Goal: Task Accomplishment & Management: Use online tool/utility

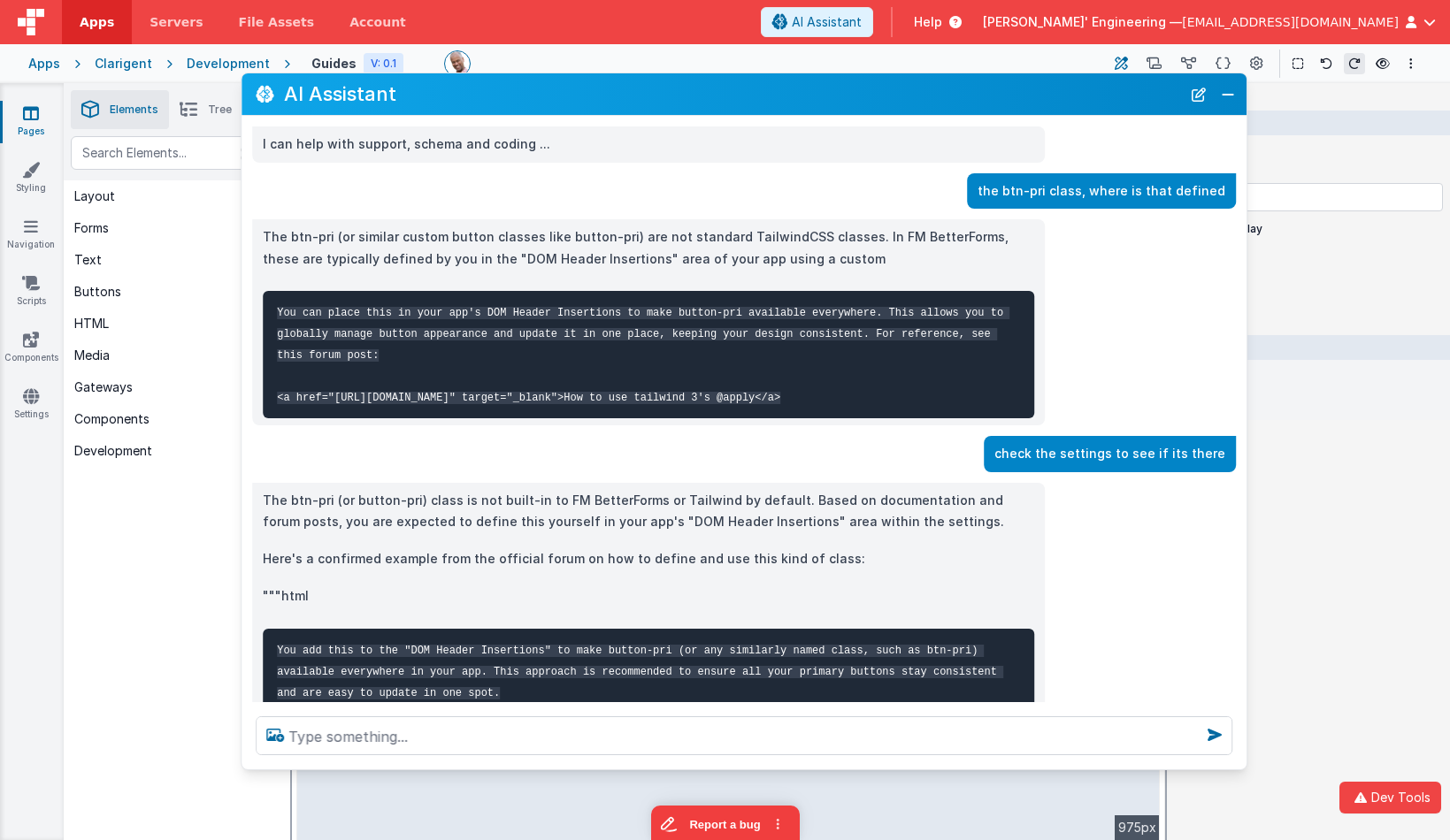
scroll to position [726, 0]
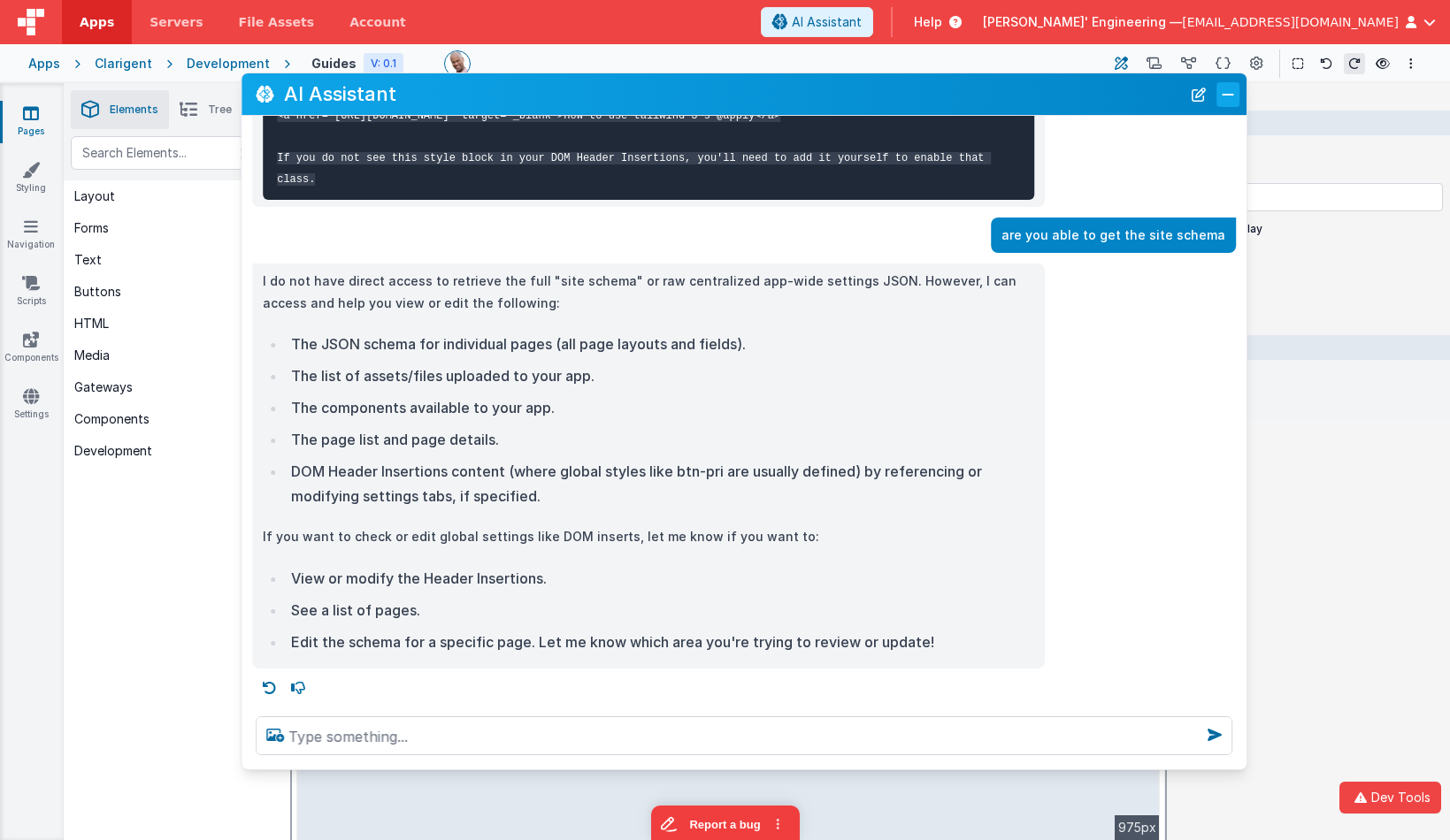
click at [1229, 92] on button "Close" at bounding box center [1227, 94] width 23 height 25
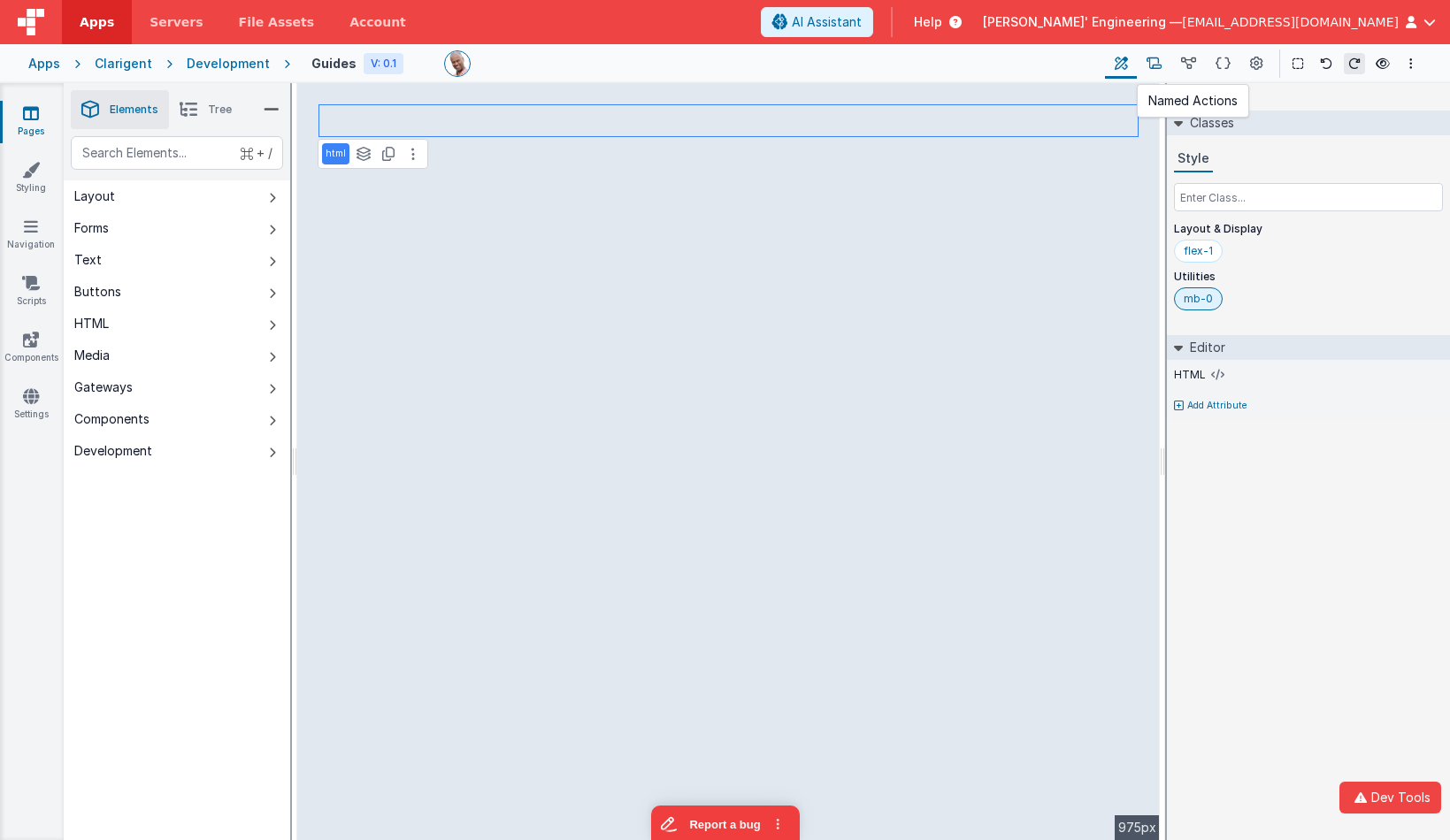
click at [1156, 67] on icon at bounding box center [1154, 64] width 15 height 19
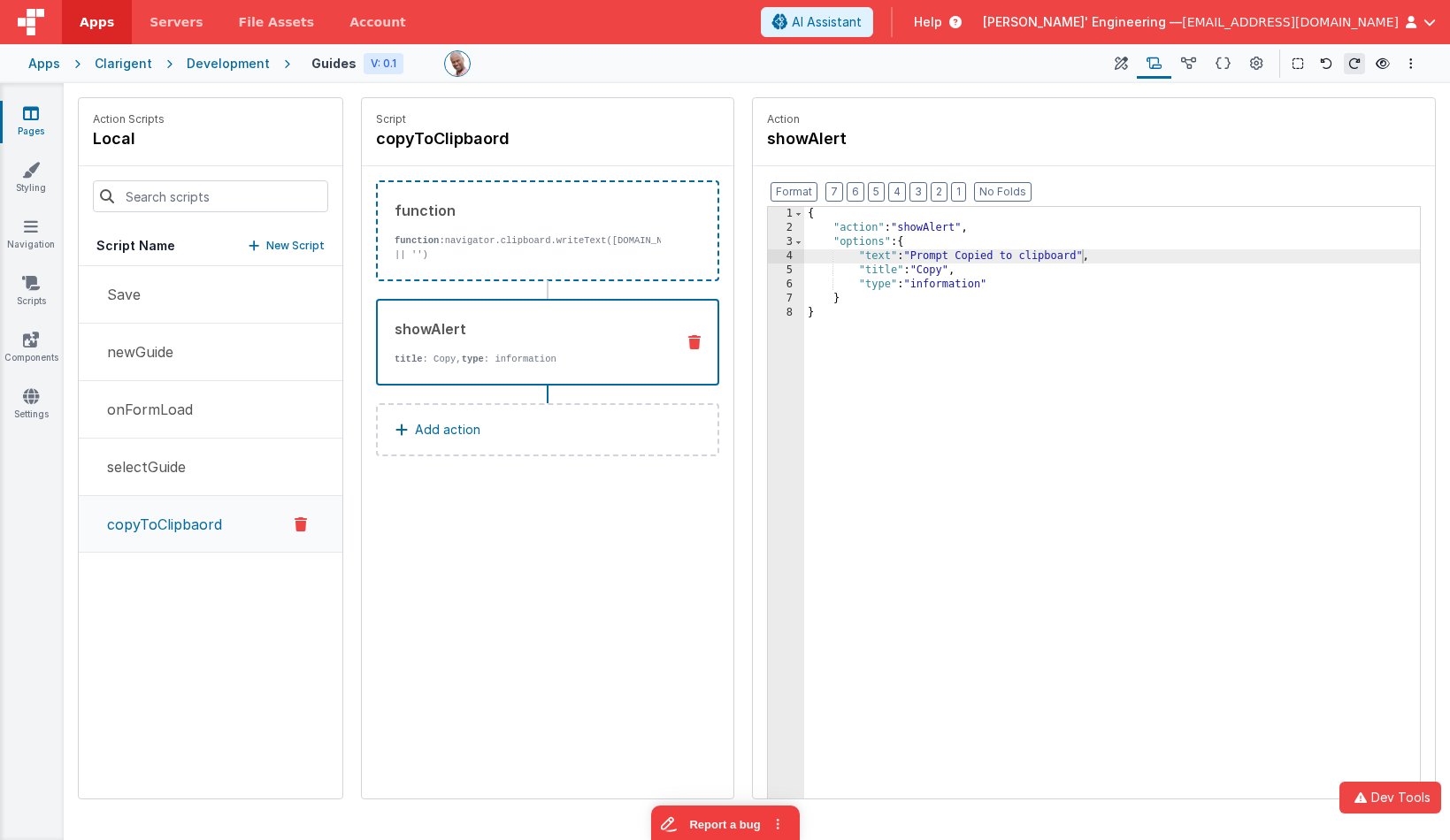
click at [316, 245] on p "New Script" at bounding box center [295, 245] width 58 height 18
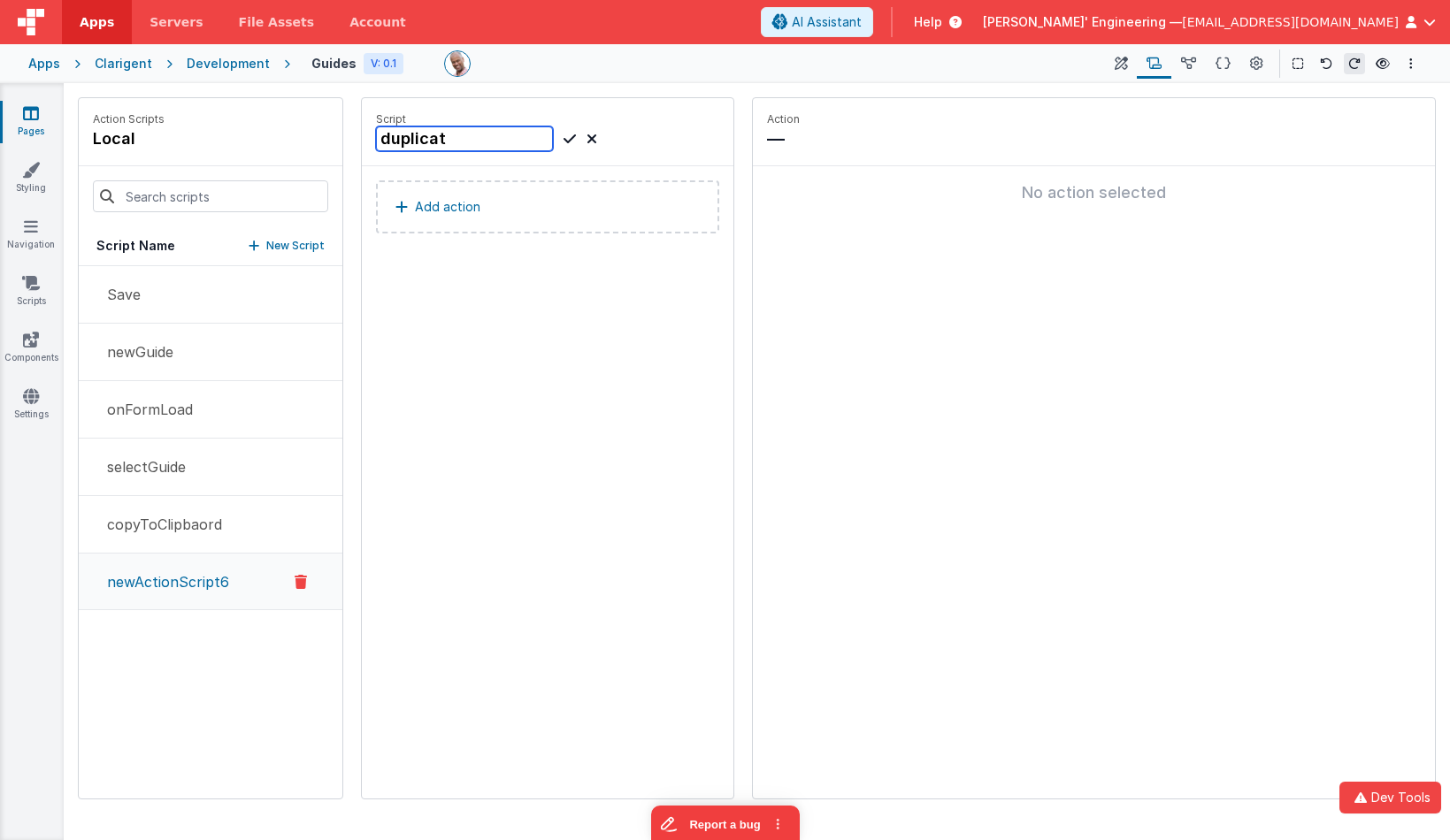
type input "duplicate"
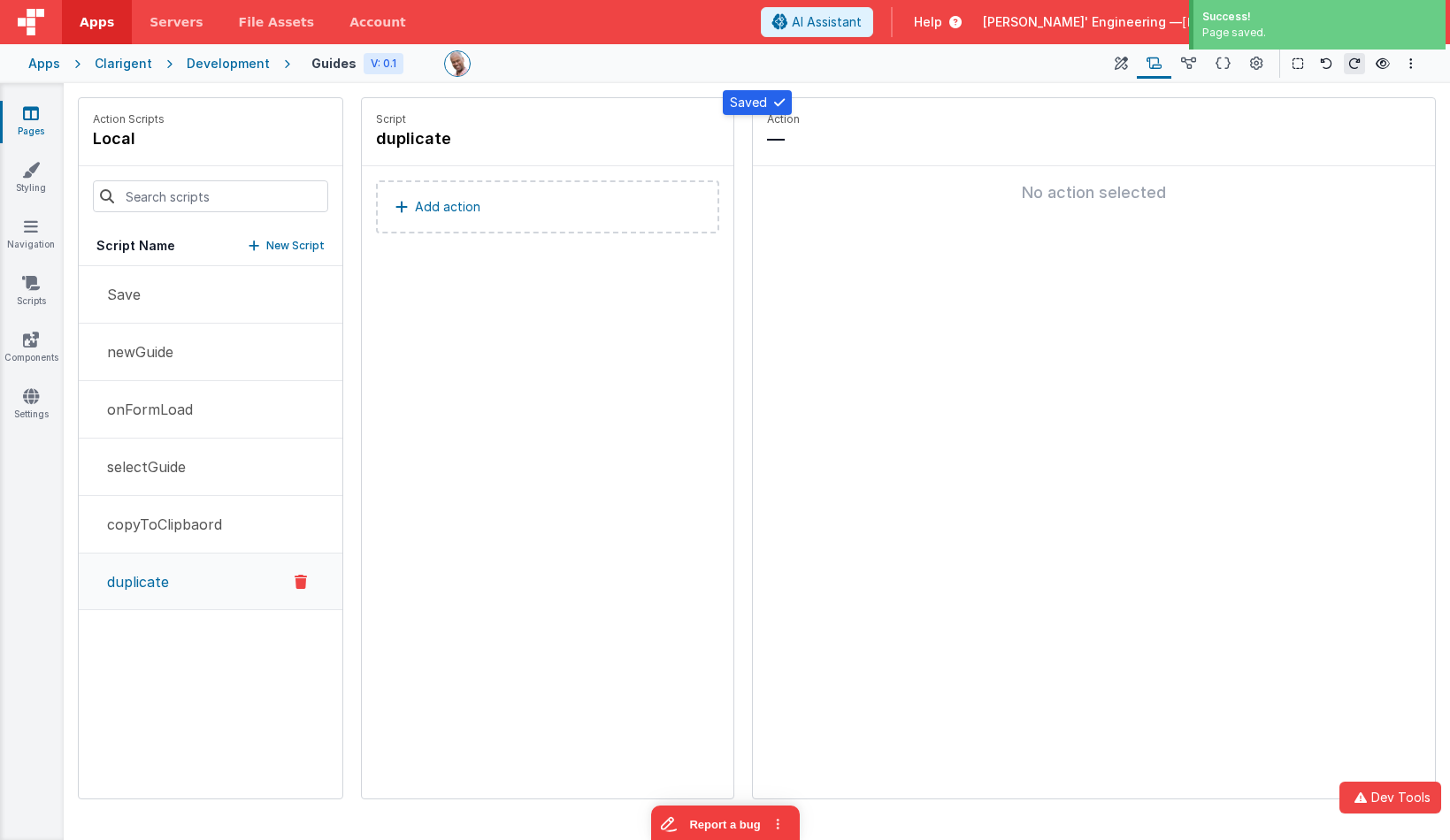
click at [491, 211] on button "Add action" at bounding box center [547, 207] width 343 height 53
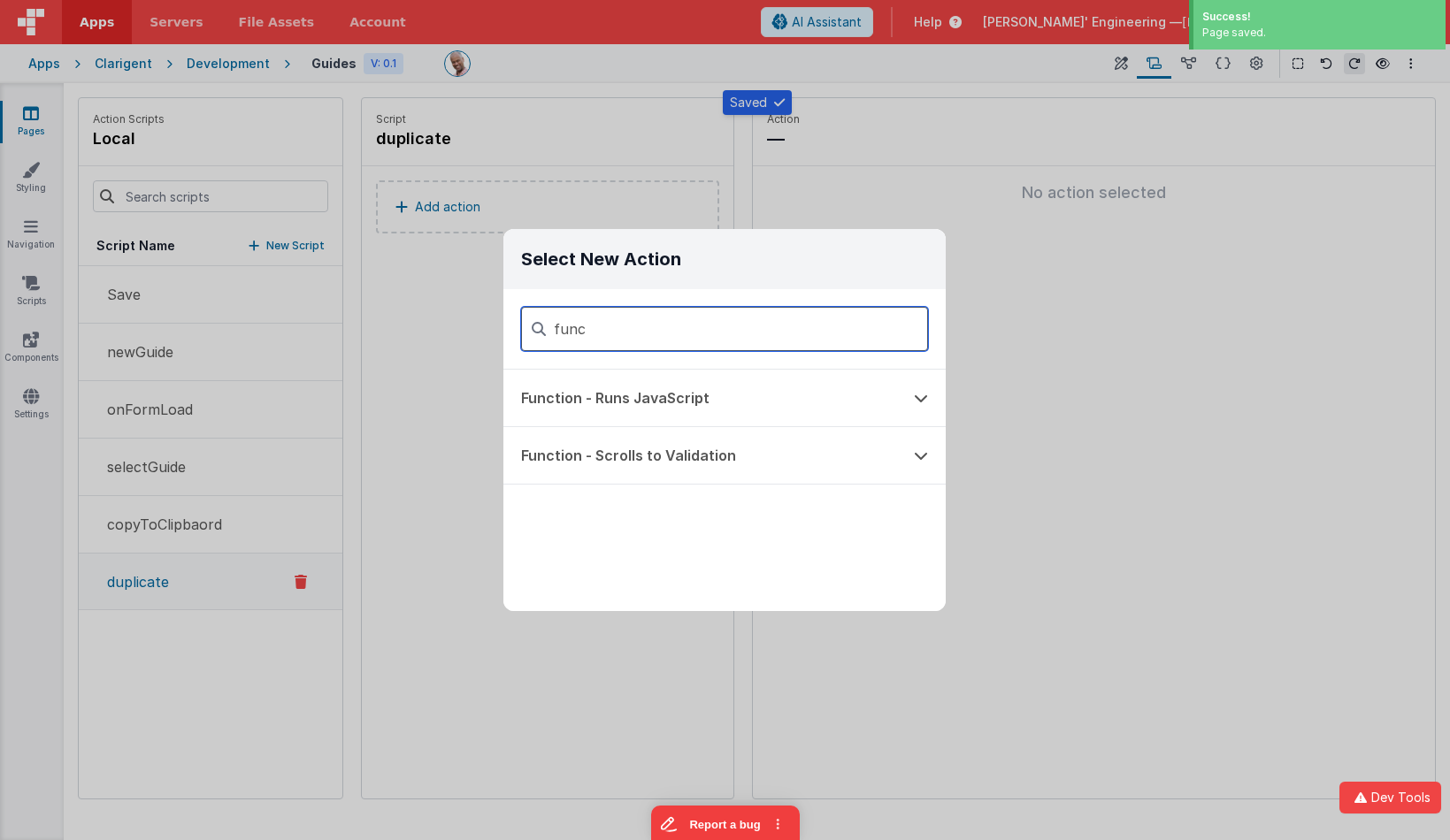
type input "func"
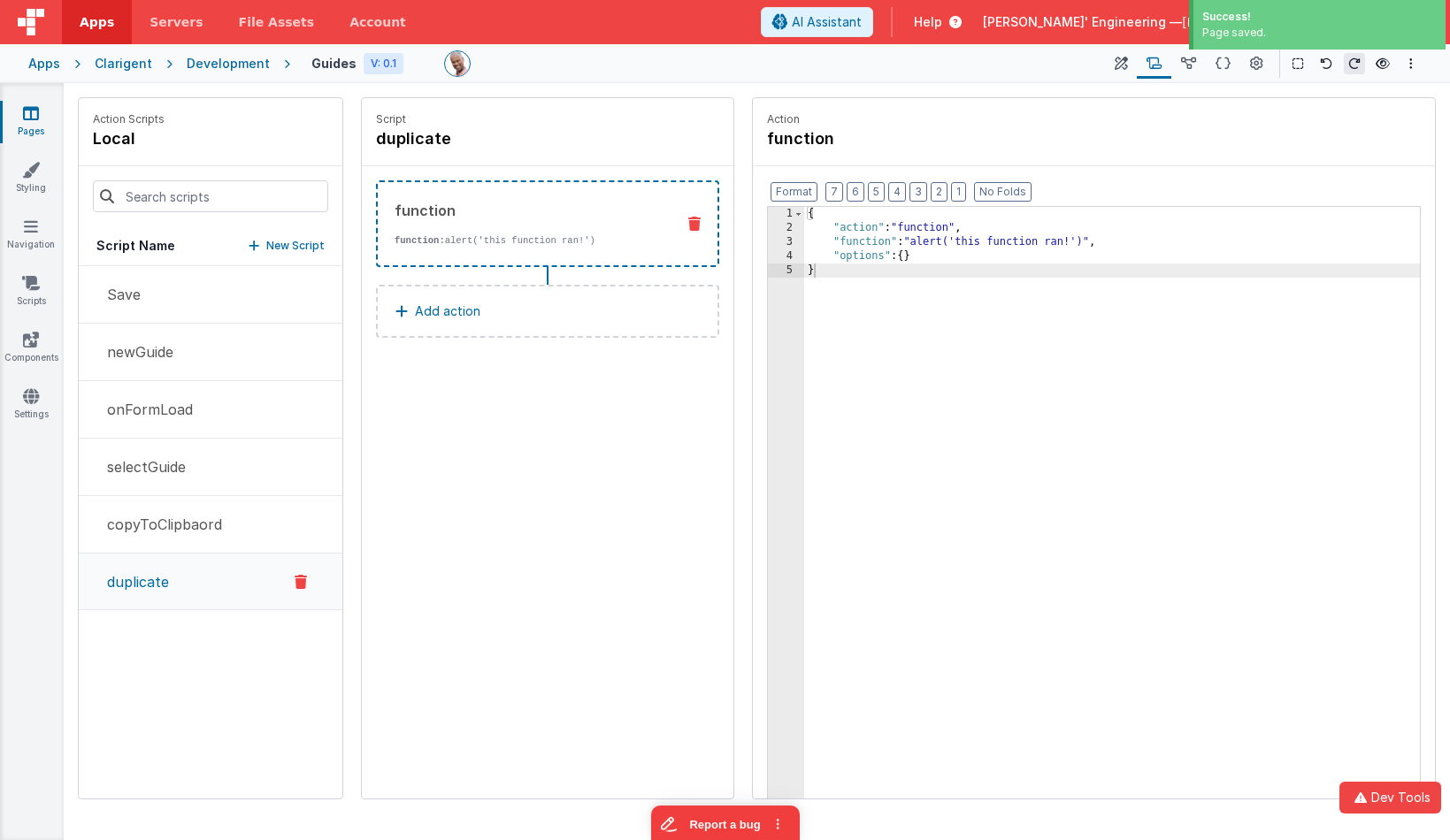
click at [485, 227] on div "function function: alert('this function ran!')" at bounding box center [519, 224] width 283 height 47
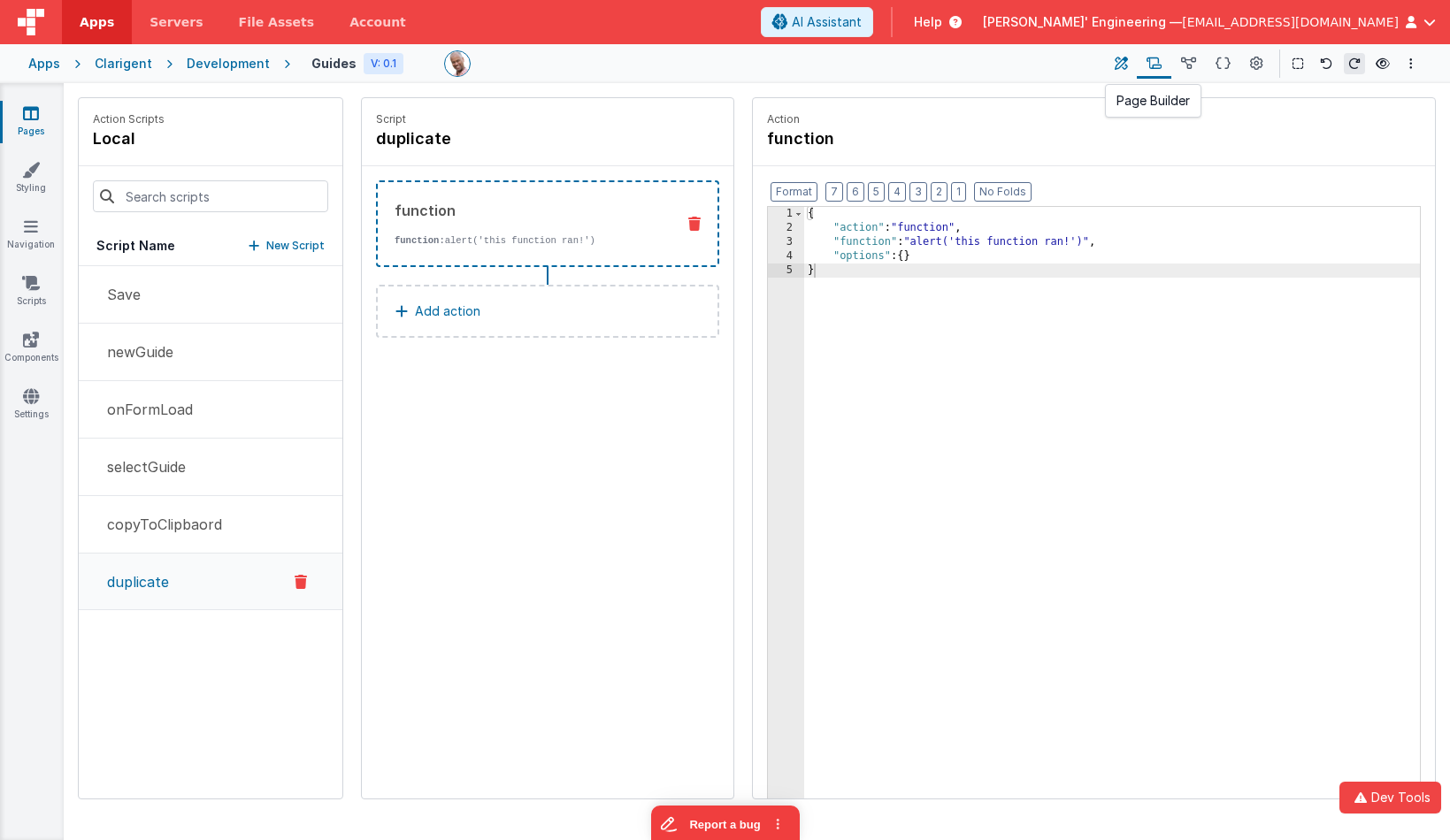
click at [1122, 66] on icon at bounding box center [1121, 64] width 13 height 19
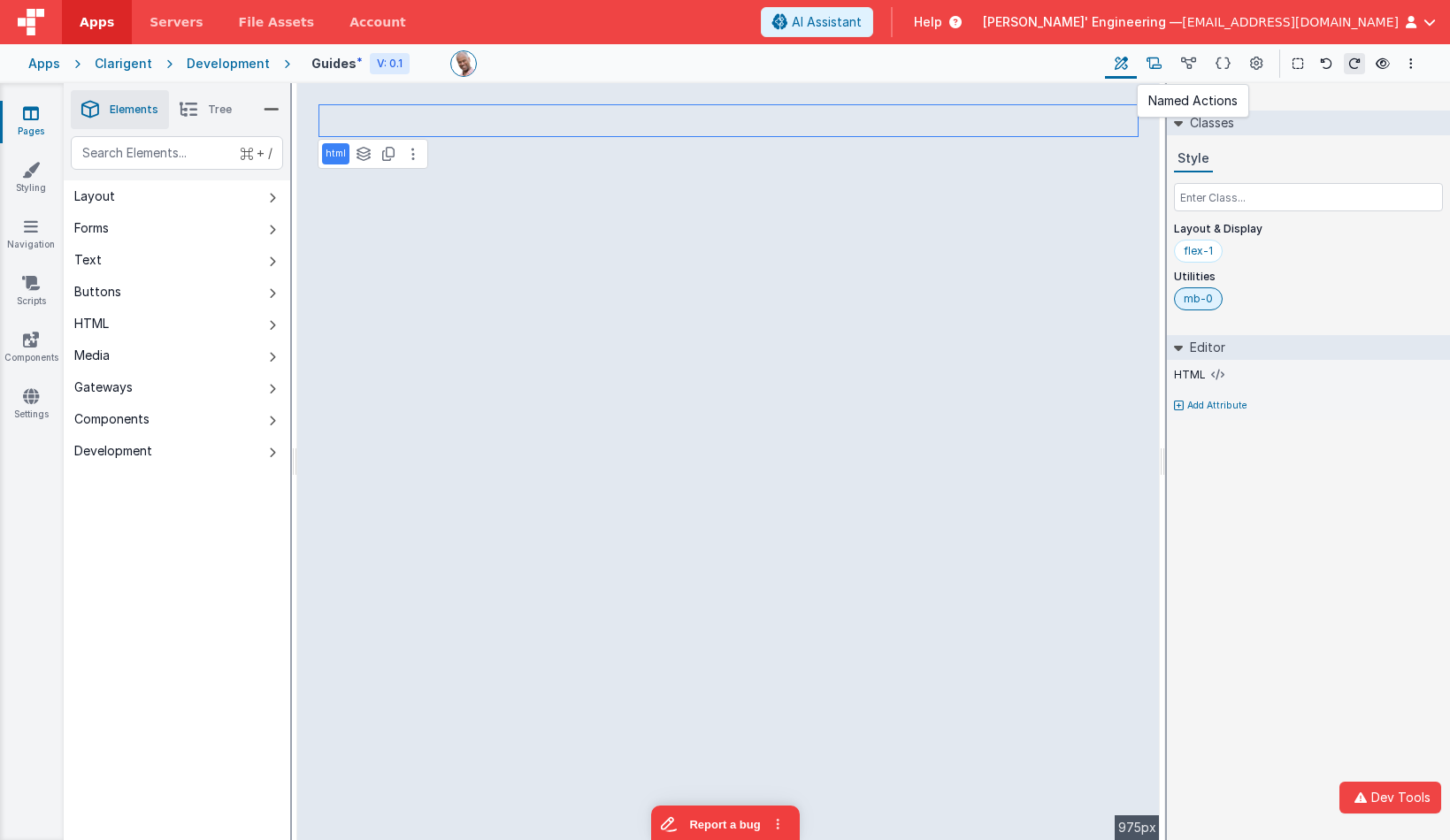
click at [1160, 61] on icon at bounding box center [1154, 64] width 15 height 19
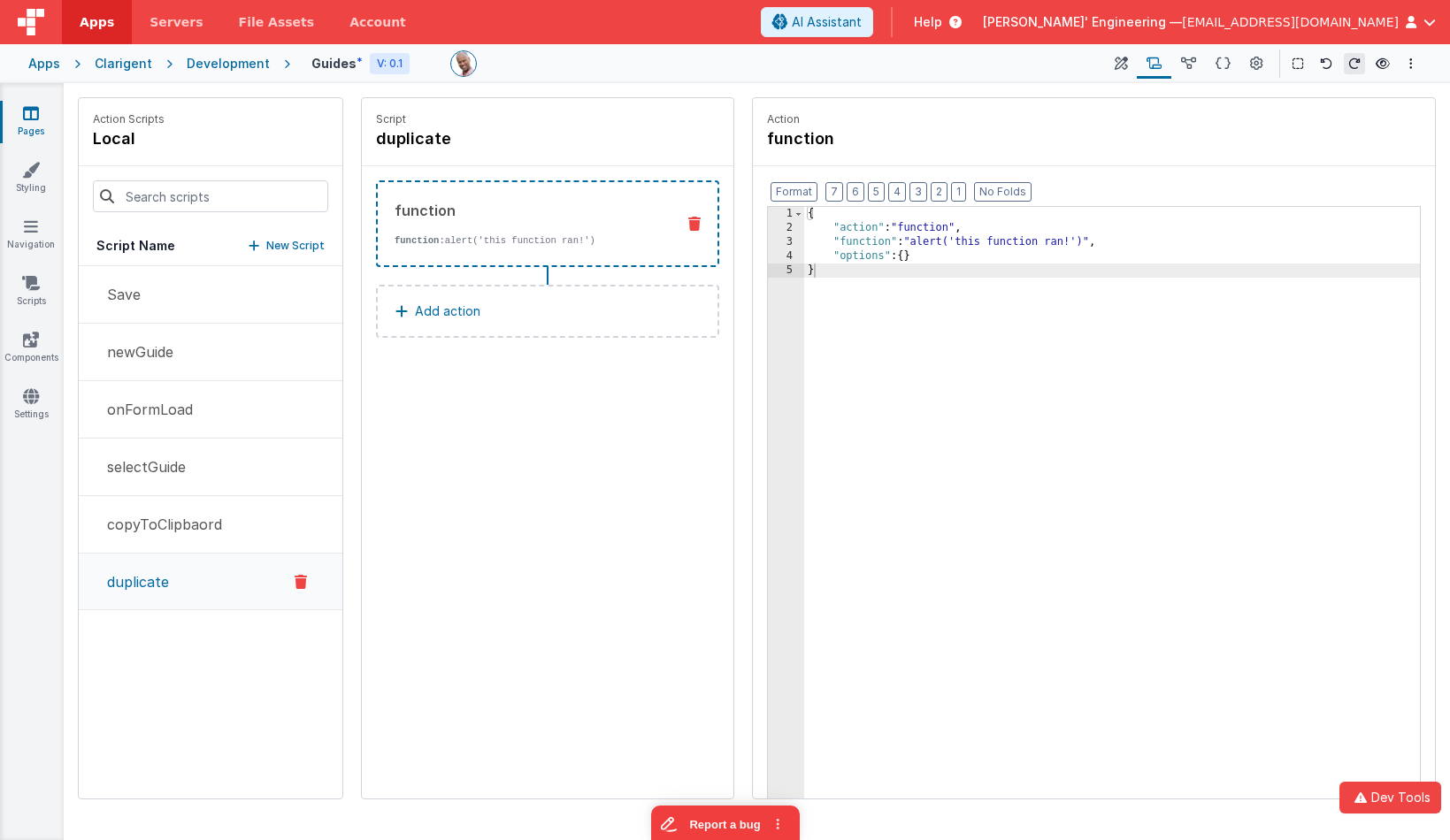
click at [786, 242] on div "3" at bounding box center [786, 243] width 36 height 14
click at [787, 239] on div "3" at bounding box center [786, 243] width 36 height 14
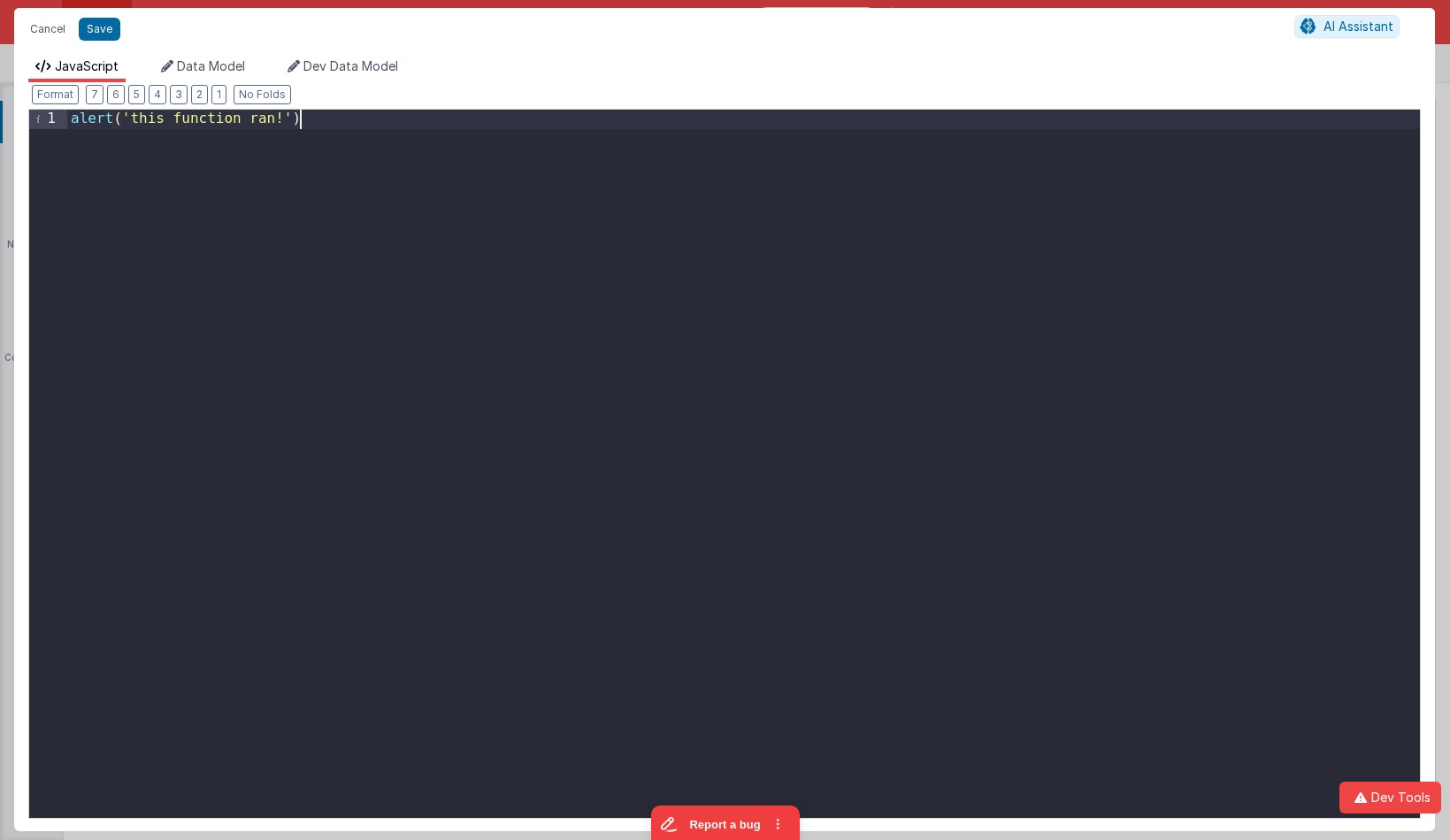
click at [787, 239] on div "alert ( 'this function ran!' )" at bounding box center [744, 487] width 1353 height 755
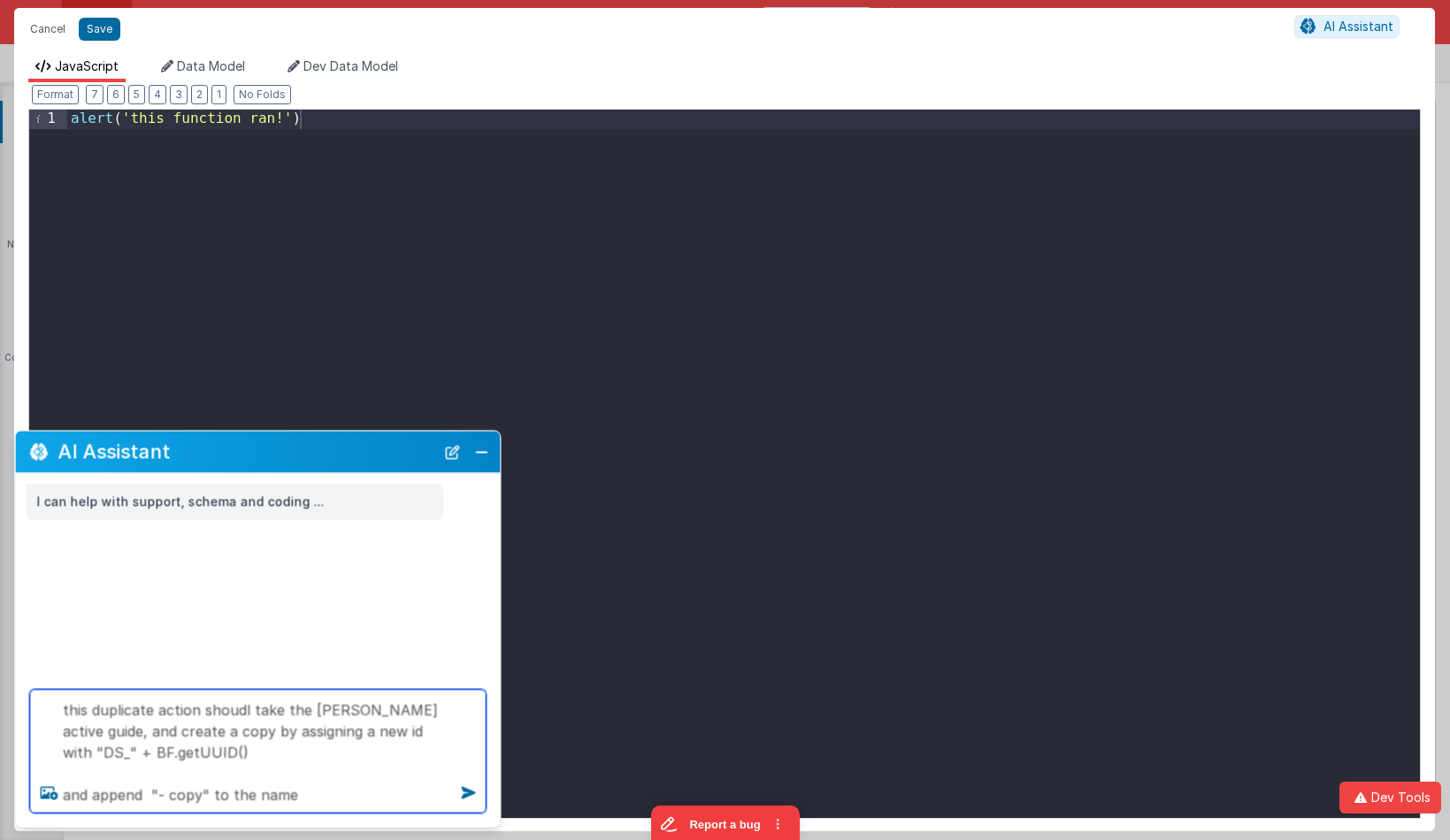
type textarea "this duplicate action shoudl take the currence active guide, and create a copy …"
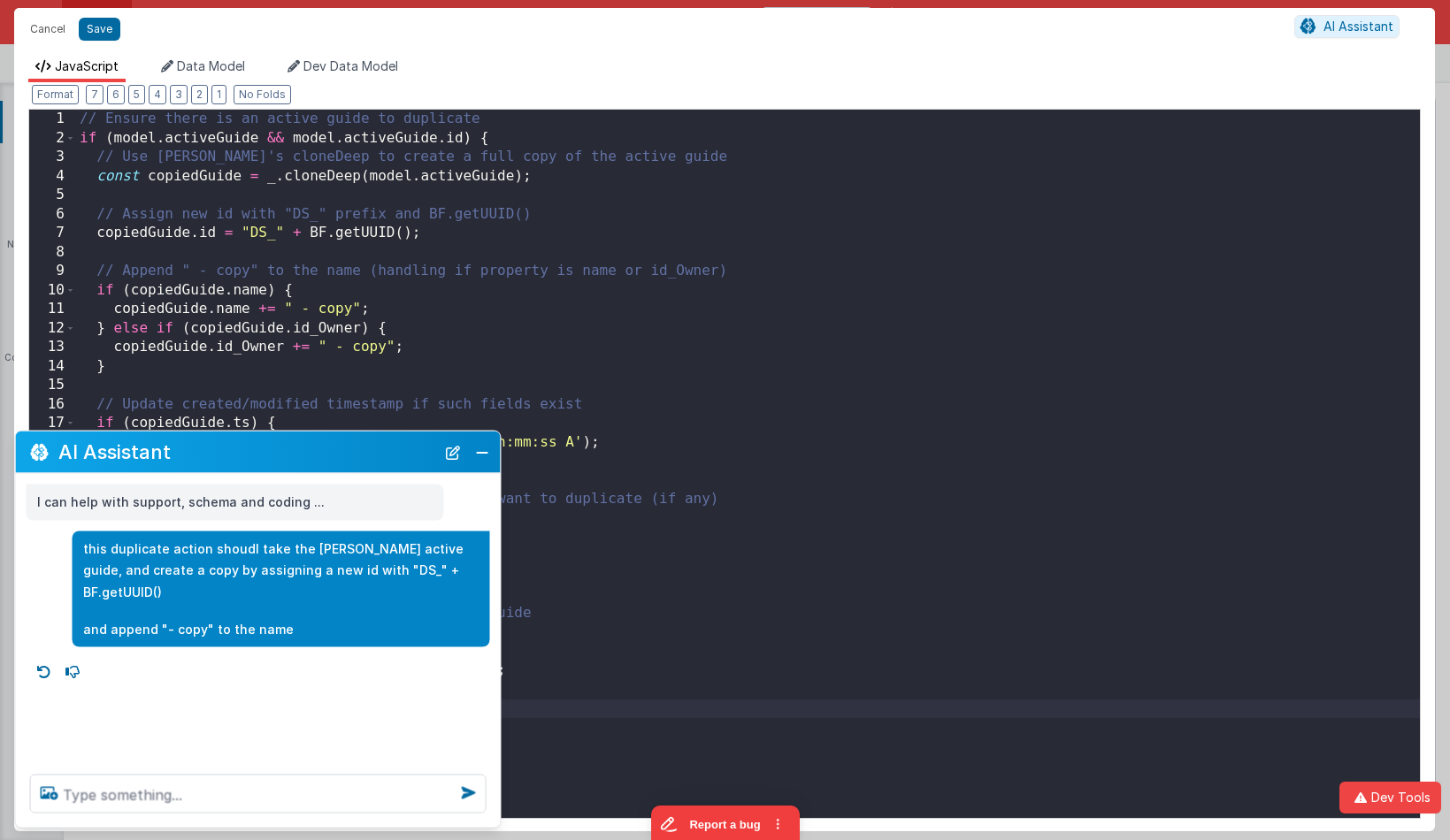
click at [523, 133] on div "// Ensure there is an active guide to duplicate if ( model . activeGuide && mod…" at bounding box center [748, 487] width 1344 height 755
click at [478, 451] on button "Close" at bounding box center [481, 452] width 23 height 25
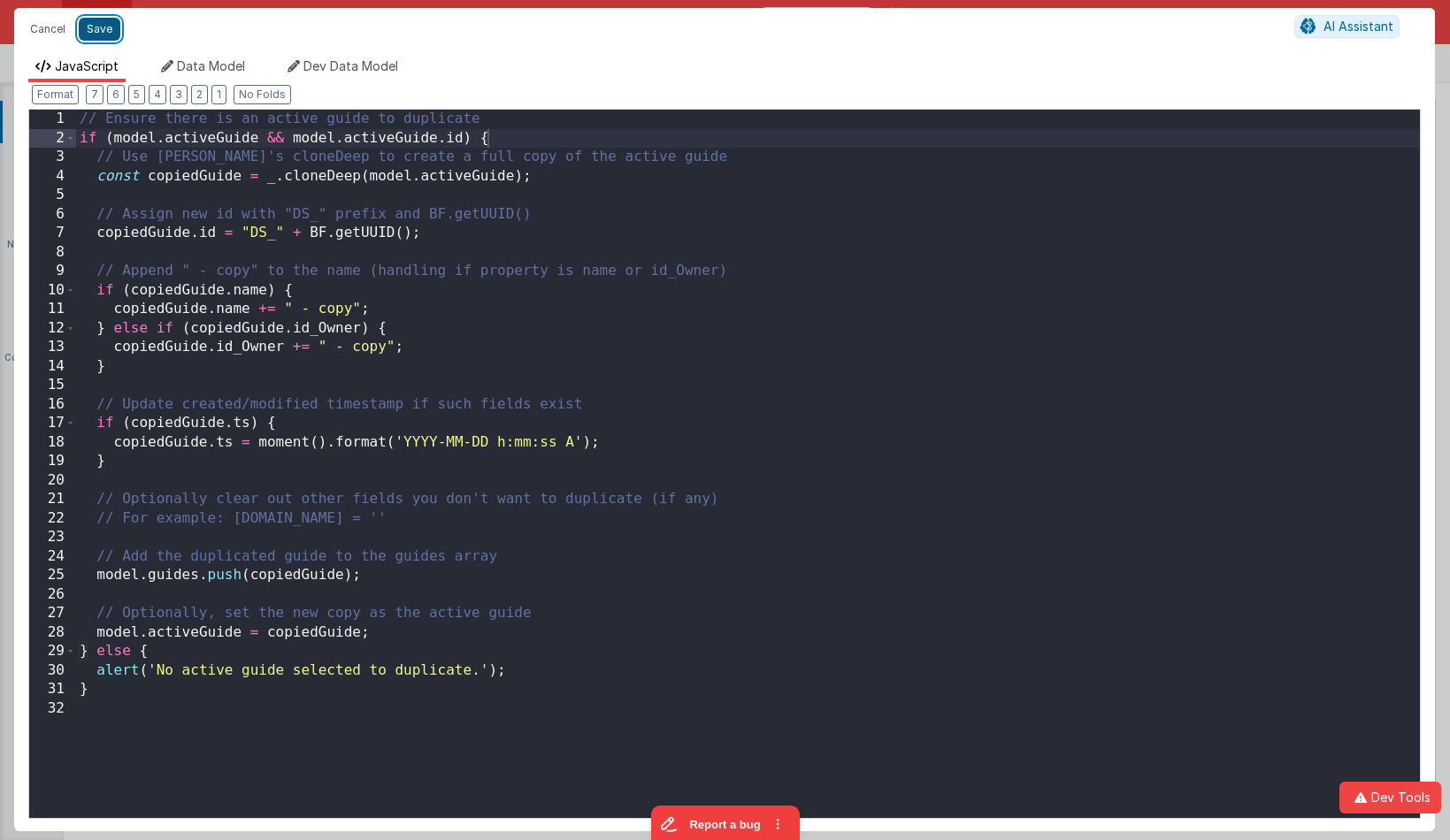
click at [92, 26] on button "Save" at bounding box center [100, 29] width 41 height 23
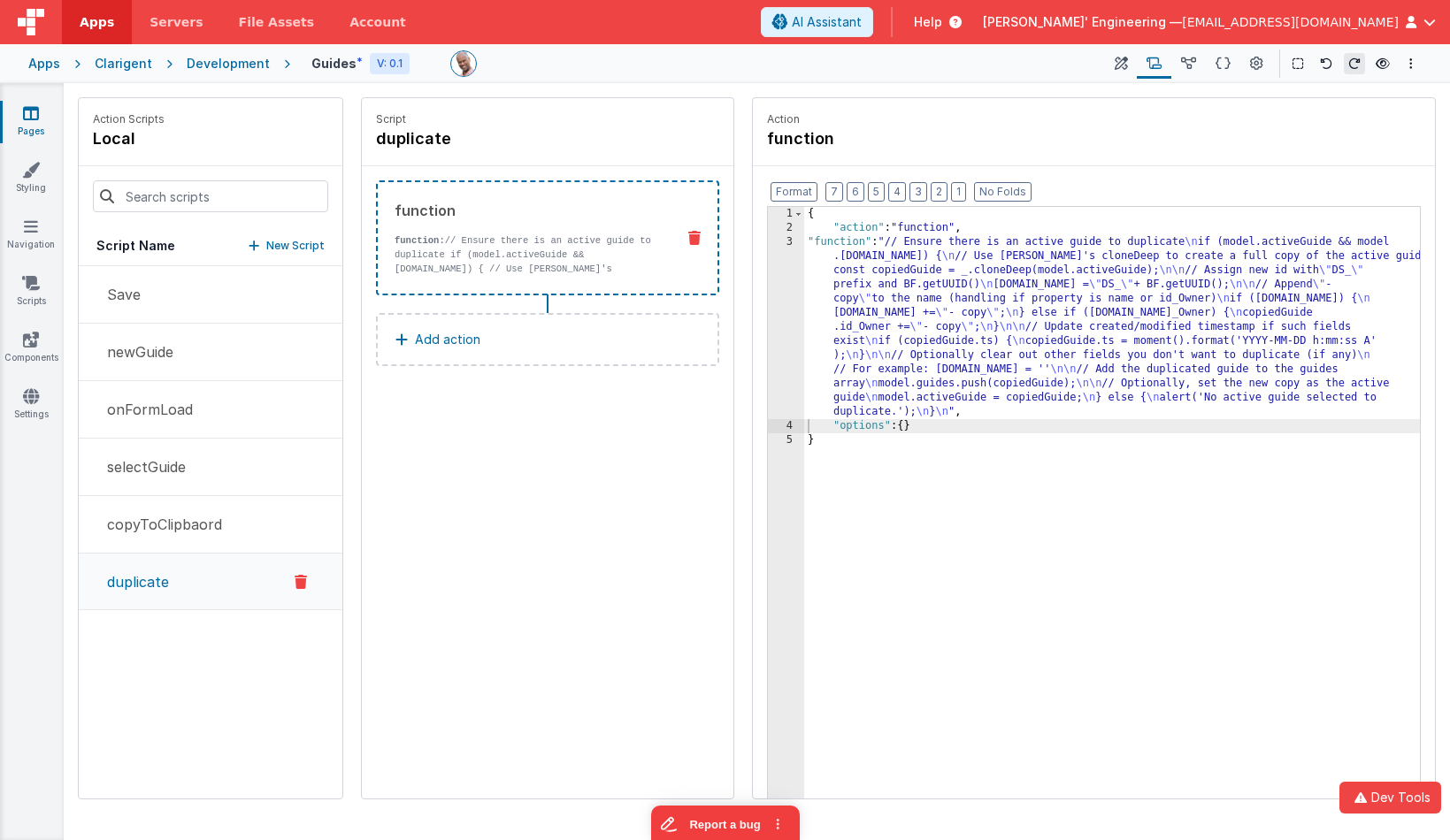
click at [515, 349] on button "Add action" at bounding box center [547, 340] width 343 height 53
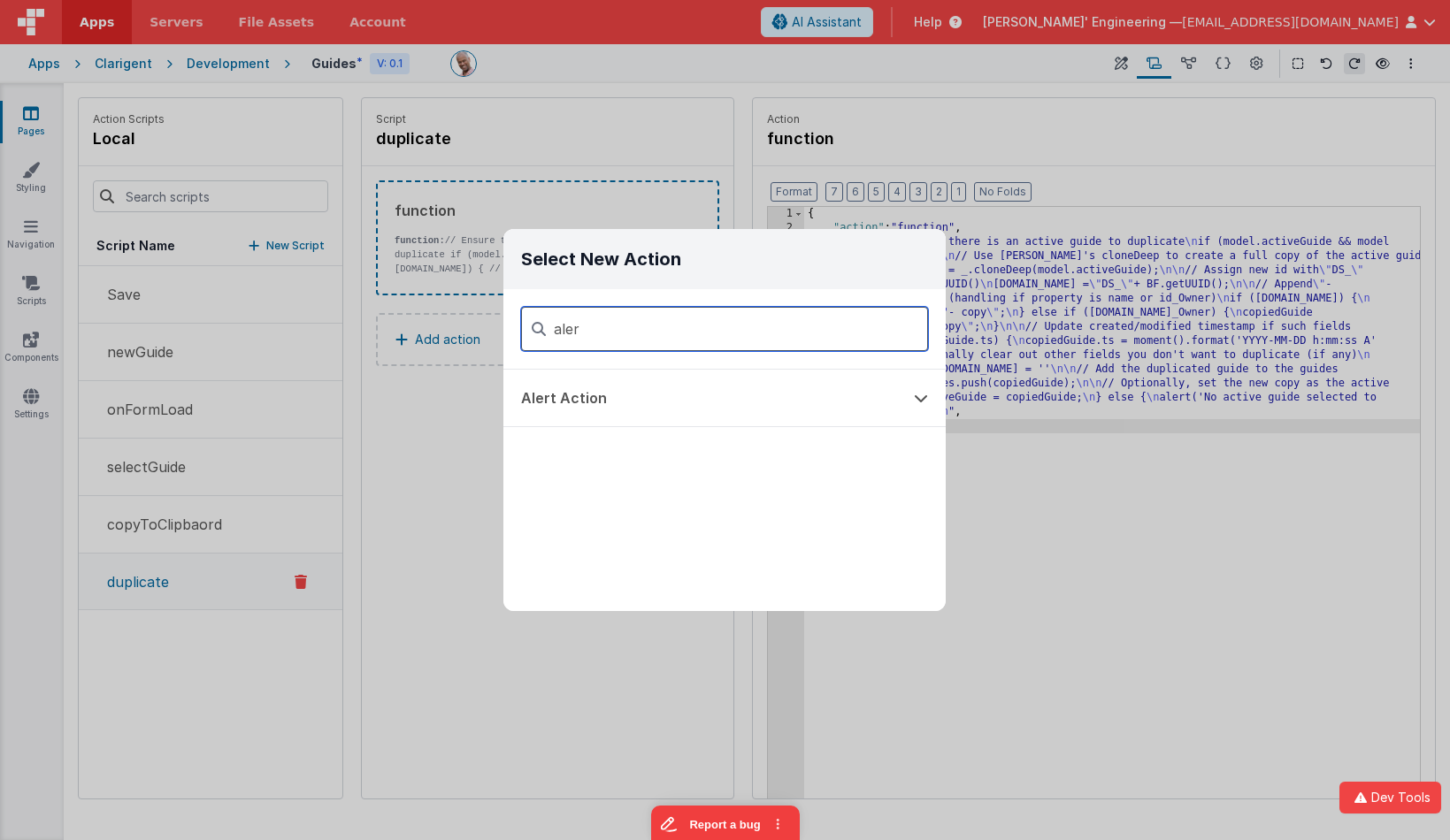
type input "aler"
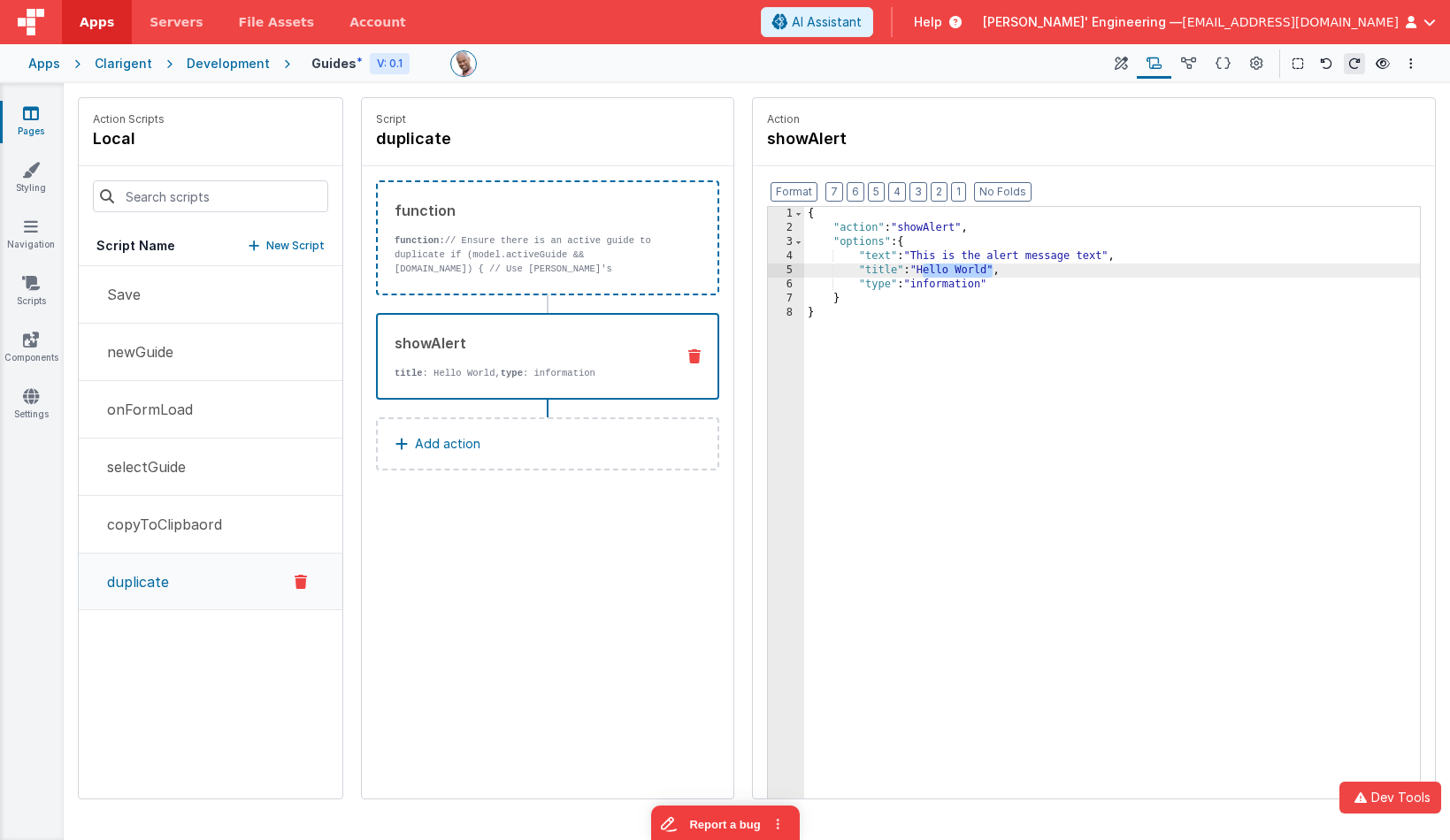
drag, startPoint x: 989, startPoint y: 269, endPoint x: 928, endPoint y: 271, distance: 61.0
click at [923, 270] on div "{ "action" : "showAlert" , "options" : { "text" : "This is the alert message te…" at bounding box center [1112, 545] width 616 height 677
drag, startPoint x: 1106, startPoint y: 256, endPoint x: 935, endPoint y: 255, distance: 171.0
click at [917, 253] on div "{ "action" : "showAlert" , "options" : { "text" : "This is the alert message te…" at bounding box center [1112, 545] width 616 height 677
click at [1127, 66] on icon at bounding box center [1121, 64] width 13 height 19
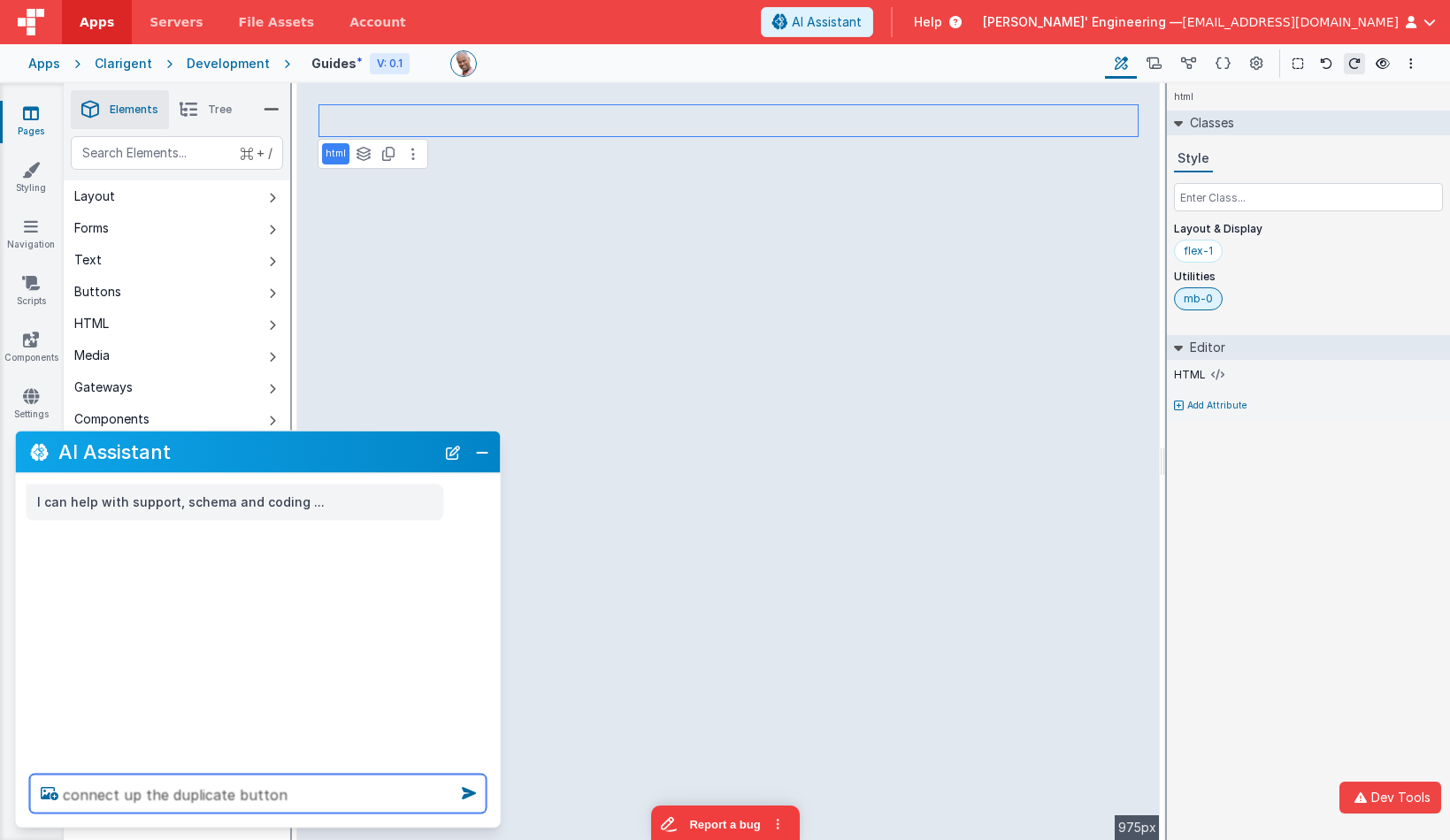
type textarea "connect up the duplicate button"
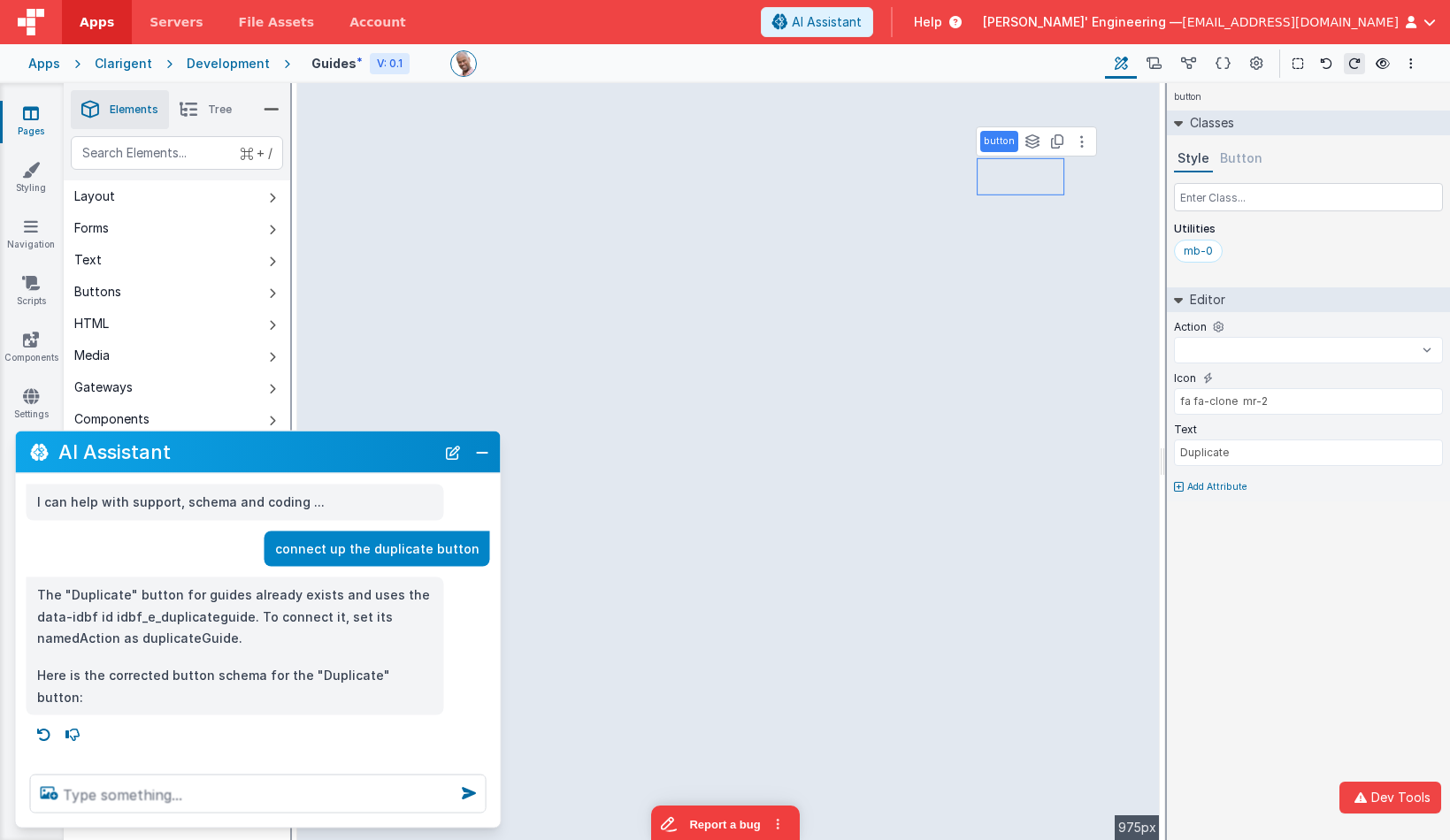
select select "copyToClipbaord"
type input "fa fa-copy mr-2"
type input "Copy"
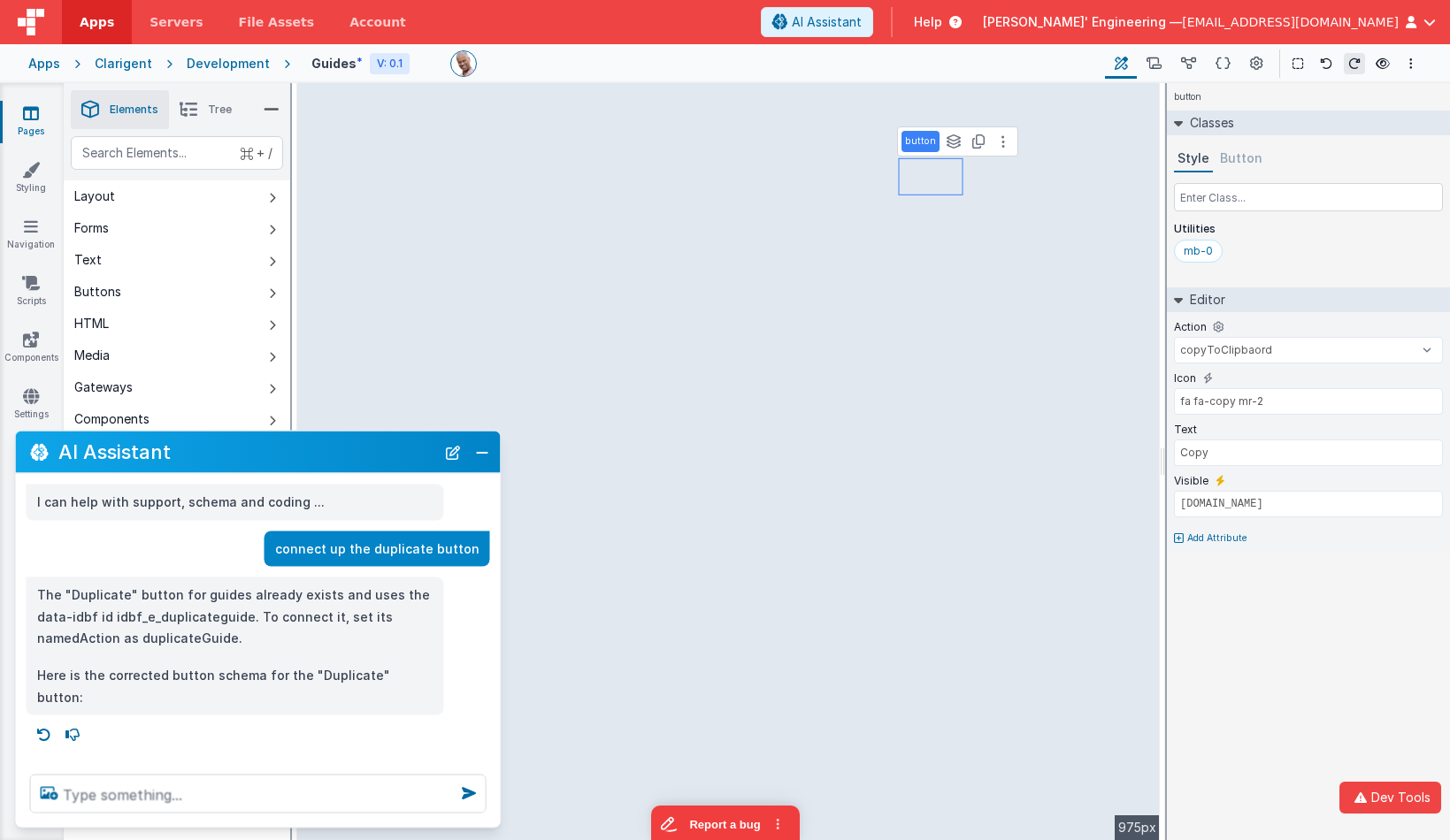
select select
type input "fa fa-clone mr-2"
type input "Duplicate"
select select
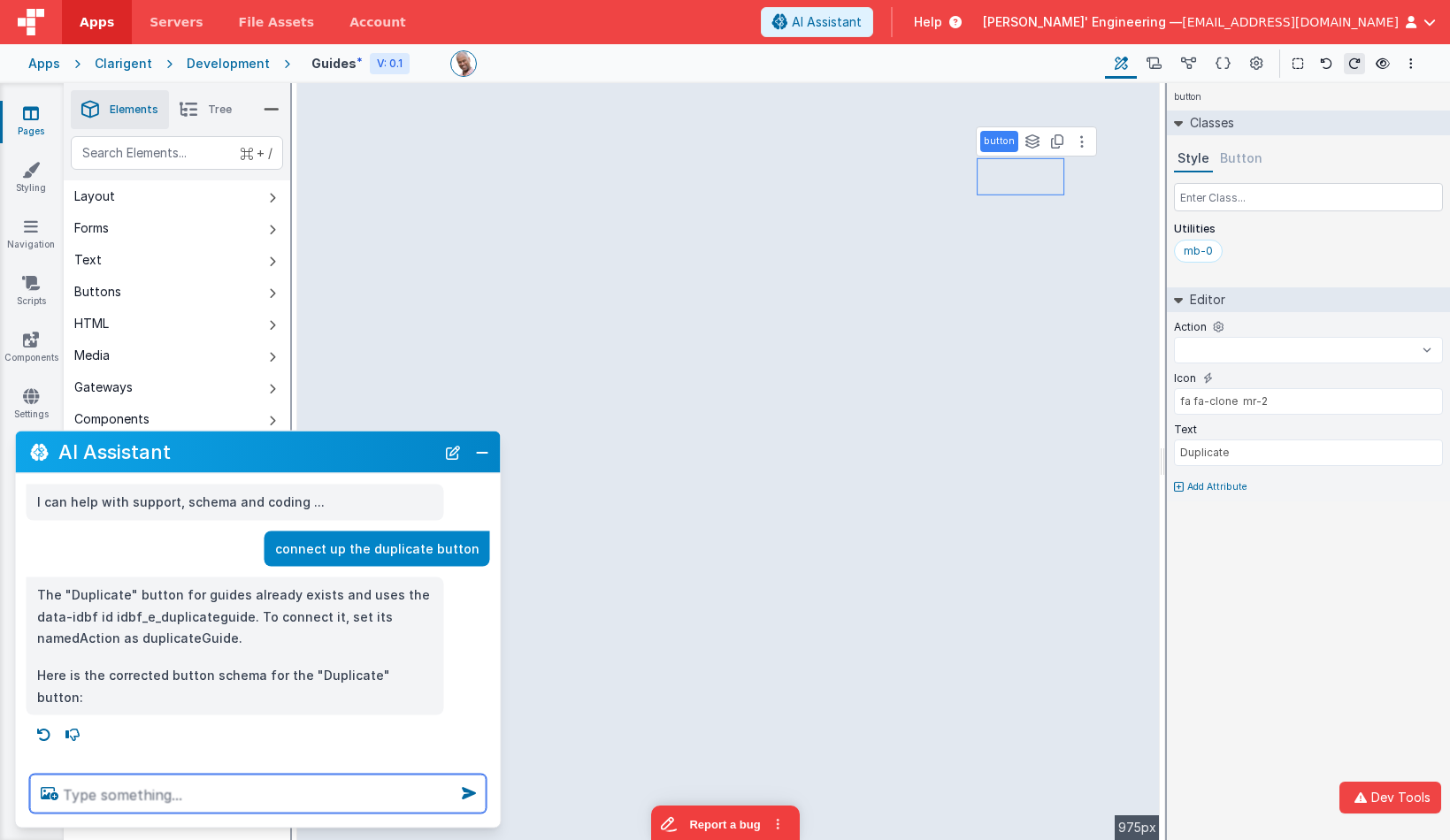
click at [211, 787] on textarea at bounding box center [258, 794] width 457 height 38
type textarea "l"
select select
type textarea "li"
select select
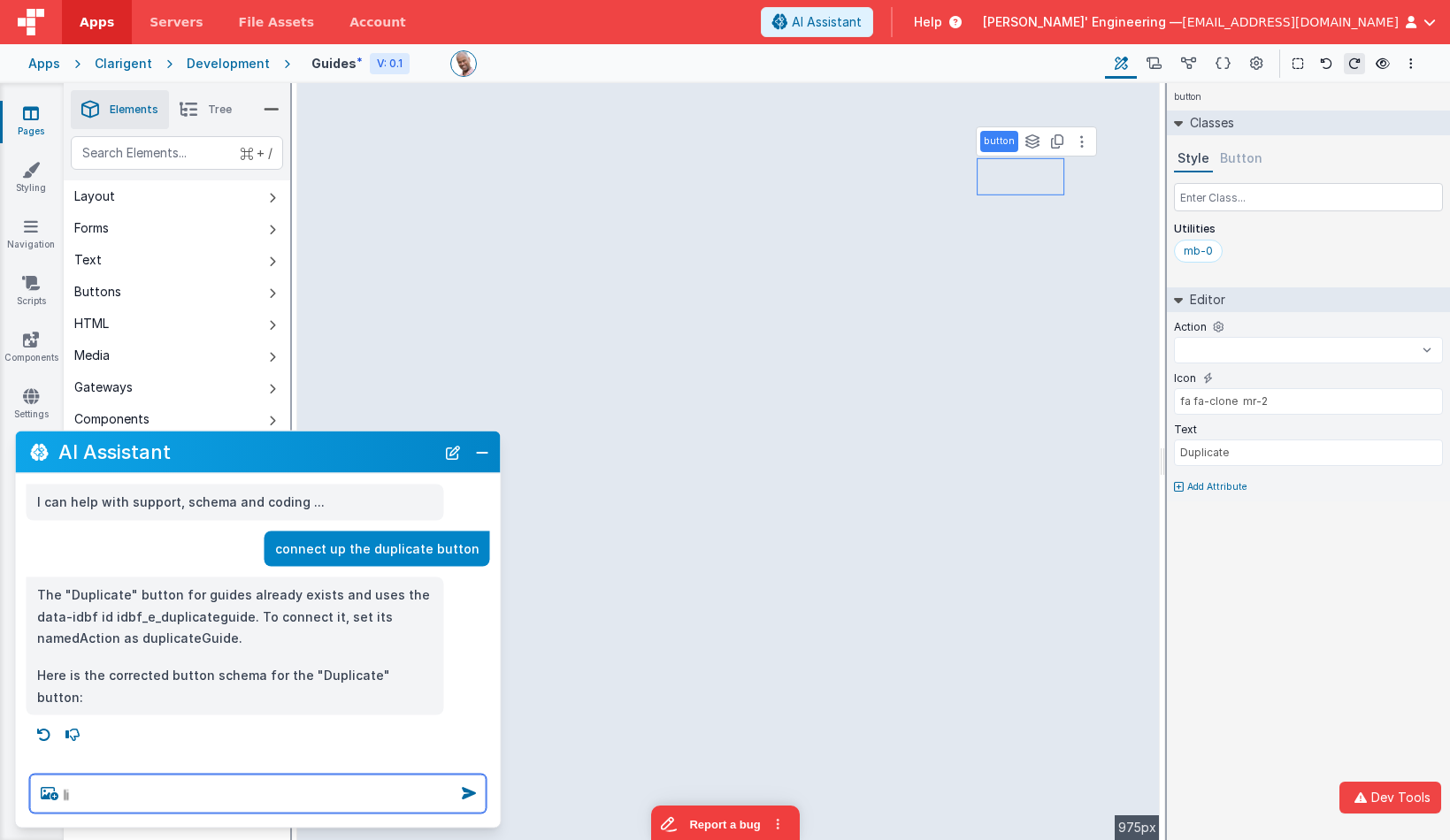
type textarea "lis"
select select
type textarea "list"
select select
type textarea "list"
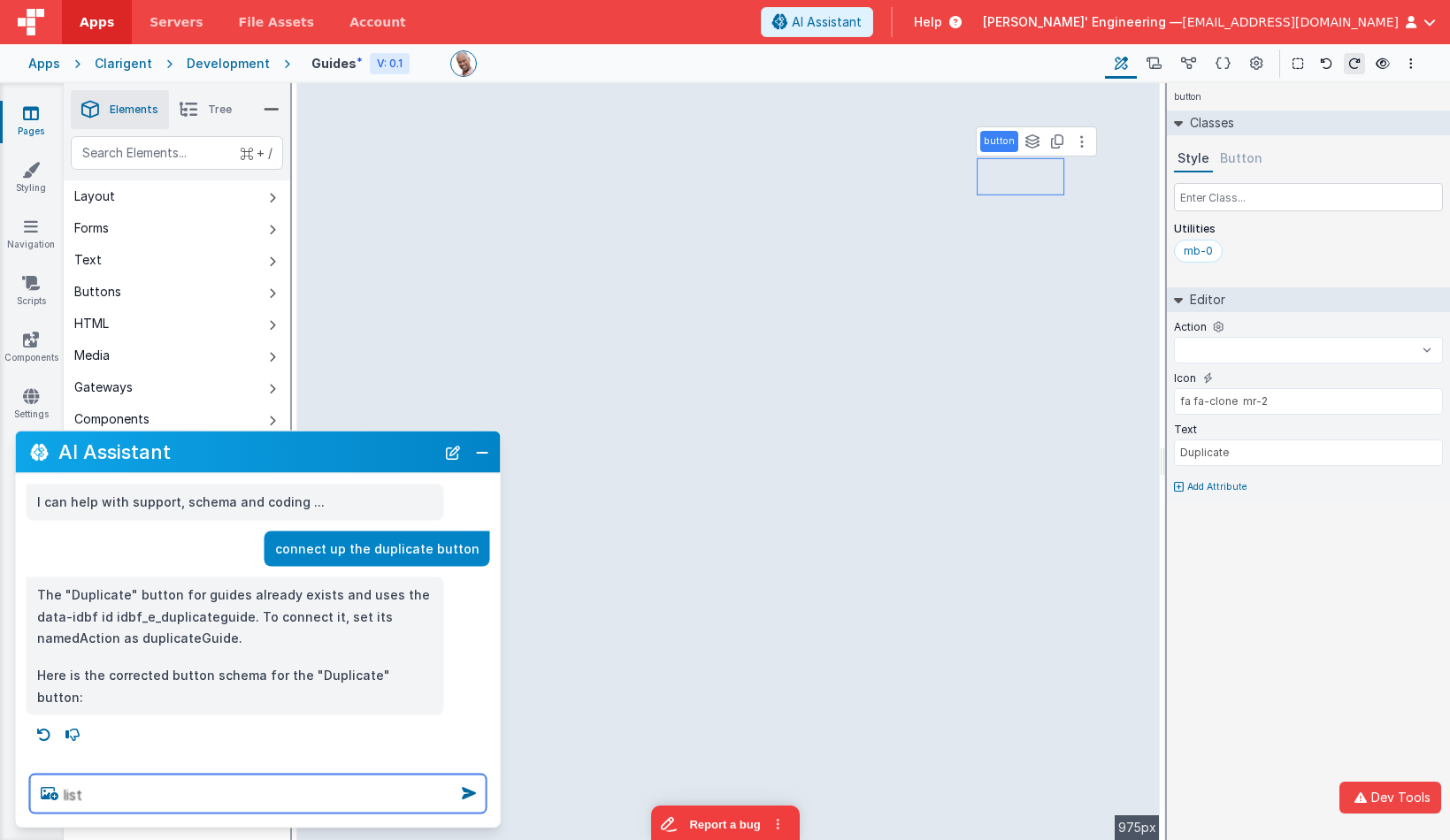
select select
type textarea "list t"
select select
type textarea "list th"
select select
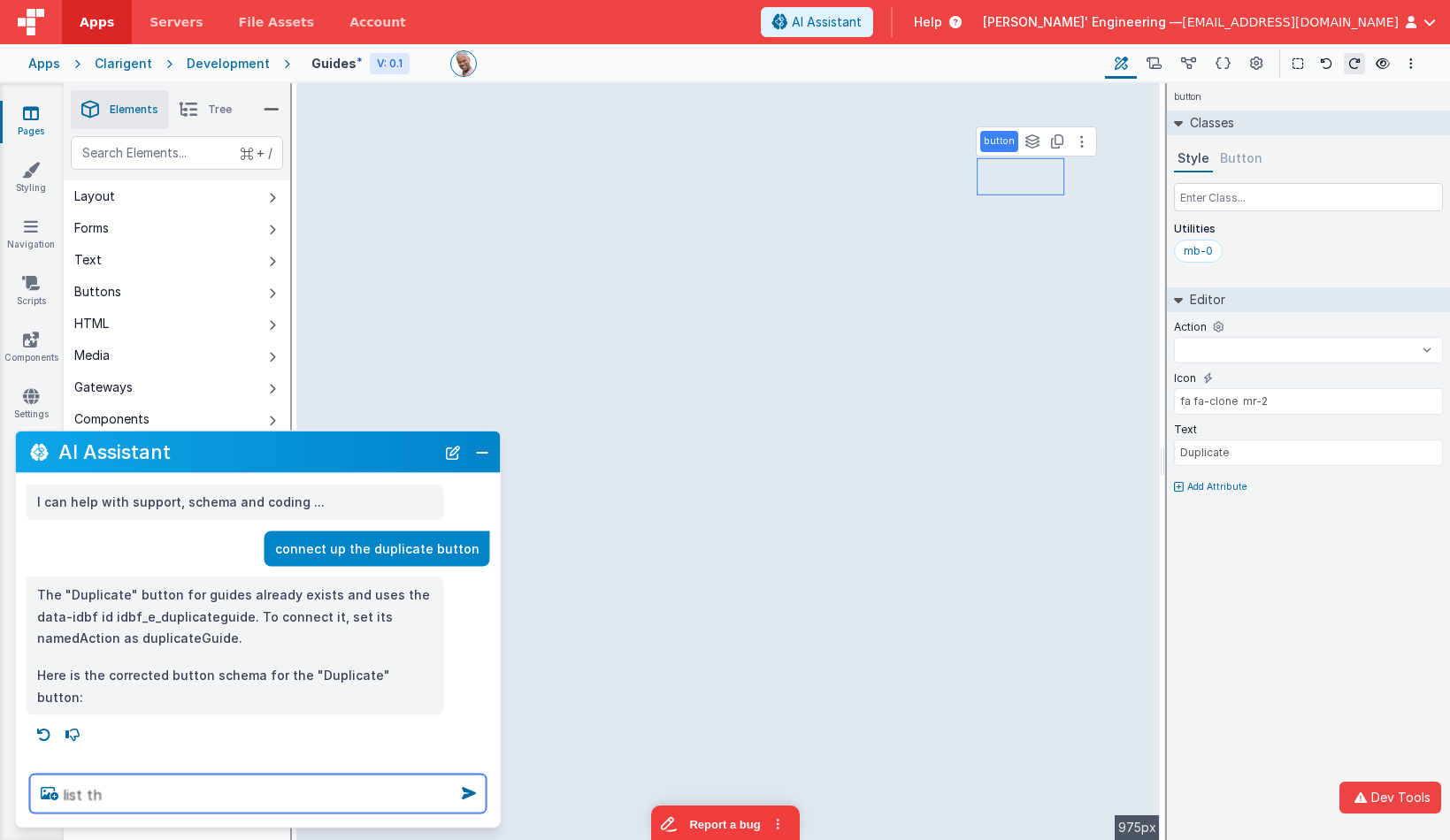
type textarea "list the"
select select
type textarea "list the"
select select
type textarea "list the c"
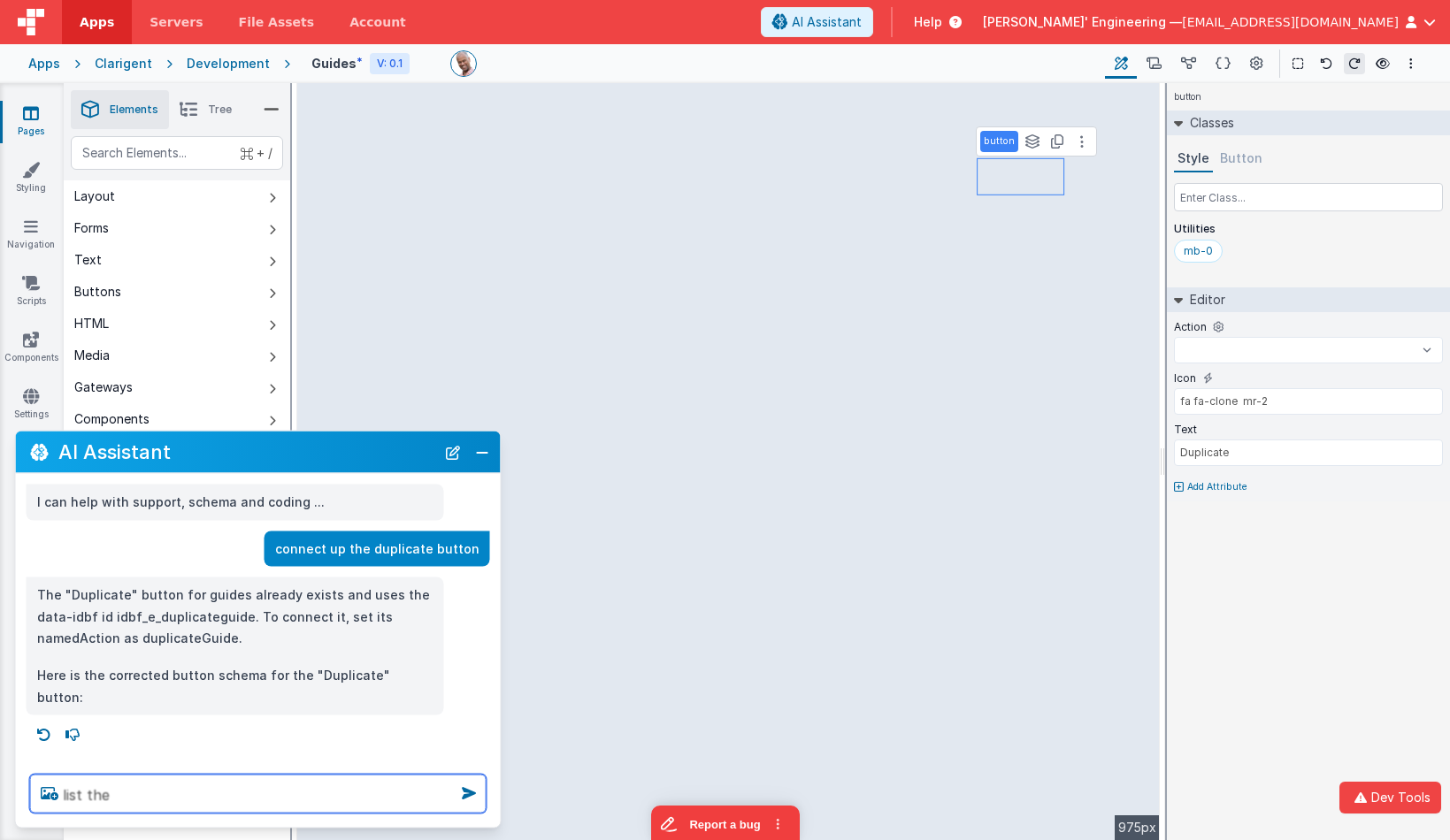
select select
type textarea "list the cu"
select select
type textarea "list the cur"
select select
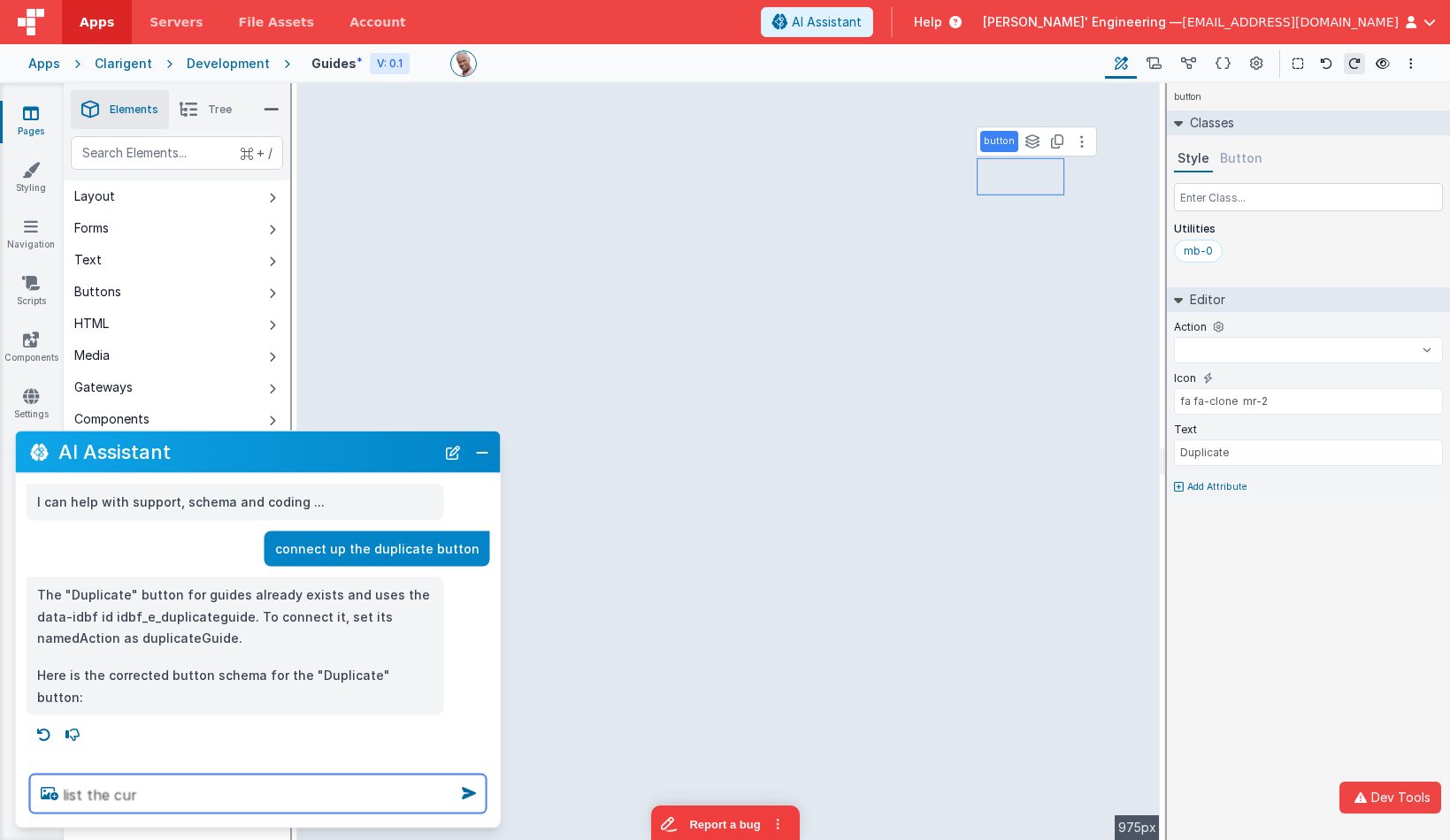
type textarea "list the curr"
select select
type textarea "list the curre"
select select
type textarea "list the curren"
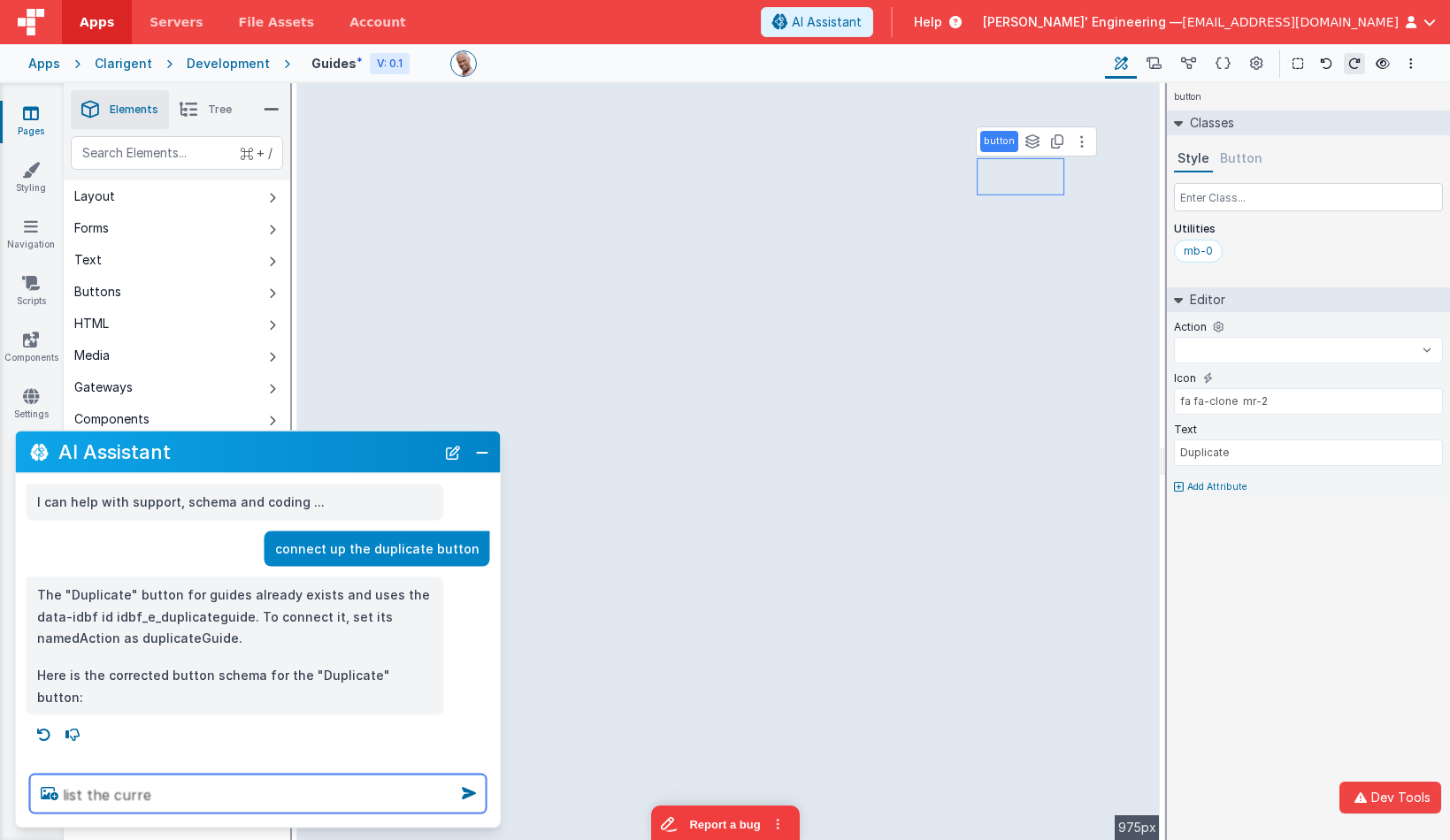
select select
type textarea "list the current"
select select
type textarea "list the current"
select select
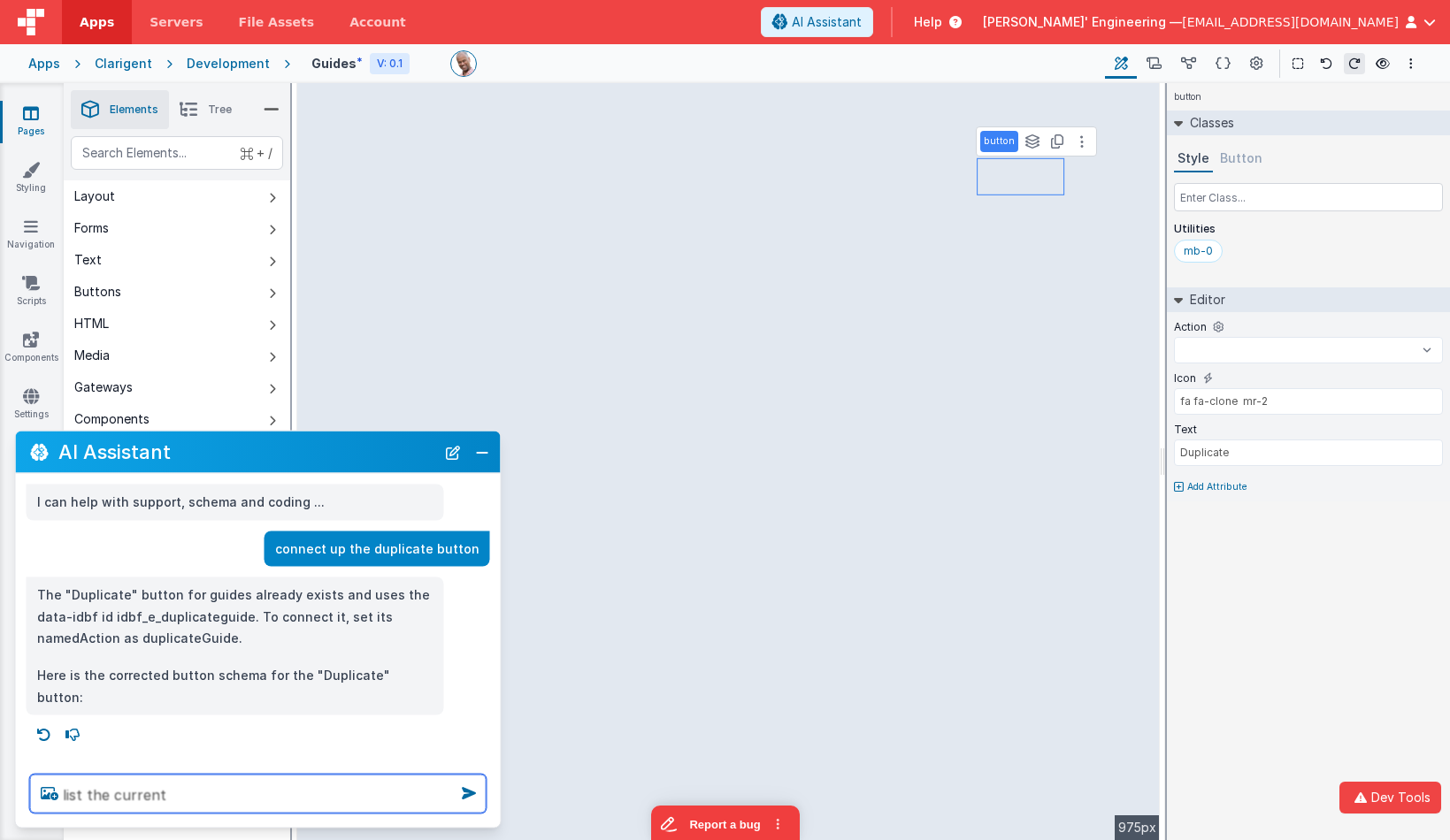
type textarea "list the current n"
select select
type textarea "list the current na"
select select
type textarea "list the current nam"
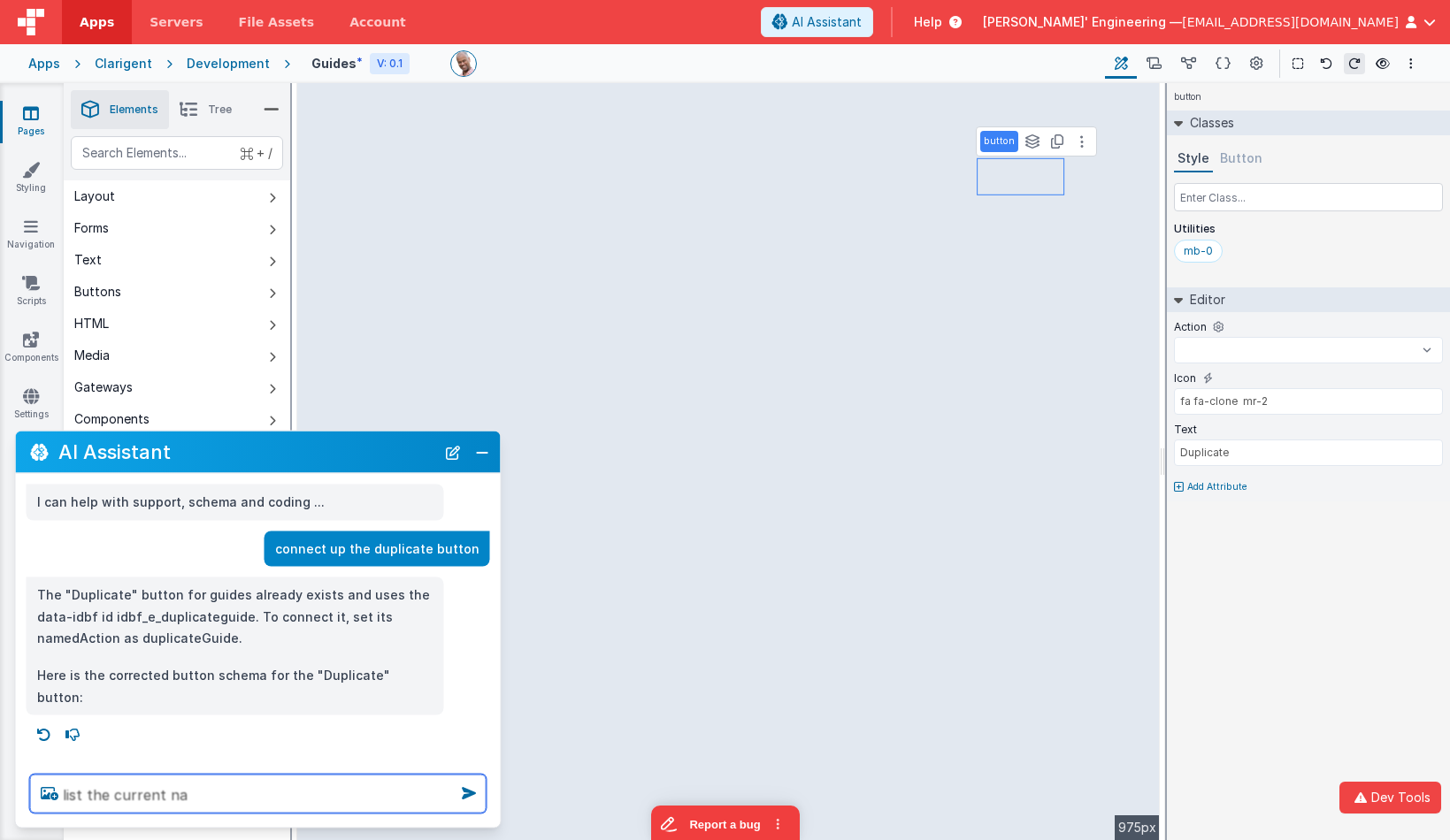
select select
type textarea "list the current name"
select select
type textarea "list the current named"
select select
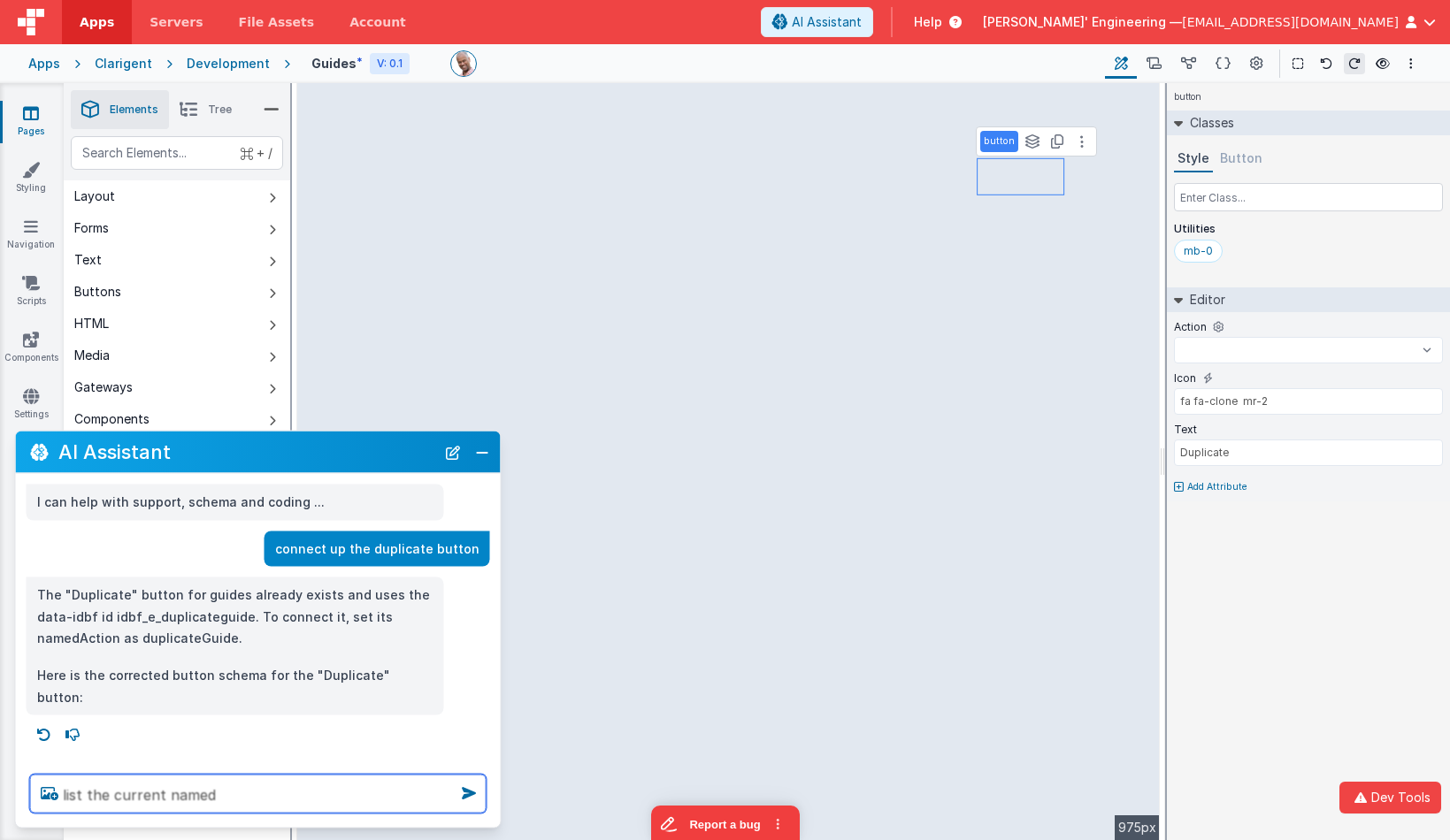
type textarea "list the current nameda"
select select
type textarea "list the current namedac"
select select
type textarea "list the current namedact"
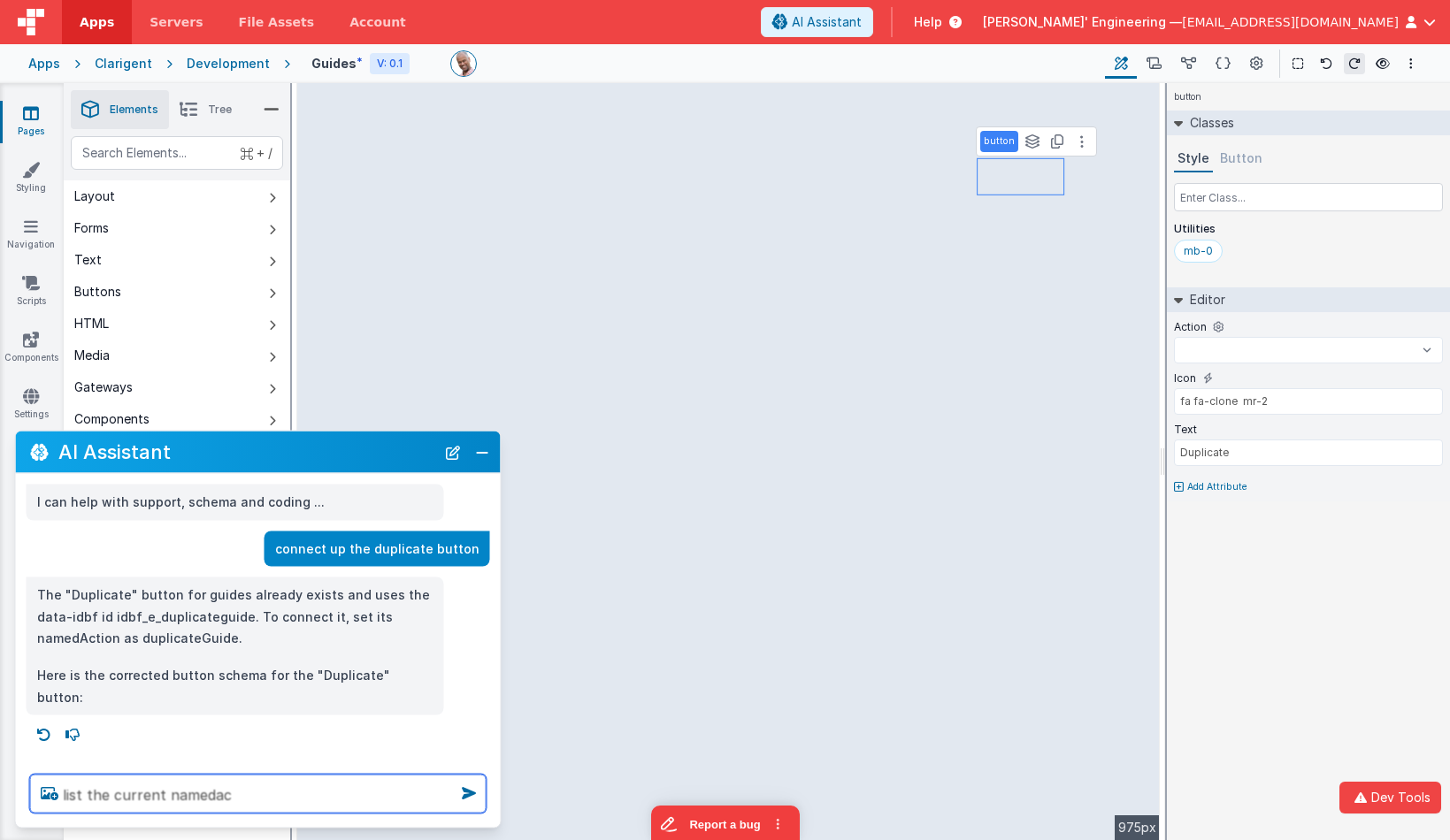
select select
type textarea "list the current namedacti"
select select
type textarea "list the current namedactio"
select select
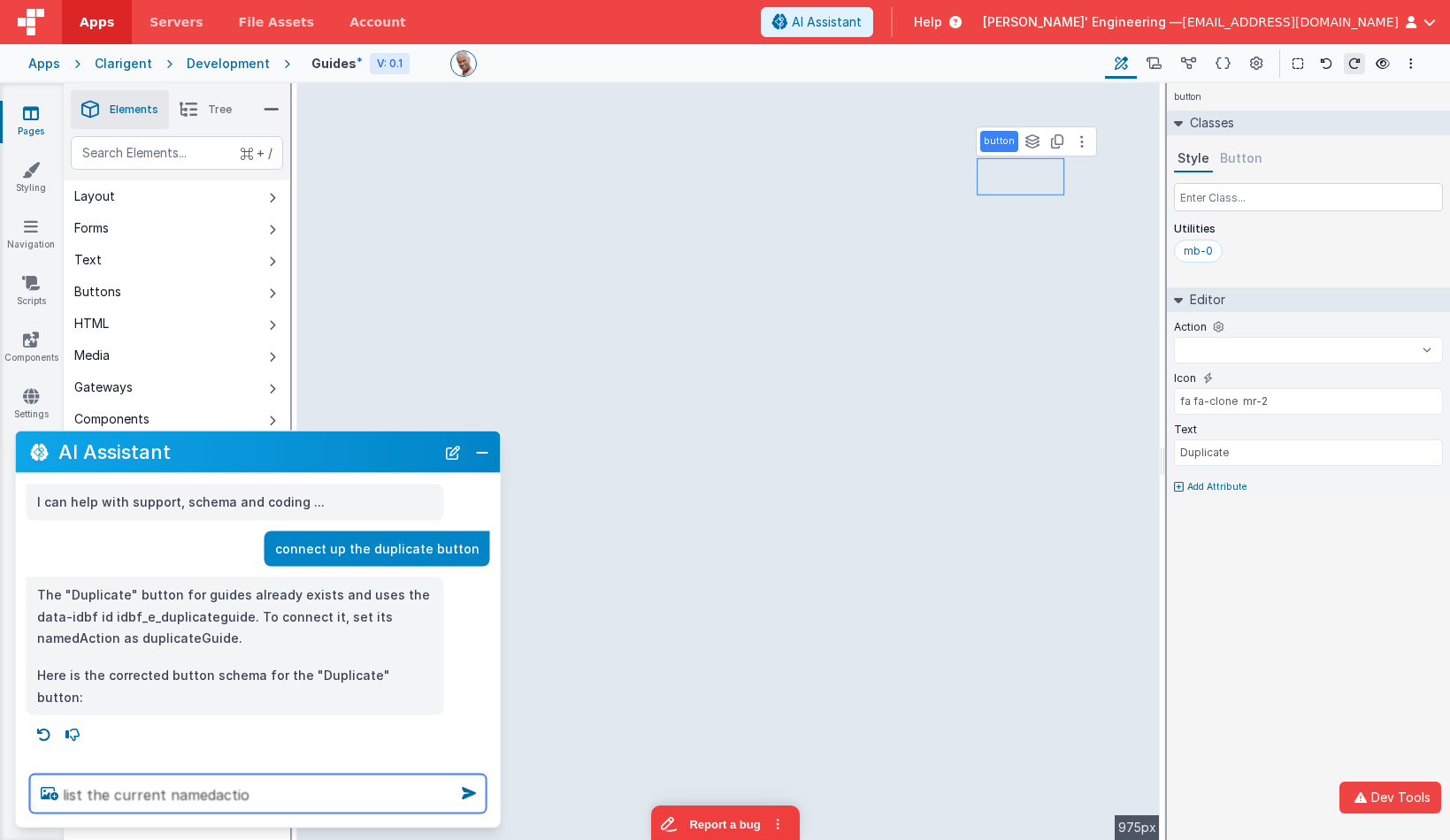
type textarea "list the current namedaction"
select select
type textarea "list the current namedactions"
select select
type textarea "list the current namedactions"
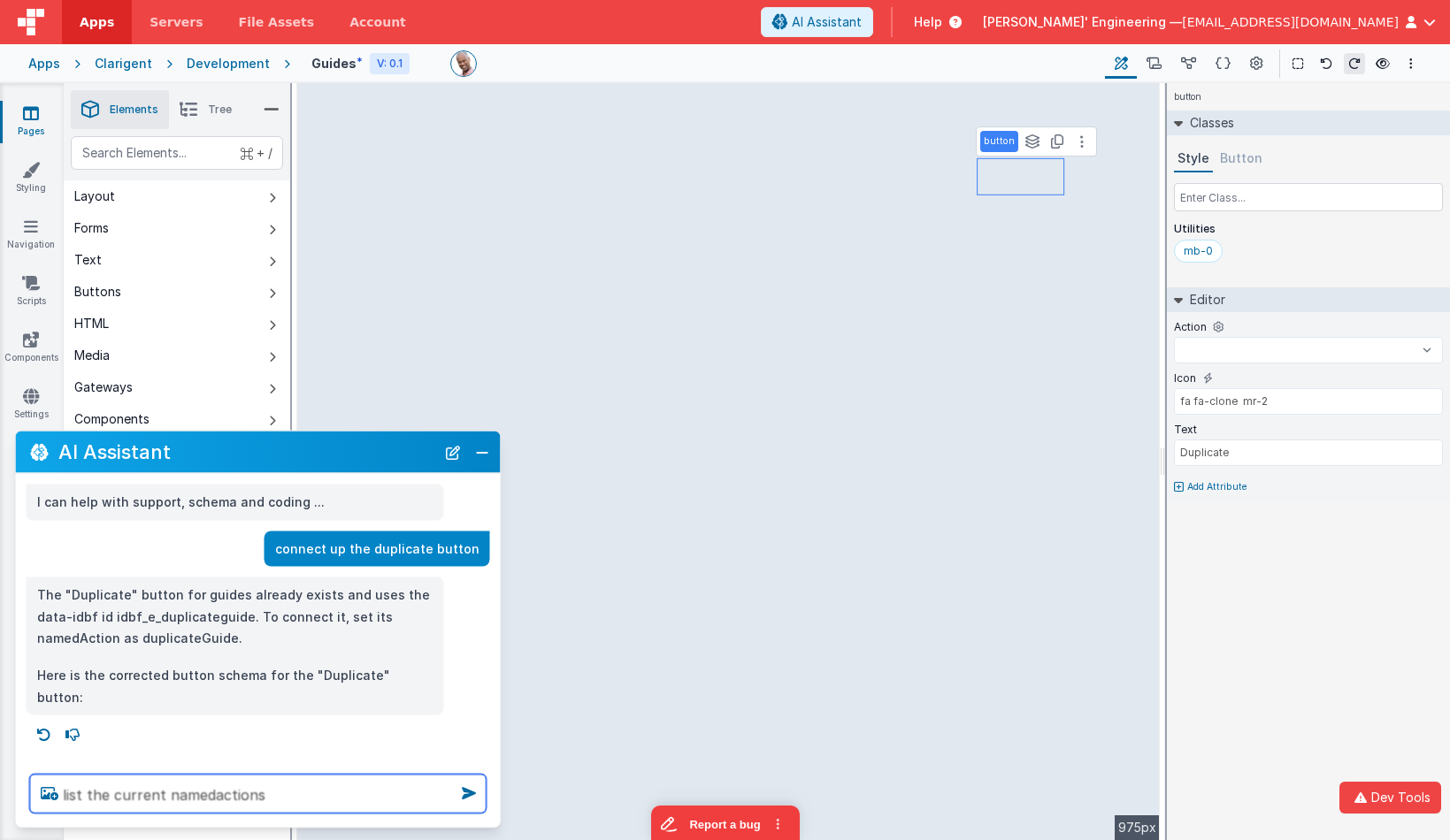
select select
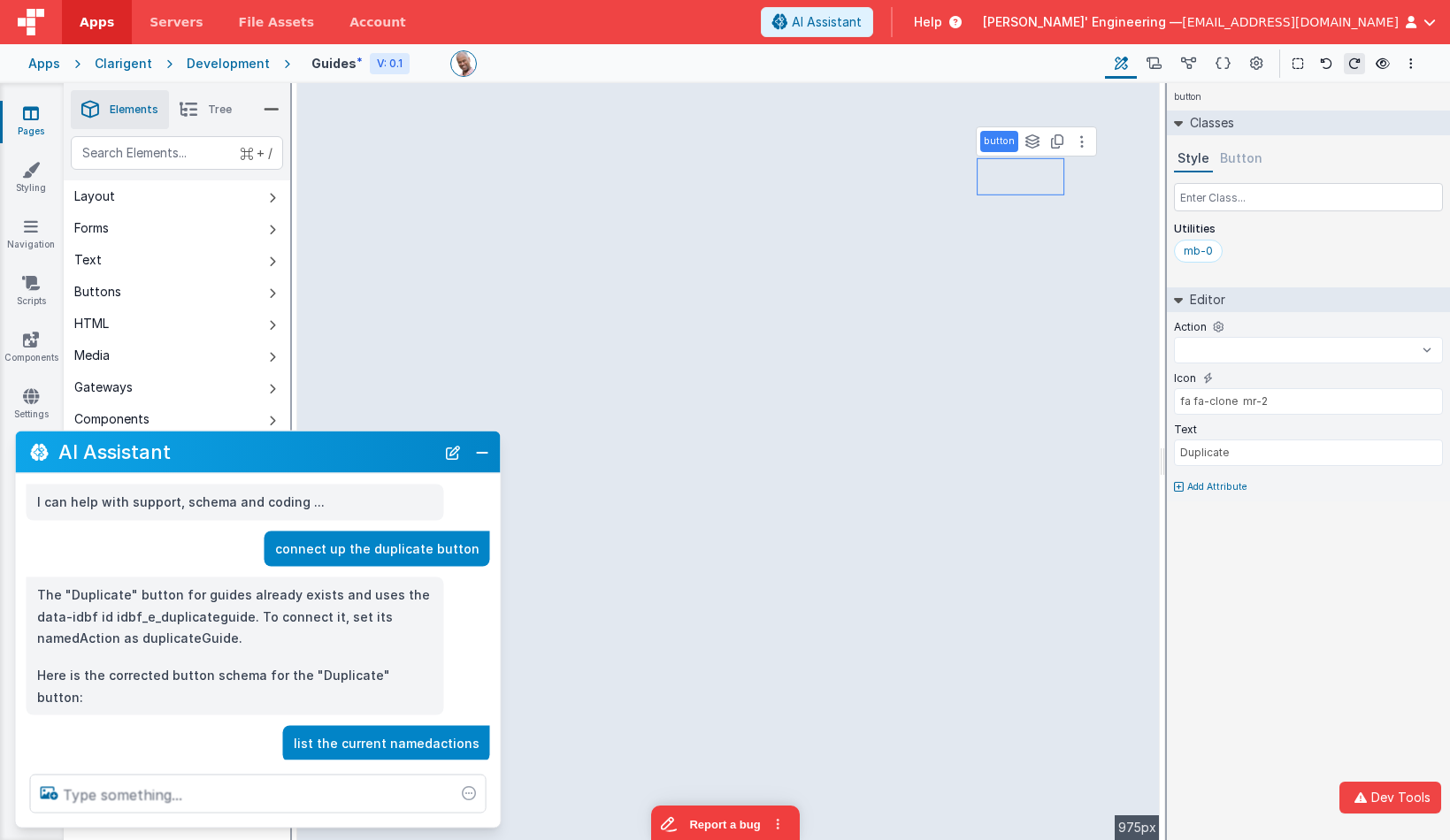
scroll to position [30, 0]
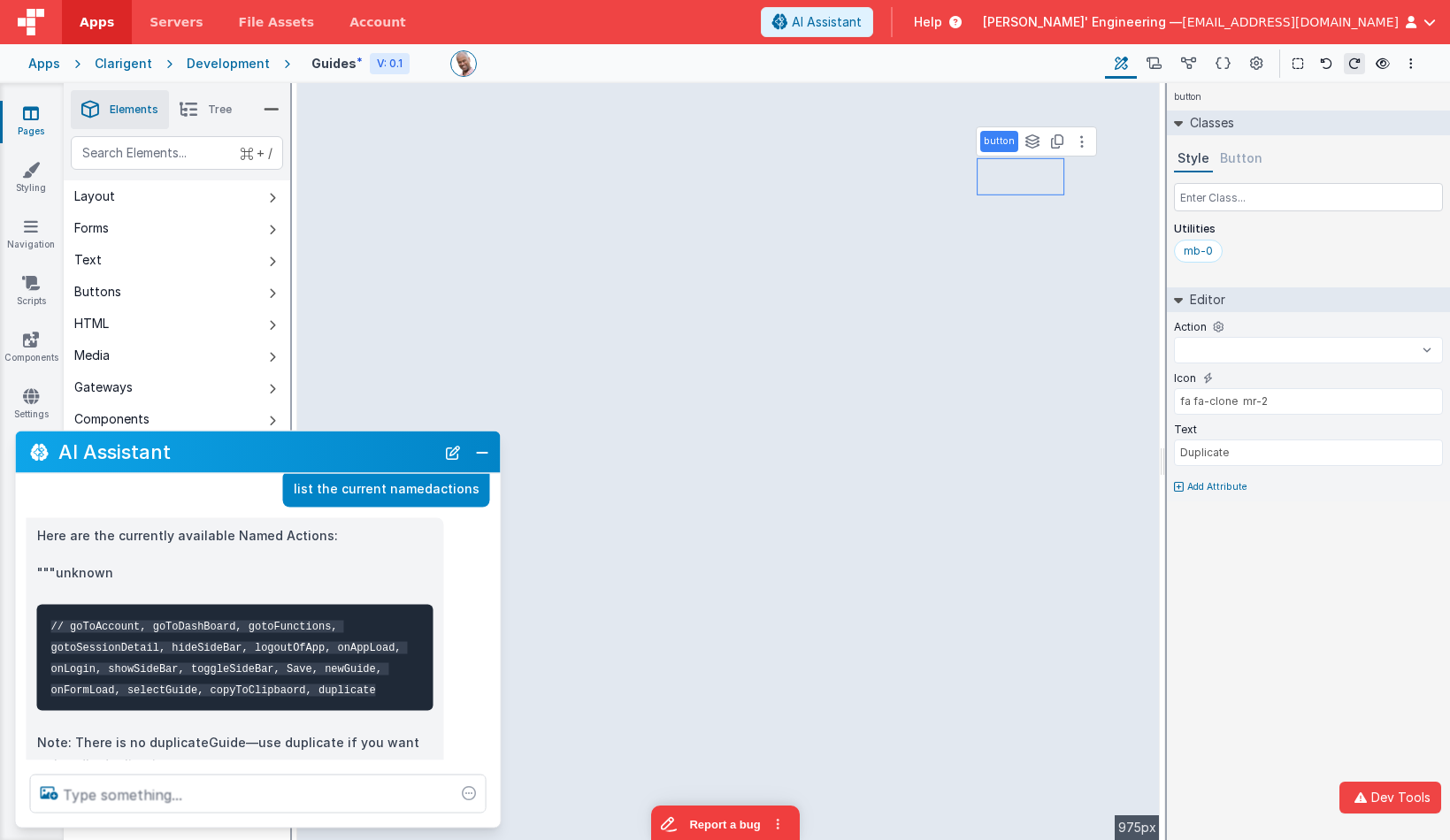
select select
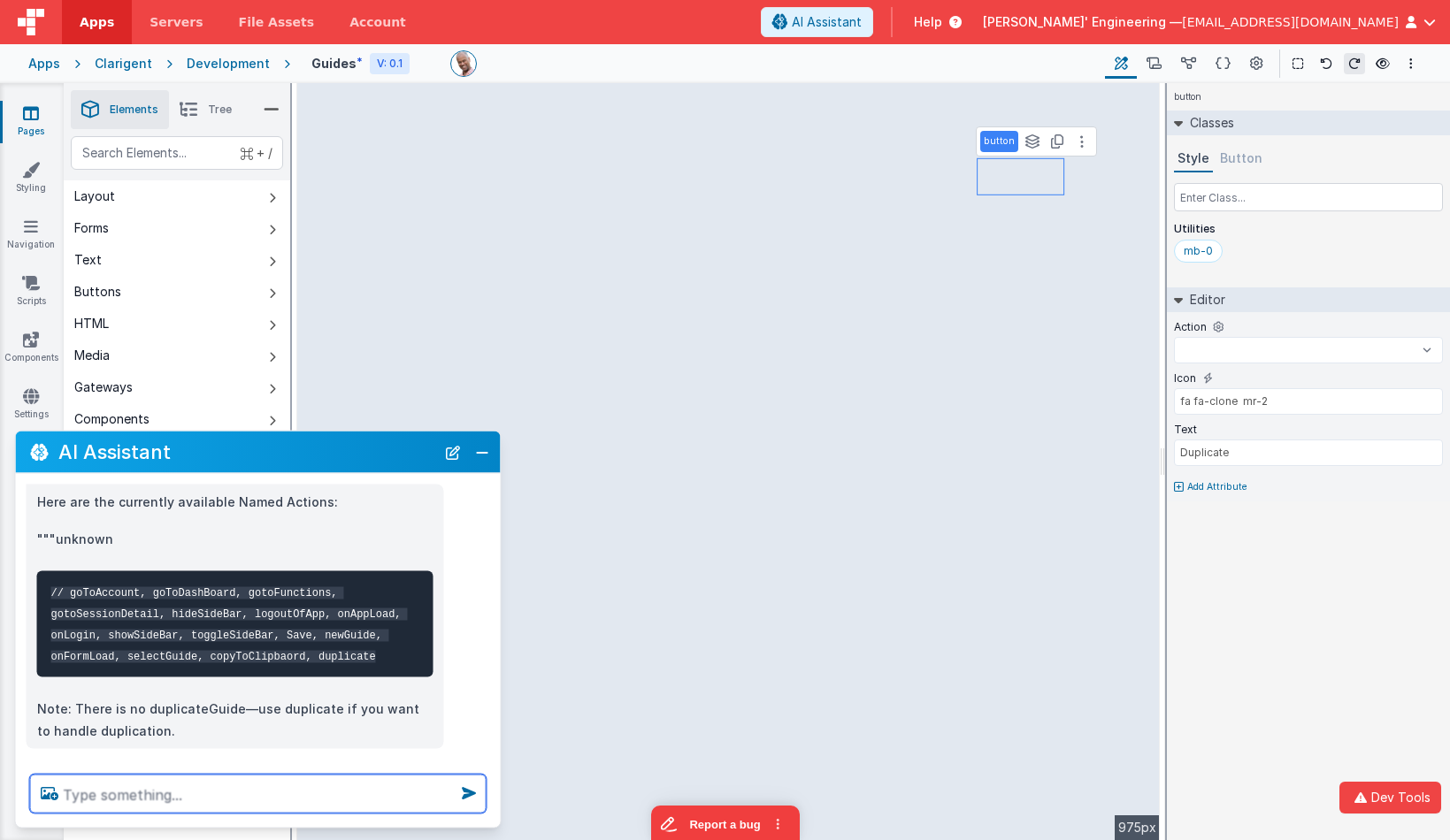
click at [284, 782] on textarea at bounding box center [258, 794] width 457 height 38
type textarea "w"
select select
type textarea "i"
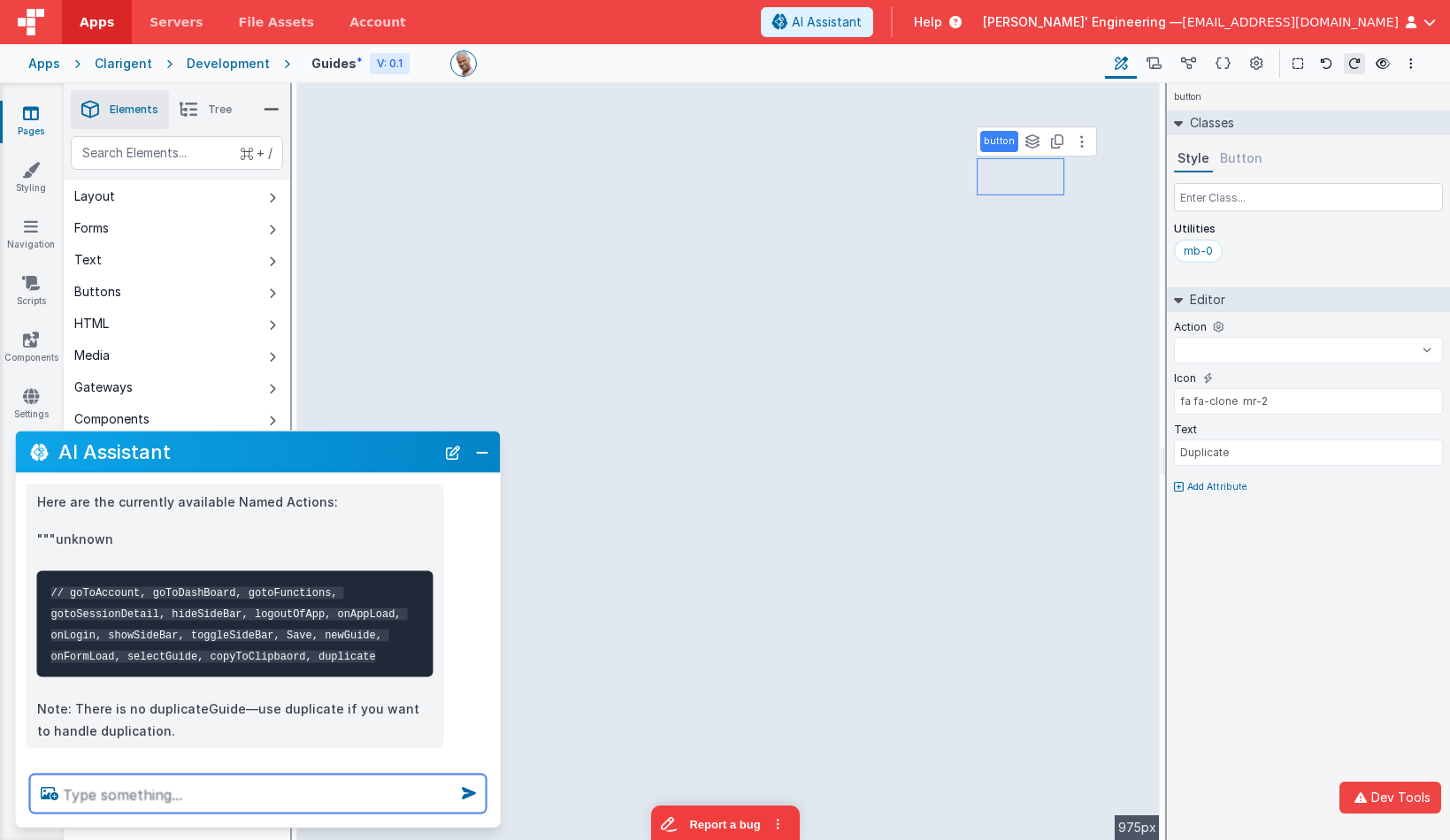
select select
type textarea "i"
select select
type textarea "i a"
select select
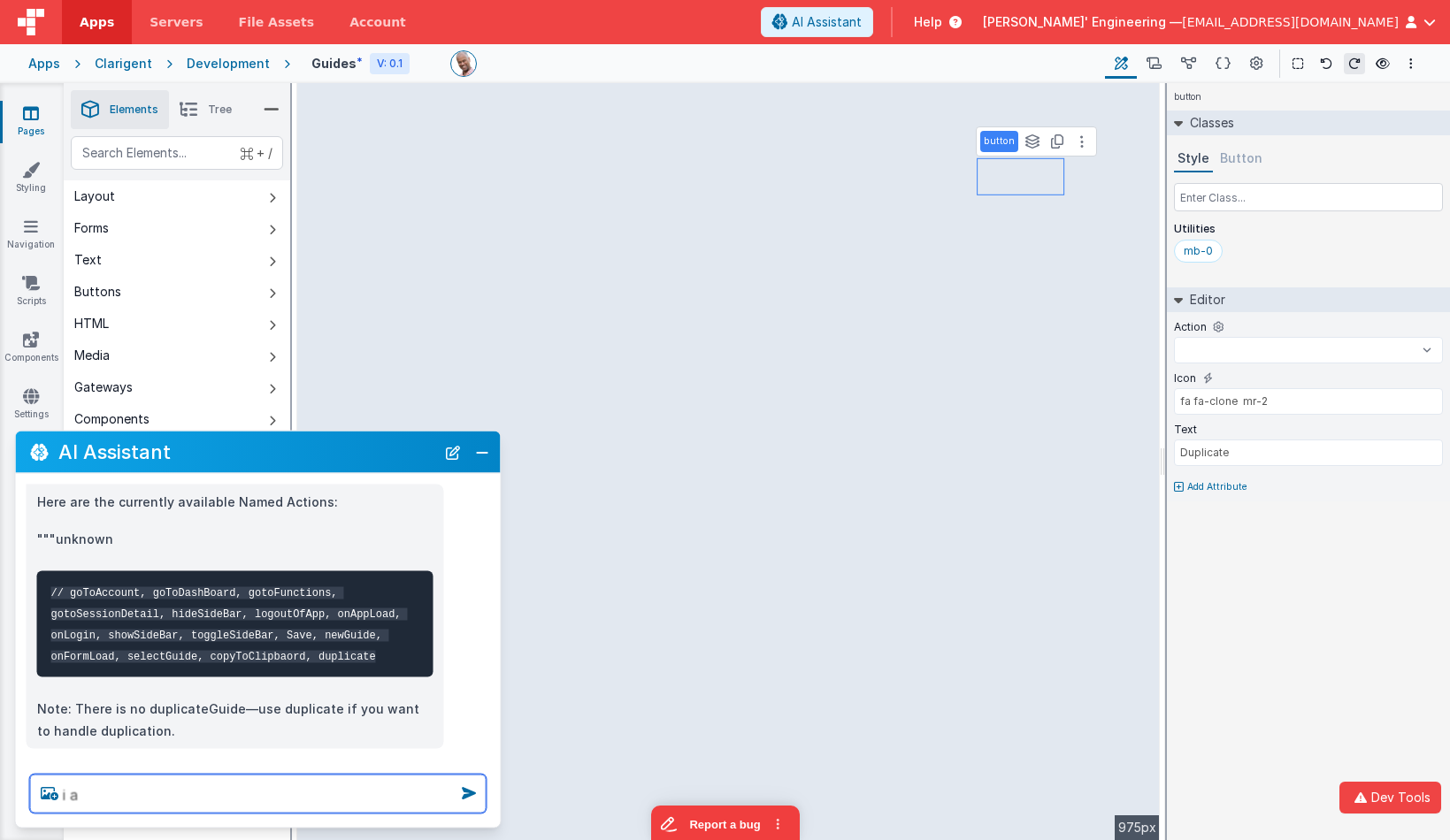
type textarea "i am"
select select
type textarea "i am"
select select
type textarea "i am d"
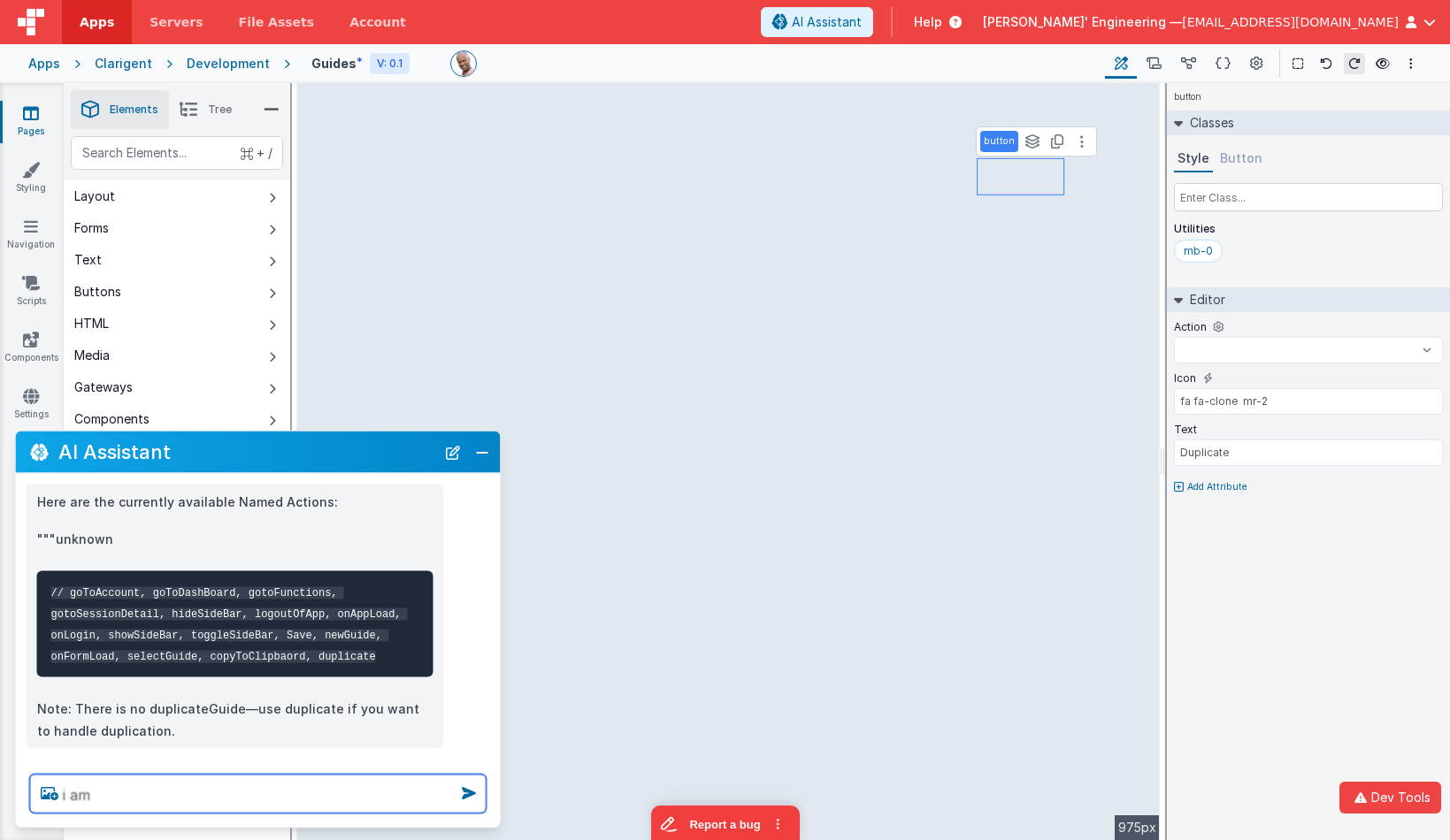
select select
type textarea "i am de"
select select
type textarea "i am deb"
select select
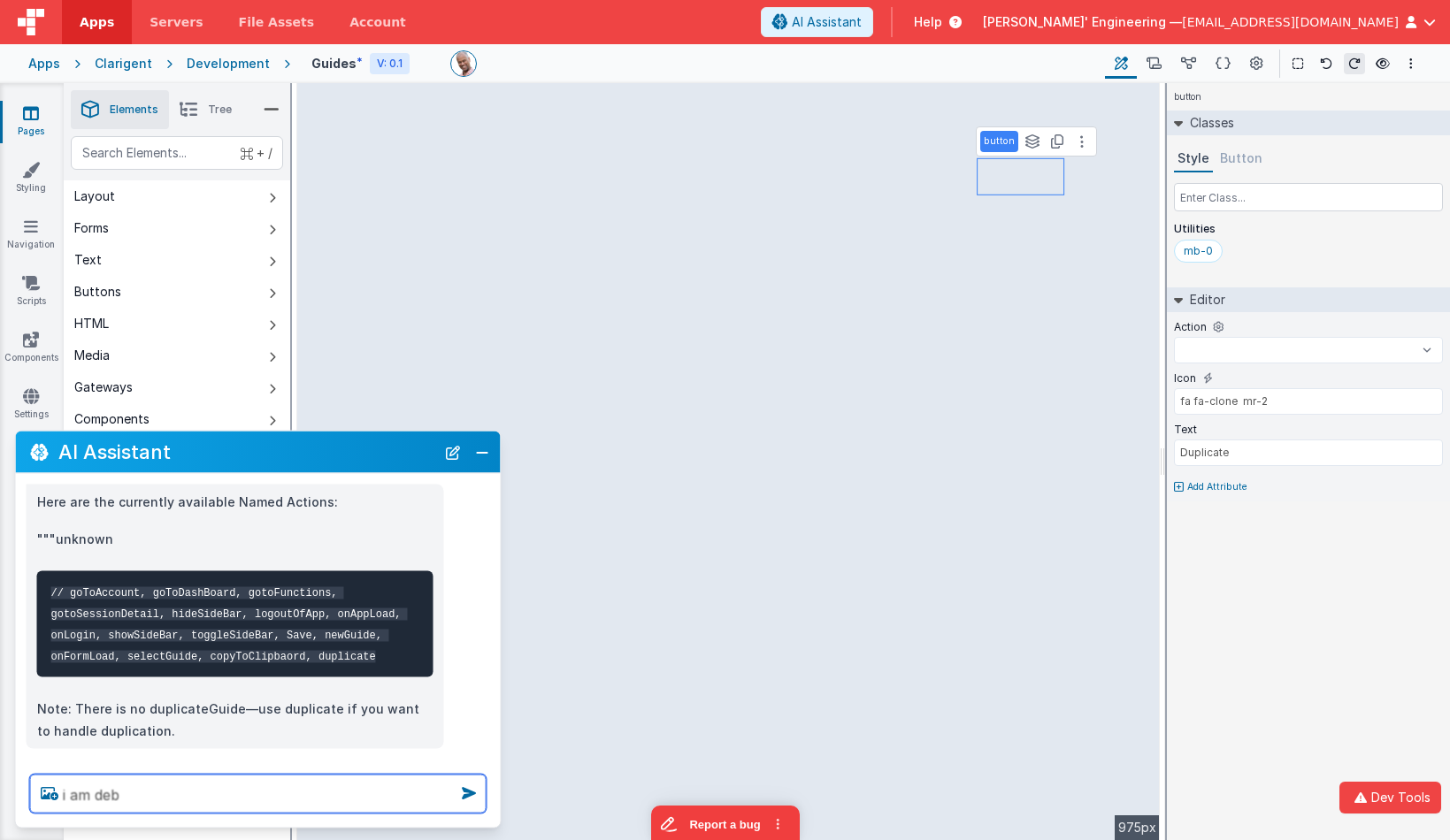
type textarea "i am debu"
select select
type textarea "i am debug"
select select
type textarea "i am debuggi"
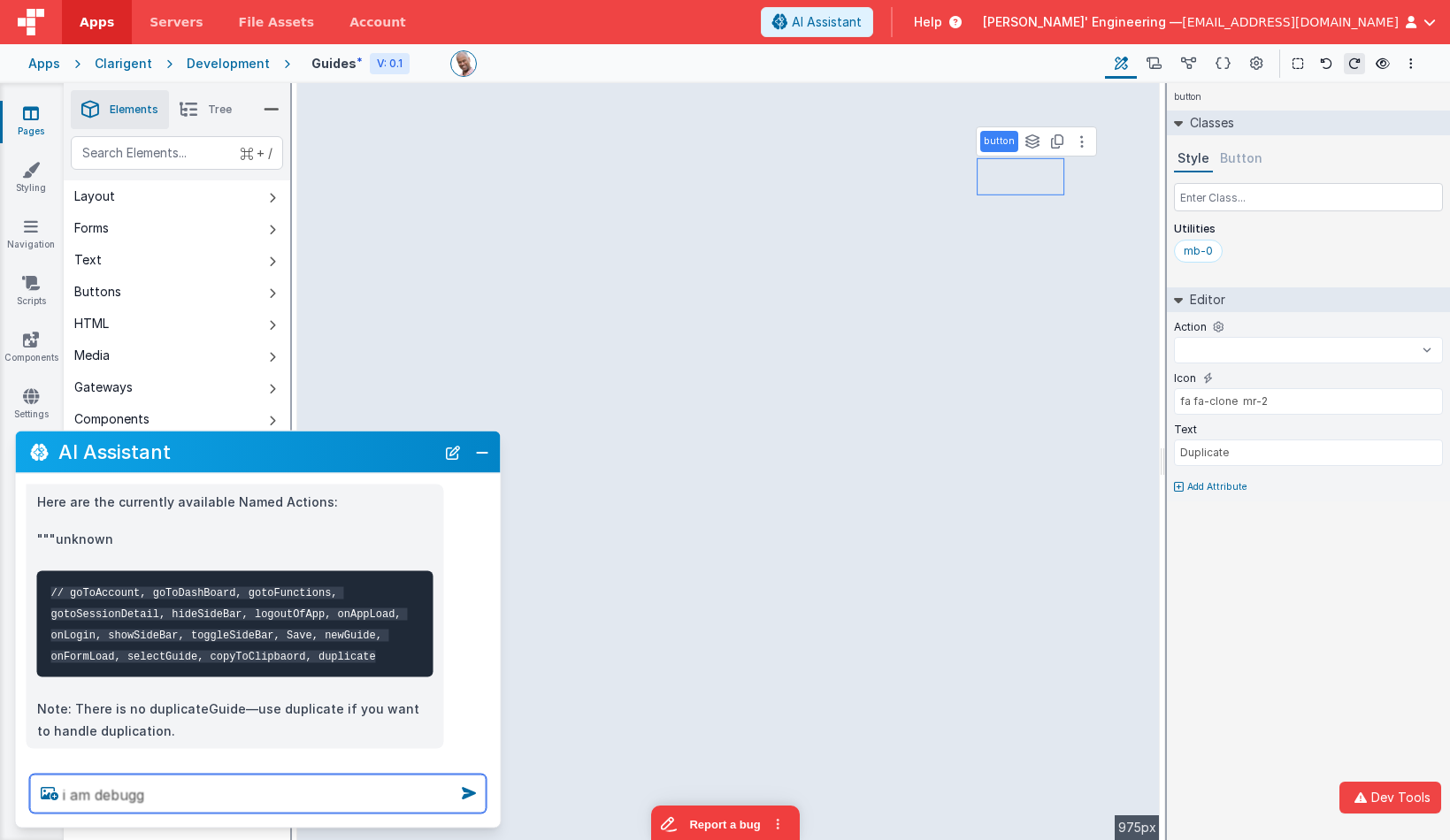
select select
type textarea "i am debuggin"
select select
type textarea "i am debugging"
select select
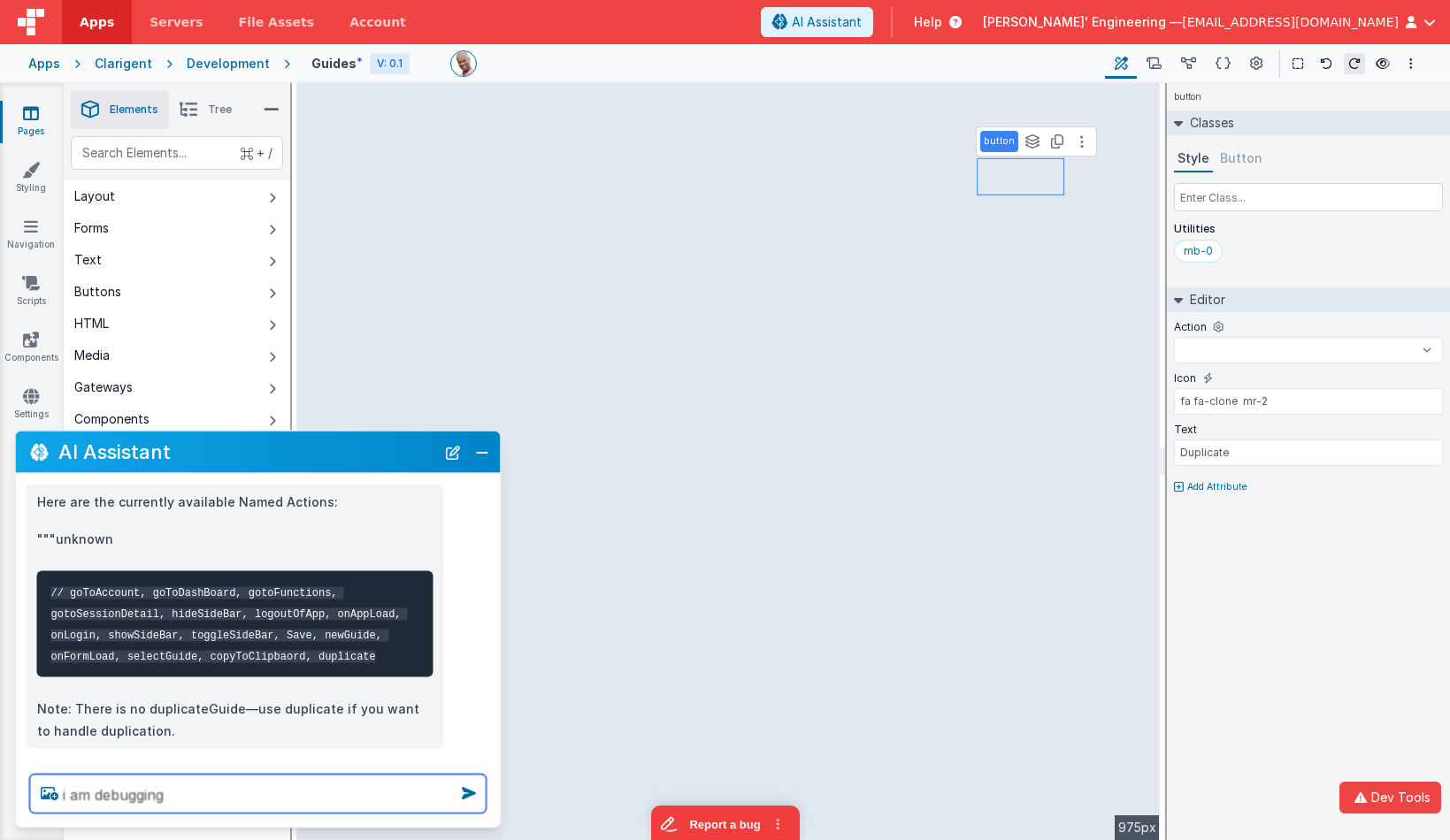
type textarea "i am debugging"
select select
type textarea "i am debugging t"
select select
type textarea "i am debugging th"
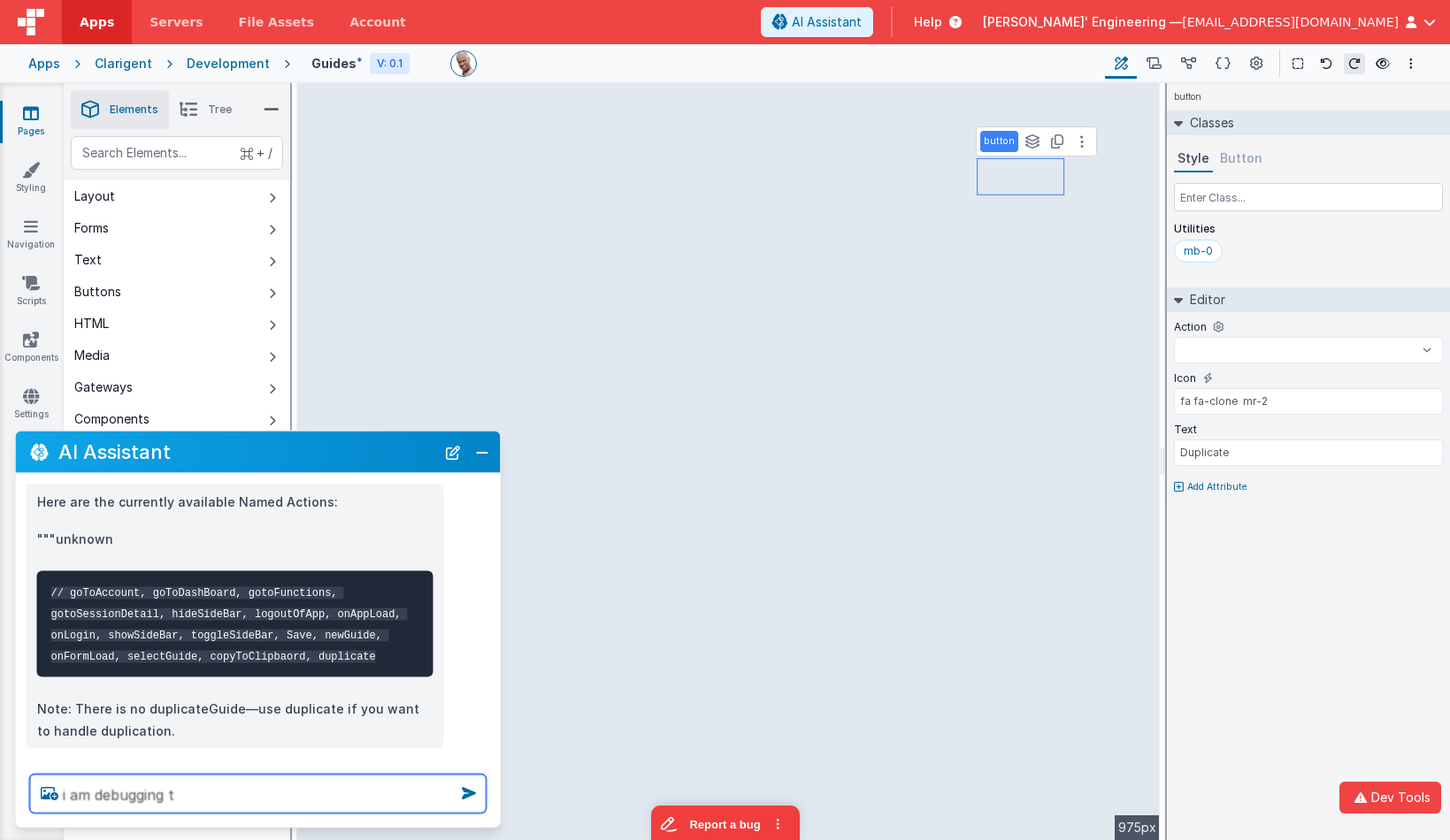
select select
type textarea "i am debugging thi"
select select
type textarea "i am debugging this"
select select
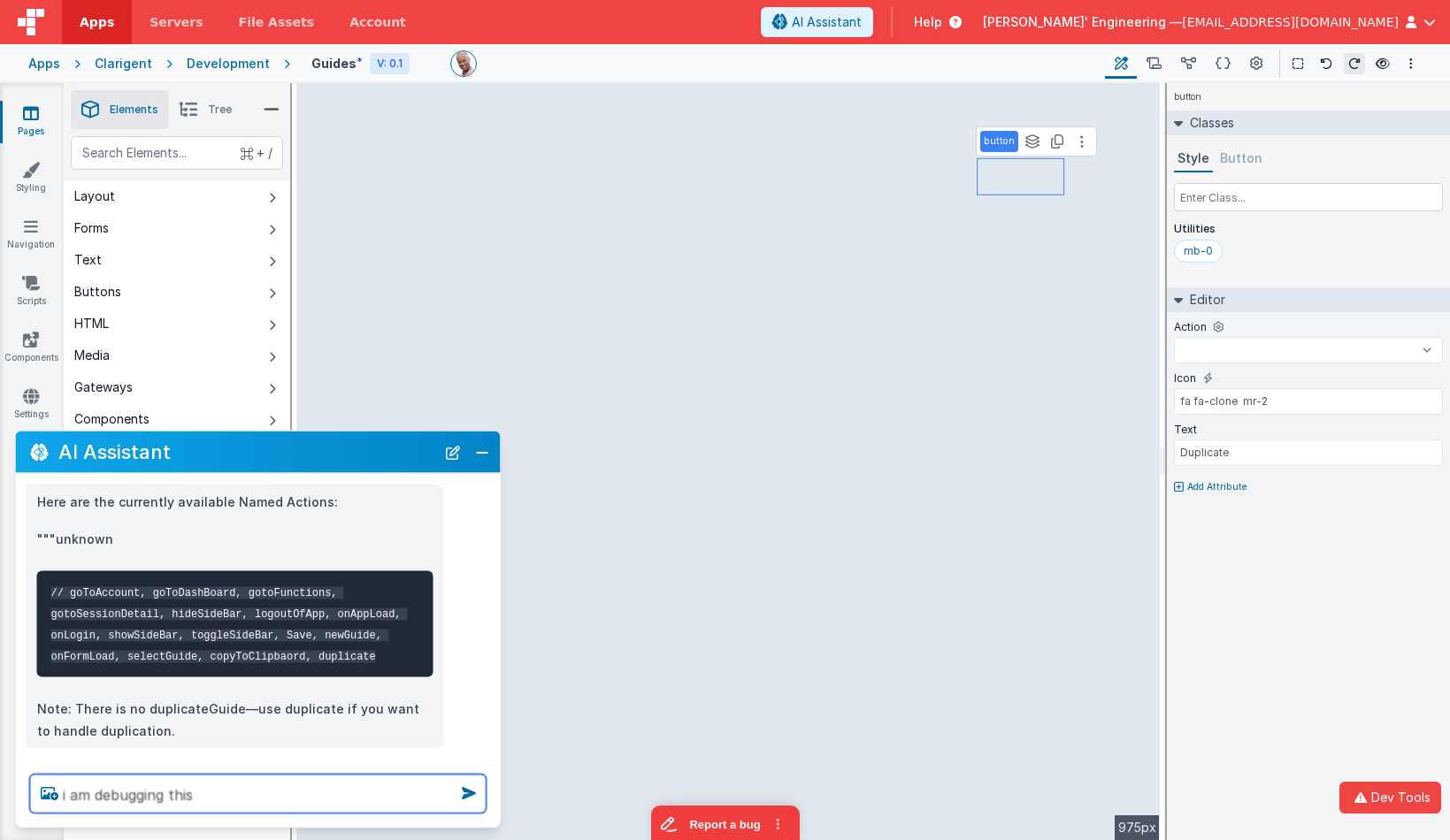
type textarea "i am debugging this"
select select
type textarea "i am debugging this a"
select select
type textarea "i am debugging this as"
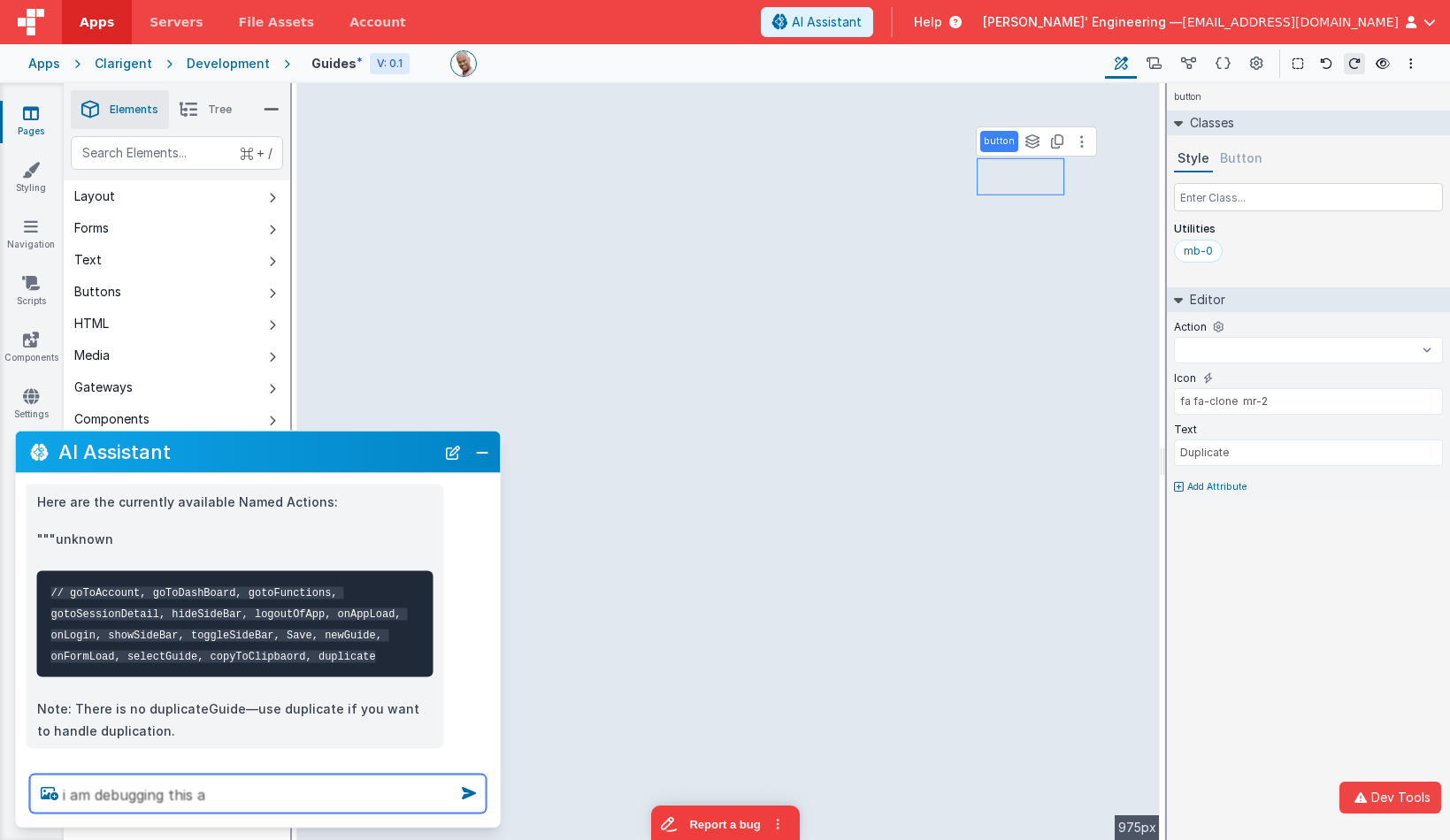
select select
type textarea "i am debugging this ass"
select select
type textarea "i am debugging this assi"
select select
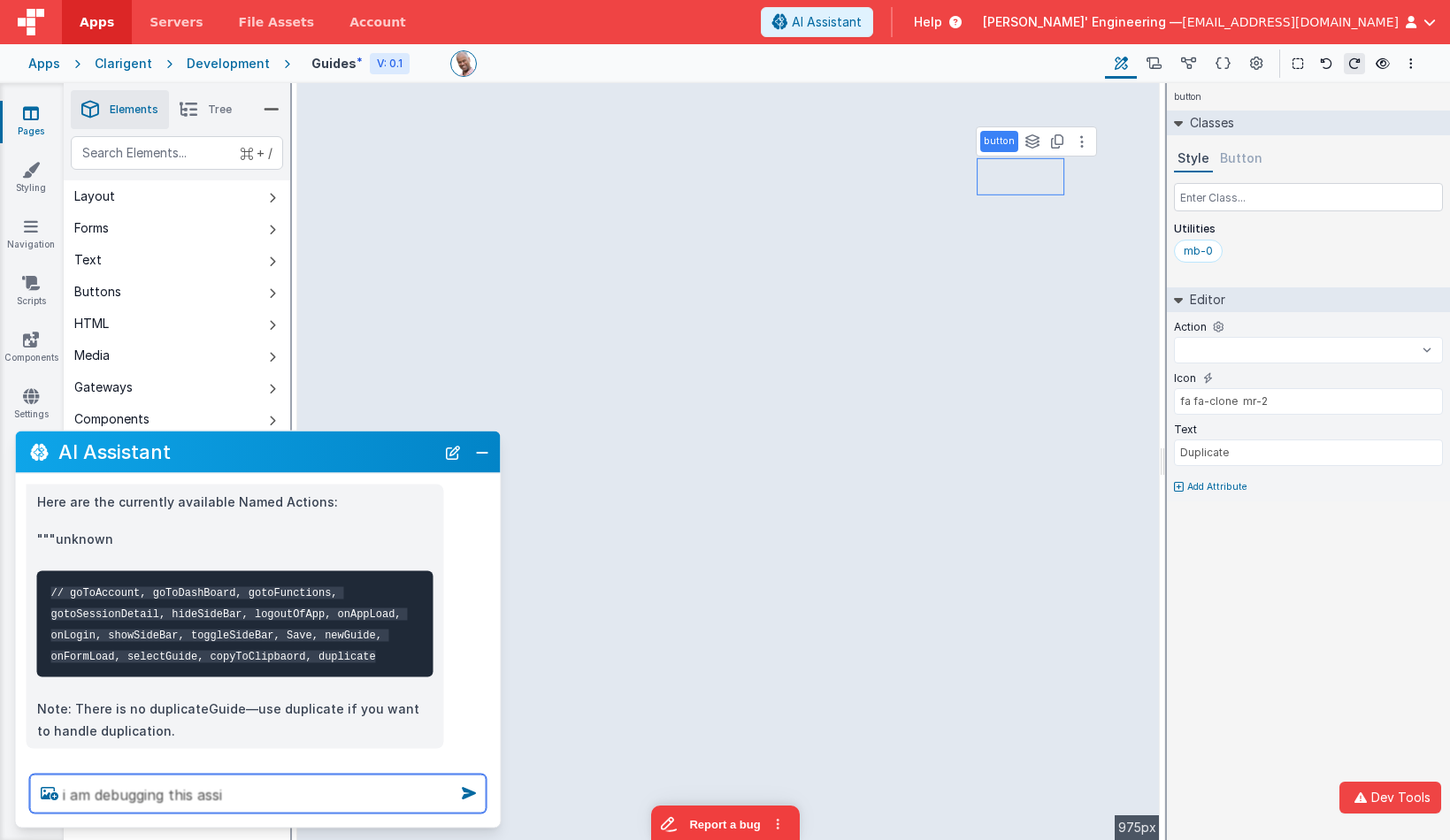
type textarea "i am debugging this assis"
select select
type textarea "i am debugging this assist"
select select
type textarea "i am debugging this assista"
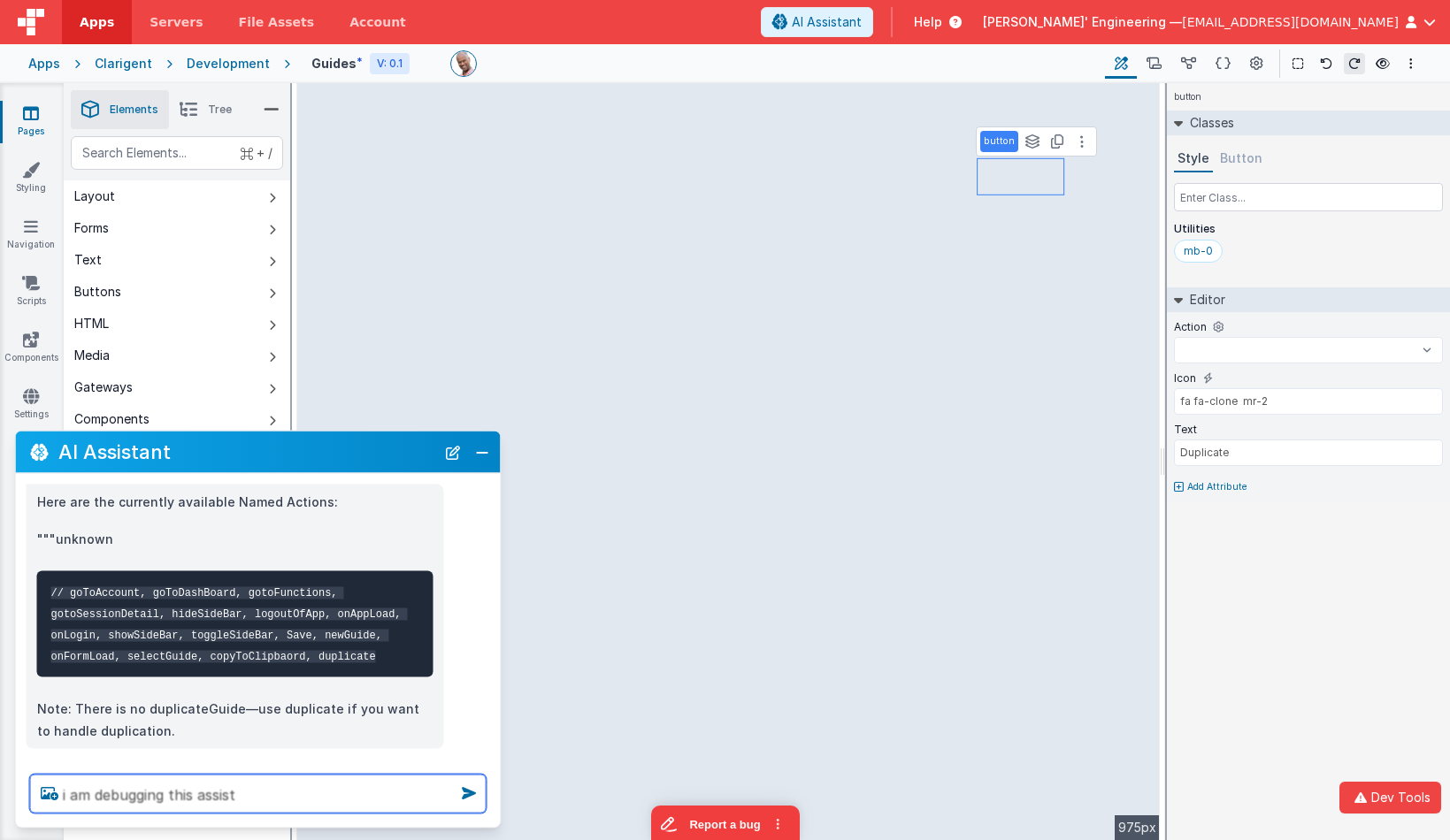
select select
type textarea "i am debugging this assistan"
select select
type textarea "i am debugging this assistant"
select select
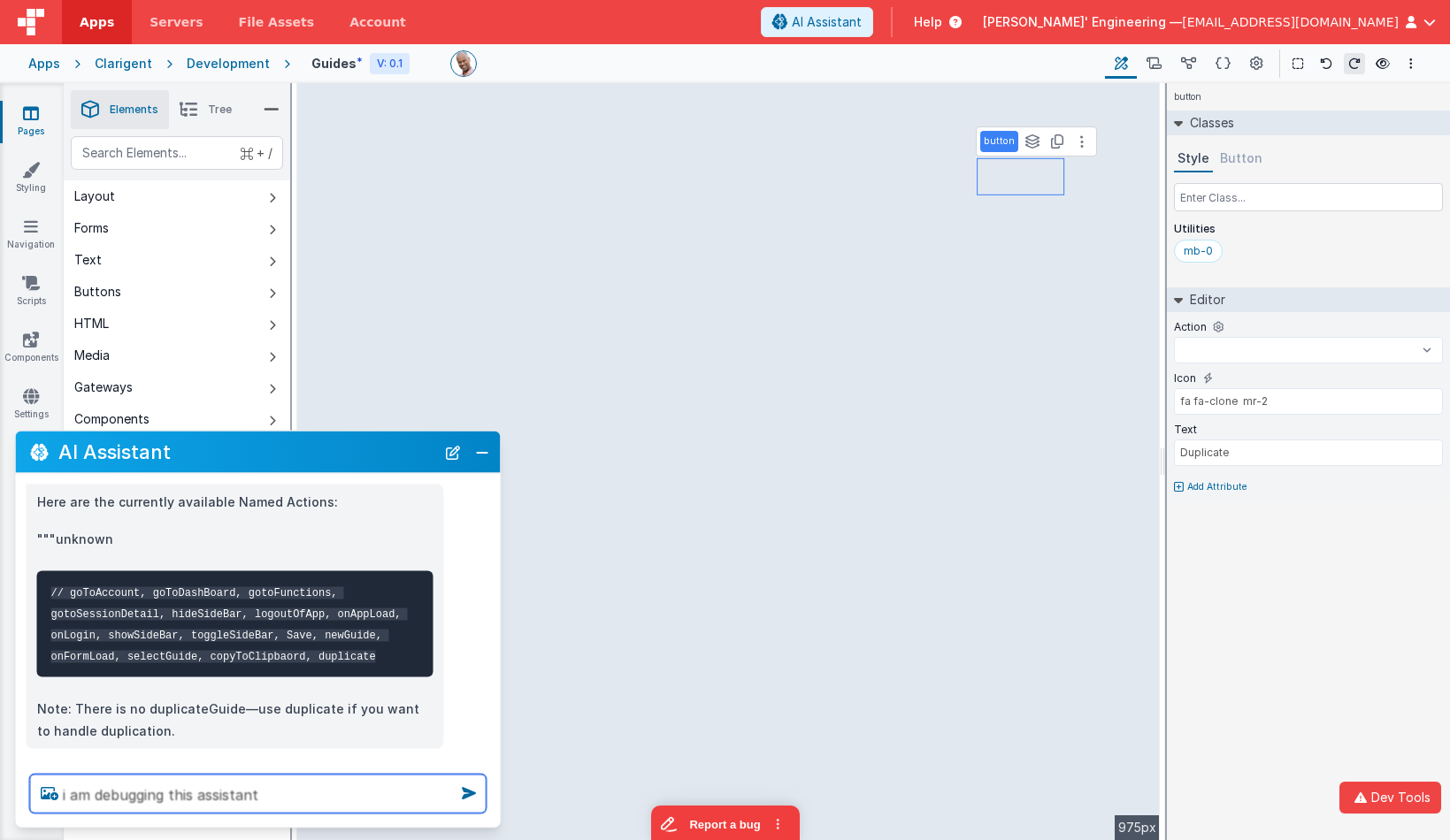
type textarea "i am debugging this assistant"
select select
type textarea "i am debugging this assistant w"
select select
type textarea "i am debugging this assistant wh"
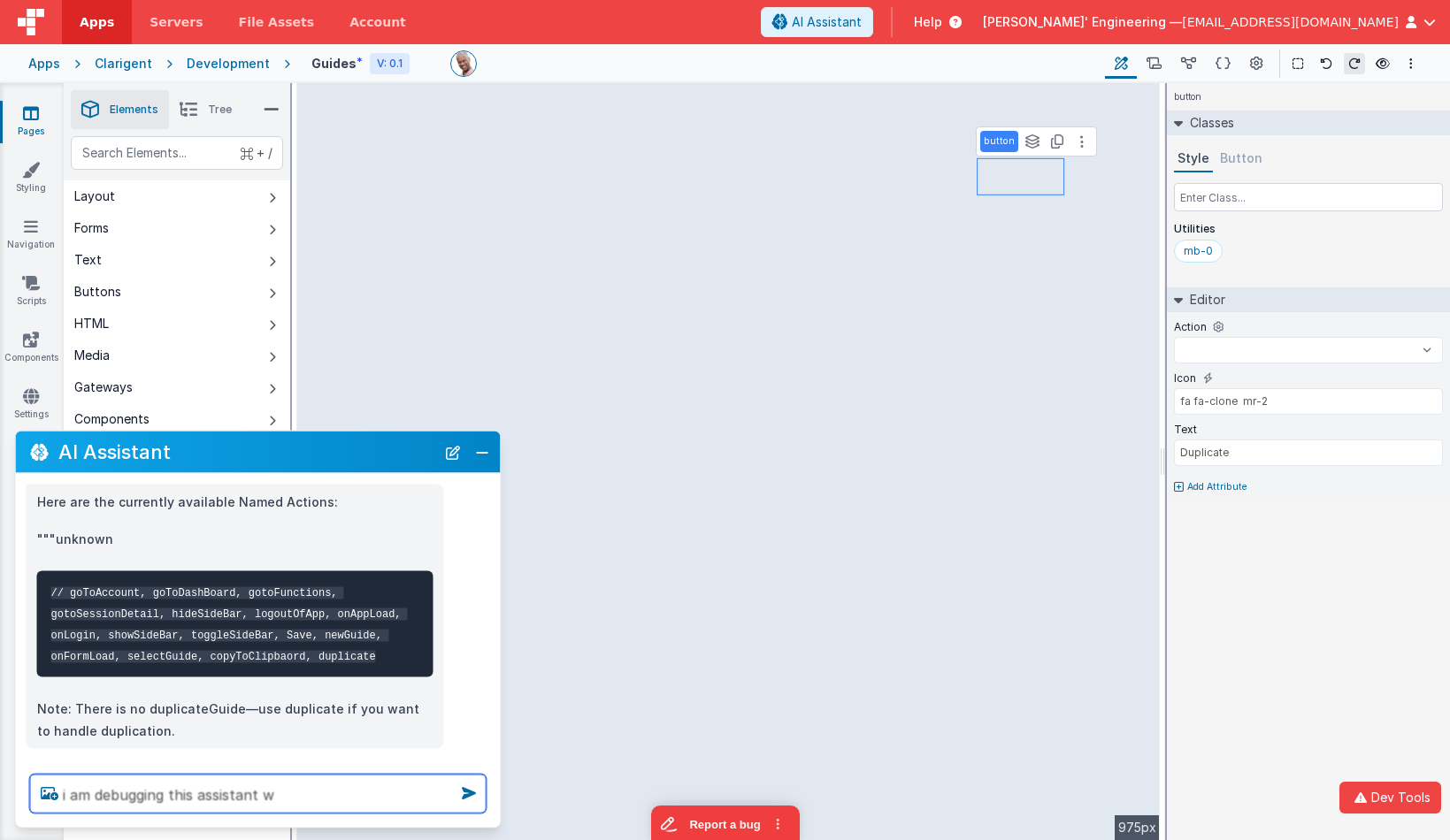
select select
type textarea "i am debugging this assistant why"
select select
type textarea "i am debugging this assistant why"
select select
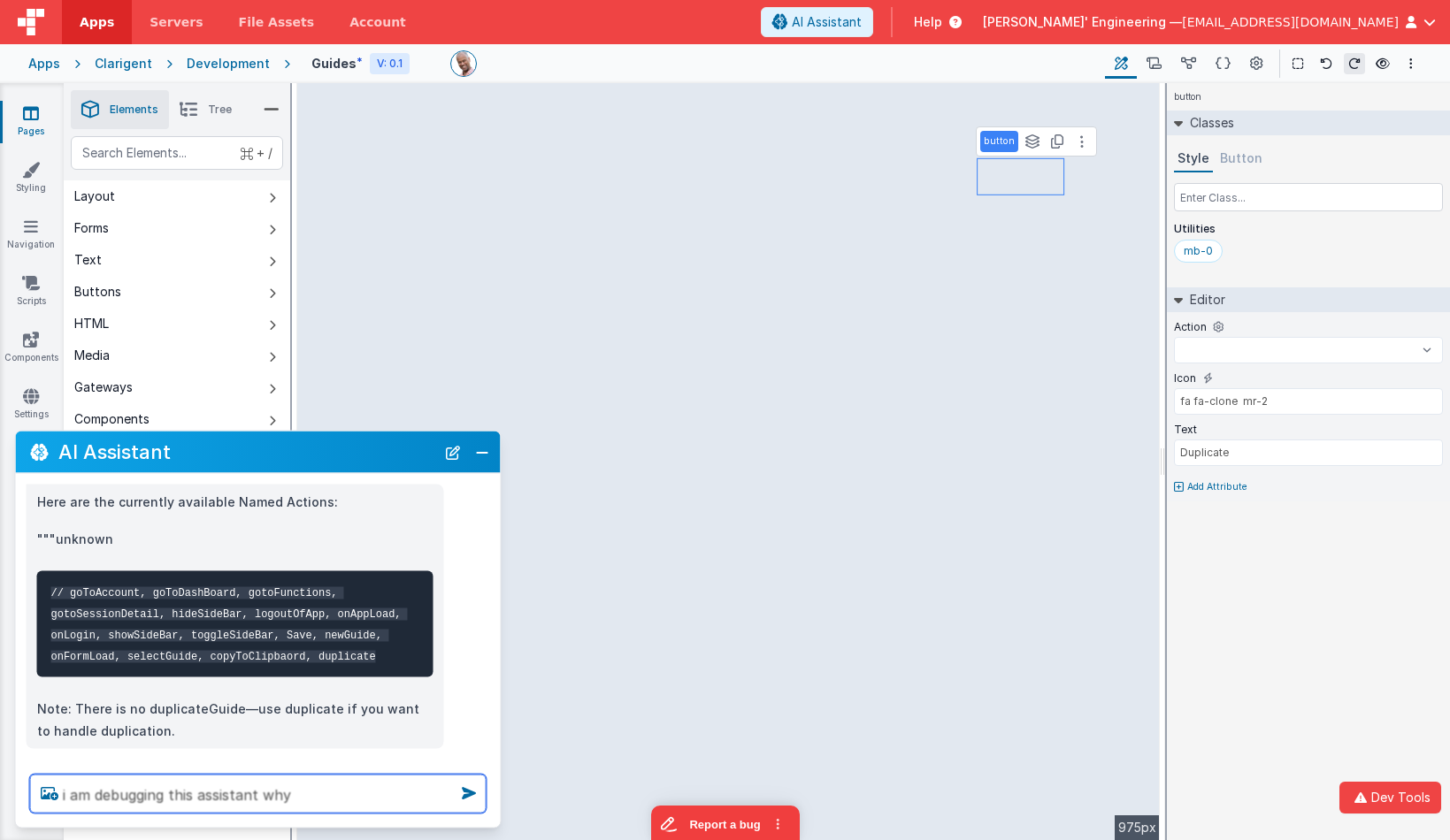
type textarea "i am debugging this assistant why d"
select select
type textarea "i am debugging this assistant why di"
select select
type textarea "i am debugging this assistant why did"
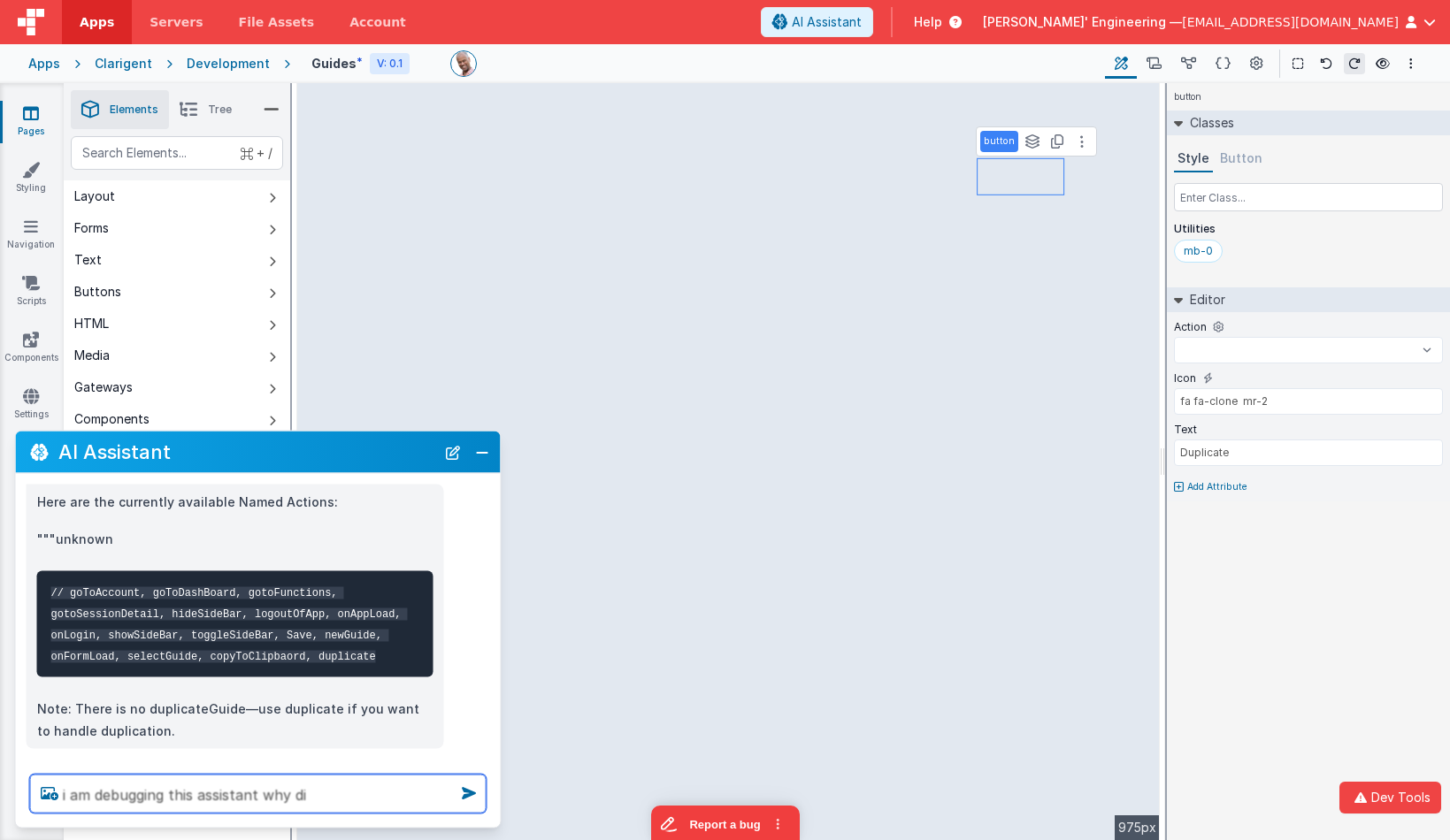
select select
type textarea "i am debugging this assistant why didn"
select select
type textarea "i am debugging this assistant why didny"
select select
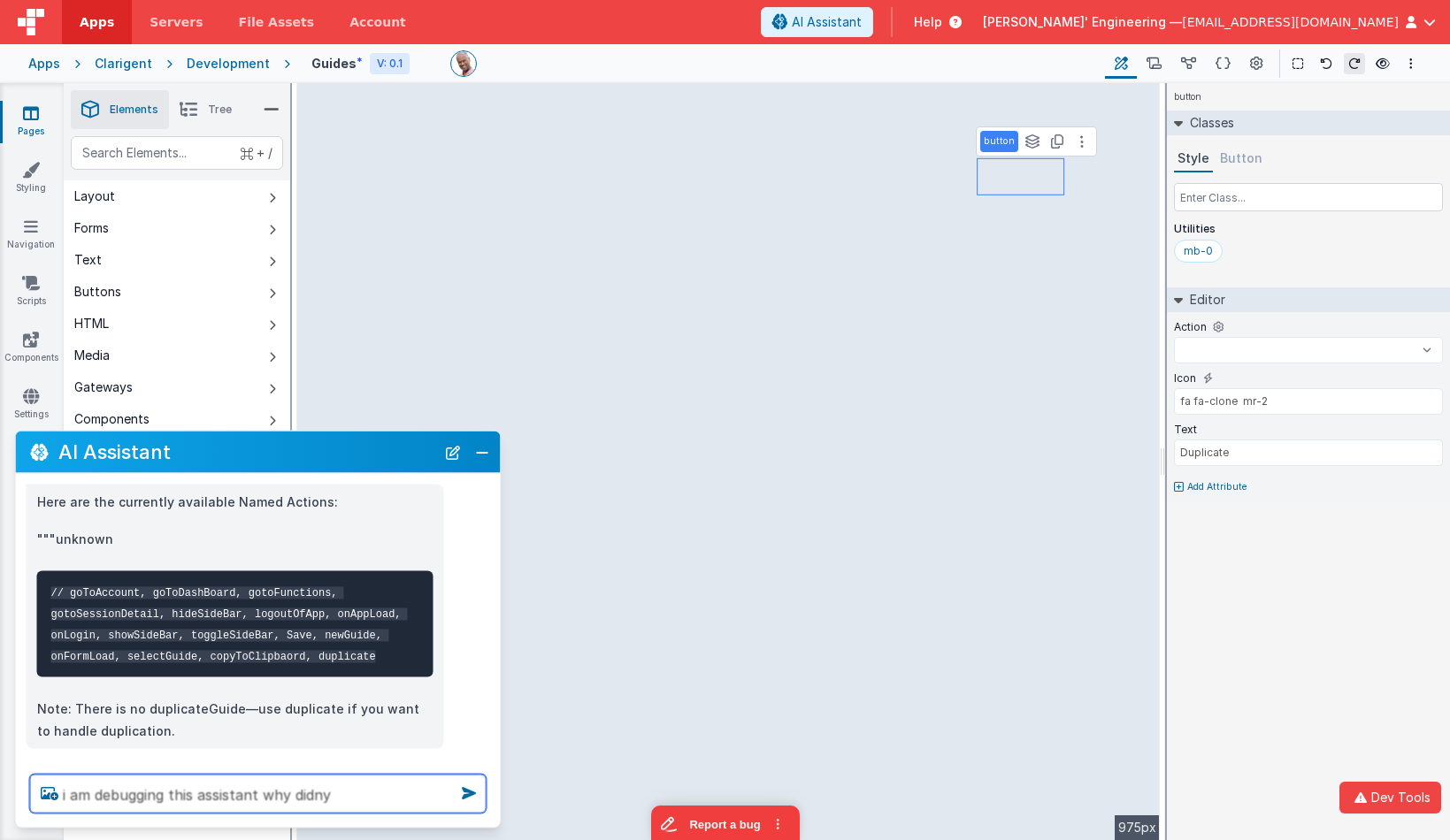
type textarea "i am debugging this assistant why didny"
select select
type textarea "i am debugging this assistant why didny y"
select select
type textarea "i am debugging this assistant why didny yo"
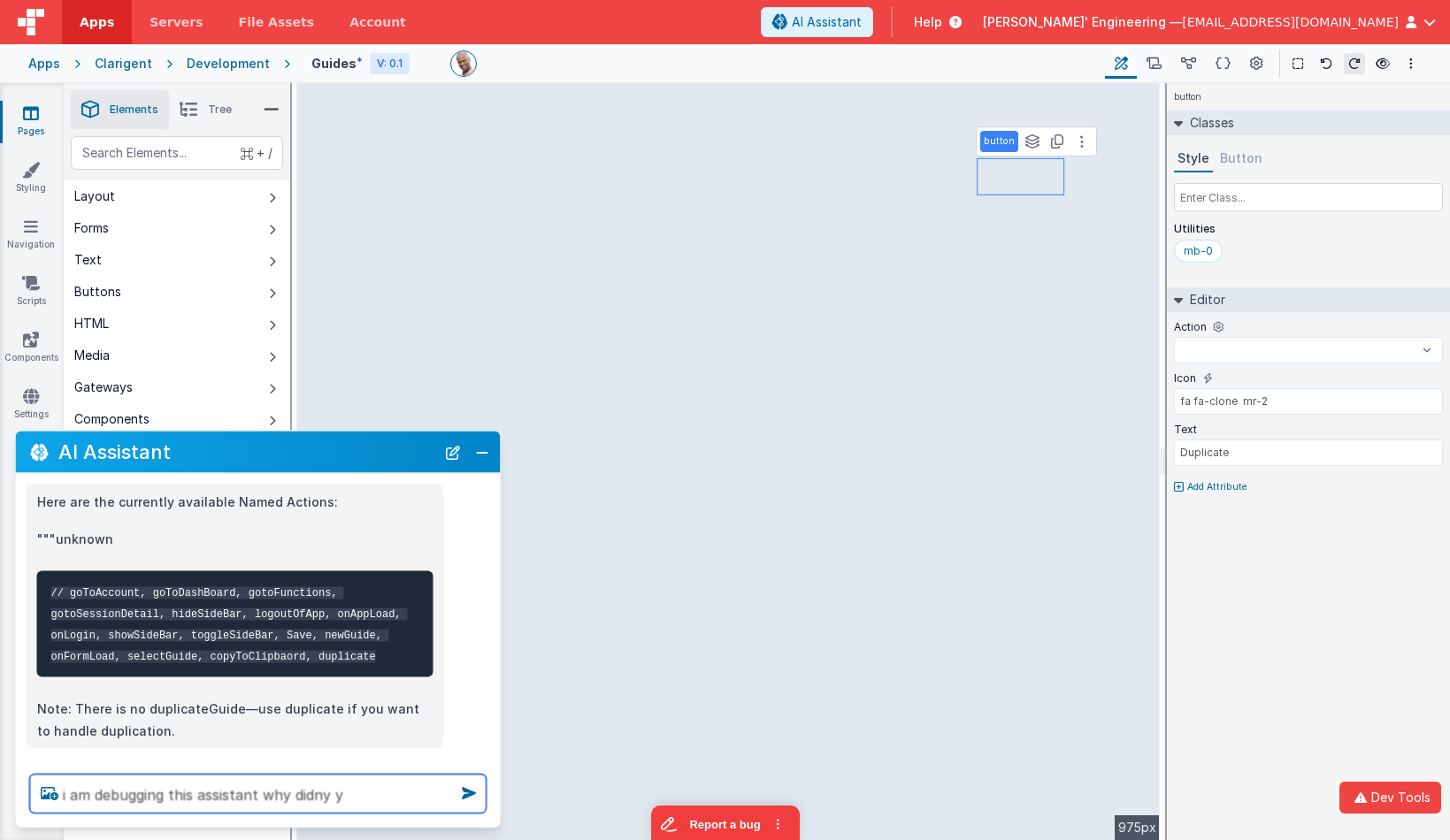
select select
type textarea "i am debugging this assistant why didny you"
select select
type textarea "i am debugging this assistant why didny you"
select select
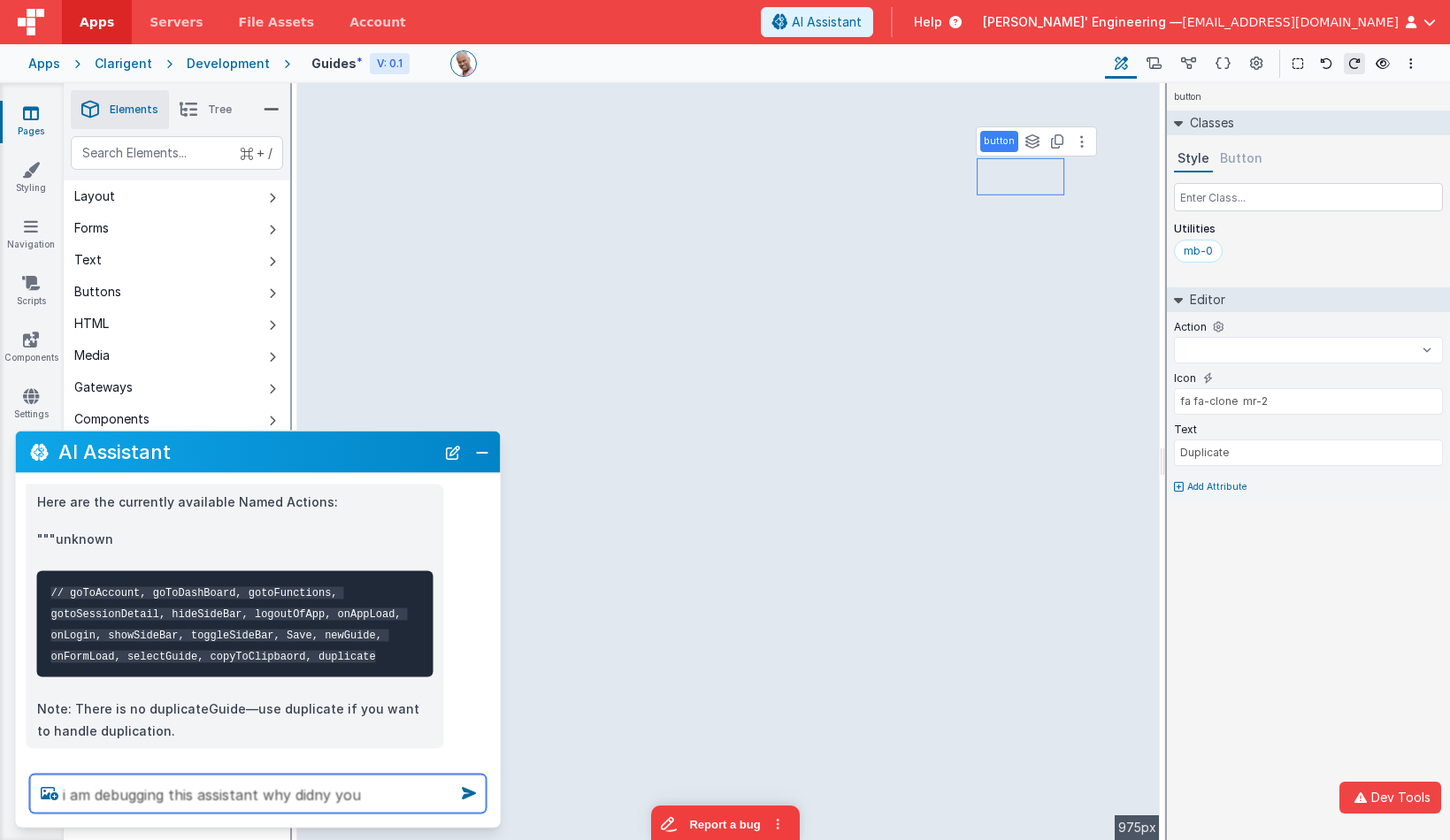
type textarea "i am debugging this assistant why didny you u"
select select
type textarea "i am debugging this assistant why didny you us"
select select
type textarea "i am debugging this assistant why didny you use"
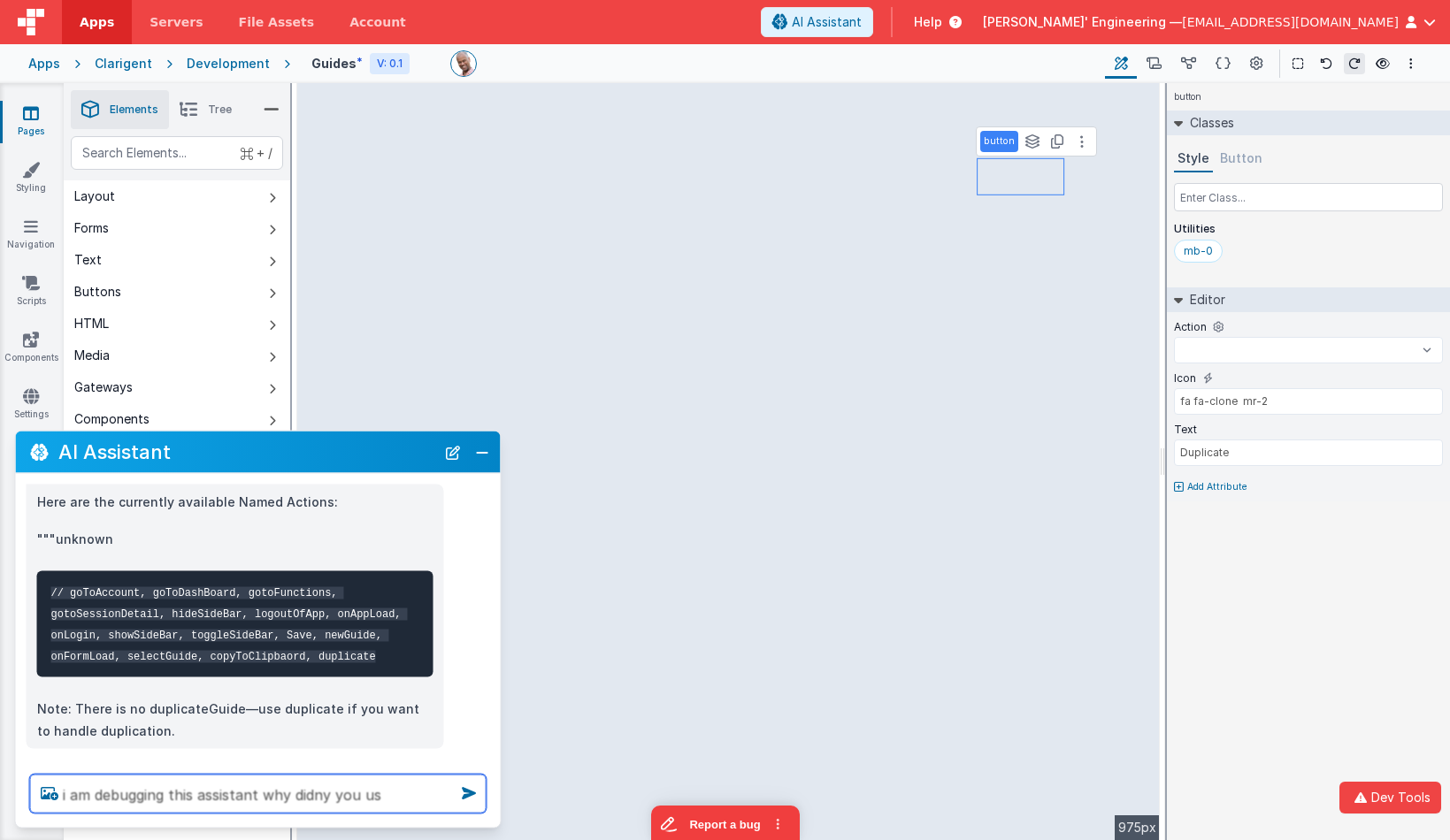
select select
type textarea "i am debugging this assistant why didny you use"
select select
type textarea "i am debugging this assistant why didny you use t"
select select
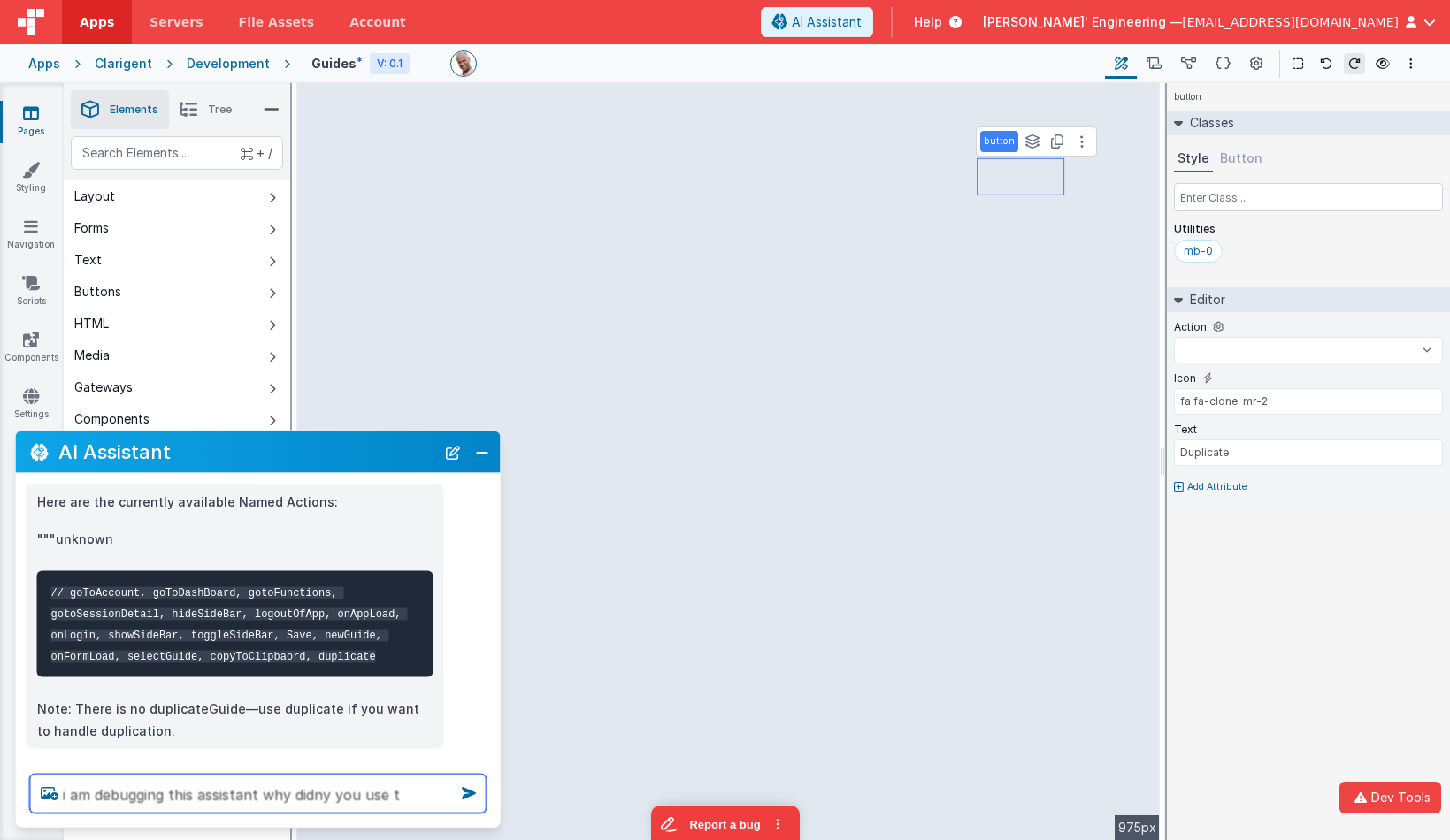
type textarea "i am debugging this assistant why didny you use th"
select select
type textarea "i am debugging this assistant why didny you use the"
select select
type textarea "i am debugging this assistant why didny you use the"
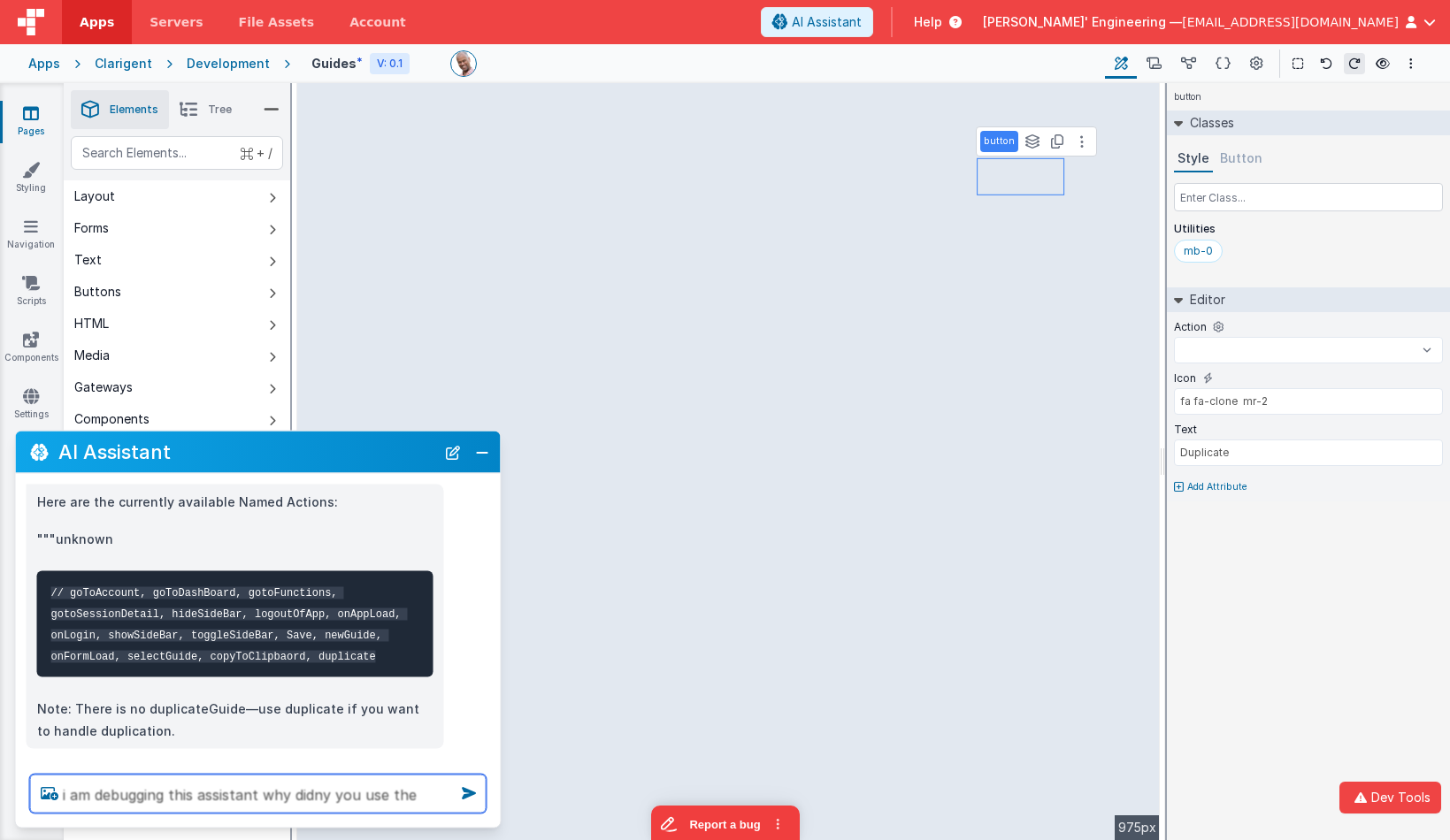
select select
type textarea "i am debugging this assistant why didny you use the d"
select select
type textarea "i am debugging this assistant why didny you use the du"
select select
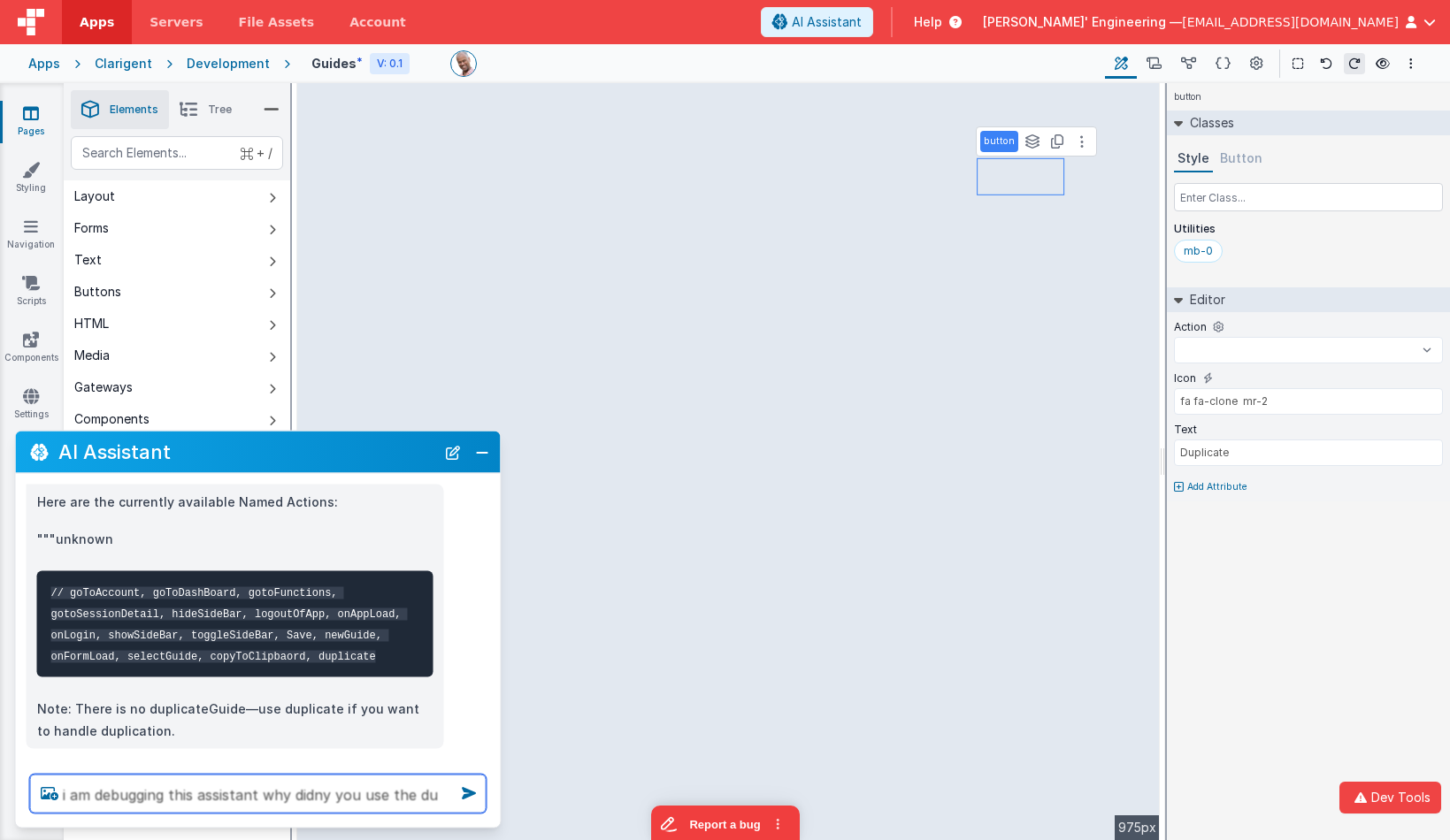
type textarea "i am debugging this assistant why didny you use the dup"
select select
type textarea "i am debugging this assistant why didny you use the dupl"
select select
type textarea "i am debugging this assistant why didny you use the dupli"
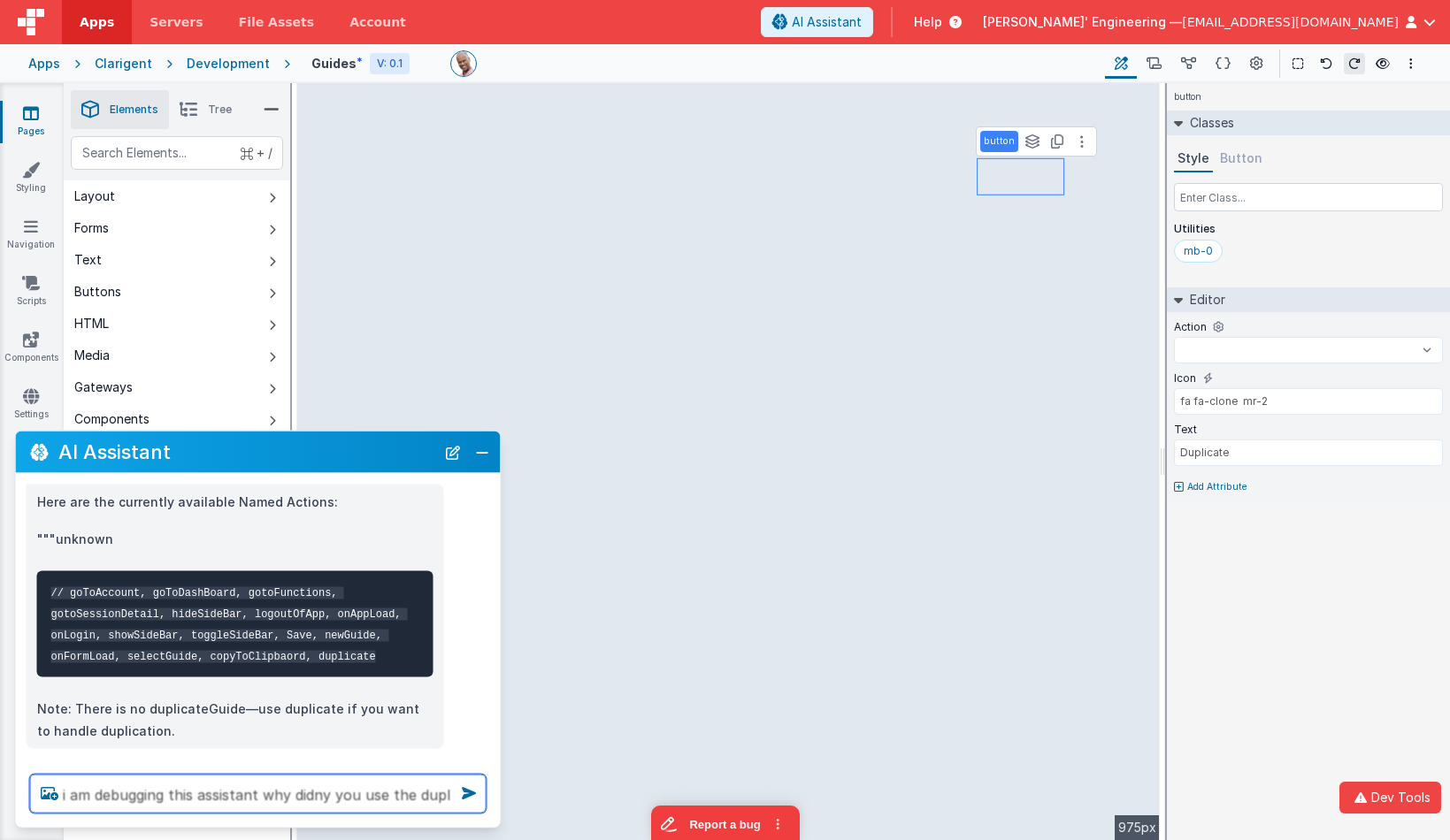
select select
type textarea "i am debugging this assistant why didny you use the duplic"
select select
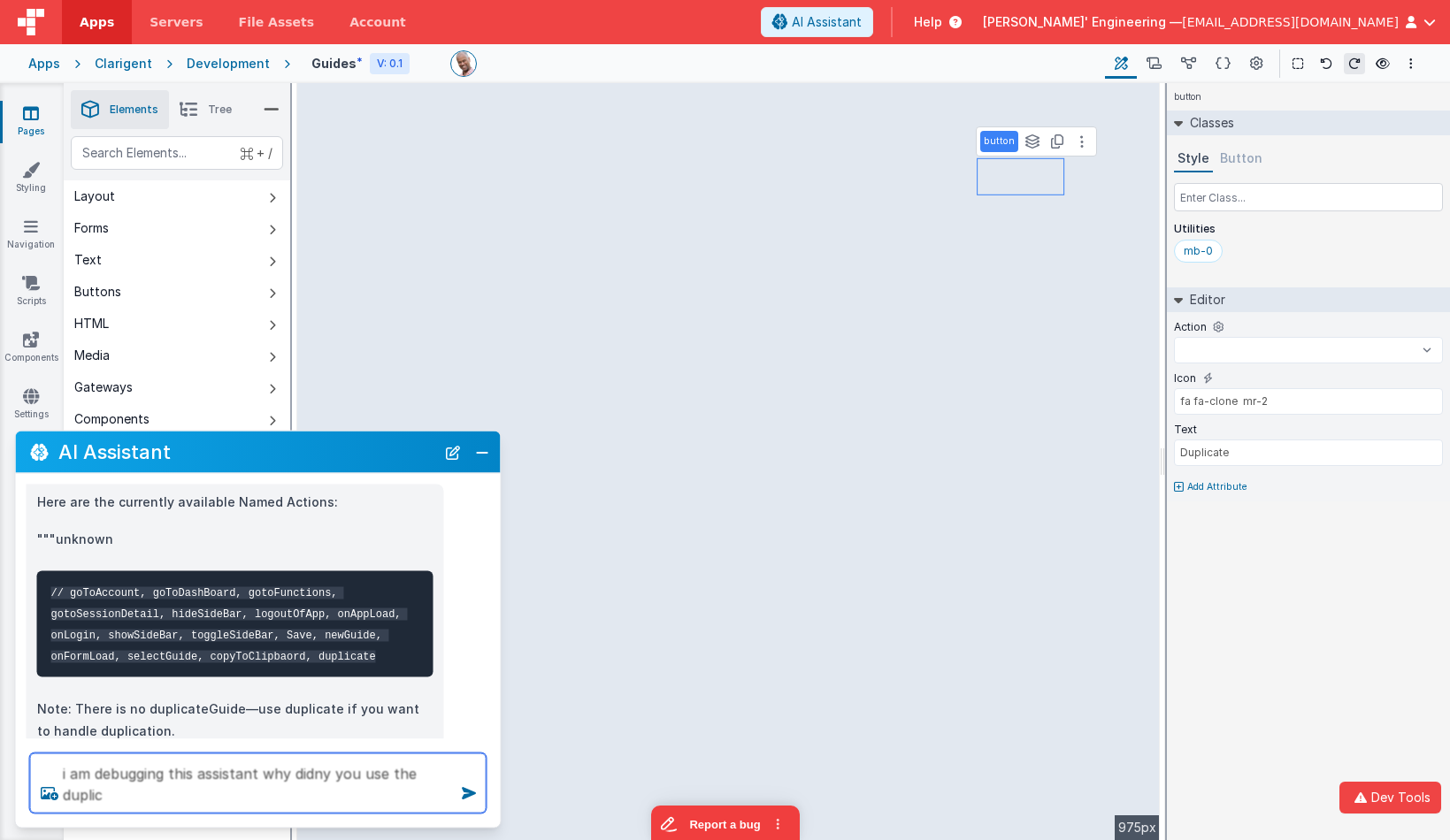
type textarea "i am debugging this assistant why didny you use the duplica"
select select
type textarea "i am debugging this assistant why didny you use the duplicat"
select select
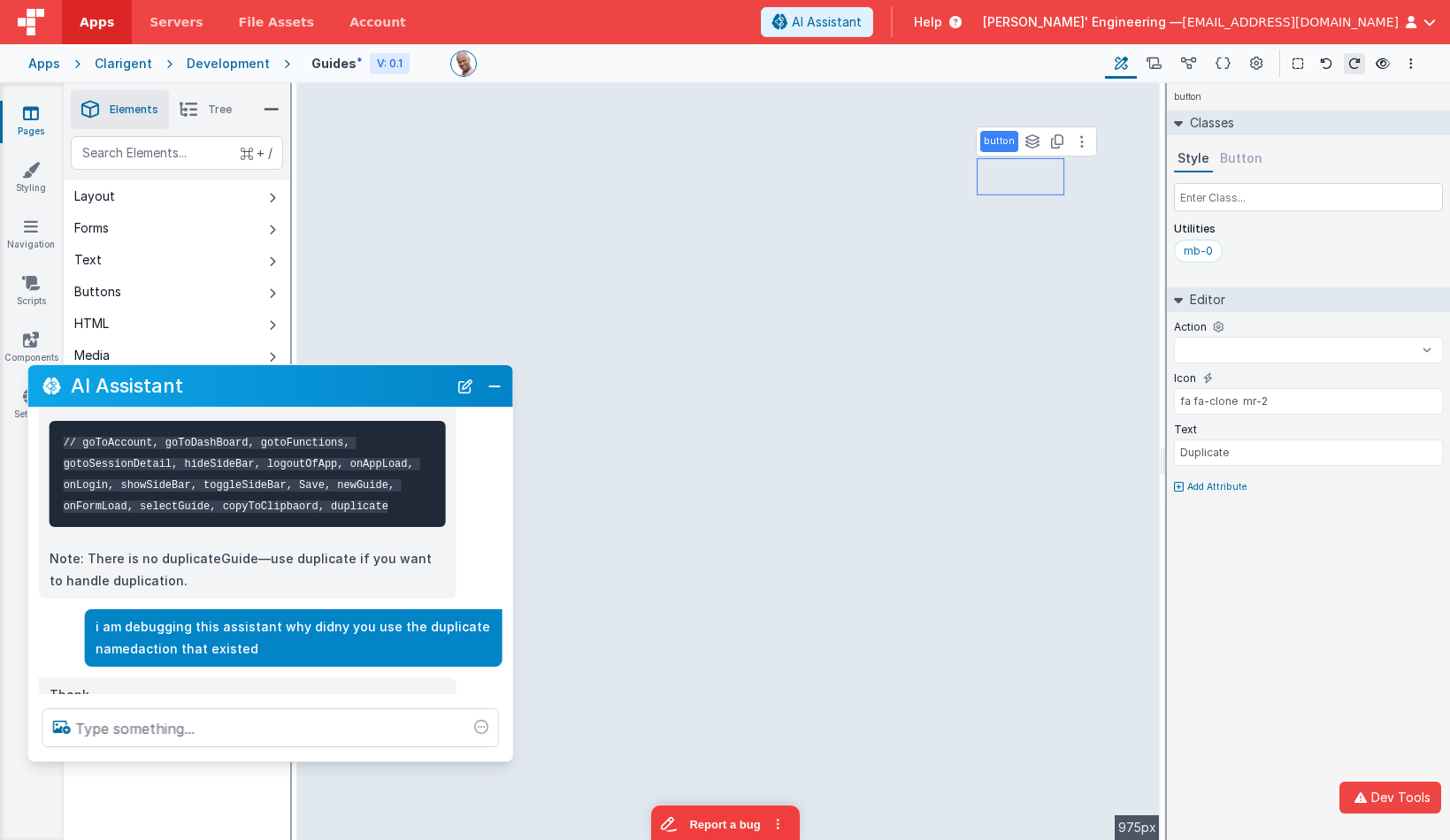
drag, startPoint x: 162, startPoint y: 454, endPoint x: 179, endPoint y: 441, distance: 21.4
click at [175, 391] on h2 "AI Assistant" at bounding box center [259, 386] width 377 height 30
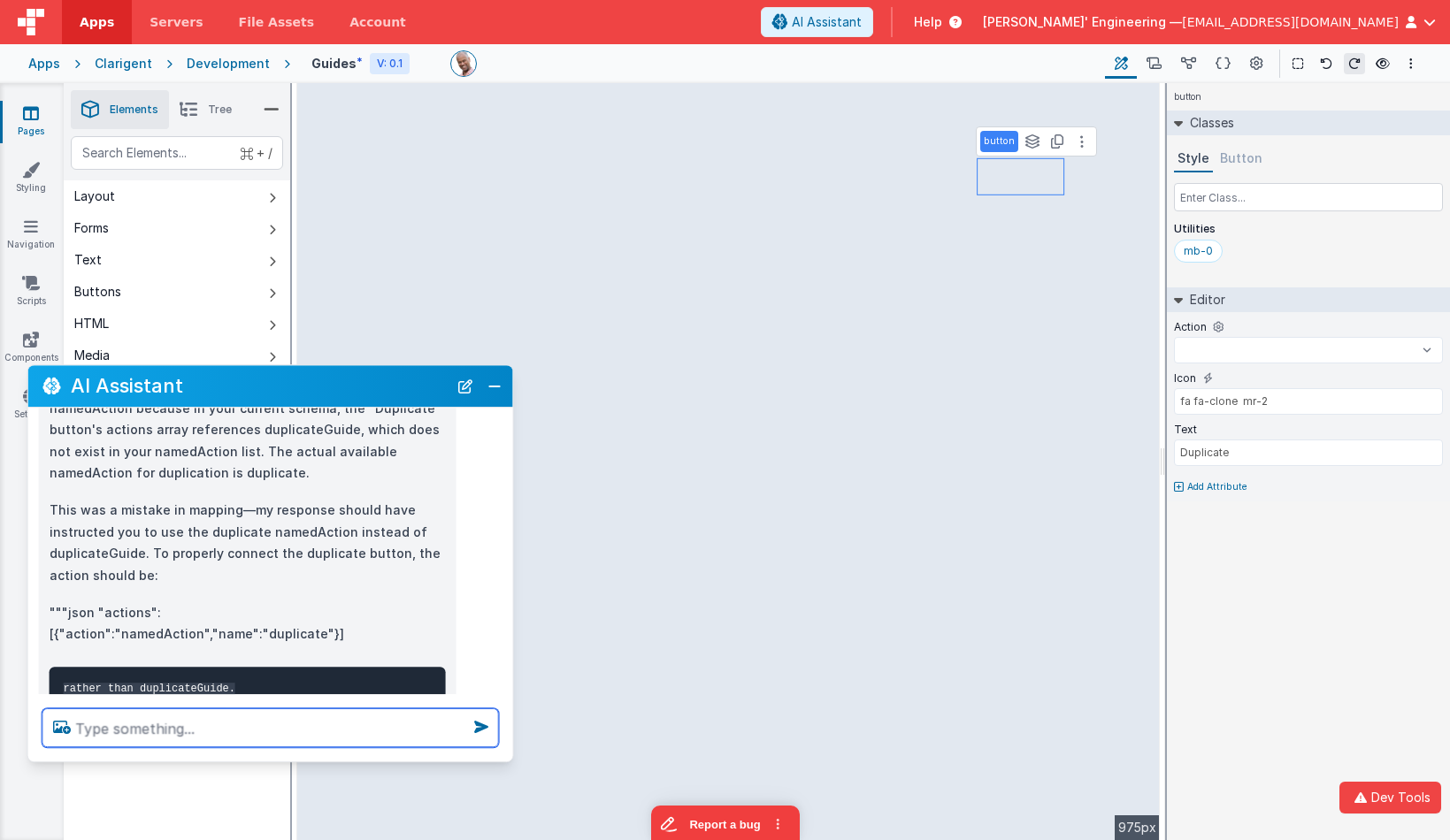
scroll to position [674, 0]
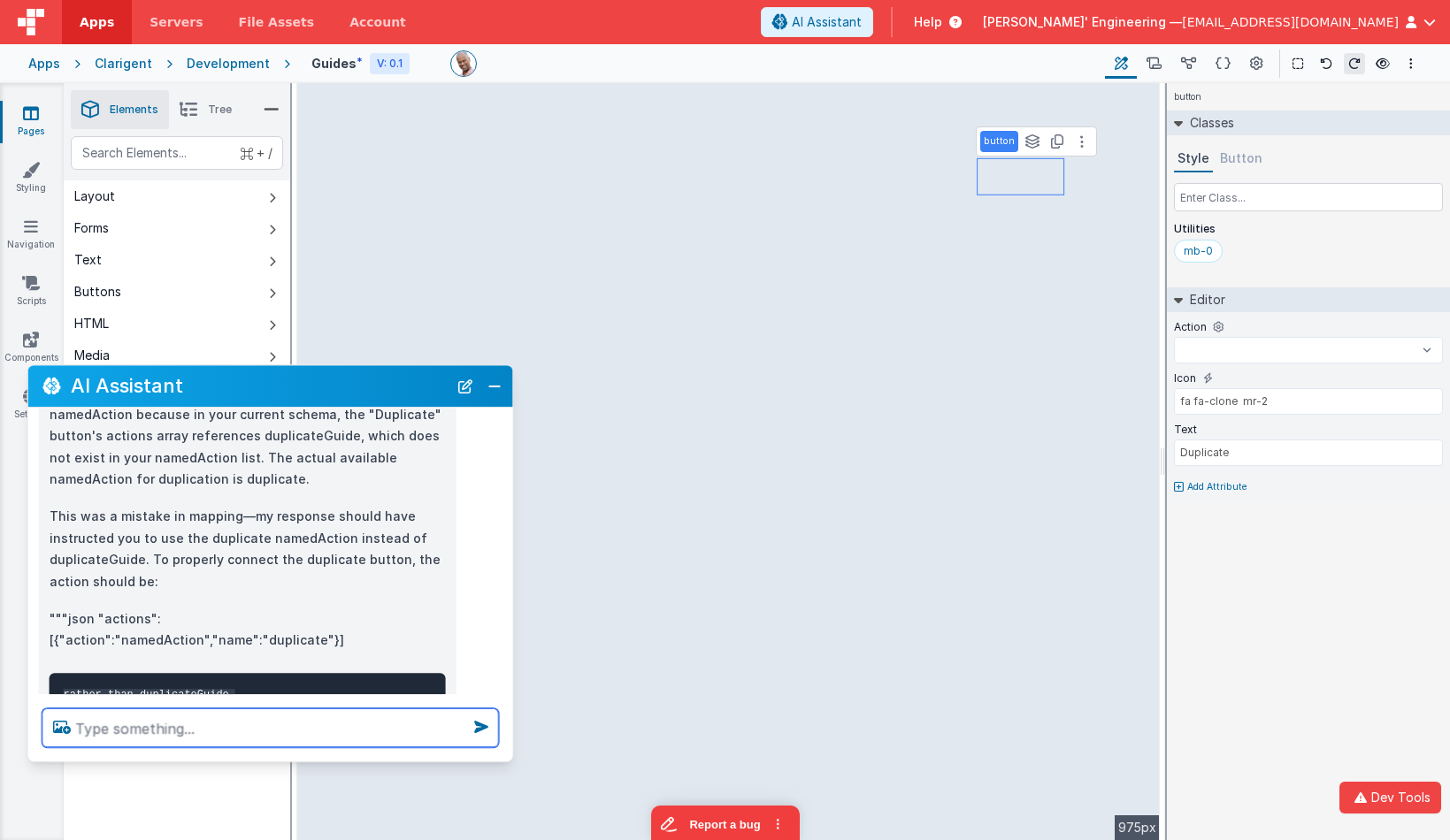
click at [184, 735] on textarea at bounding box center [270, 728] width 457 height 38
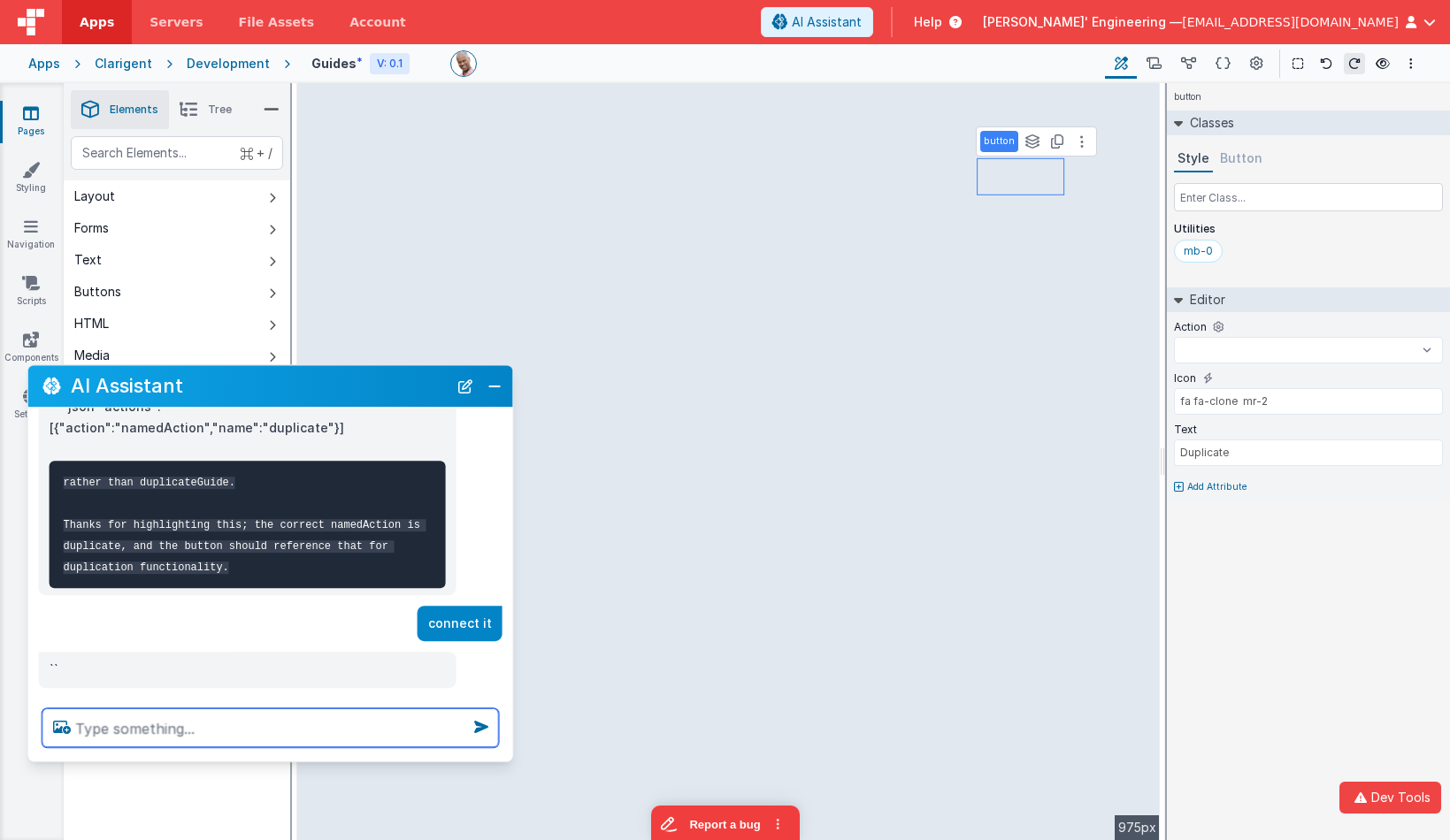
scroll to position [891, 0]
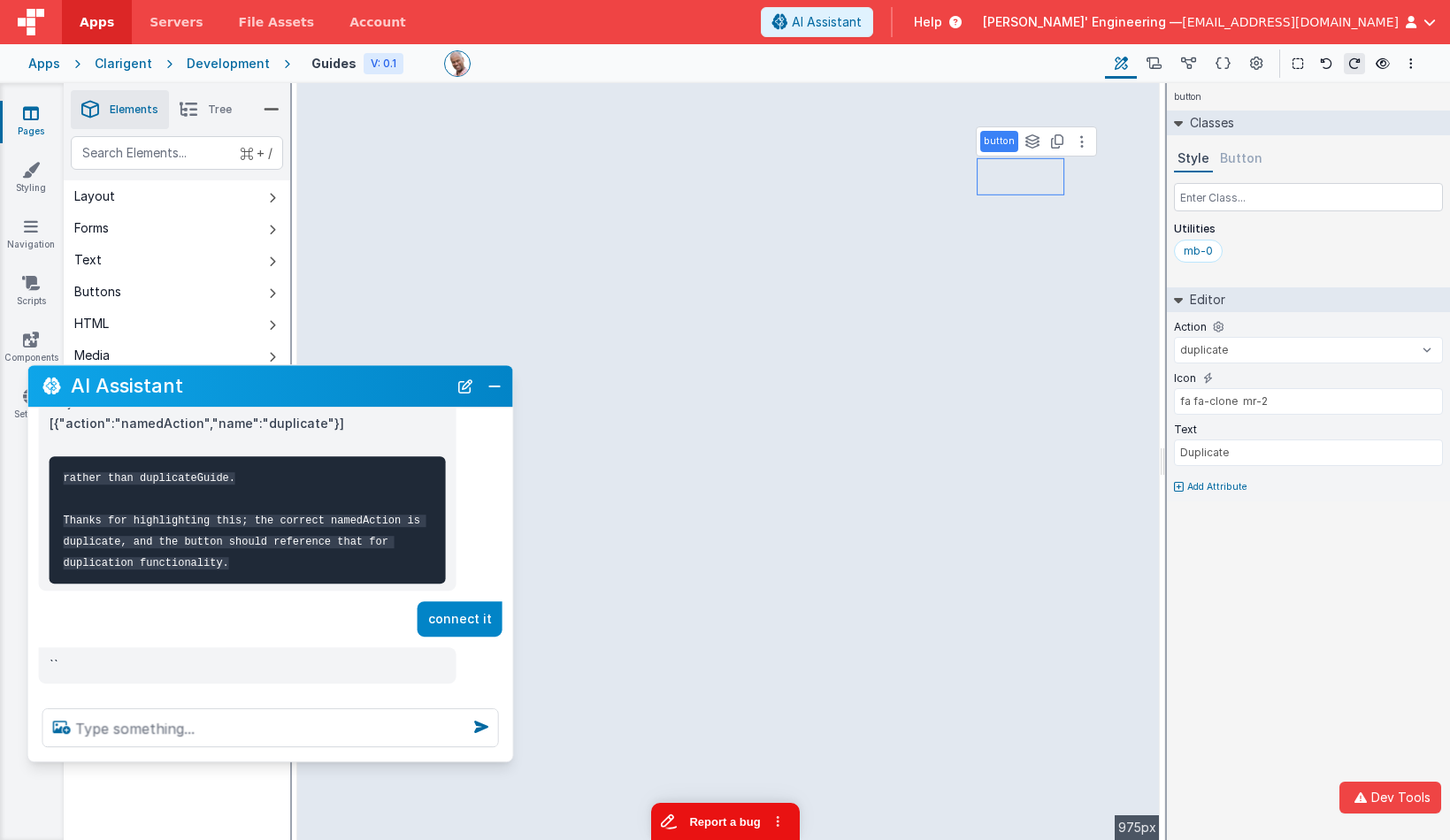
click at [686, 816] on button "Report a bug" at bounding box center [724, 822] width 149 height 37
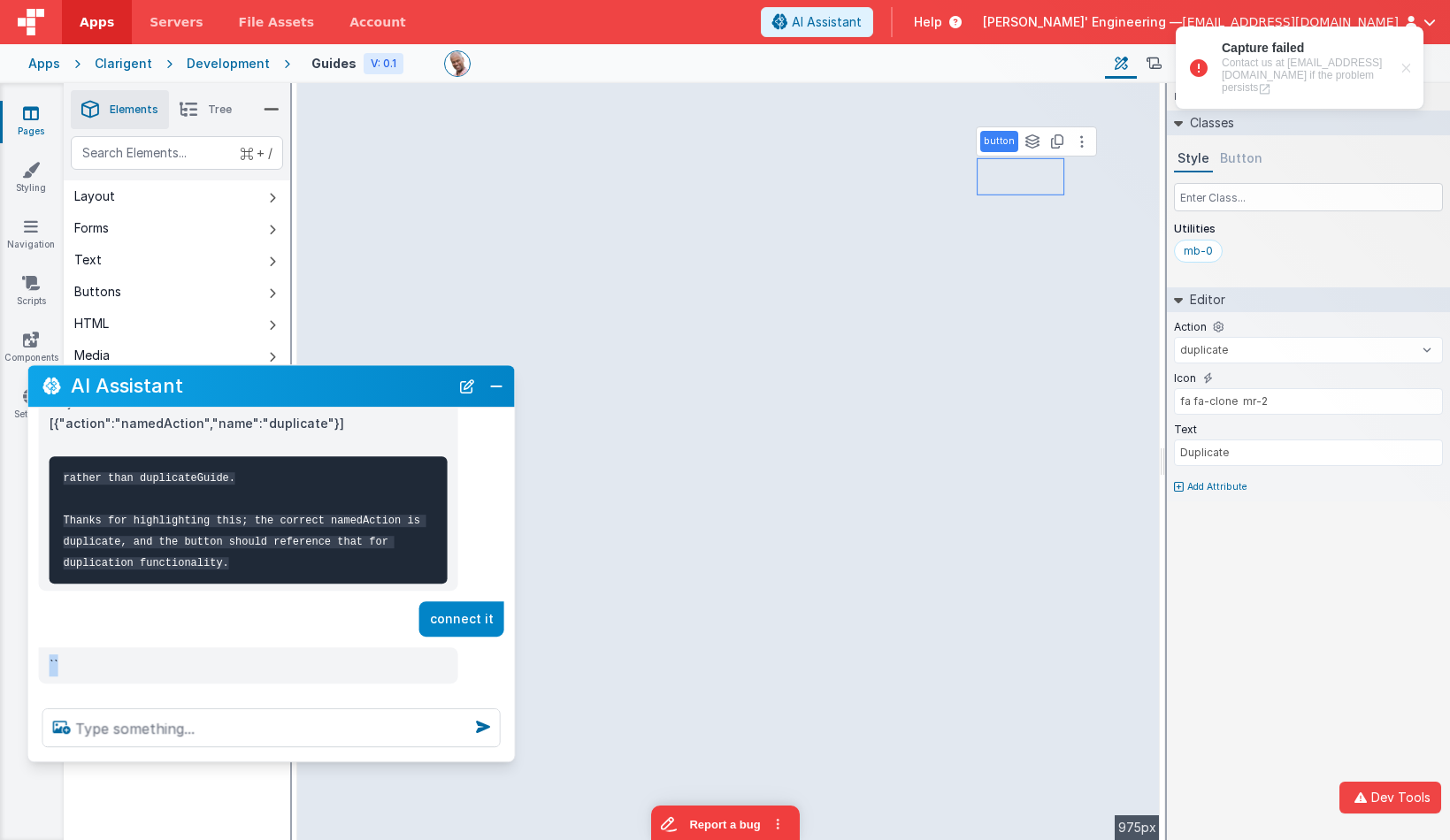
scroll to position [914, 0]
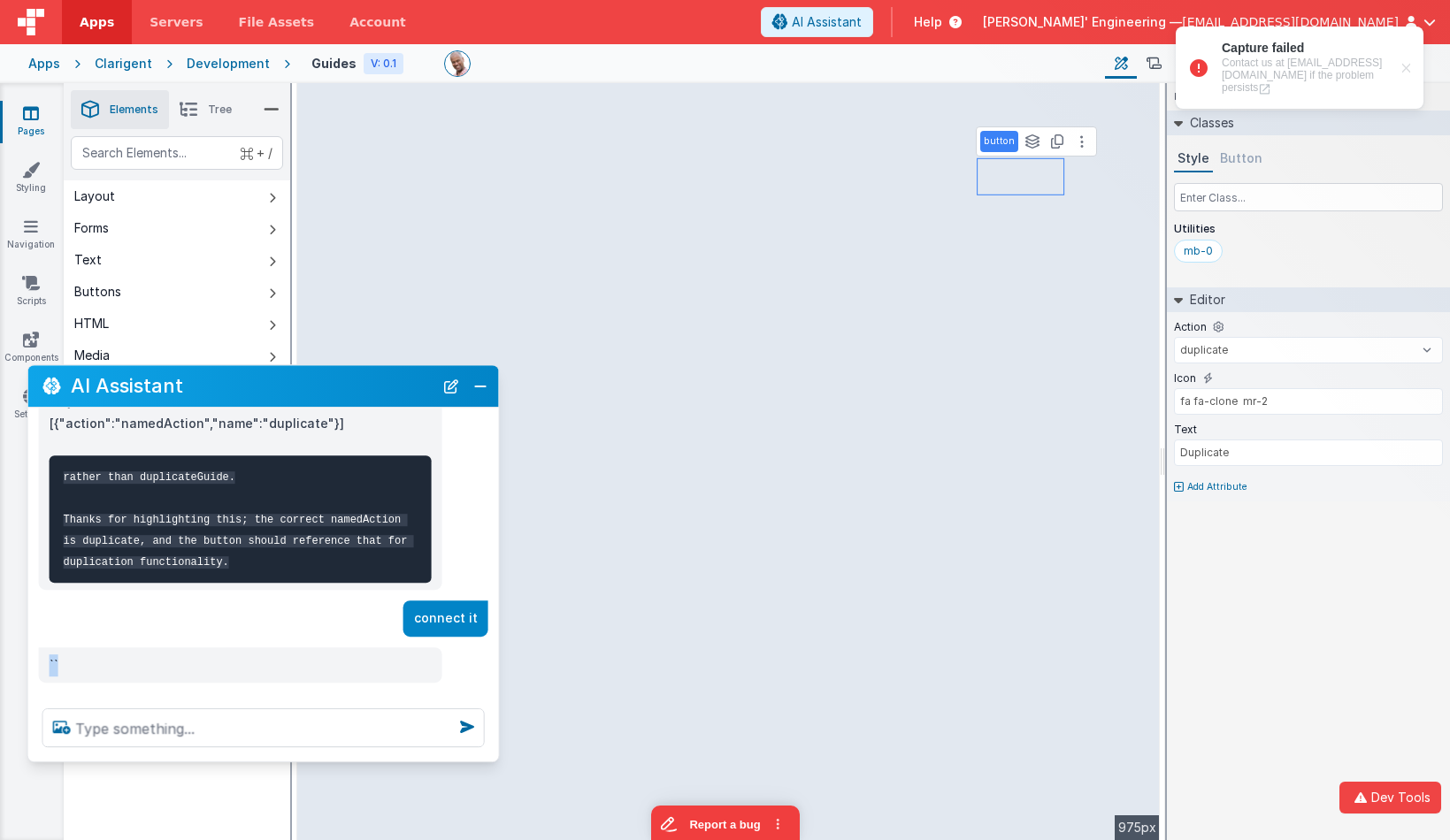
drag, startPoint x: 507, startPoint y: 675, endPoint x: 493, endPoint y: 617, distance: 59.7
click at [493, 617] on div "I can help with support, schema and coding ... connect up the duplicate button …" at bounding box center [263, 551] width 471 height 287
click at [689, 829] on button "Report a bug" at bounding box center [724, 822] width 149 height 37
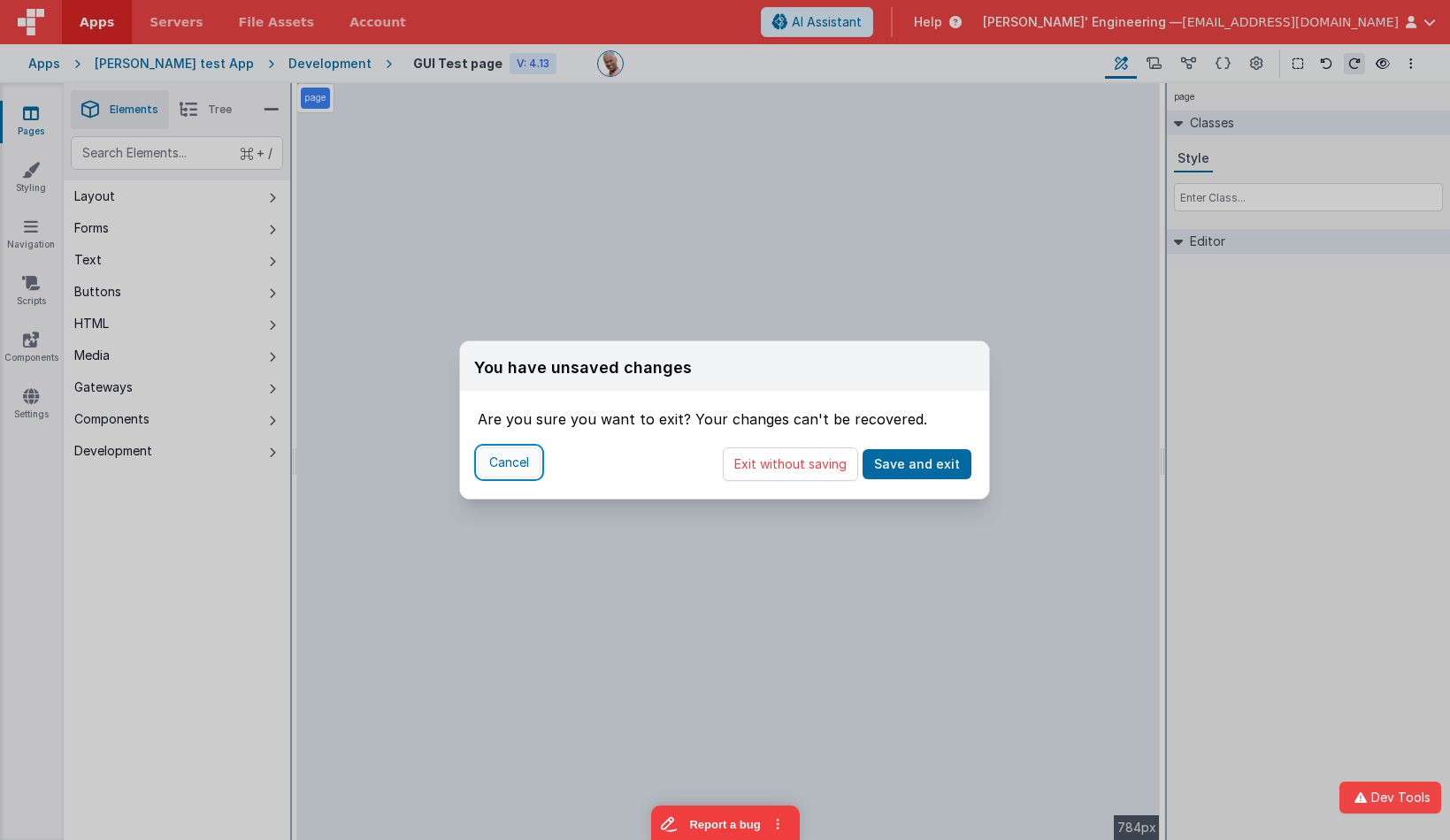
click at [515, 467] on button "Cancel" at bounding box center [509, 462] width 63 height 31
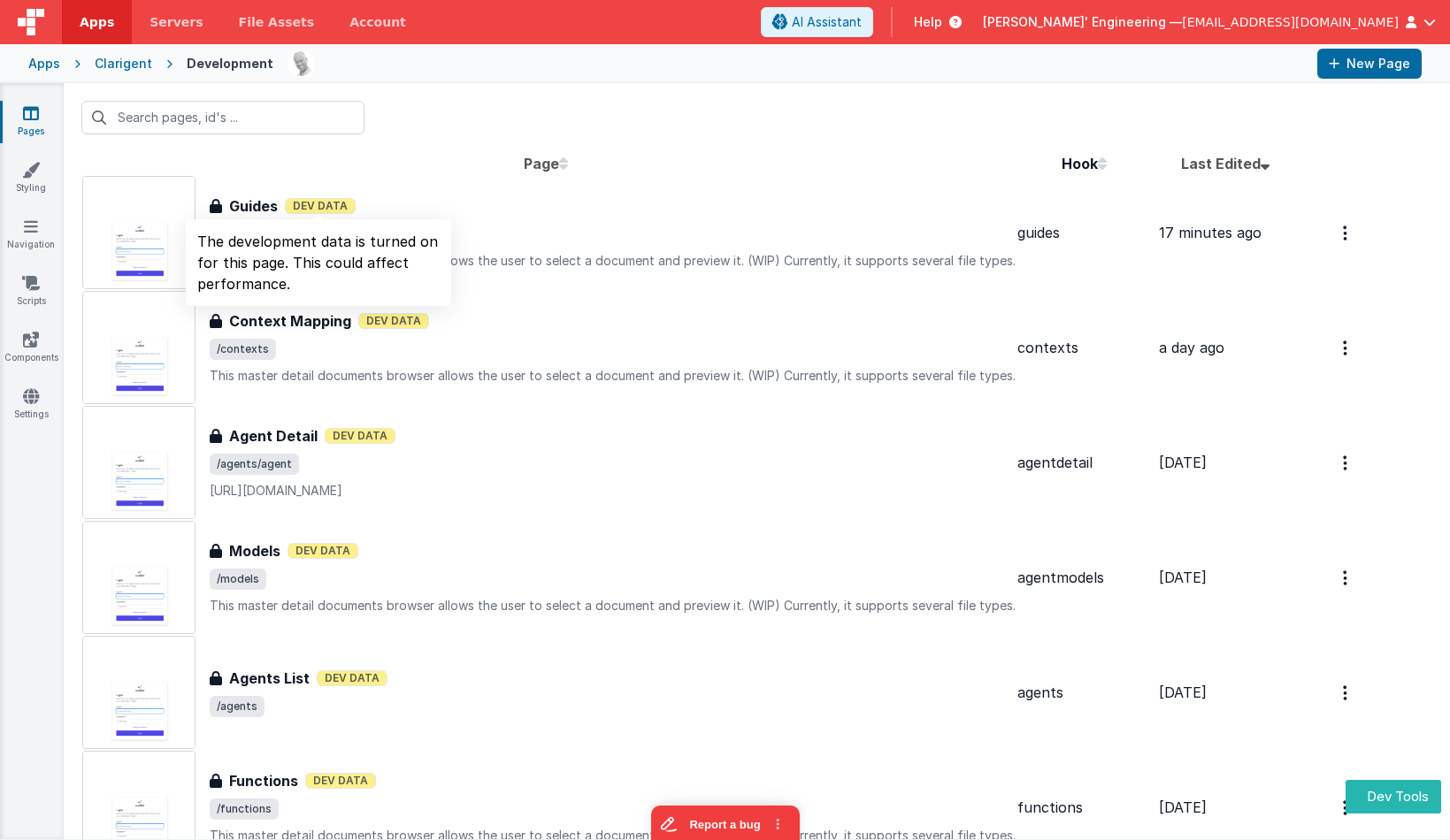
click at [290, 211] on span "Dev Data" at bounding box center [321, 206] width 71 height 16
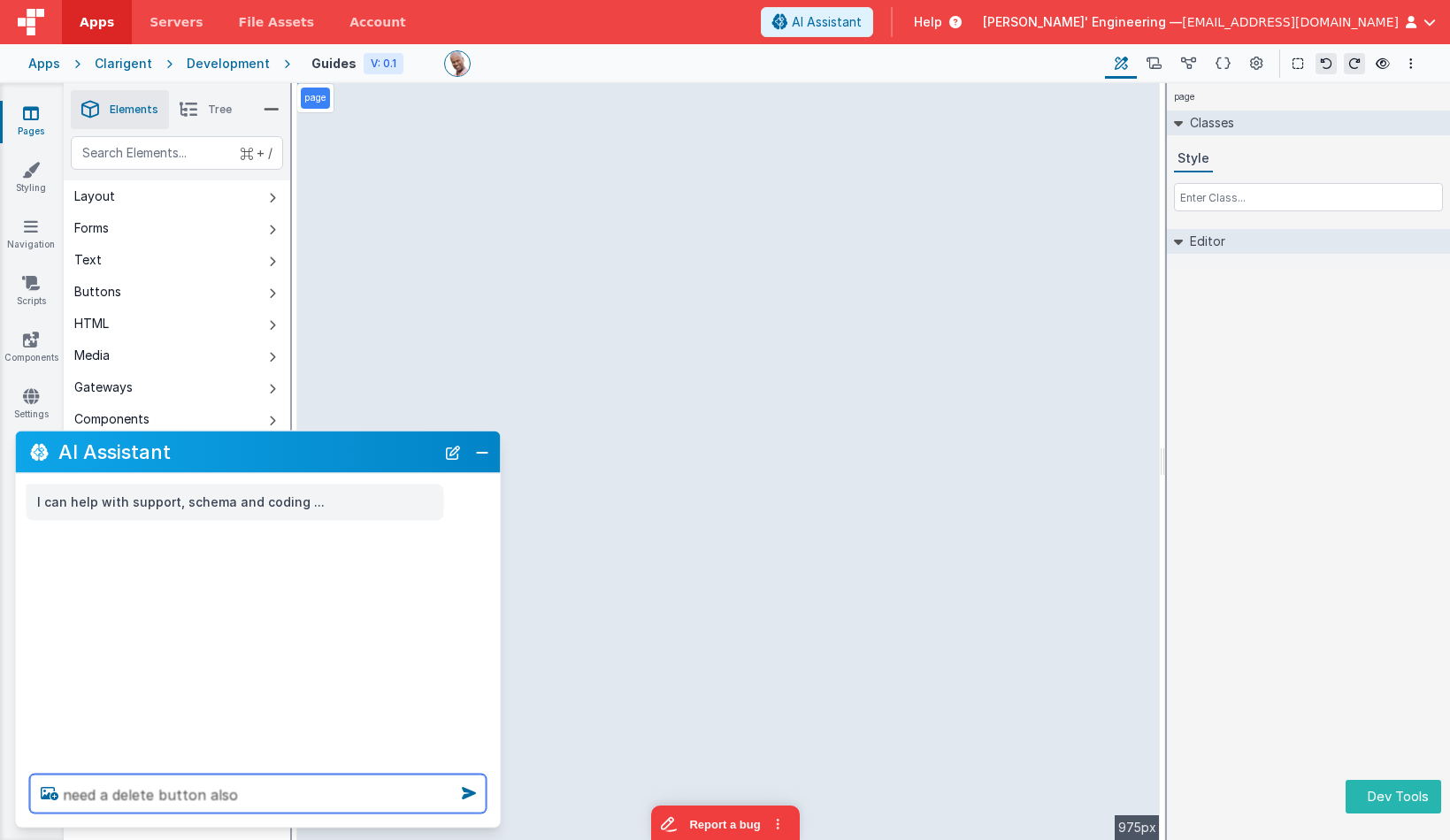
type textarea "need a delete button also"
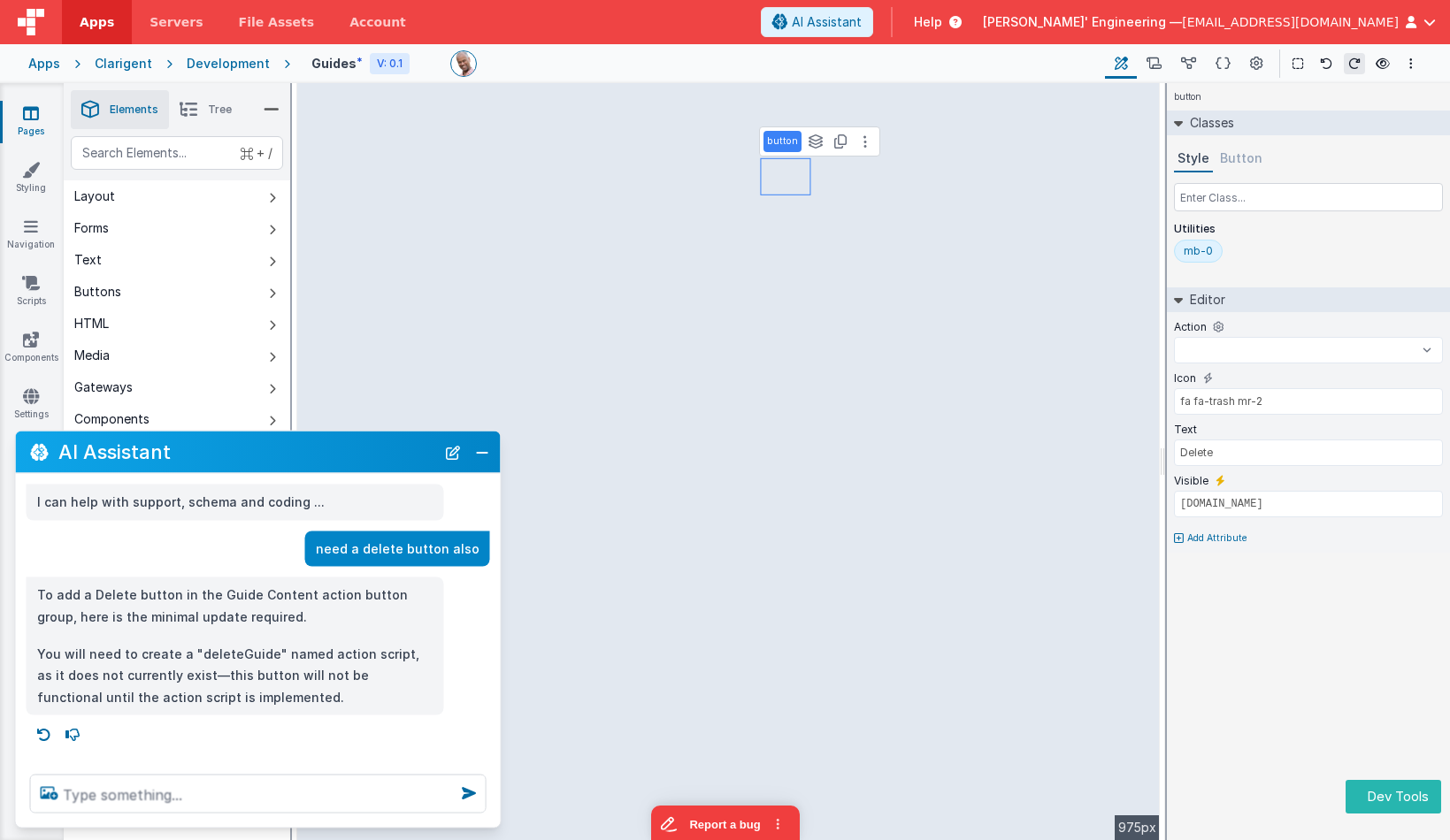
select select
click at [387, 789] on textarea at bounding box center [258, 794] width 457 height 38
type textarea "c"
select select
type textarea "che"
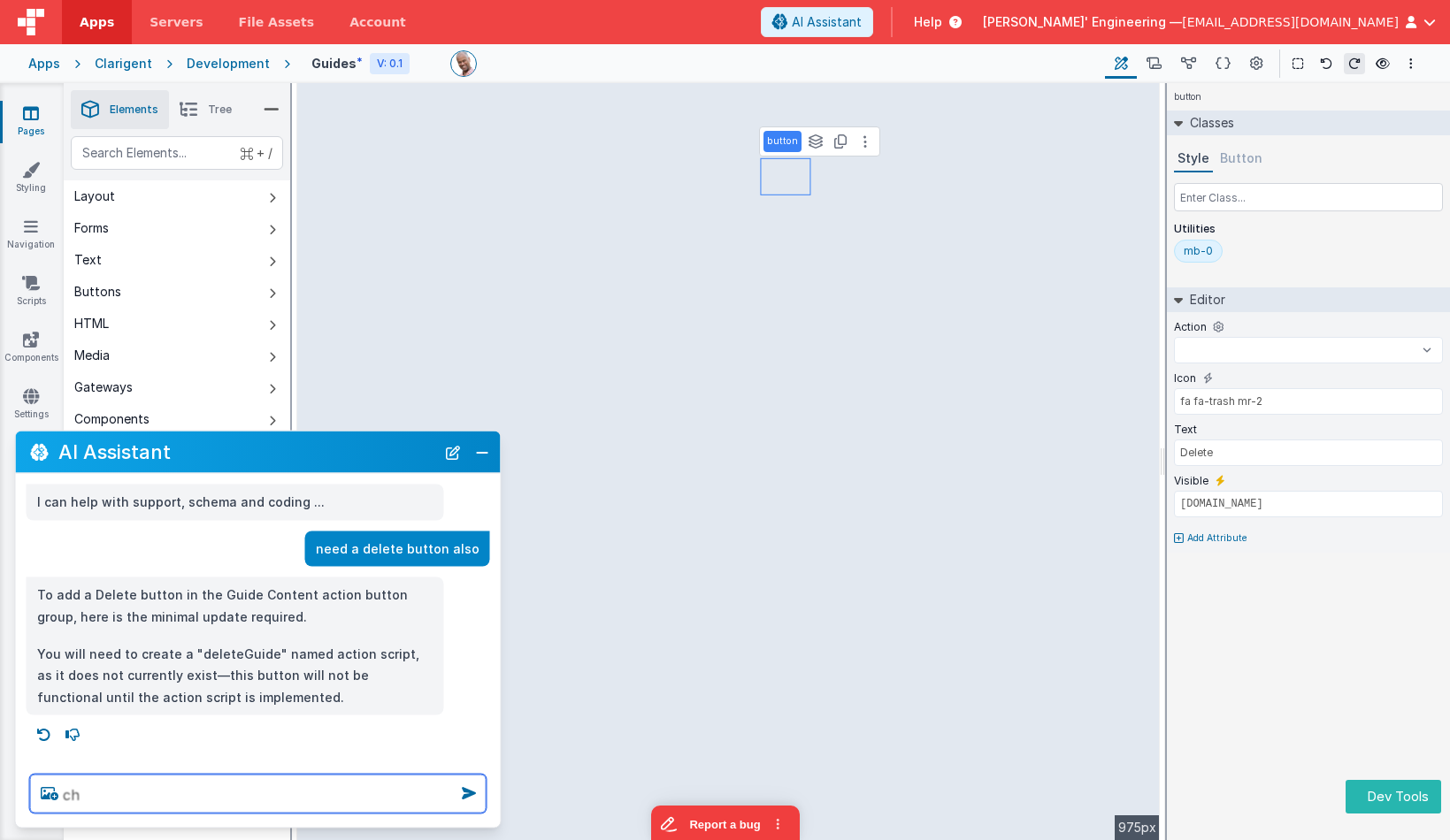
select select
type textarea "chec"
select select
type textarea "check"
select select
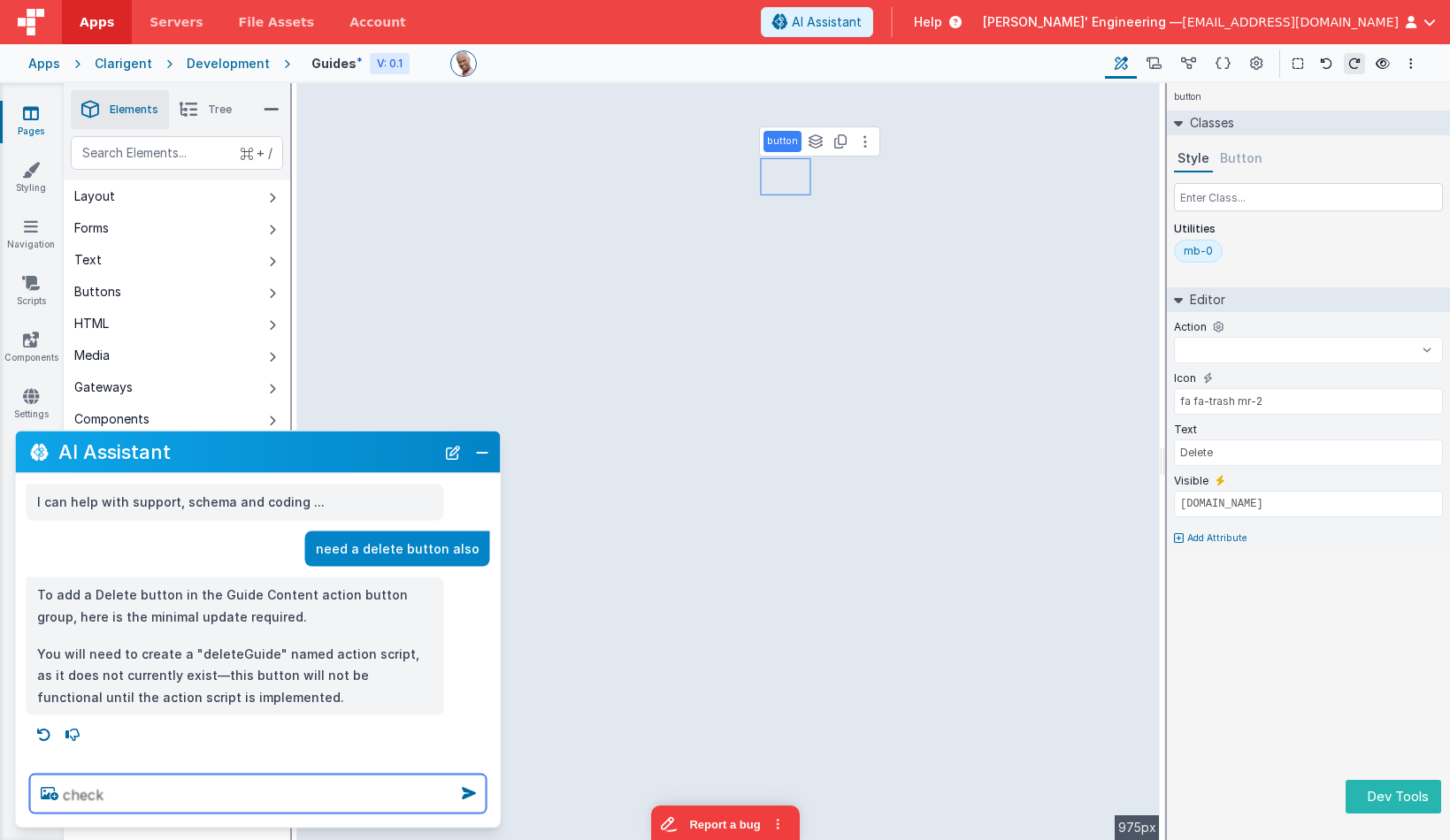
type textarea "check"
select select
type textarea "check t"
select select
type textarea "check th"
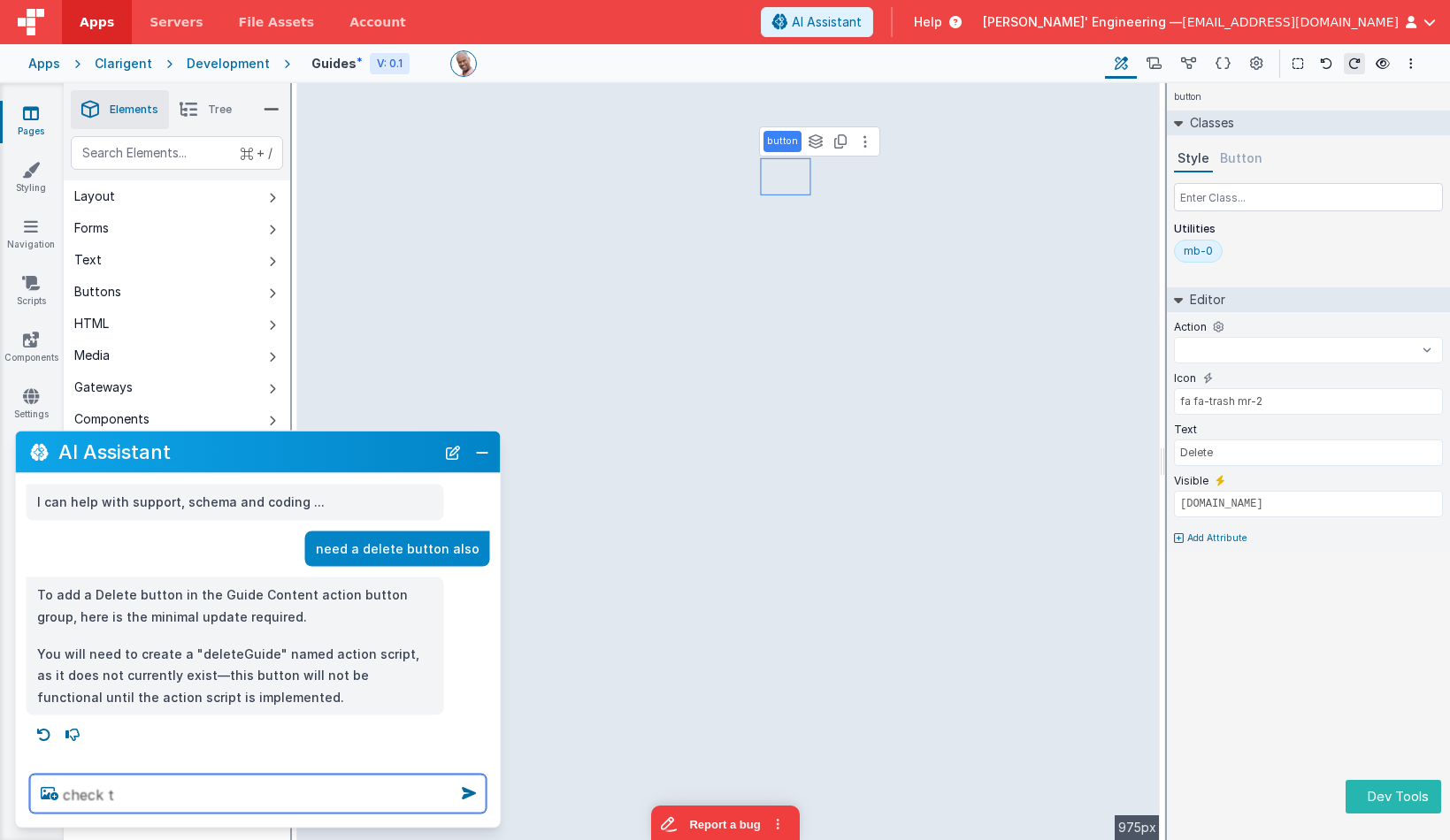
select select
type textarea "check the"
select select
type textarea "check the"
select select
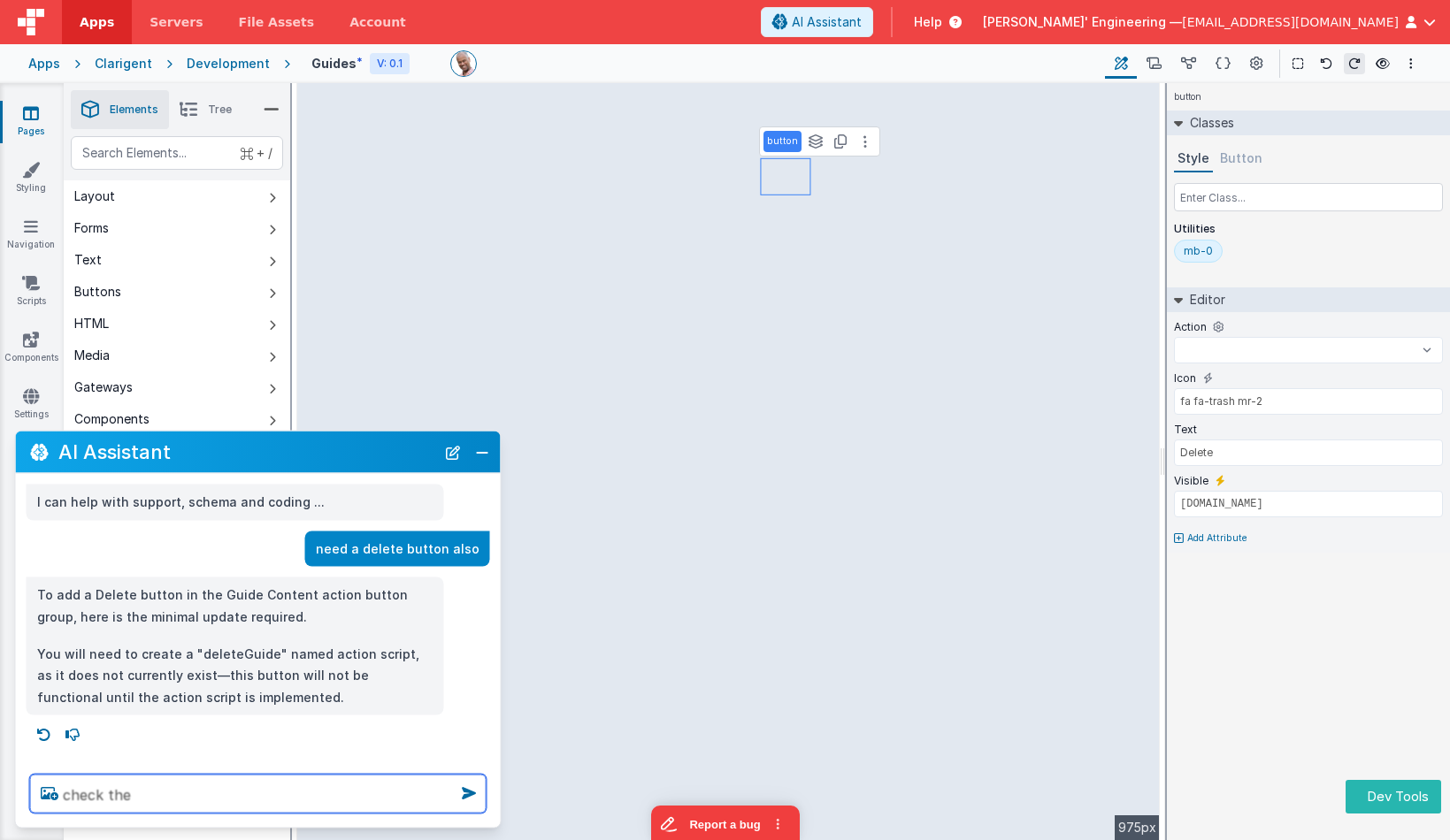
type textarea "check the s"
select select
type textarea "check the st"
select select
type textarea "check the sty"
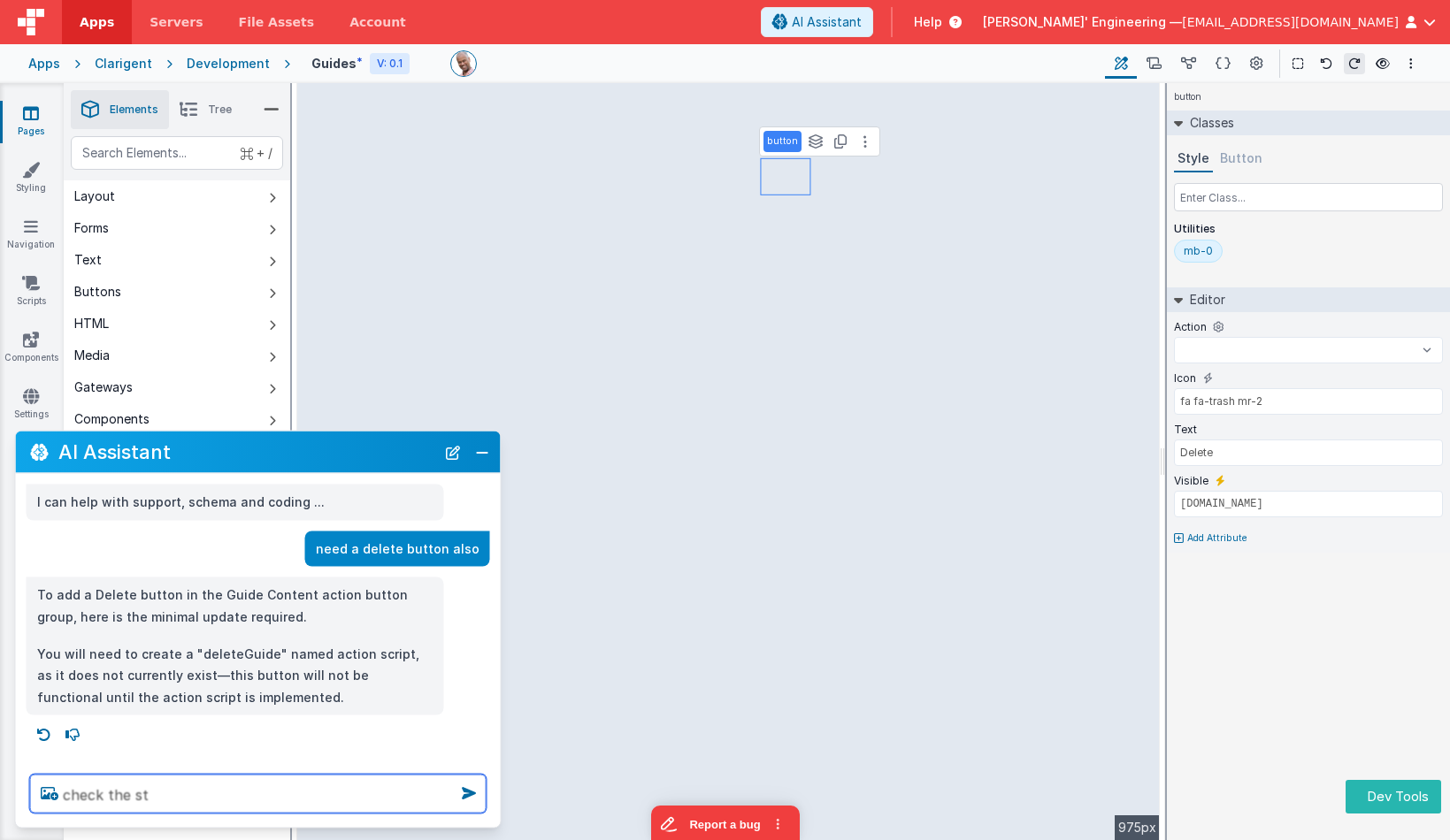
select select
type textarea "check the styl"
select select
type textarea "check the style"
select select
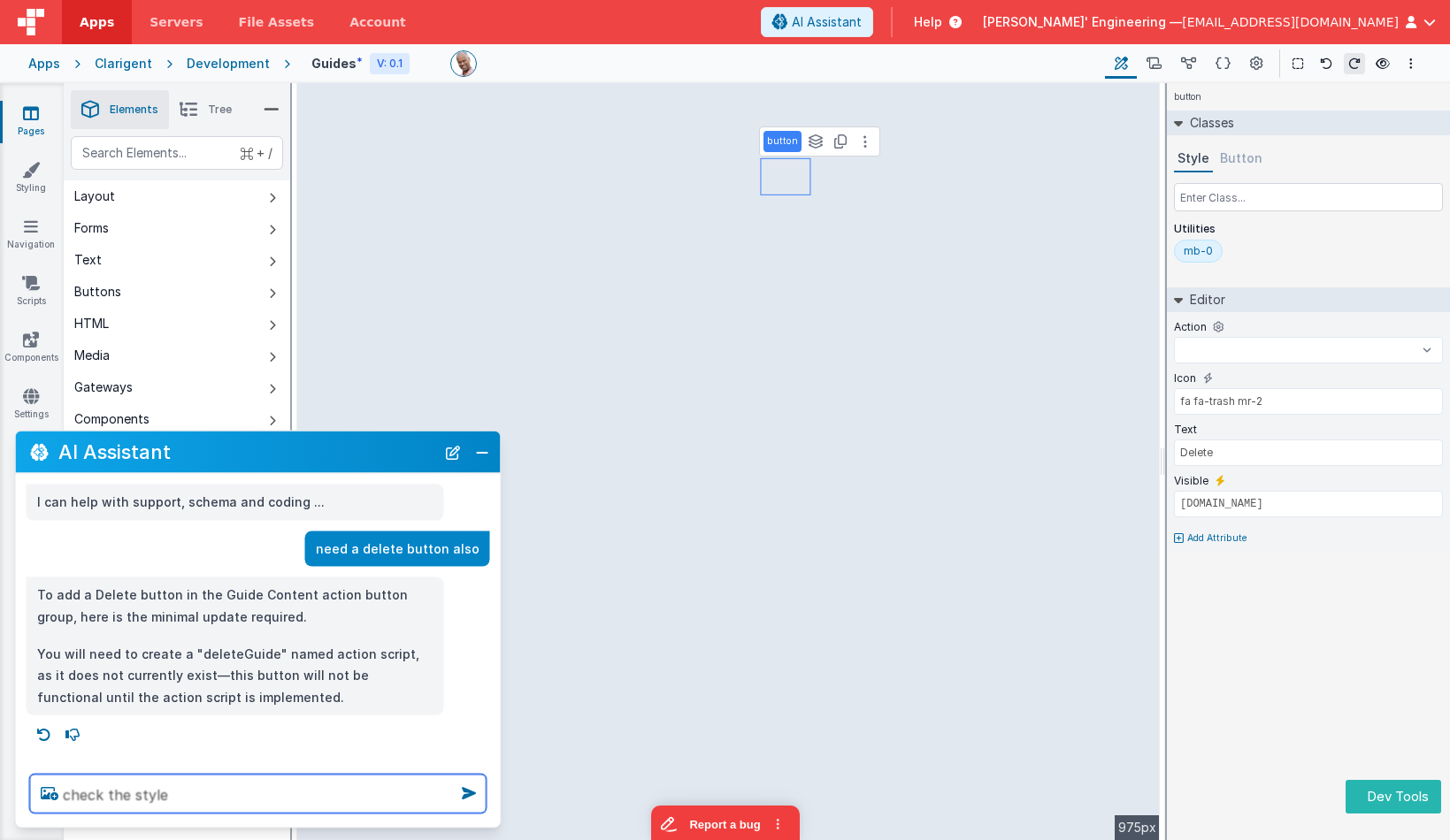
type textarea "check the stylei"
select select
type textarea "check the stylein"
select select
type textarea "check the styleing"
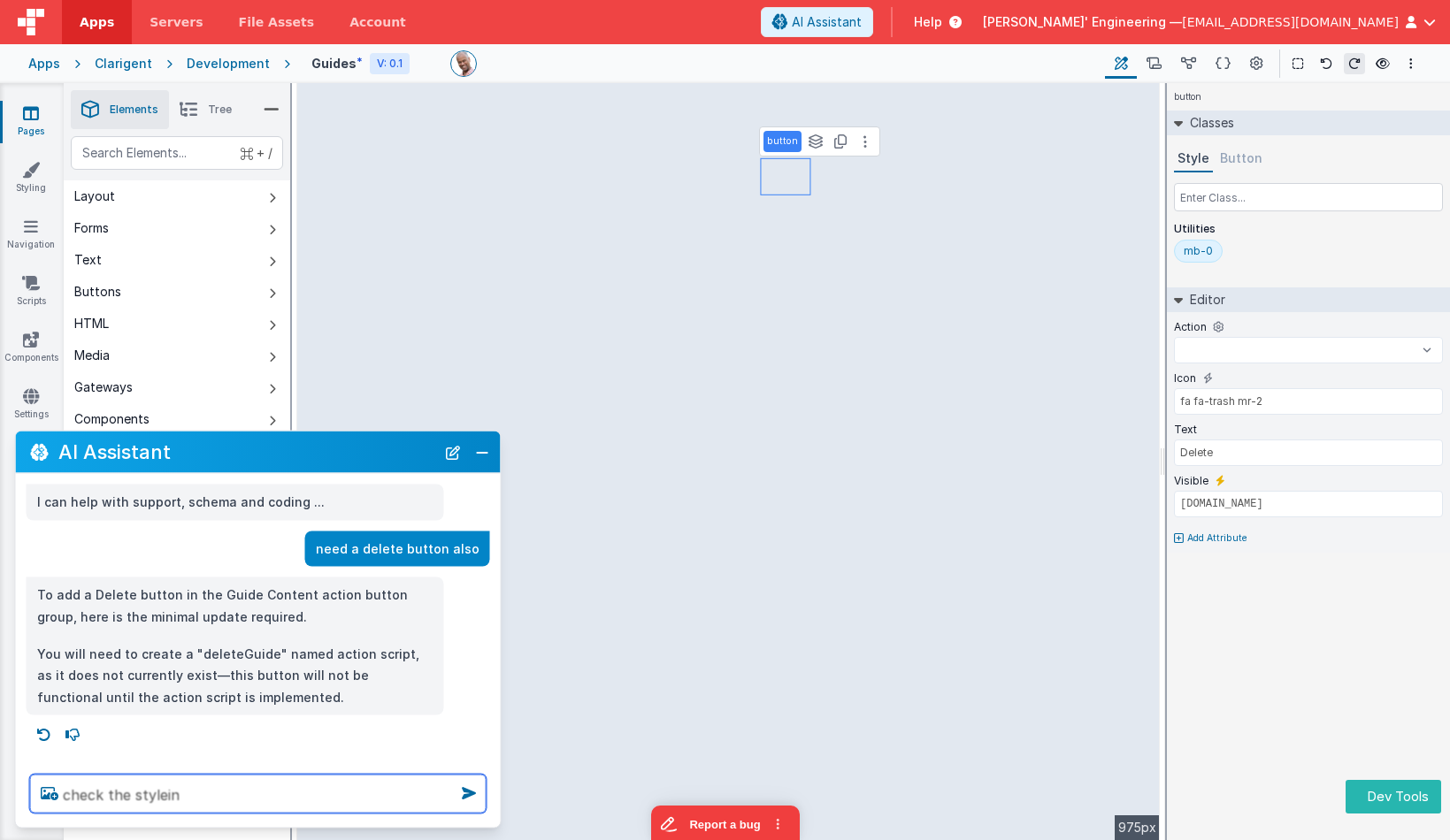
select select
type textarea "check the styleing"
select select
type textarea "check the styleing v"
select select
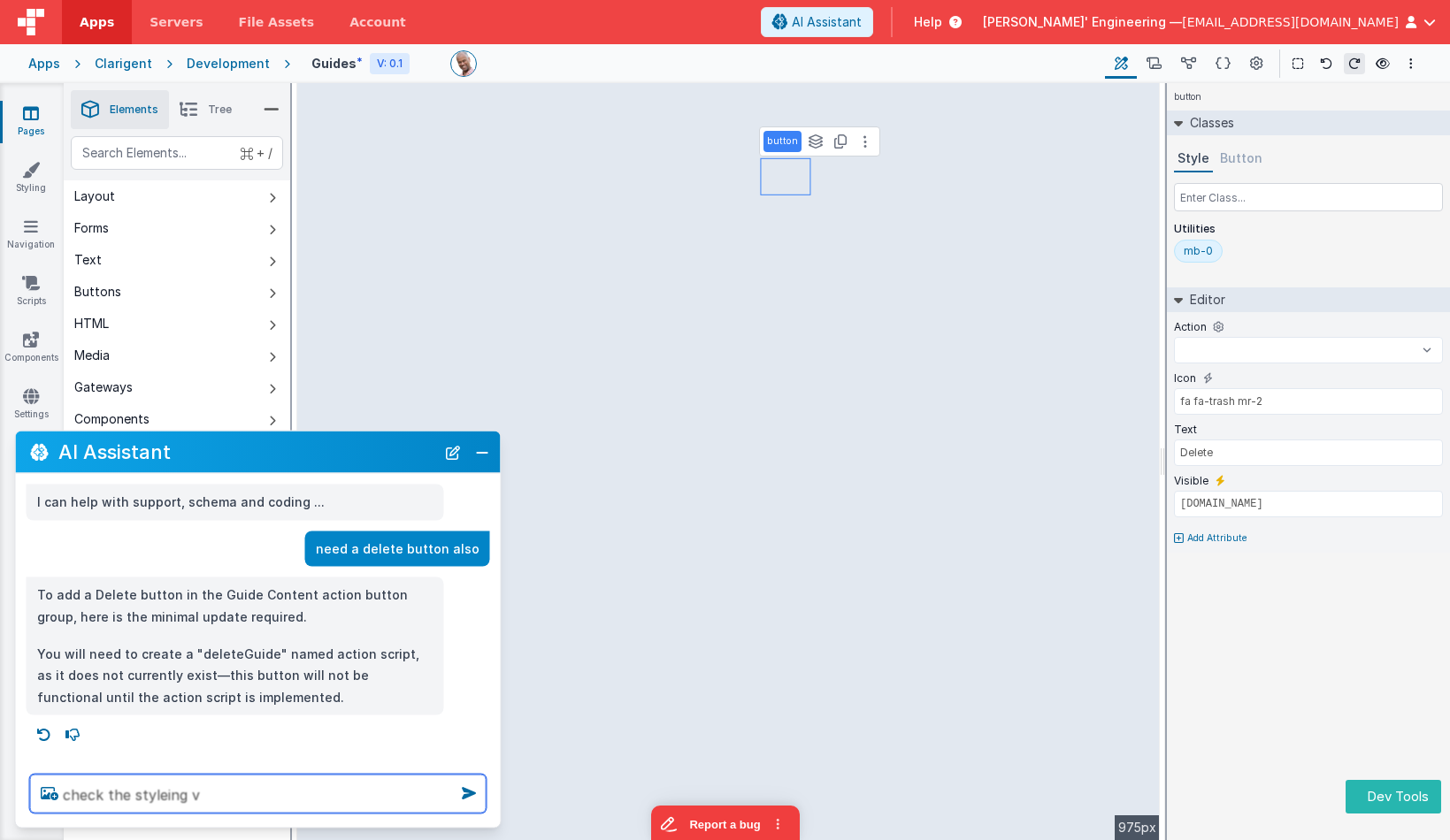
type textarea "check the styleing vs"
select select
type textarea "check the styleing vs"
select select
type textarea "check the styleing vs t"
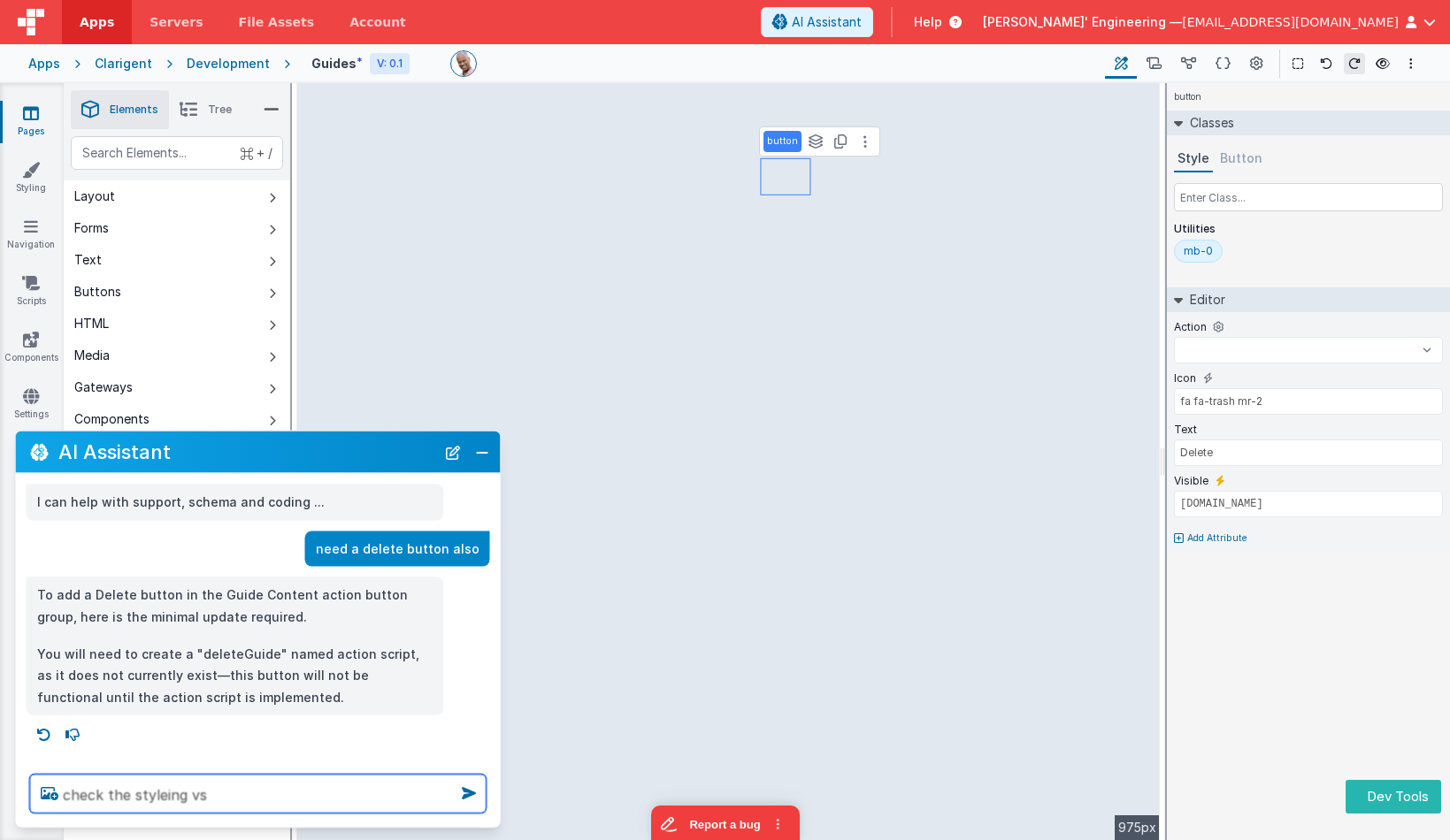
select select
type textarea "check the styleing vs th"
select select
type textarea "check the styleing vs the"
select select
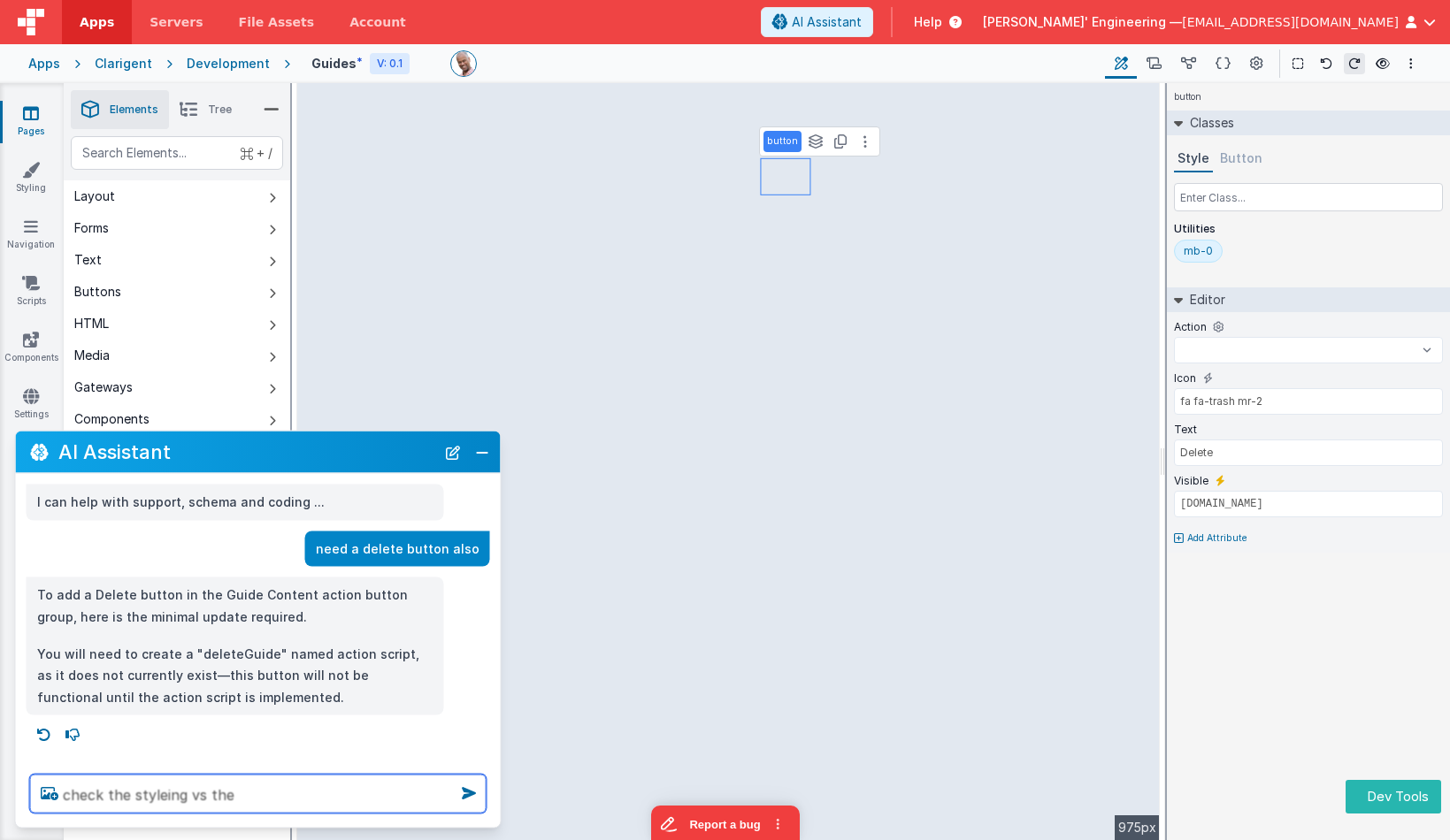
type textarea "check the styleing vs the"
select select
type textarea "check the styleing vs the o"
select select
type textarea "check the styleing vs the ot"
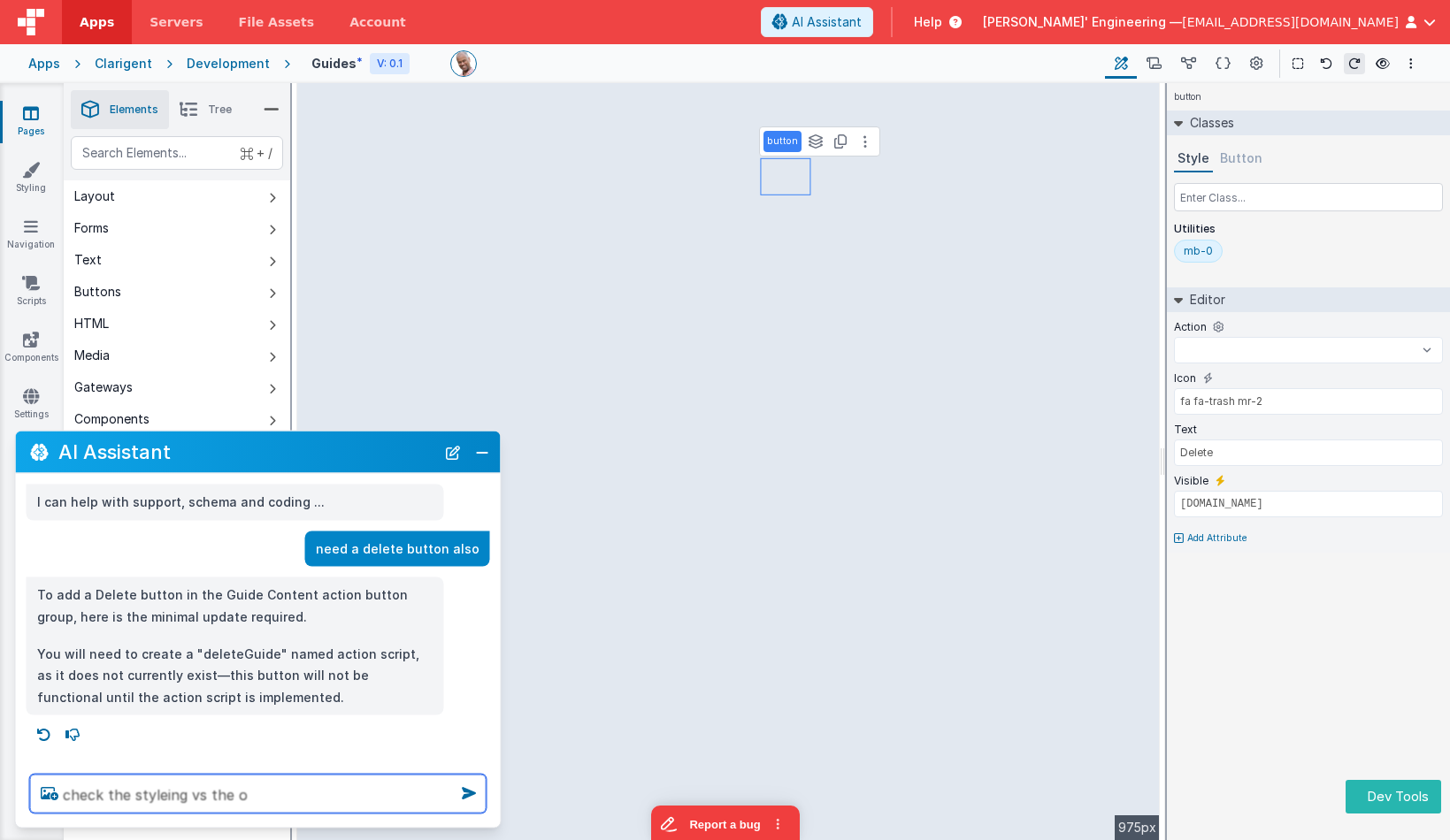
select select
type textarea "check the styleing vs the oth"
select select
type textarea "check the styleing vs the othe"
select select
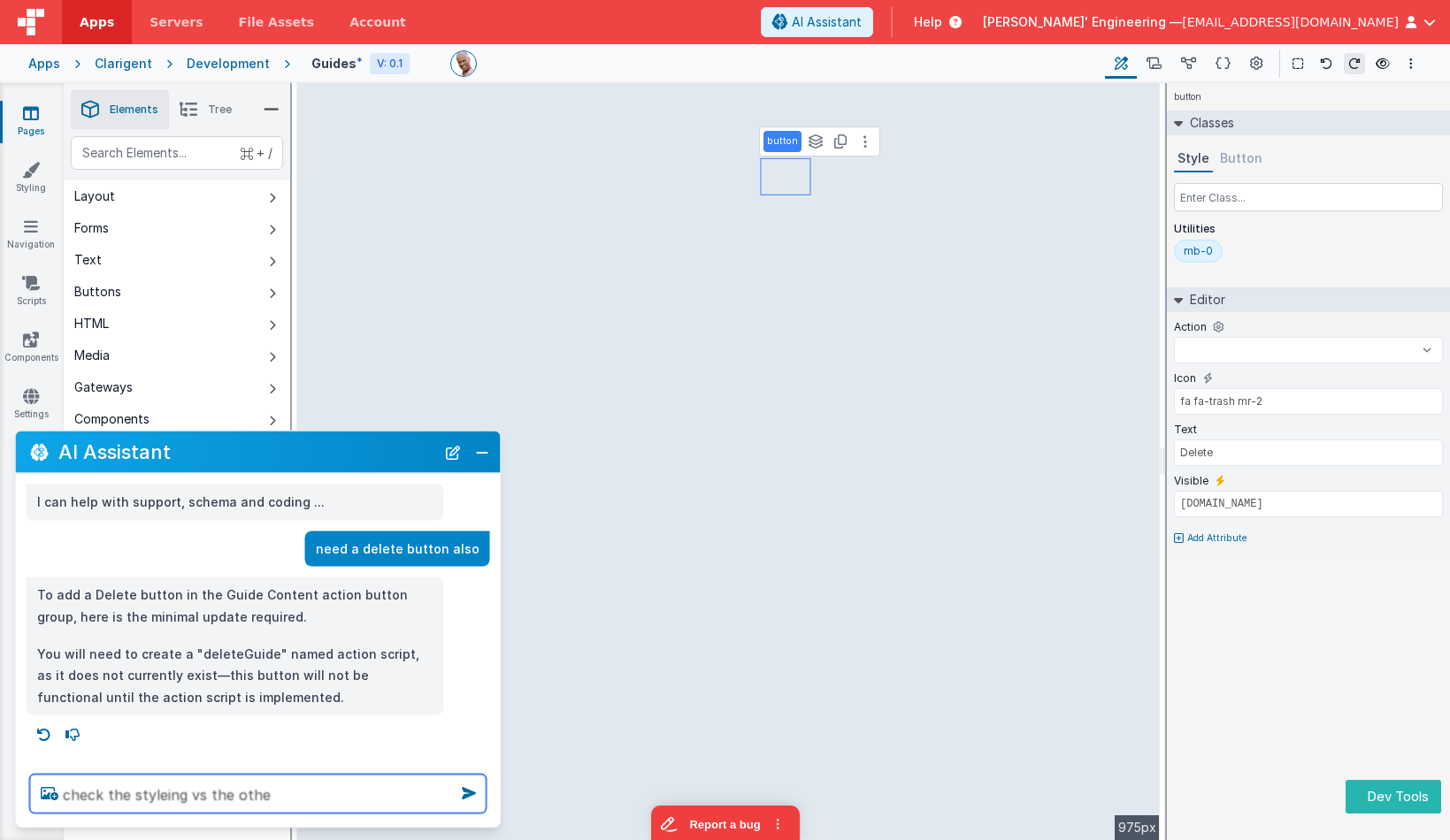
type textarea "check the styleing vs the other"
select select
type textarea "check the styleing vs the other"
select select
type textarea "check the styleing vs the other b"
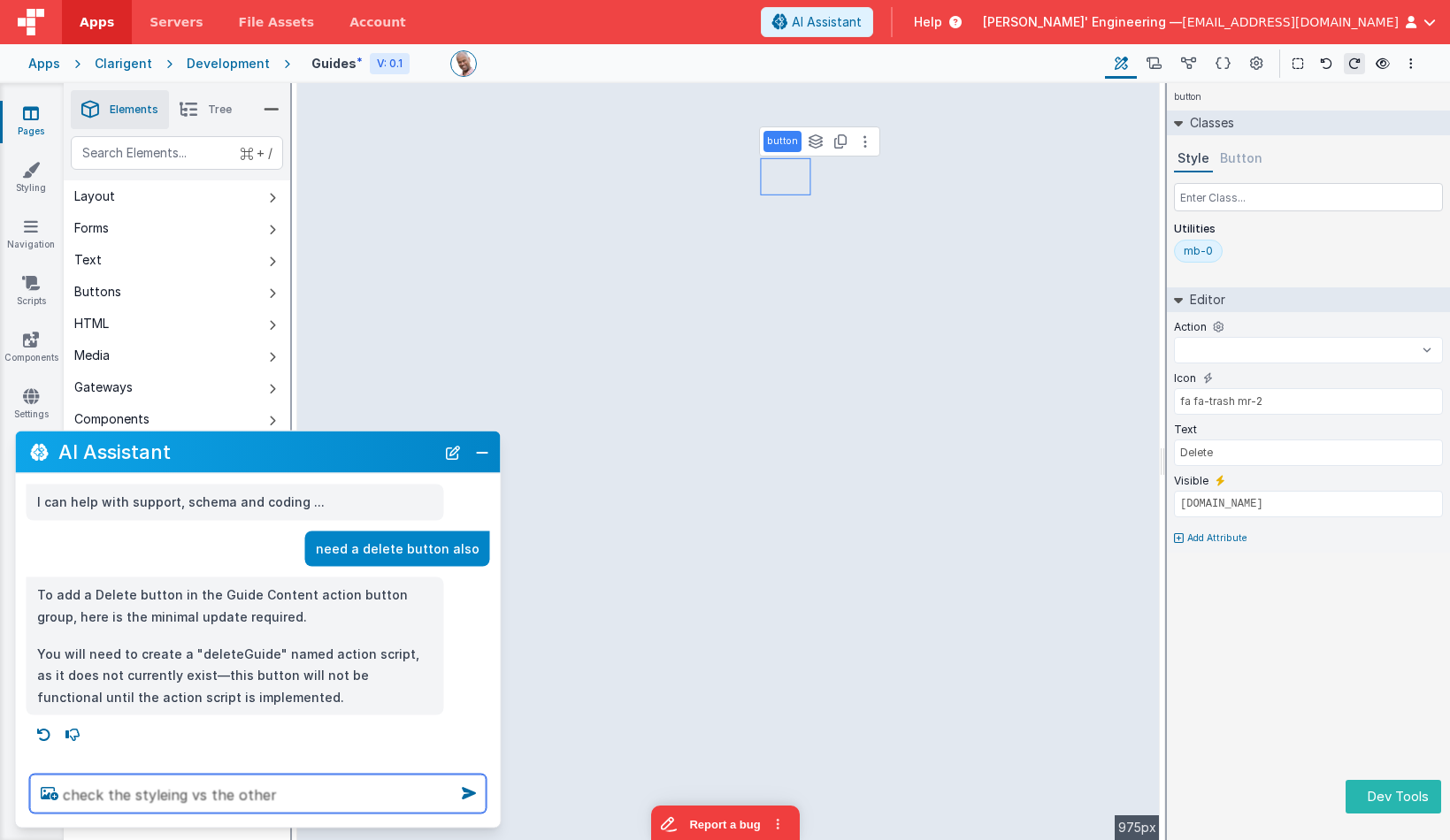
select select
type textarea "check the styleing vs the other bu"
select select
type textarea "check the styleing vs the other but"
select select
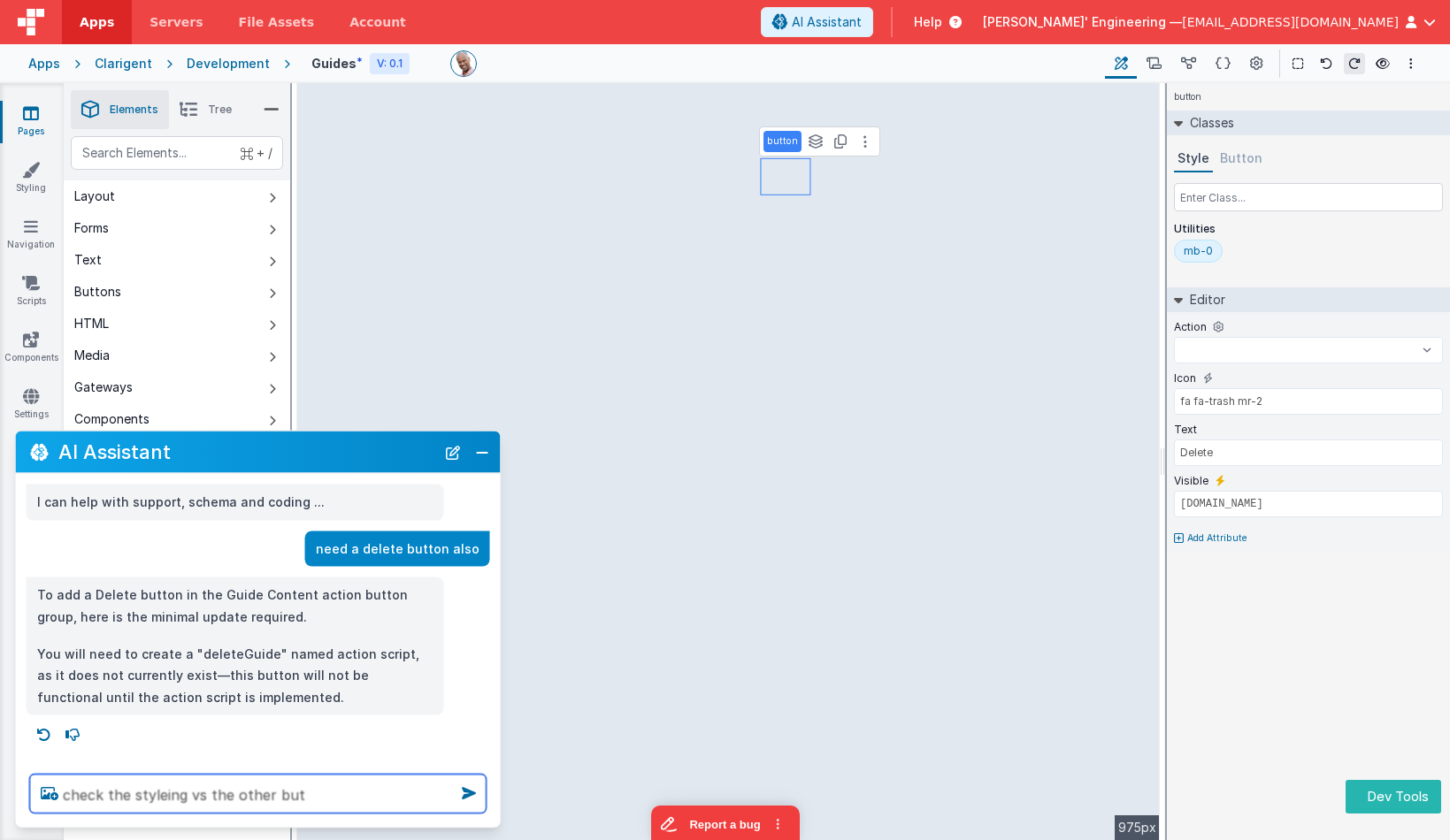
type textarea "check the styleing vs the other butt"
select select
type textarea "check the styleing vs the other butto"
select select
type textarea "check the styleing vs the other button"
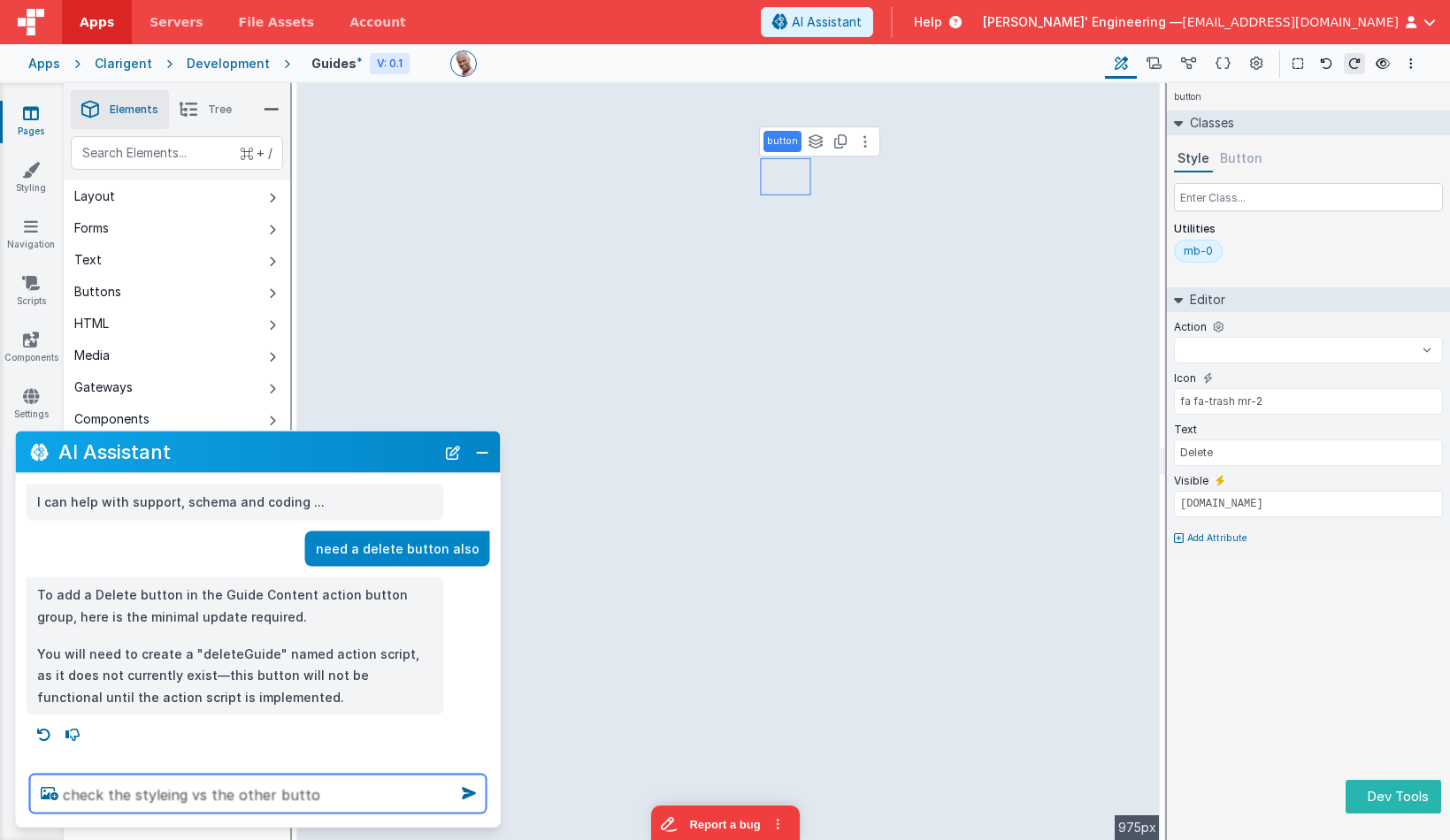
select select
type textarea "check the styleing vs the other buttons"
select select
type textarea "check the styleing vs the other buttons"
select select
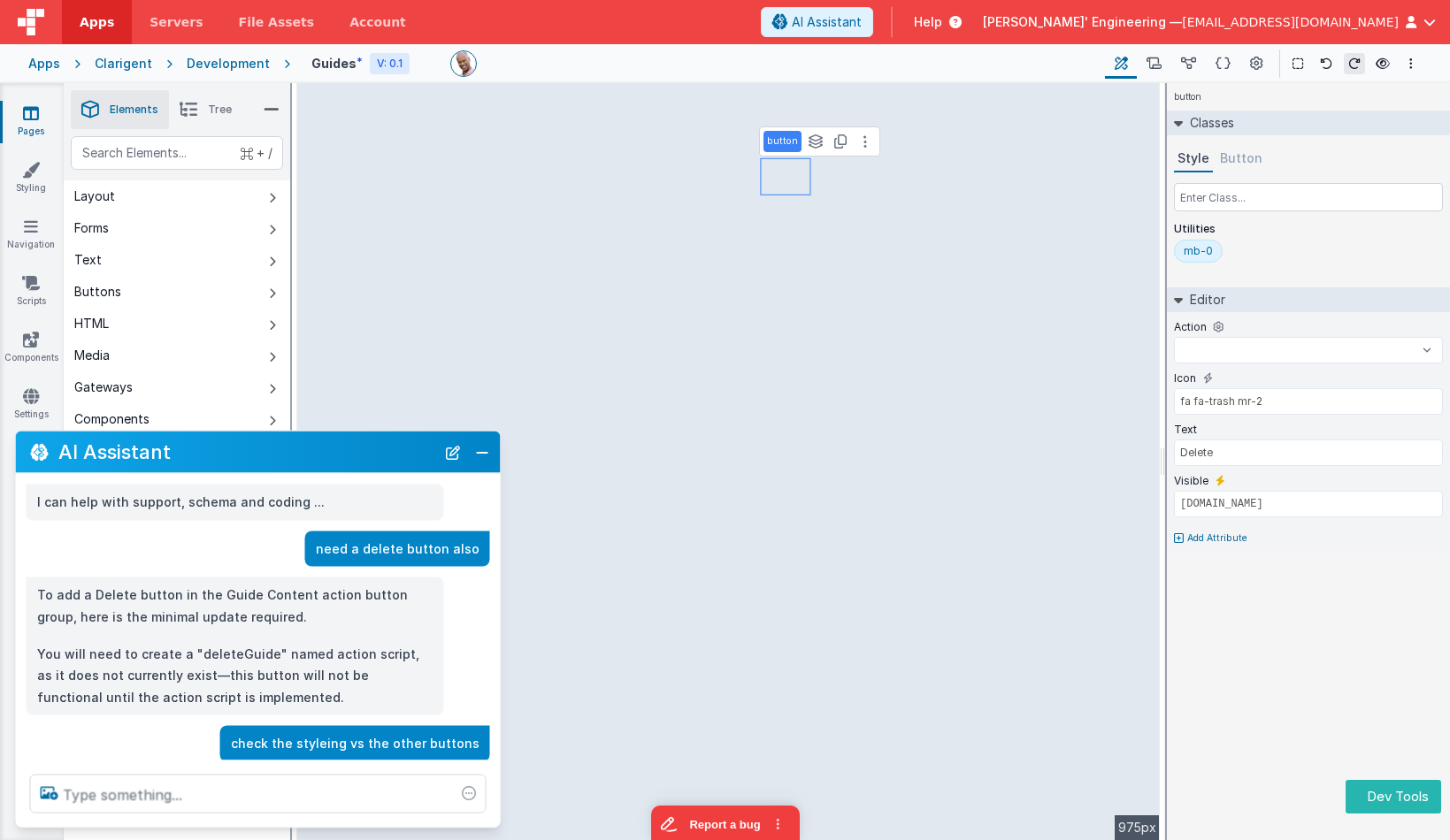
scroll to position [50, 0]
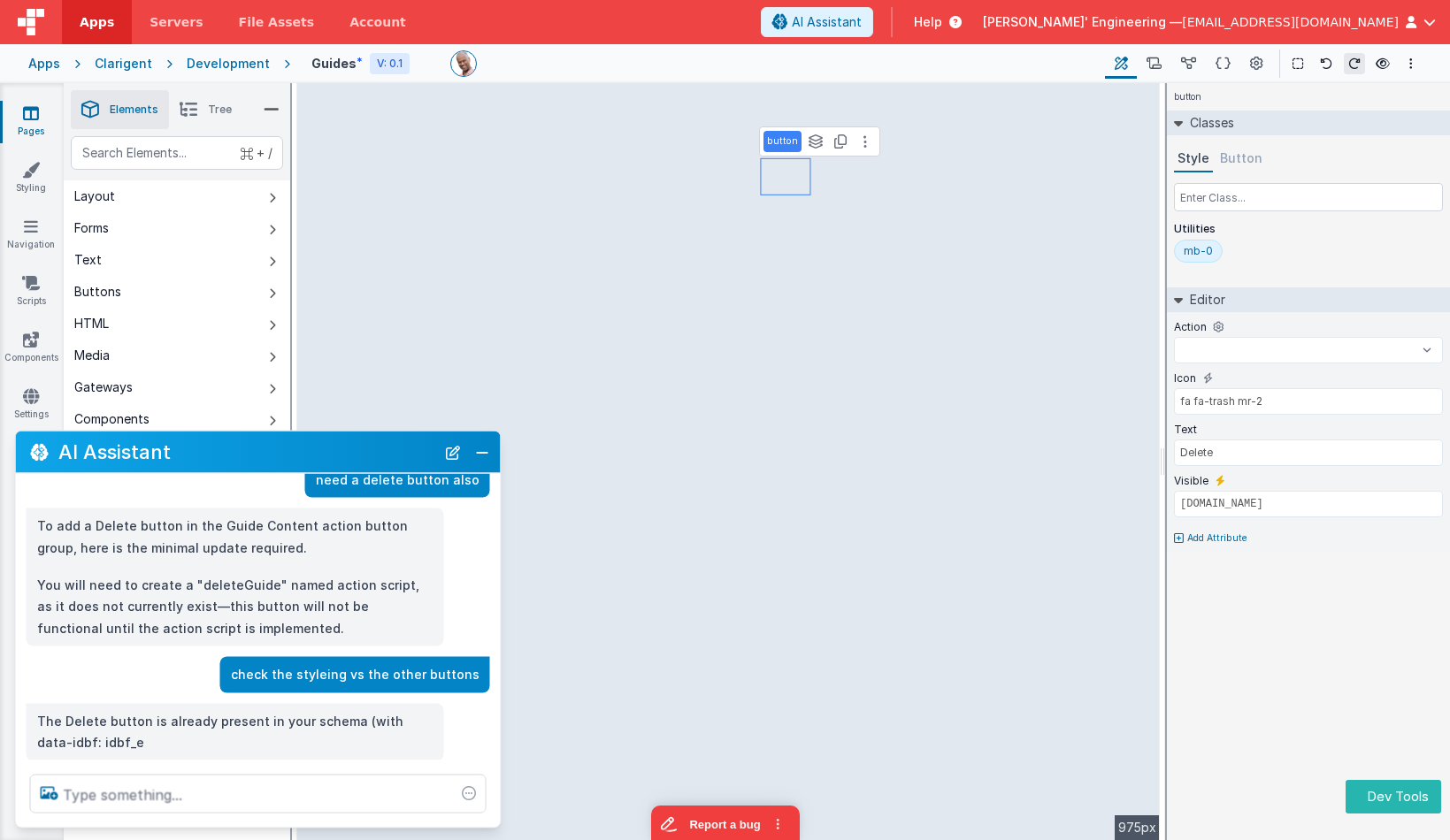
select select
type input "fa fa-edit mr-2"
type input "Edit"
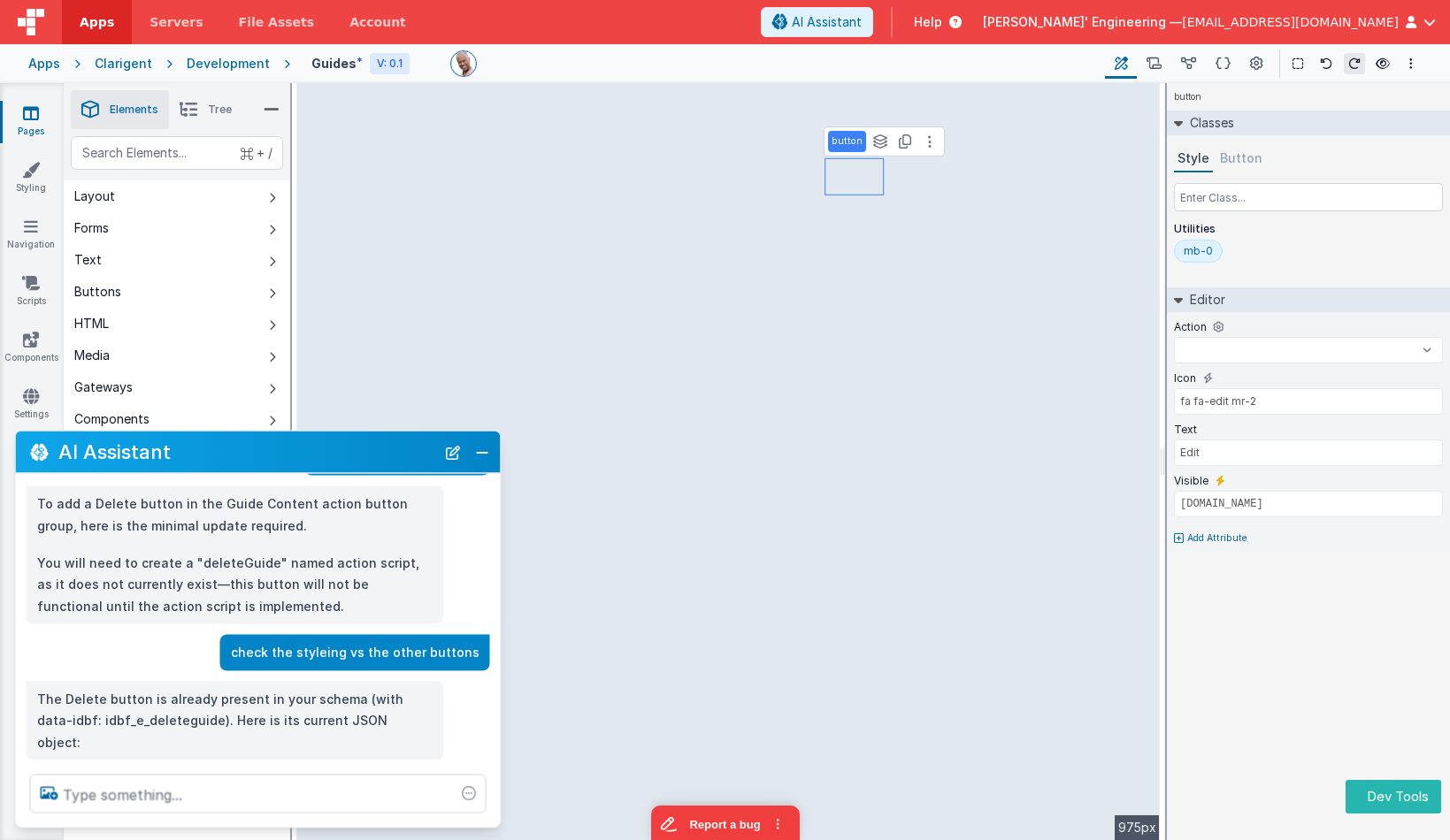
scroll to position [69, 0]
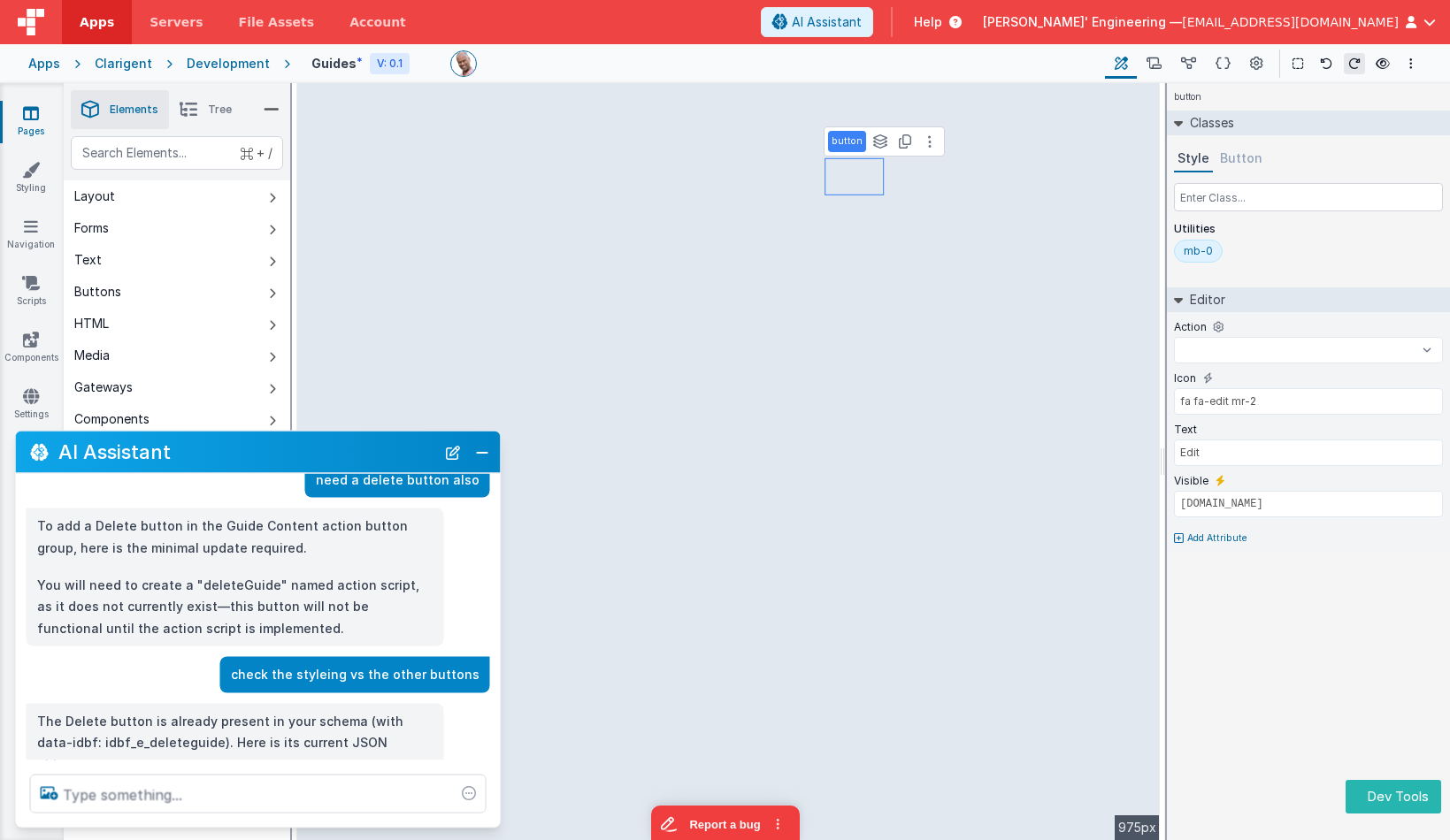
select select
type input "fa fa-trash mr-2"
type input "Delete"
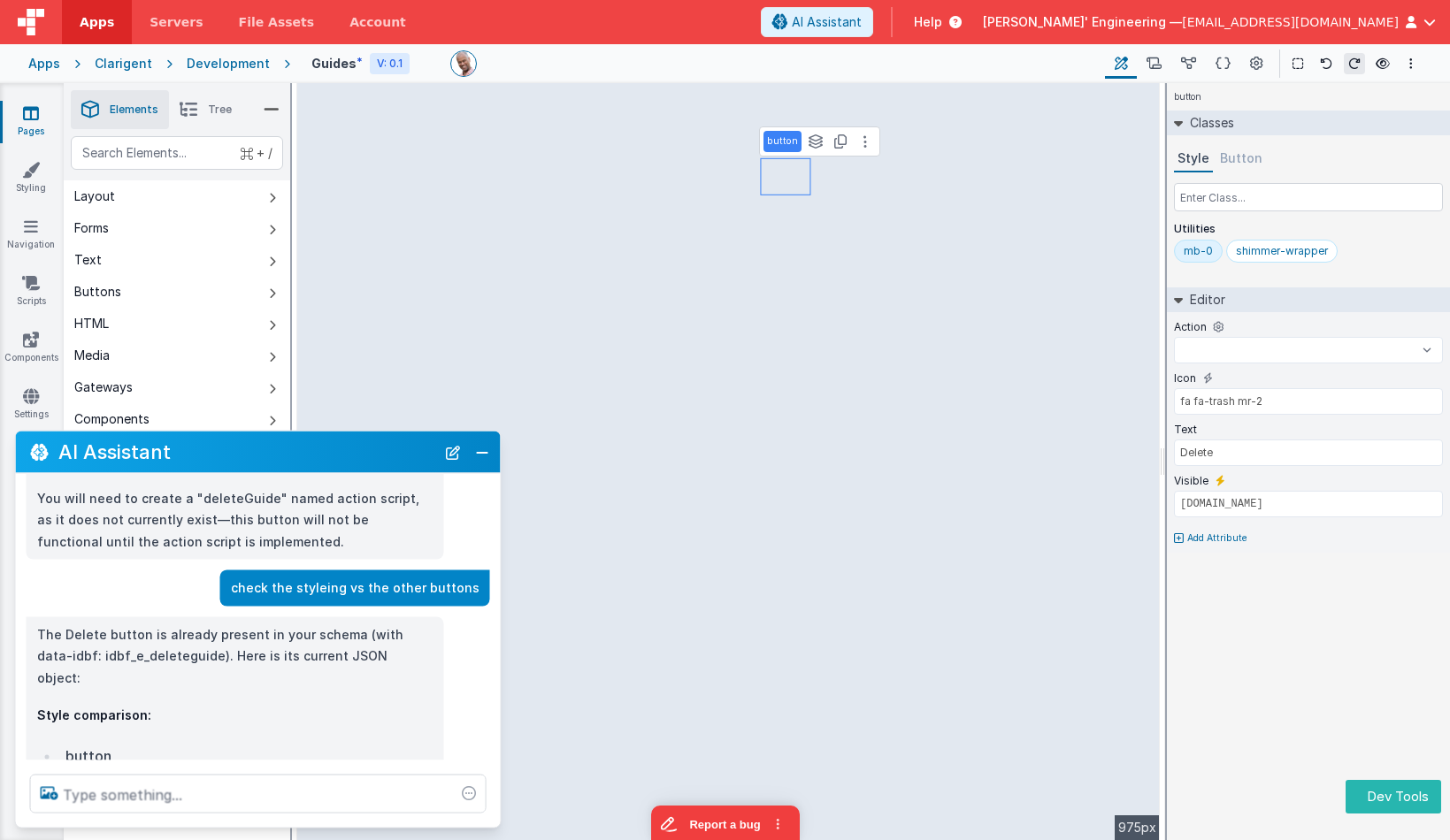
select select
type input "fa fa-edit mr-2"
type input "Edit"
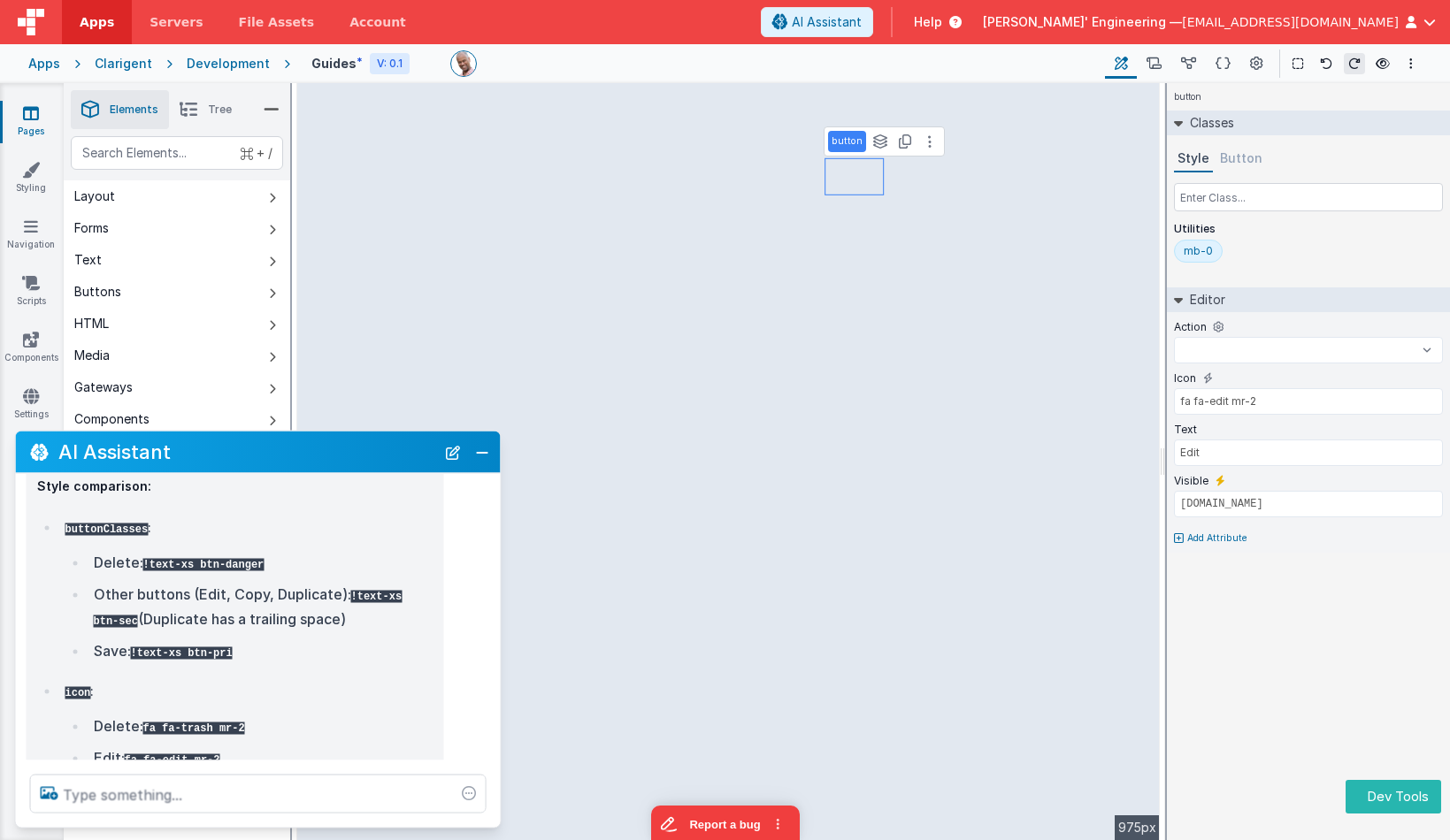
scroll to position [389, 0]
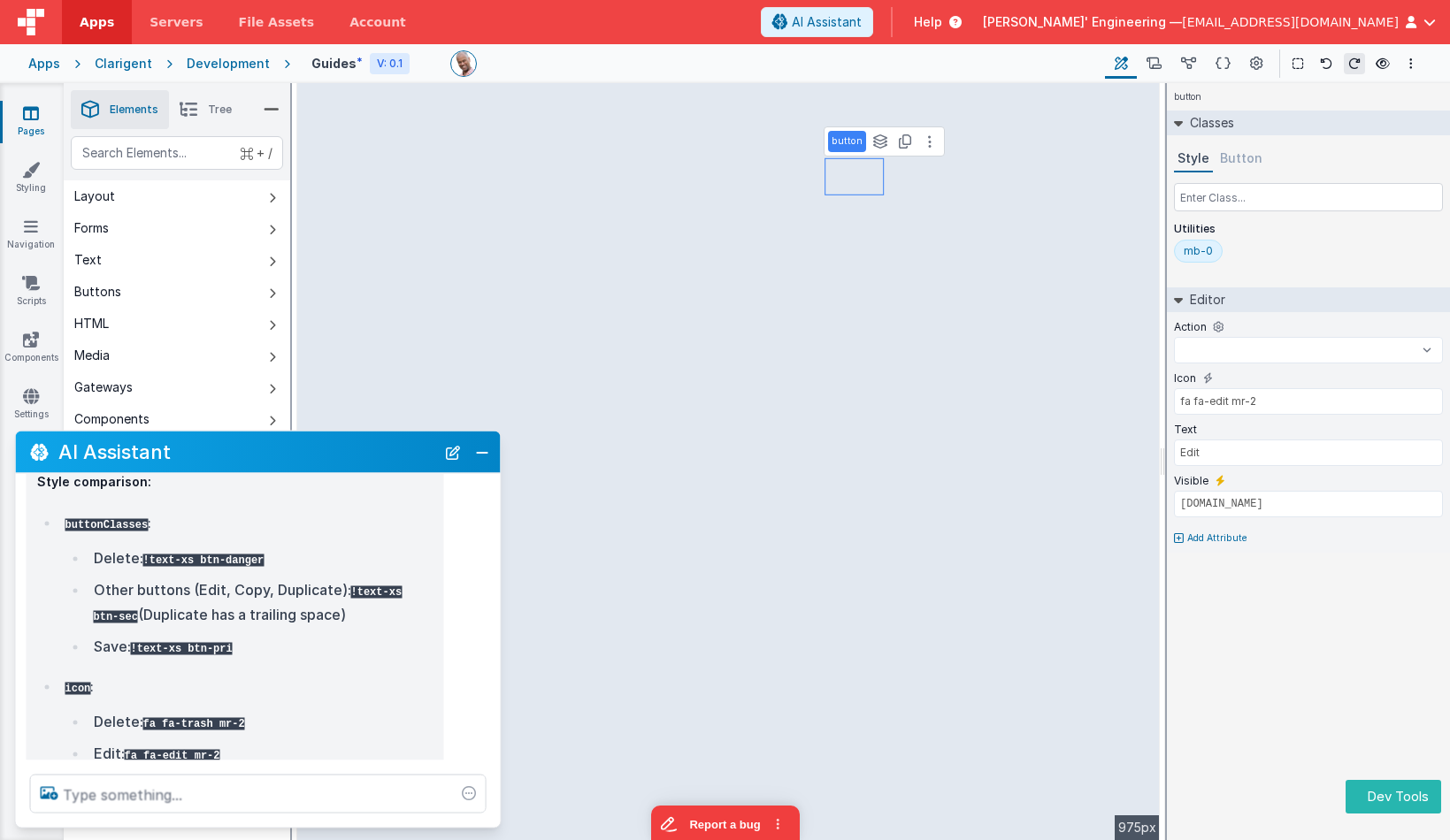
select select
type input "fa fa-trash mr-2"
type input "Delete"
select select
type input "fa fa-edit mr-2"
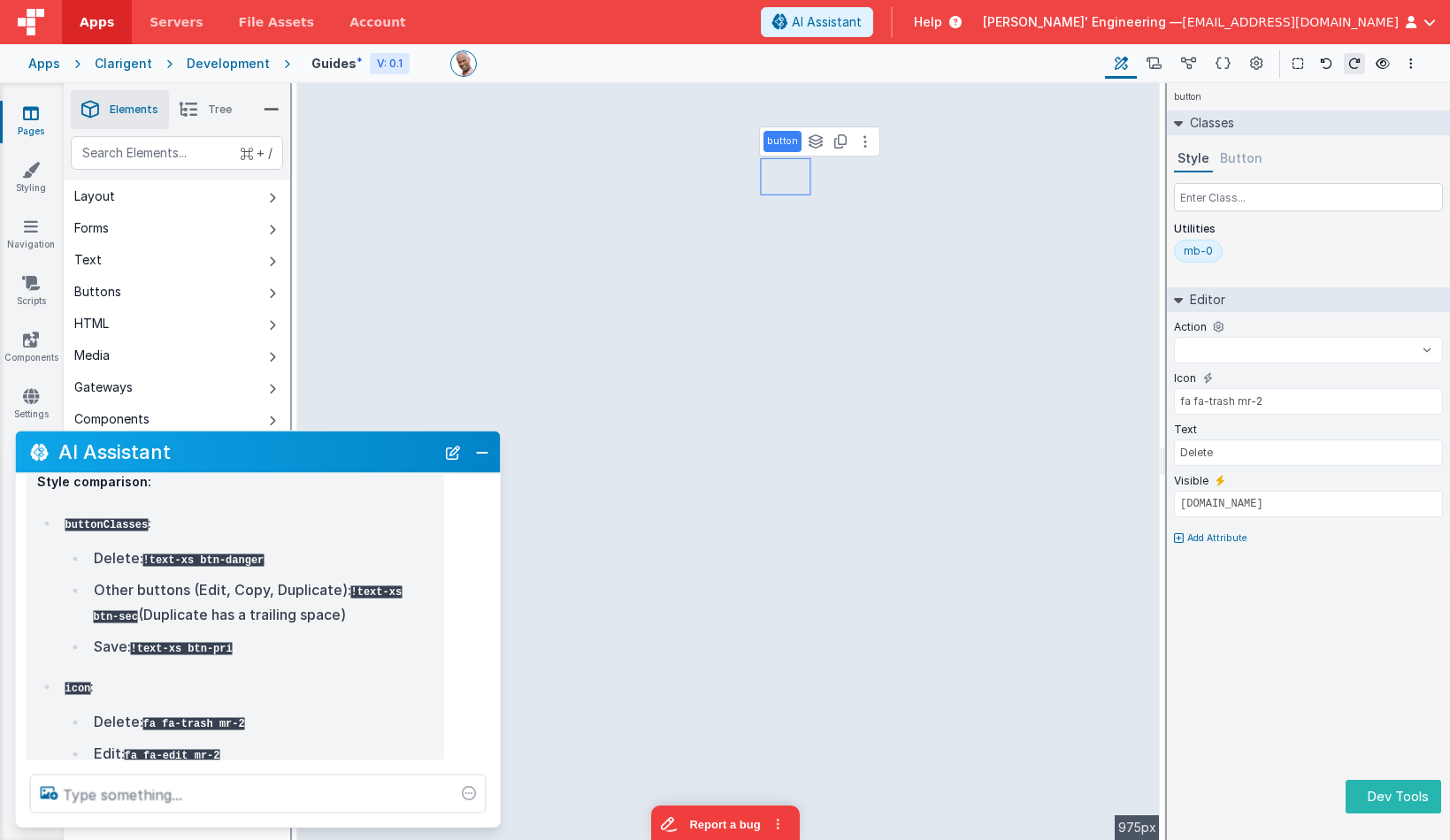
type input "Edit"
select select
type input "fa fa-trash mr-2"
type input "Delete"
click at [1244, 158] on button "Button" at bounding box center [1241, 159] width 49 height 27
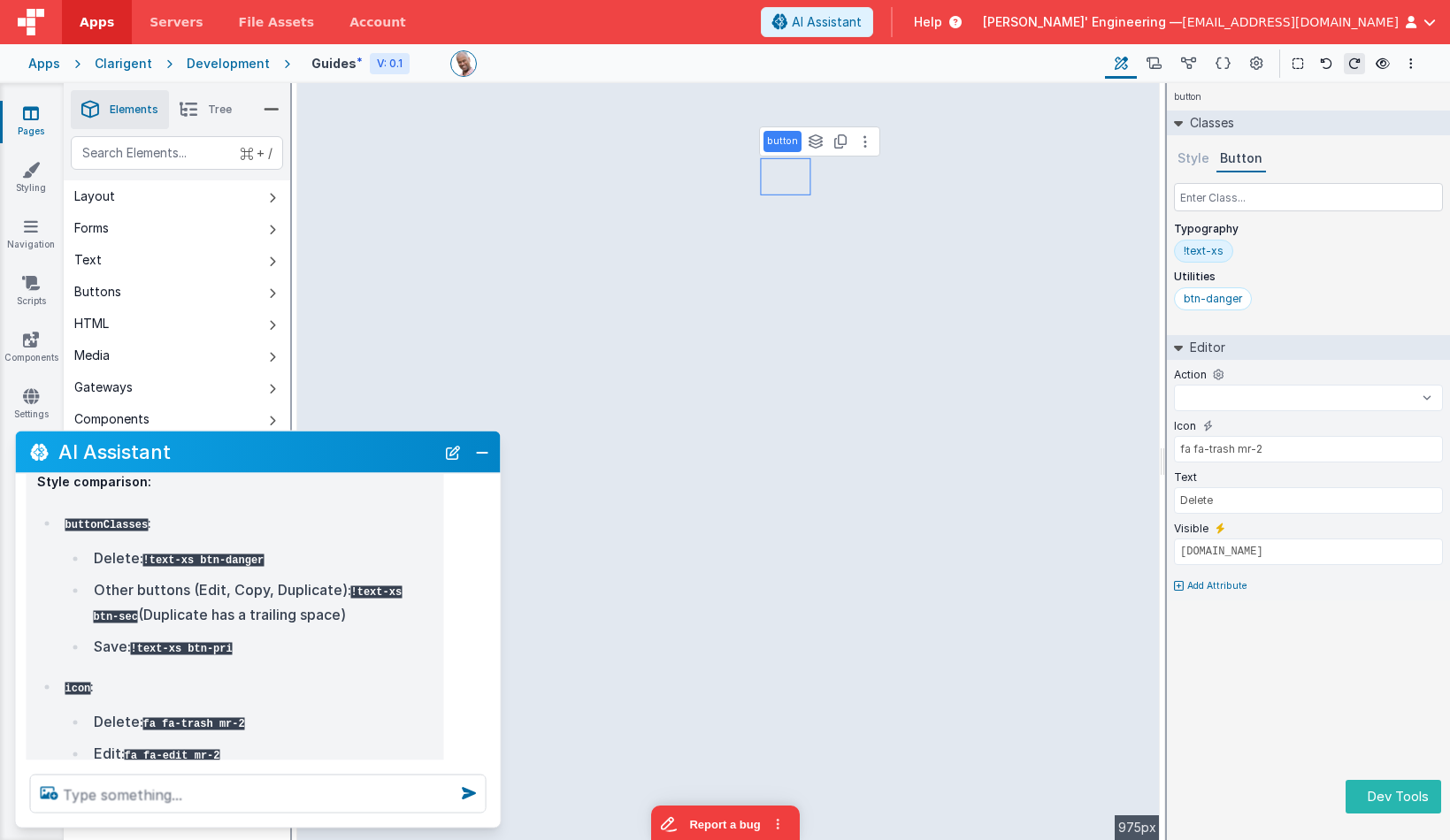
select select
type input "fa fa-edit mr-2"
type input "Edit"
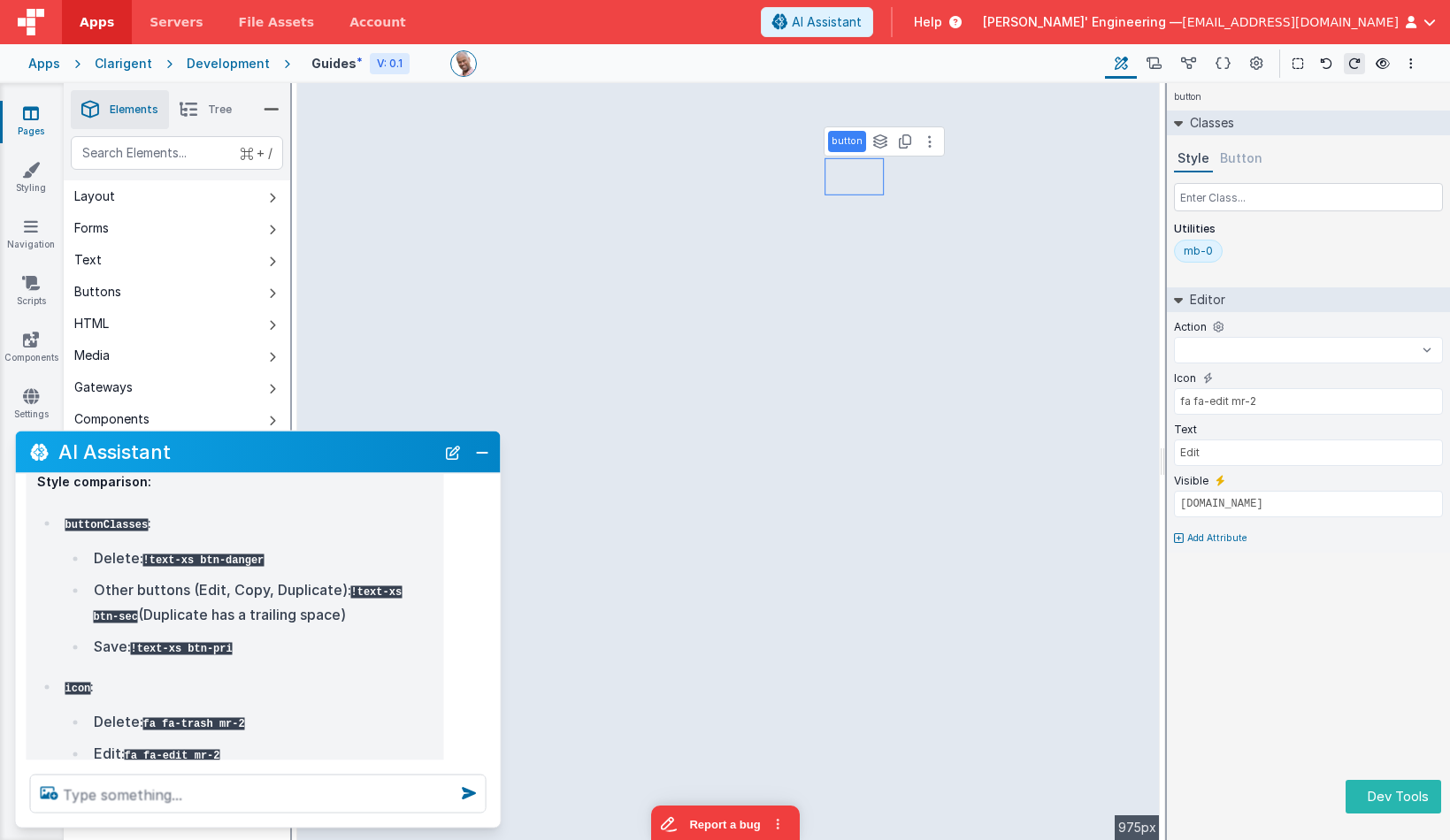
click at [1235, 161] on button "Button" at bounding box center [1241, 159] width 49 height 27
select select
click at [1220, 64] on icon at bounding box center [1223, 64] width 15 height 19
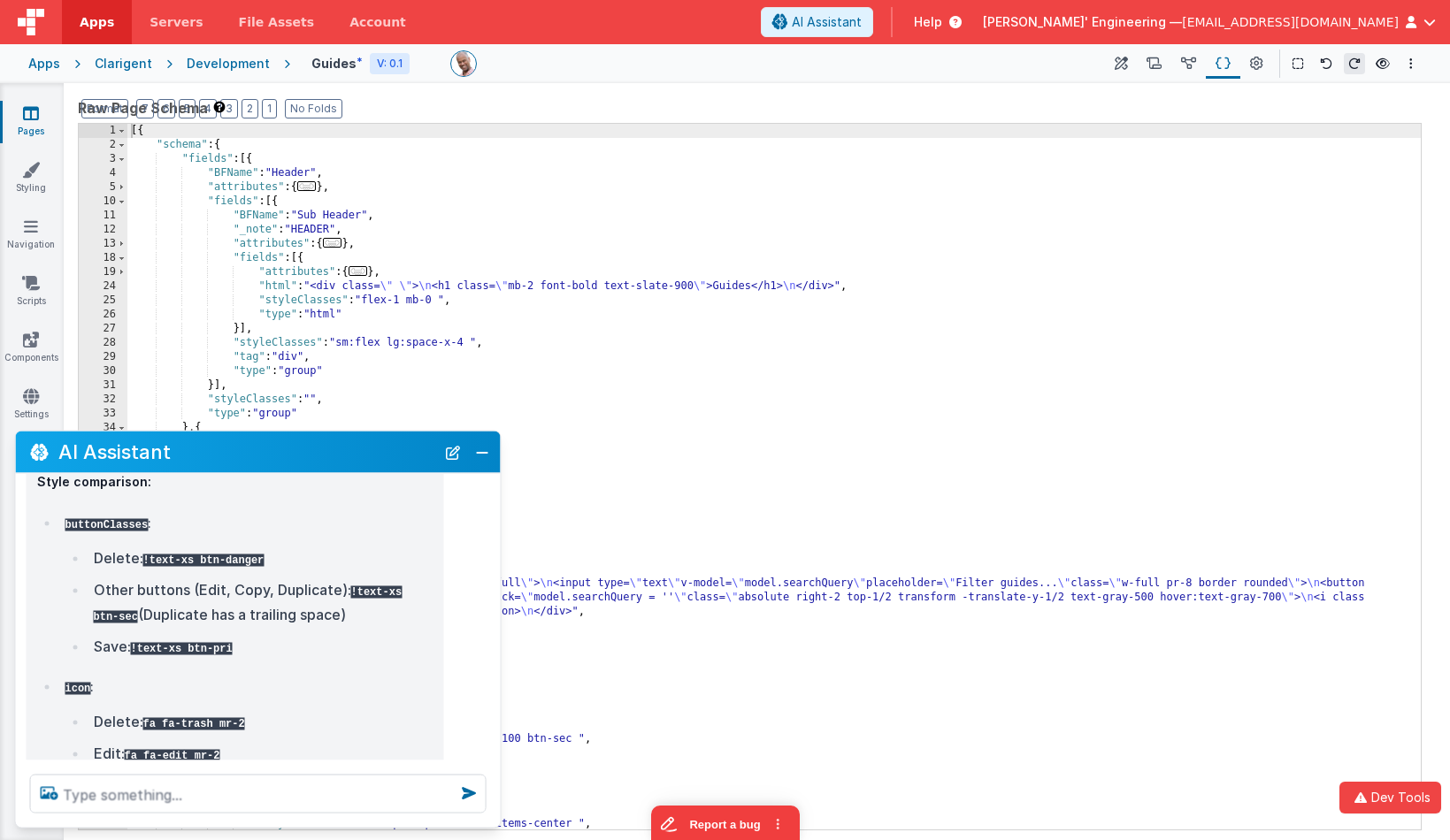
click at [590, 208] on div "[{ "schema" : { "fields" : [{ "BFName" : "Header" , "attributes" : { ... } , "f…" at bounding box center [774, 491] width 1294 height 735
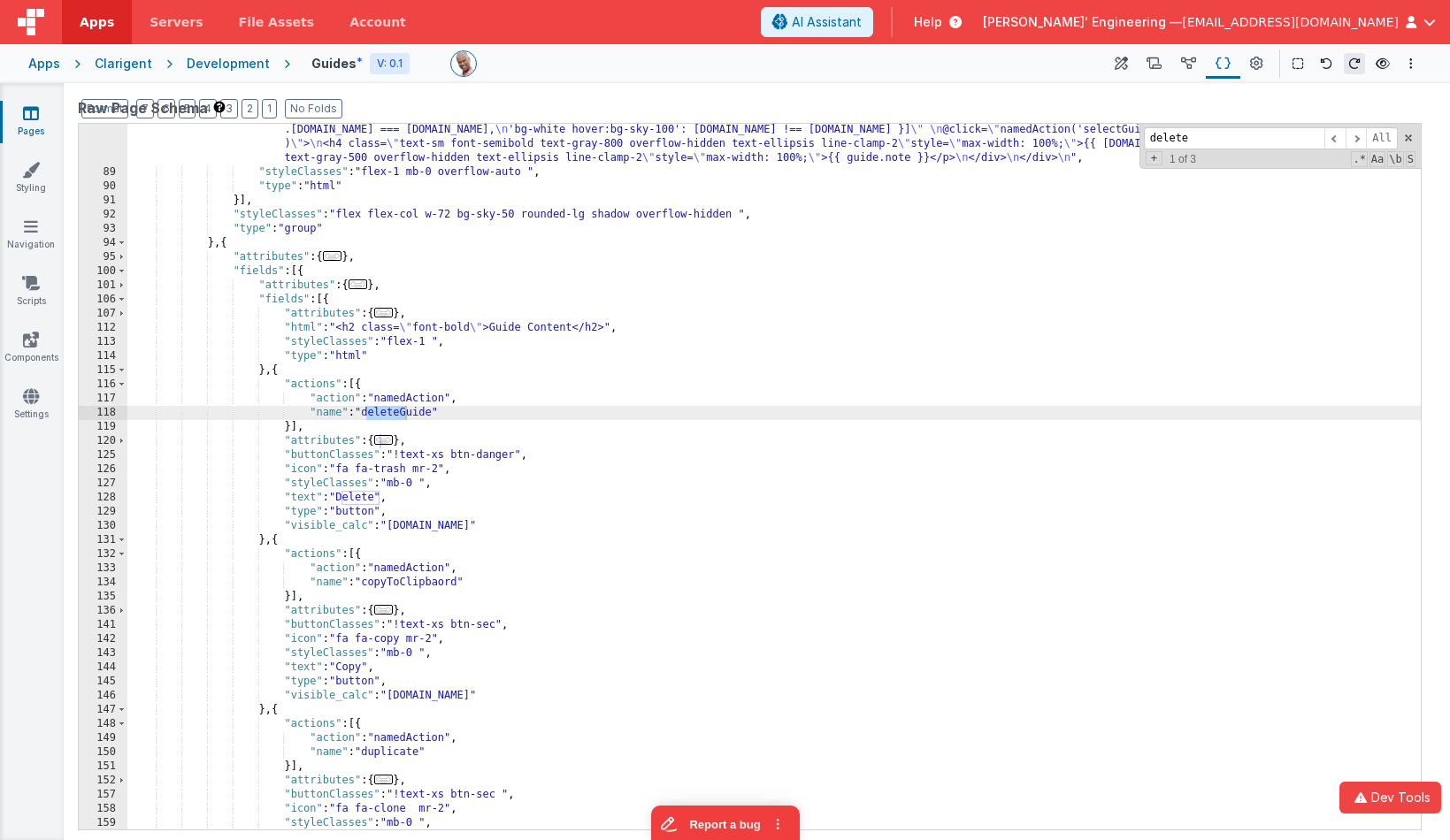
scroll to position [842, 0]
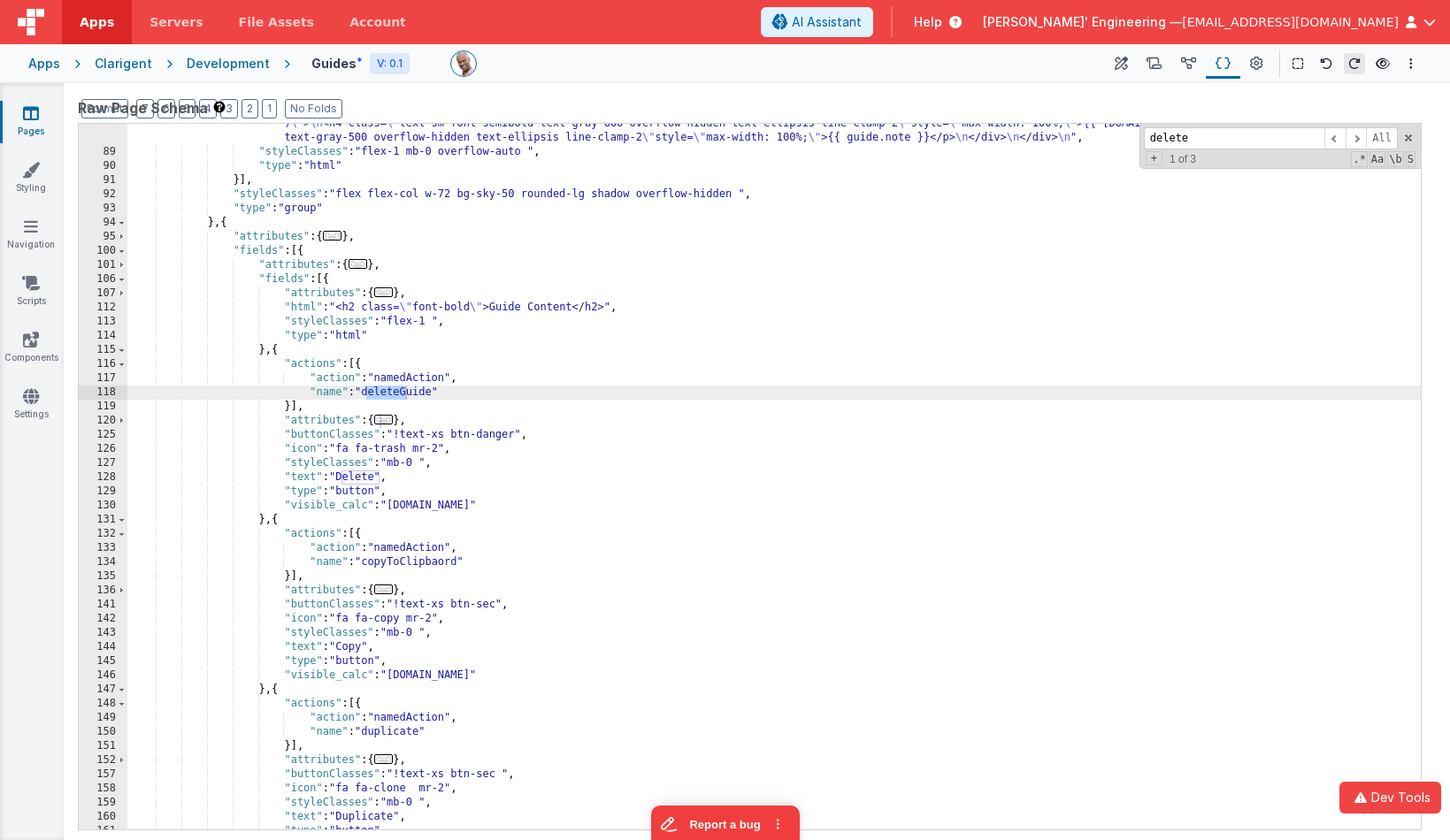
type input "delete"
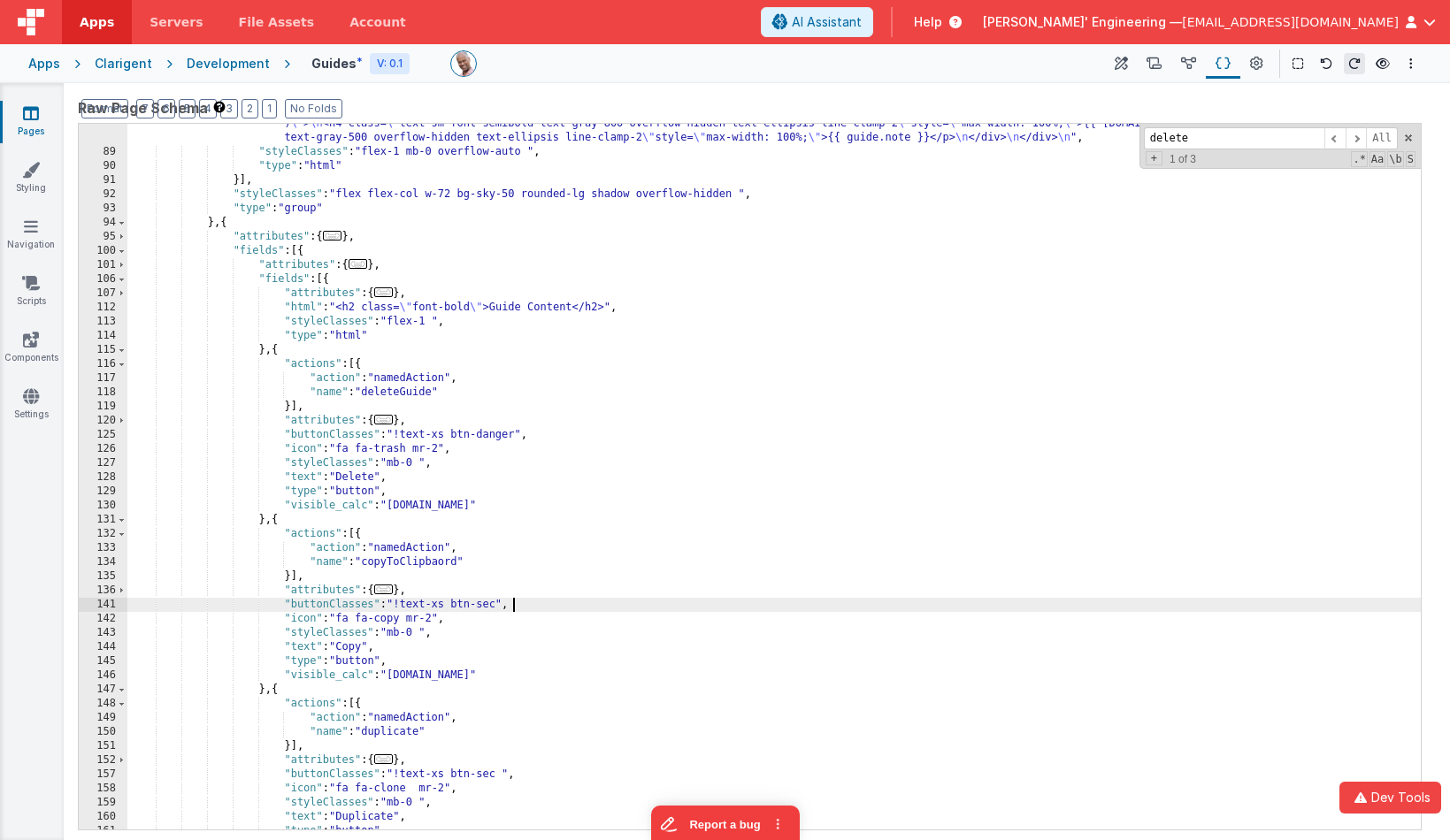
click at [520, 605] on div ""html" : "<div class= \" p-2 flex flex-col space-y-2 \" style= \" height: calc(…" at bounding box center [774, 448] width 1294 height 833
drag, startPoint x: 1131, startPoint y: 58, endPoint x: 1112, endPoint y: 75, distance: 25.5
click at [1130, 58] on button at bounding box center [1121, 63] width 32 height 31
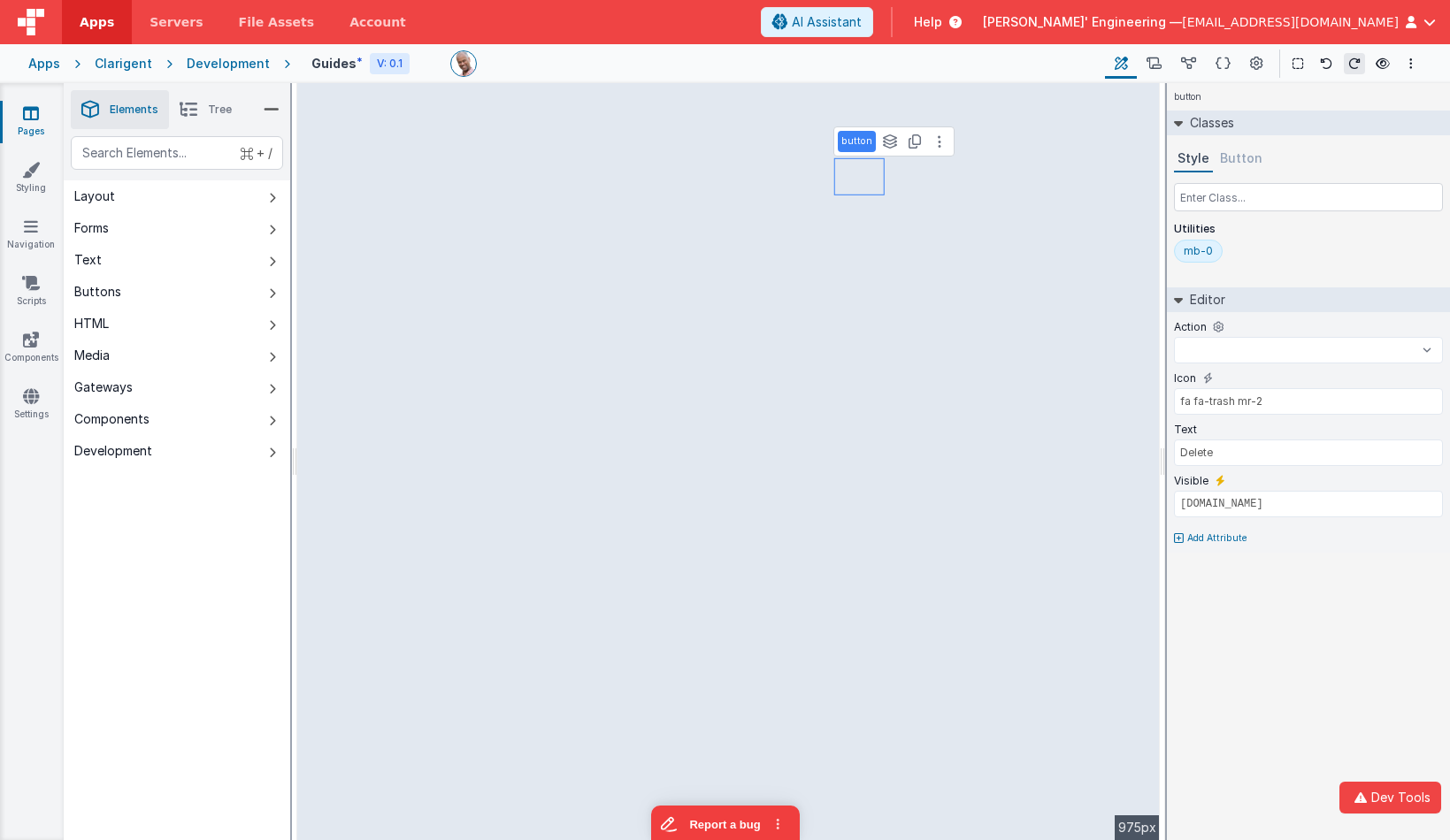
select select
type input "!model.activeGuide.id"
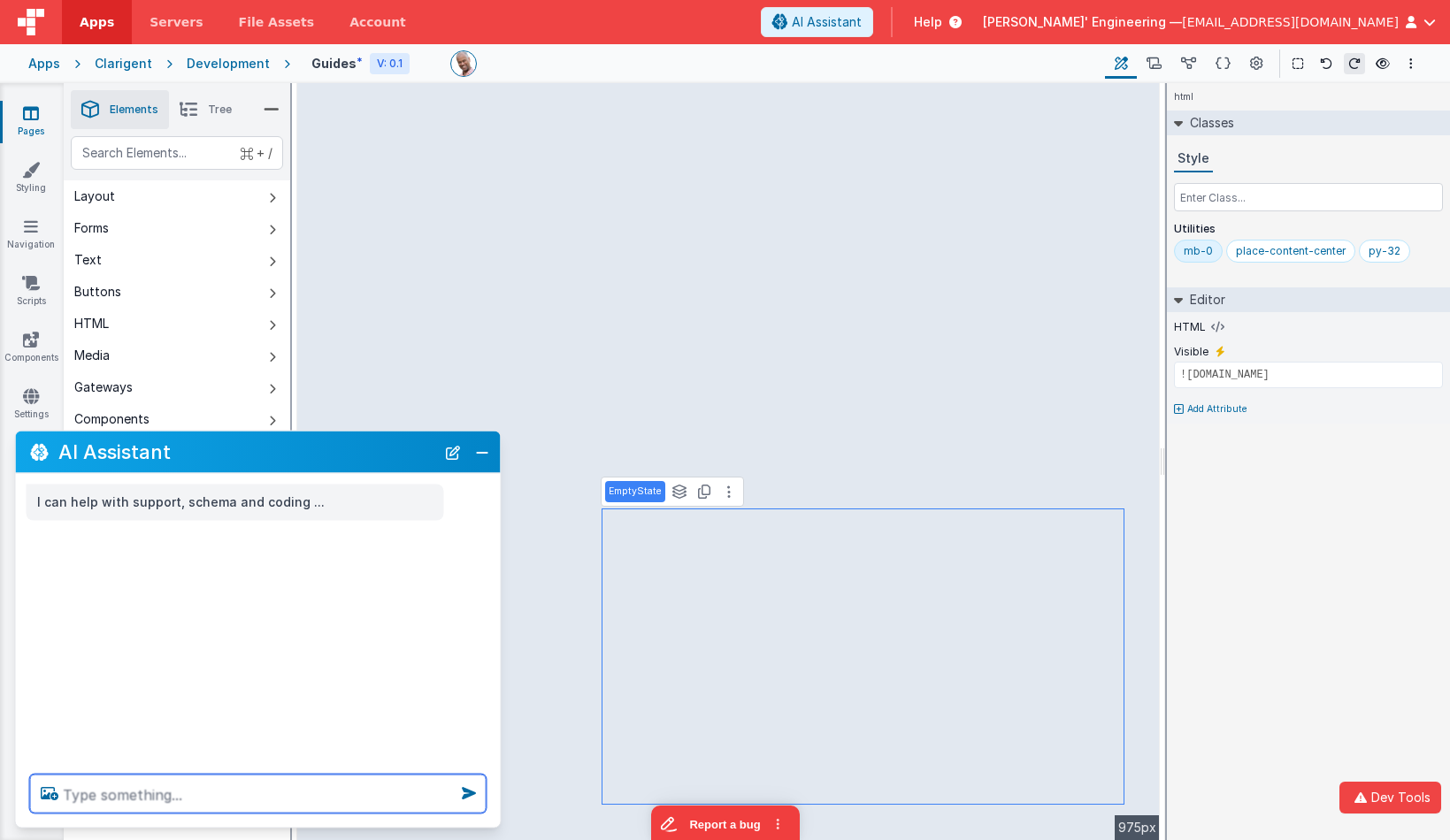
paste textarea "s"
type textarea "see the delete button?"
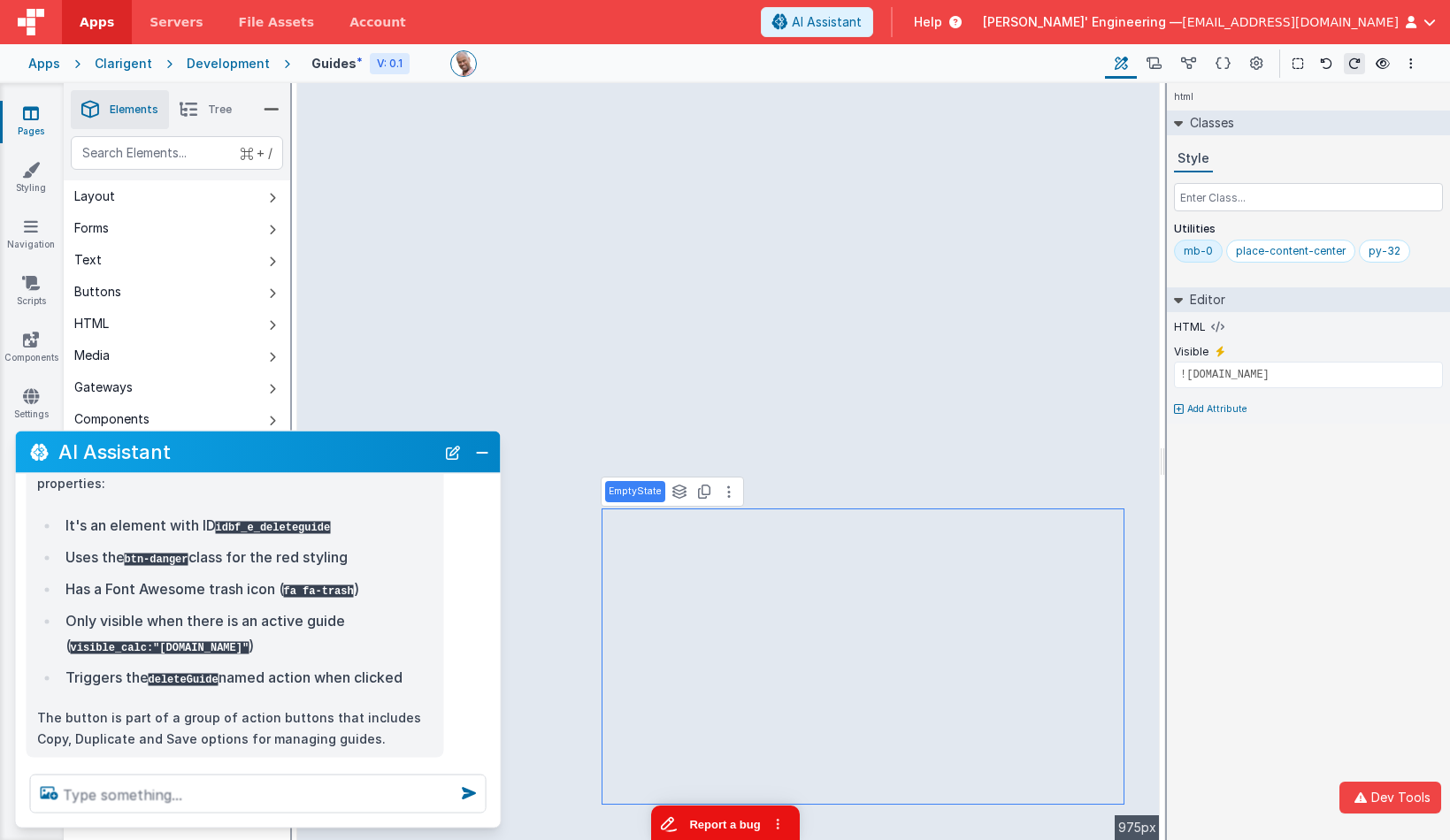
scroll to position [303, 0]
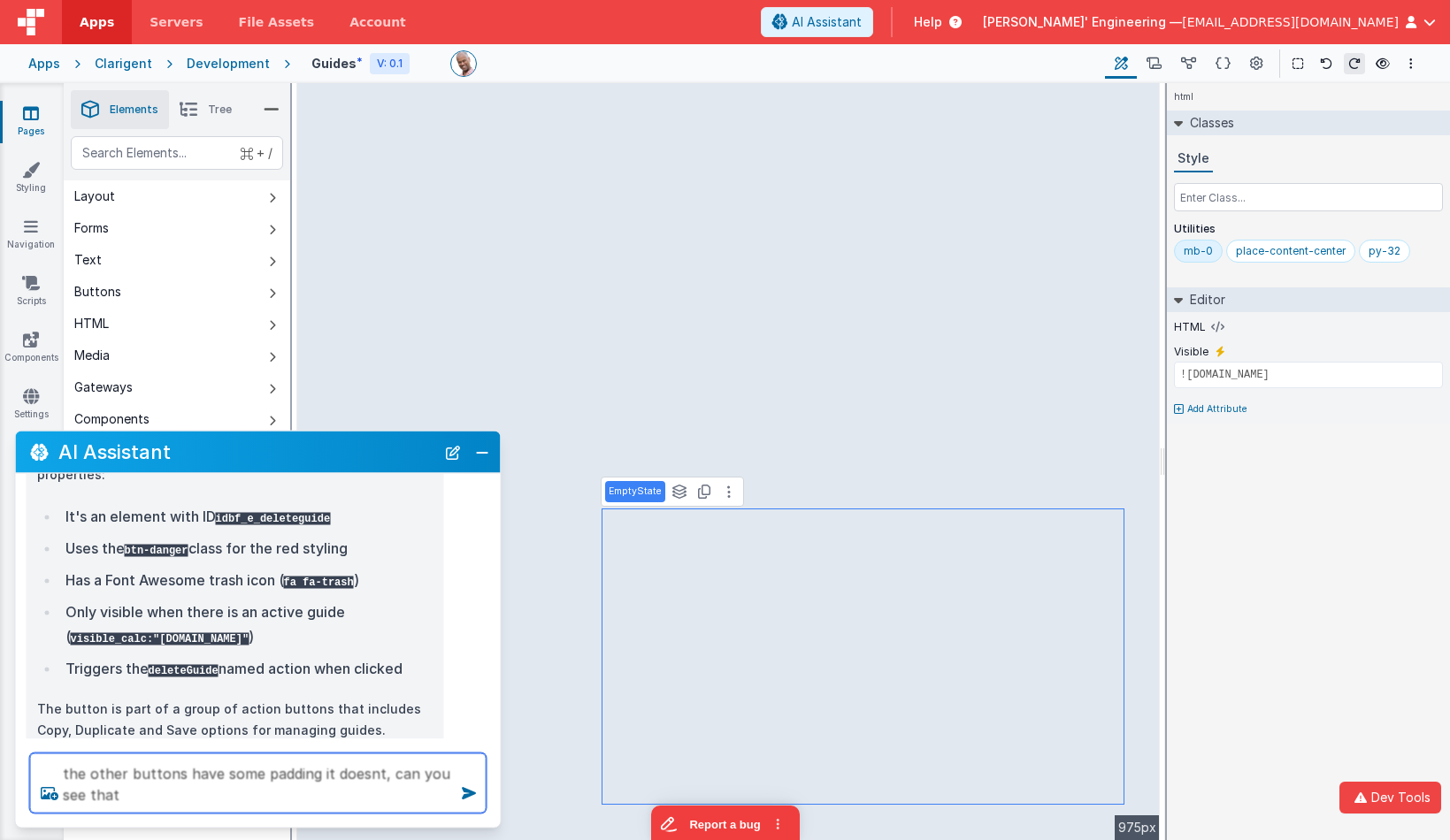
type textarea "the other buttons have some padding it doesnt, can you see that"
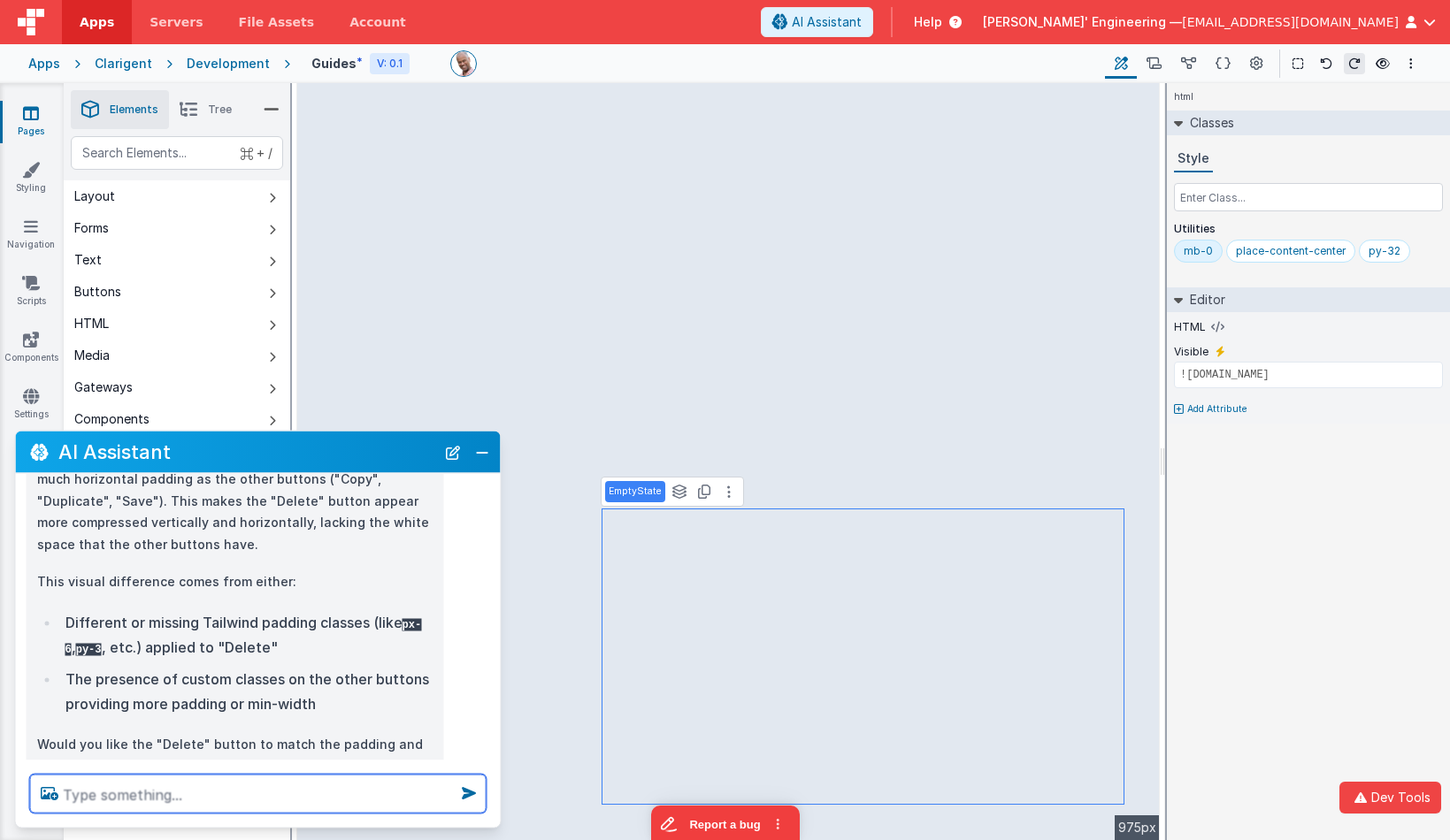
scroll to position [681, 0]
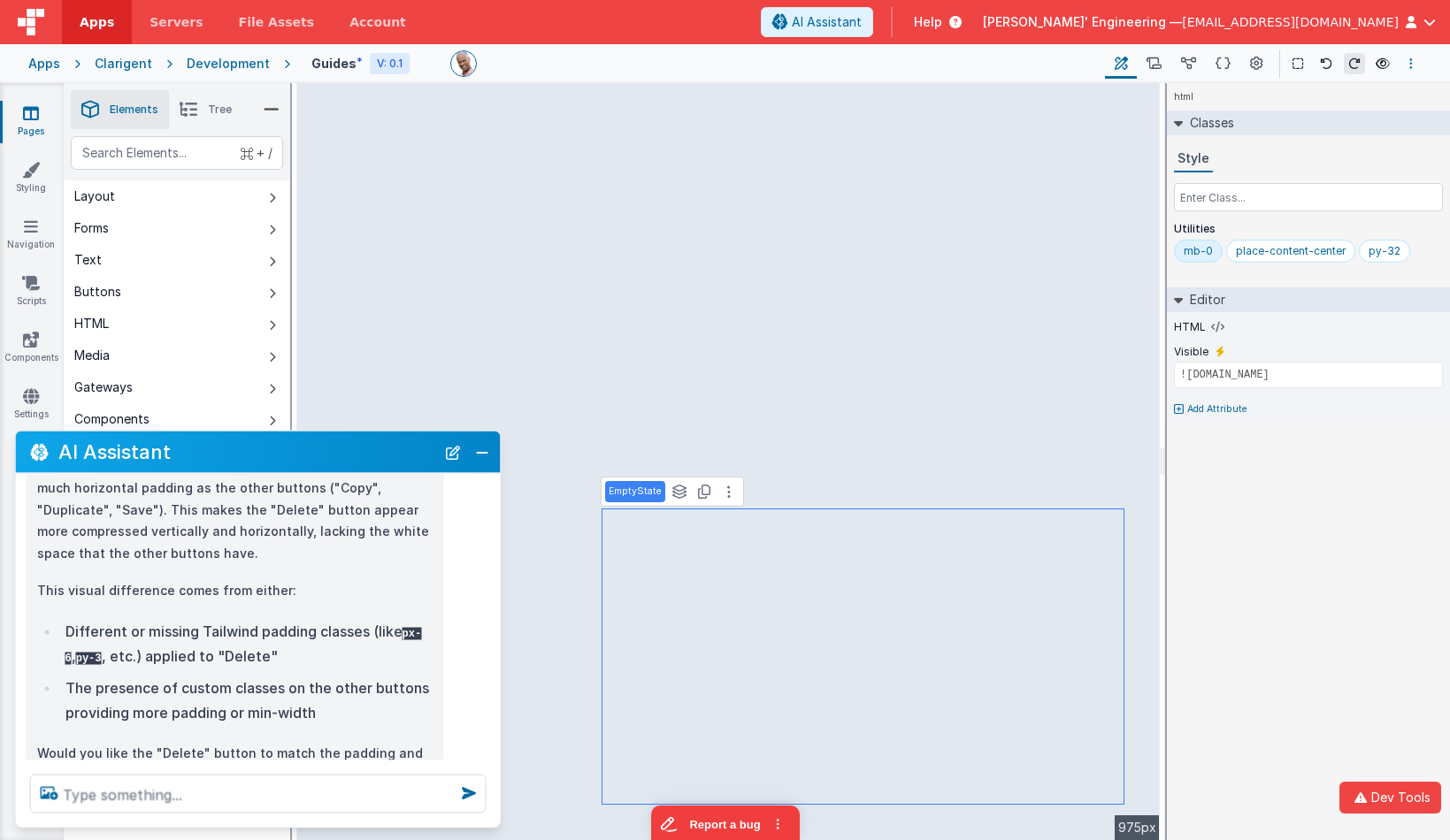
click at [1405, 60] on button "Options" at bounding box center [1412, 64] width 22 height 22
click at [1308, 94] on p "Save" at bounding box center [1308, 99] width 111 height 18
click at [333, 805] on textarea at bounding box center [258, 794] width 457 height 38
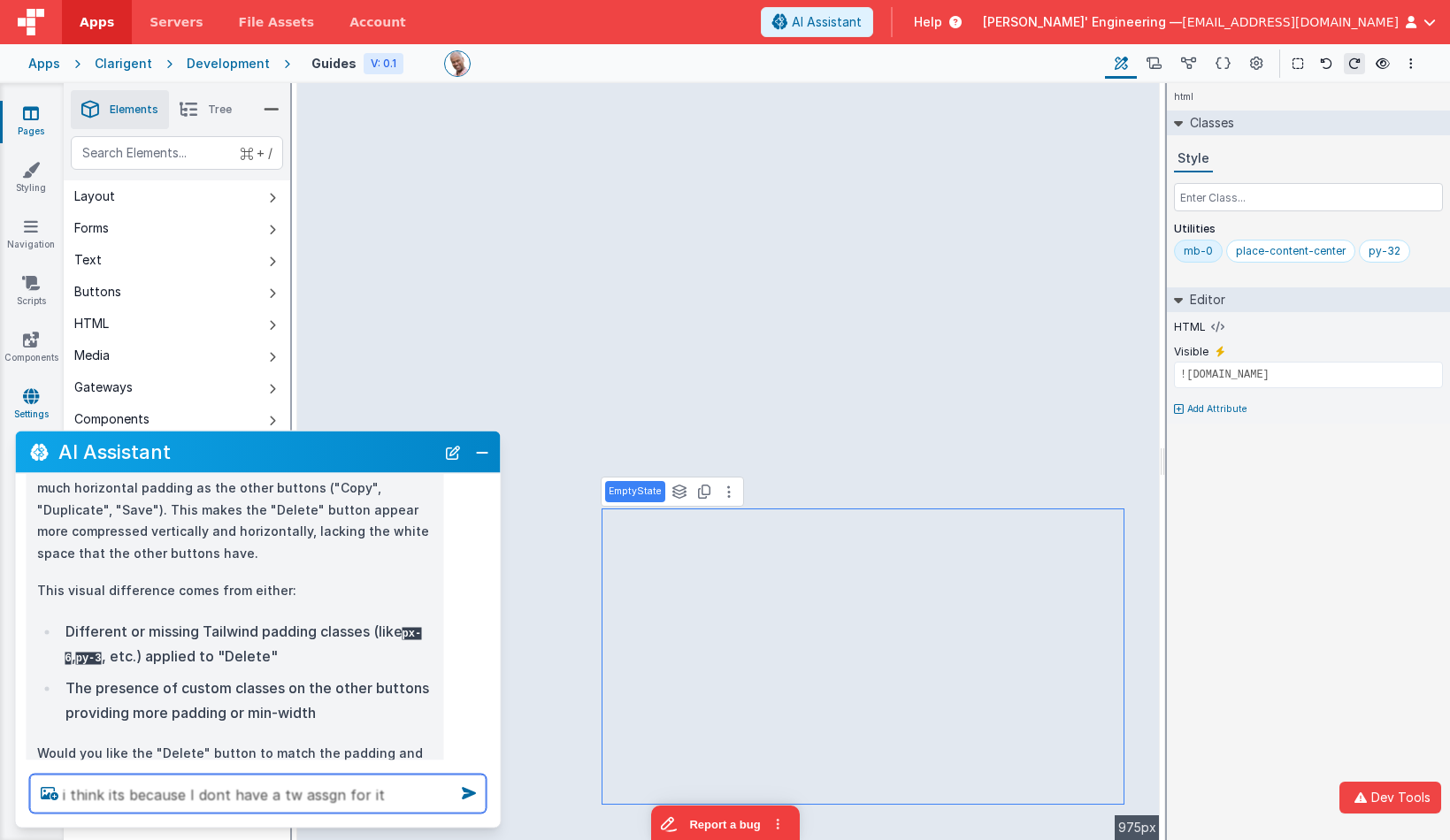
type textarea "i think its because I dont have a tw assgn for it"
click at [31, 391] on icon at bounding box center [31, 396] width 16 height 18
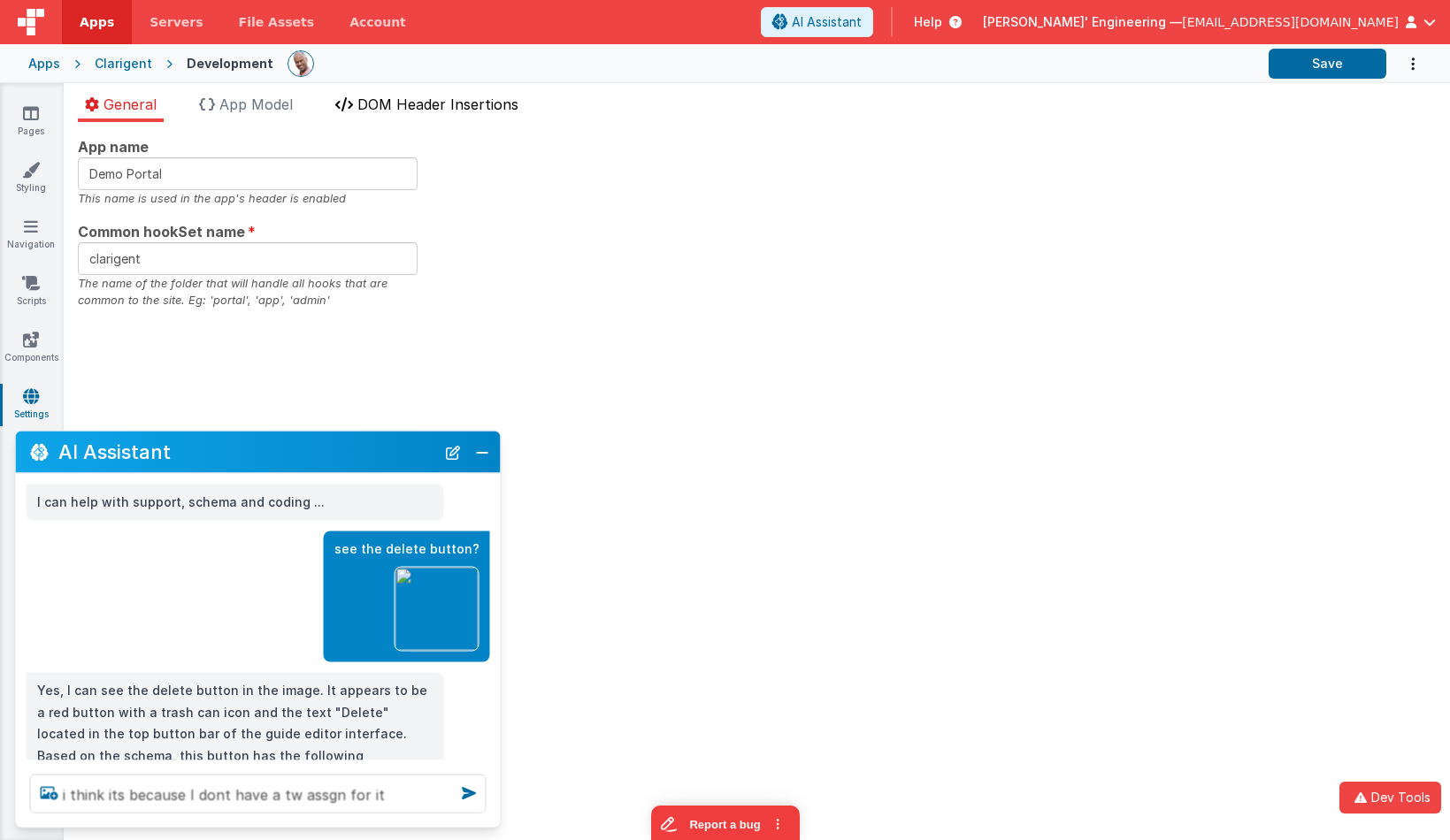
click at [395, 110] on span "DOM Header Insertions" at bounding box center [437, 105] width 161 height 18
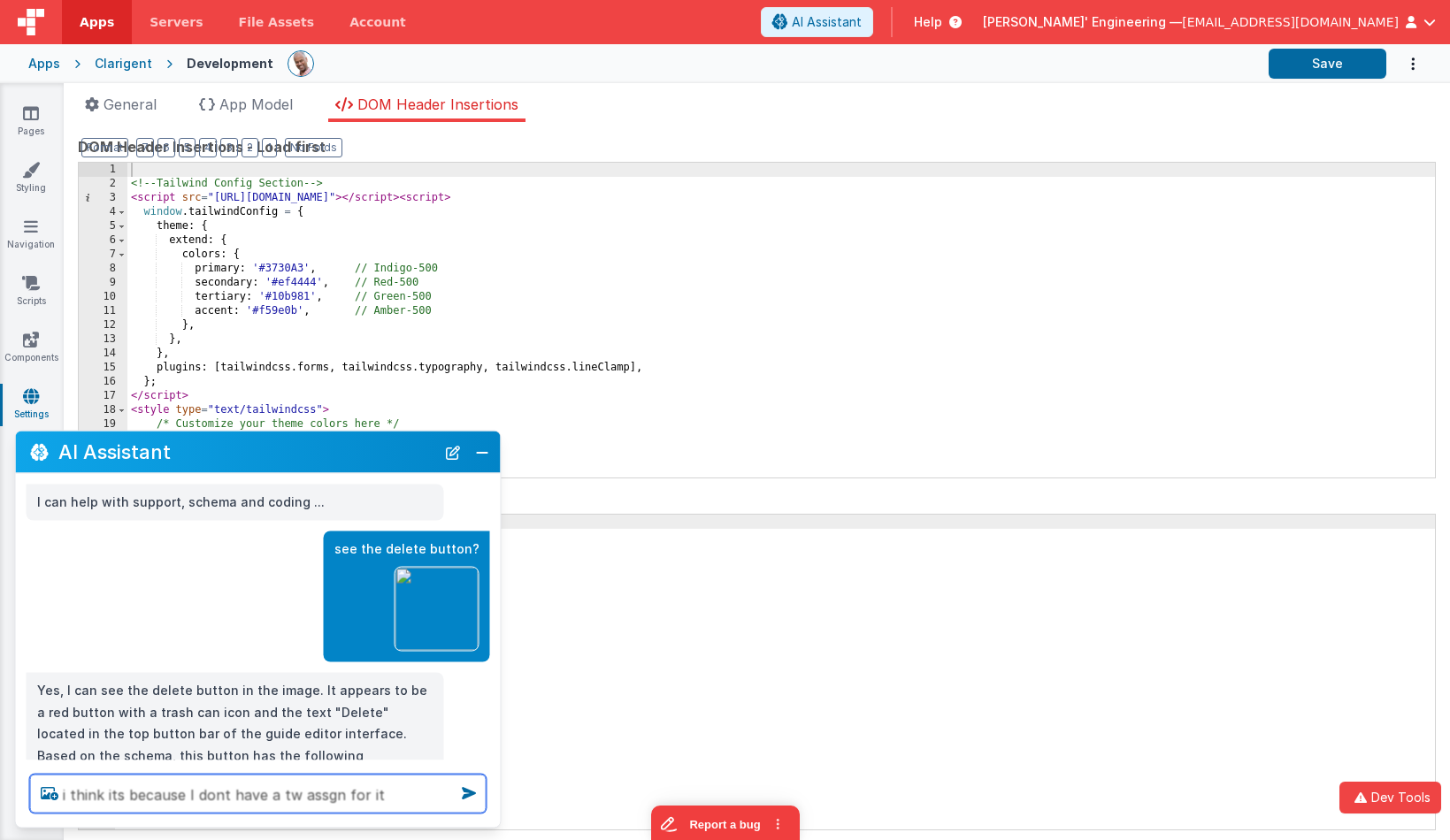
click at [395, 788] on textarea "i think its because I dont have a tw assgn for it" at bounding box center [258, 794] width 457 height 38
type textarea "i think its because I dont have a tw assgn for it"
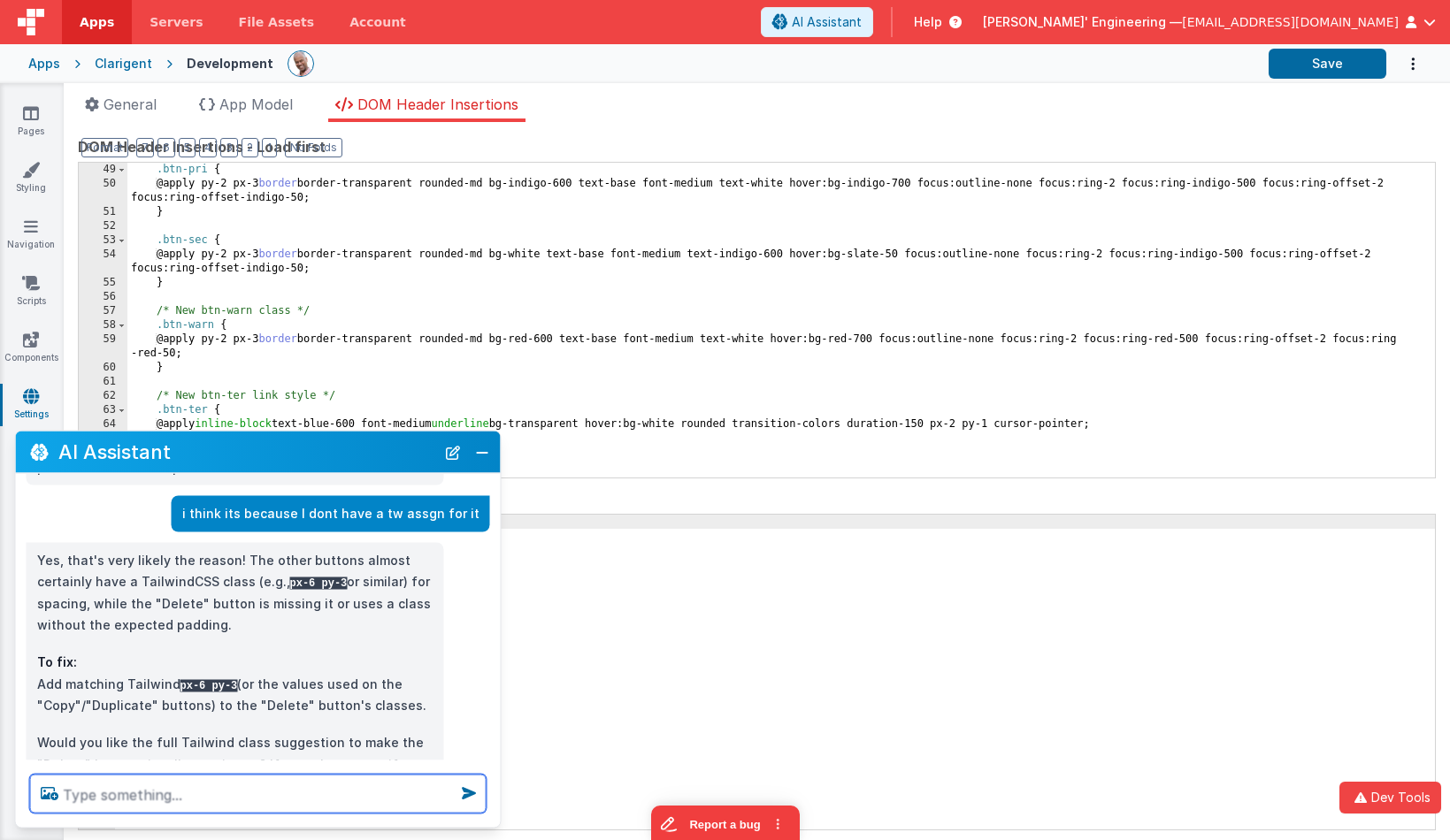
scroll to position [1066, 0]
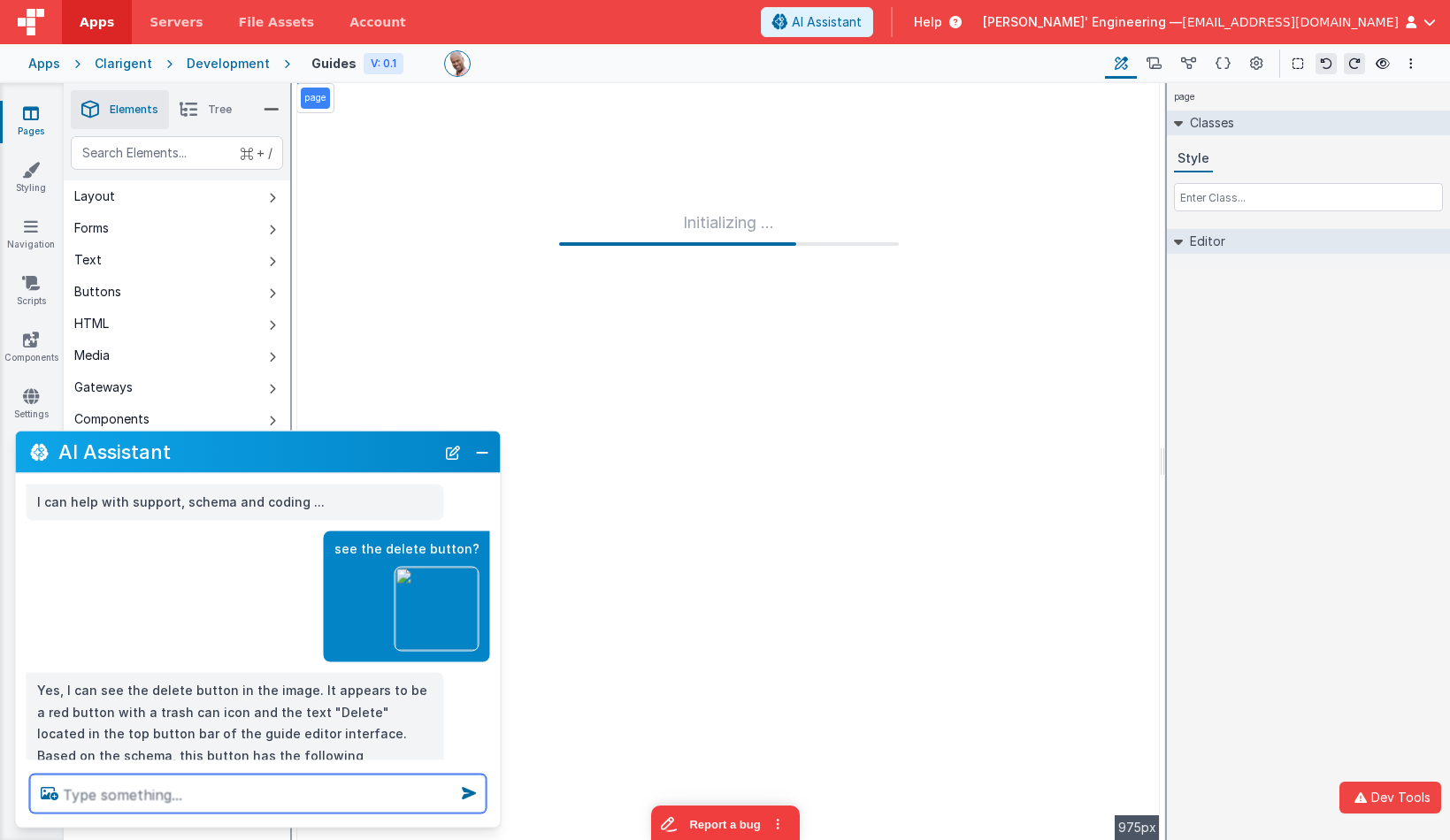
click at [277, 786] on textarea at bounding box center [258, 794] width 457 height 38
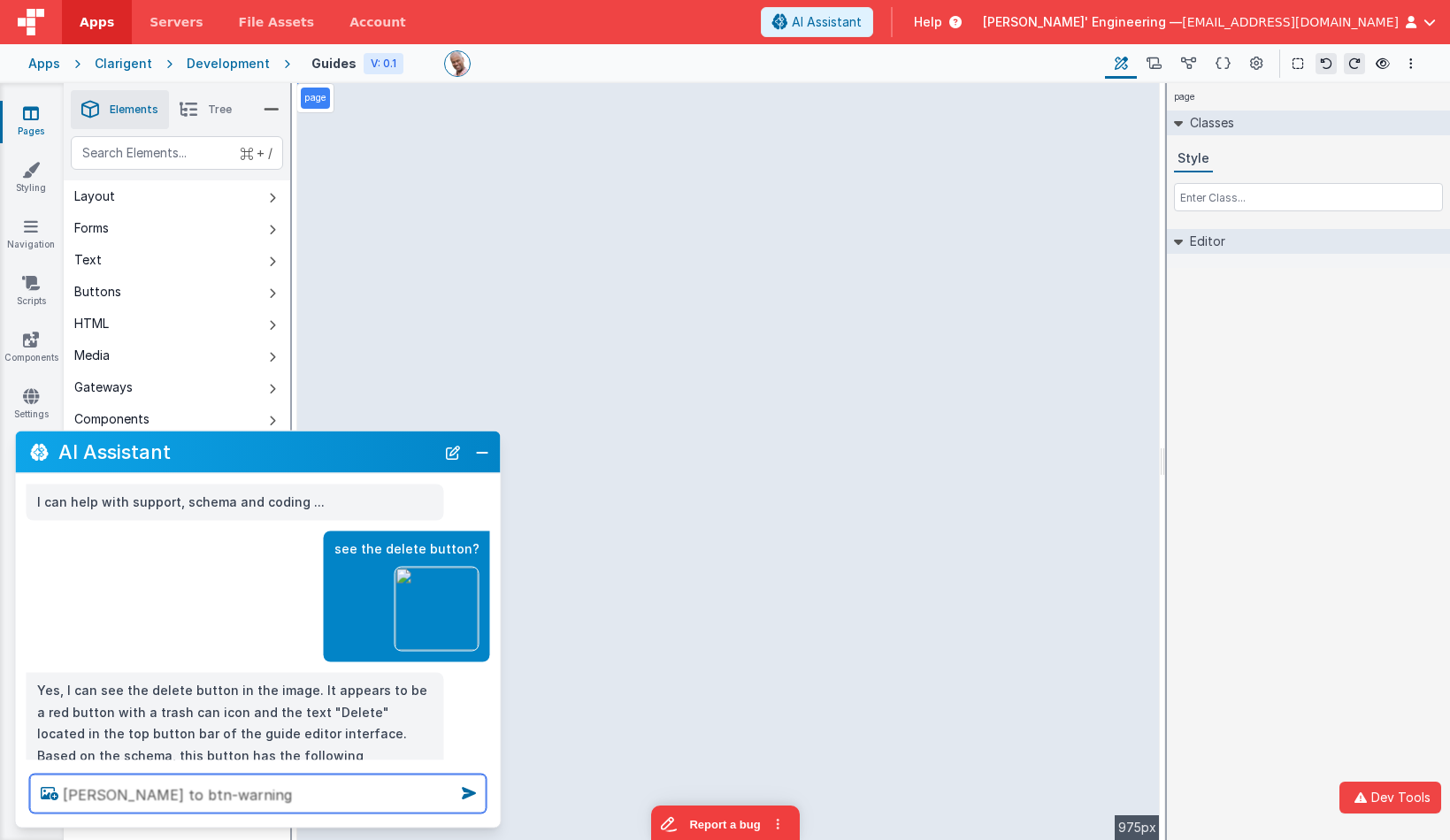
type textarea "cange to btn-warn ing"
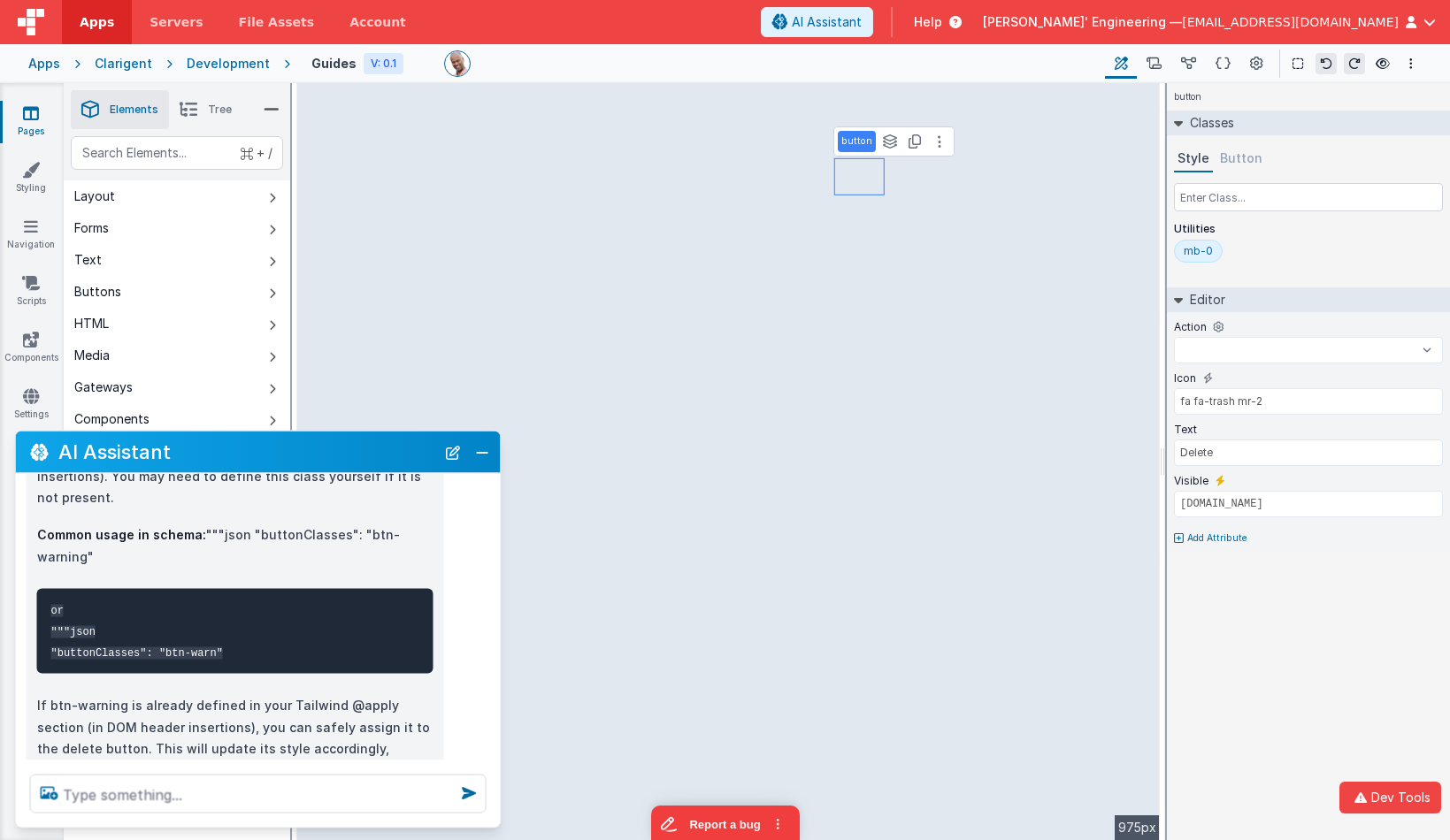
scroll to position [1657, 0]
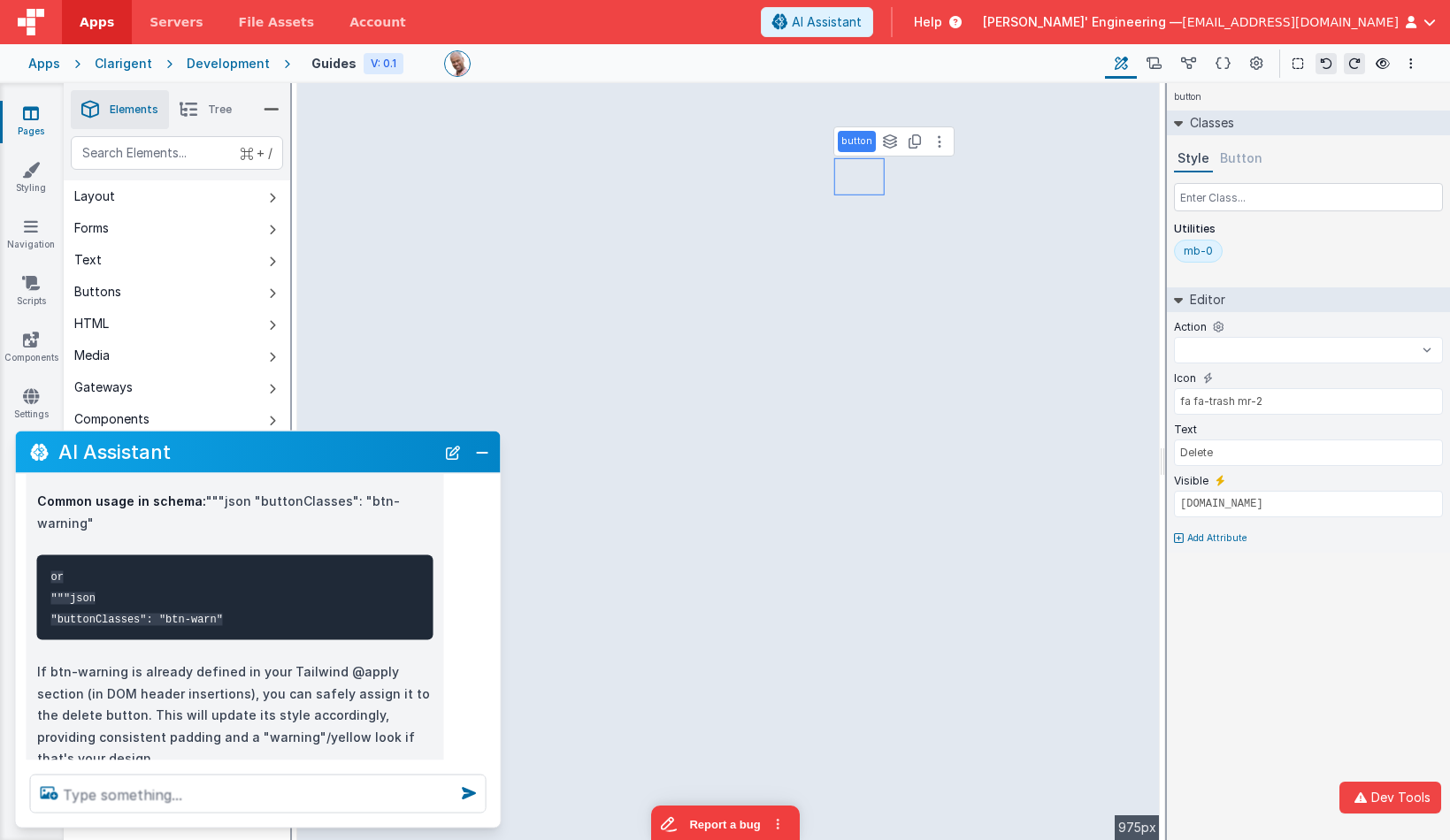
click at [1237, 164] on button "Button" at bounding box center [1241, 159] width 49 height 27
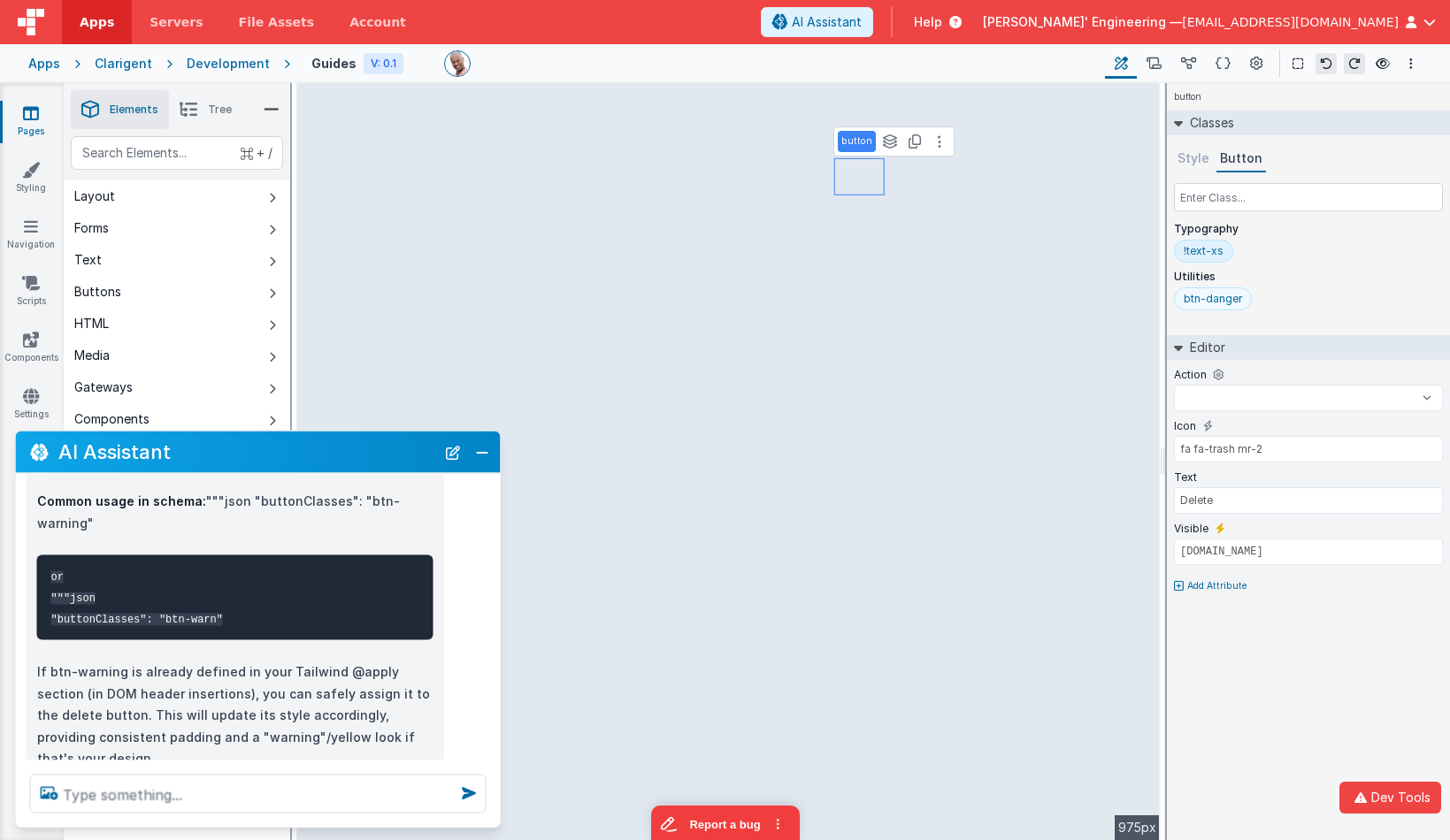
click at [1224, 297] on div "btn-danger" at bounding box center [1212, 299] width 58 height 14
click at [1223, 297] on div "btn-danger" at bounding box center [1212, 299] width 58 height 14
select select
type input "btn-dange"
select select
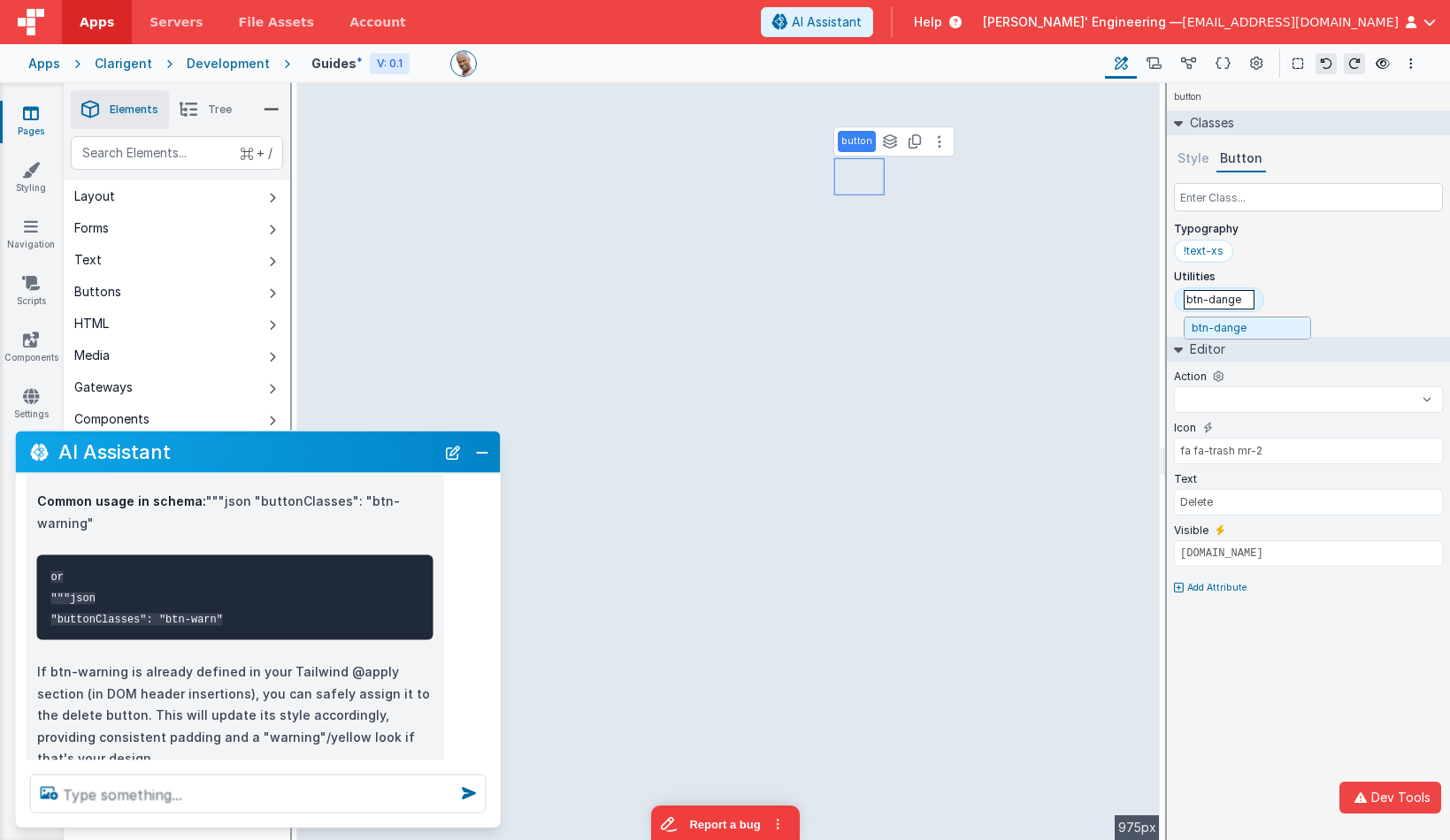
type input "btn-dang"
select select
type input "btn-dan"
select select
type input "btn-da"
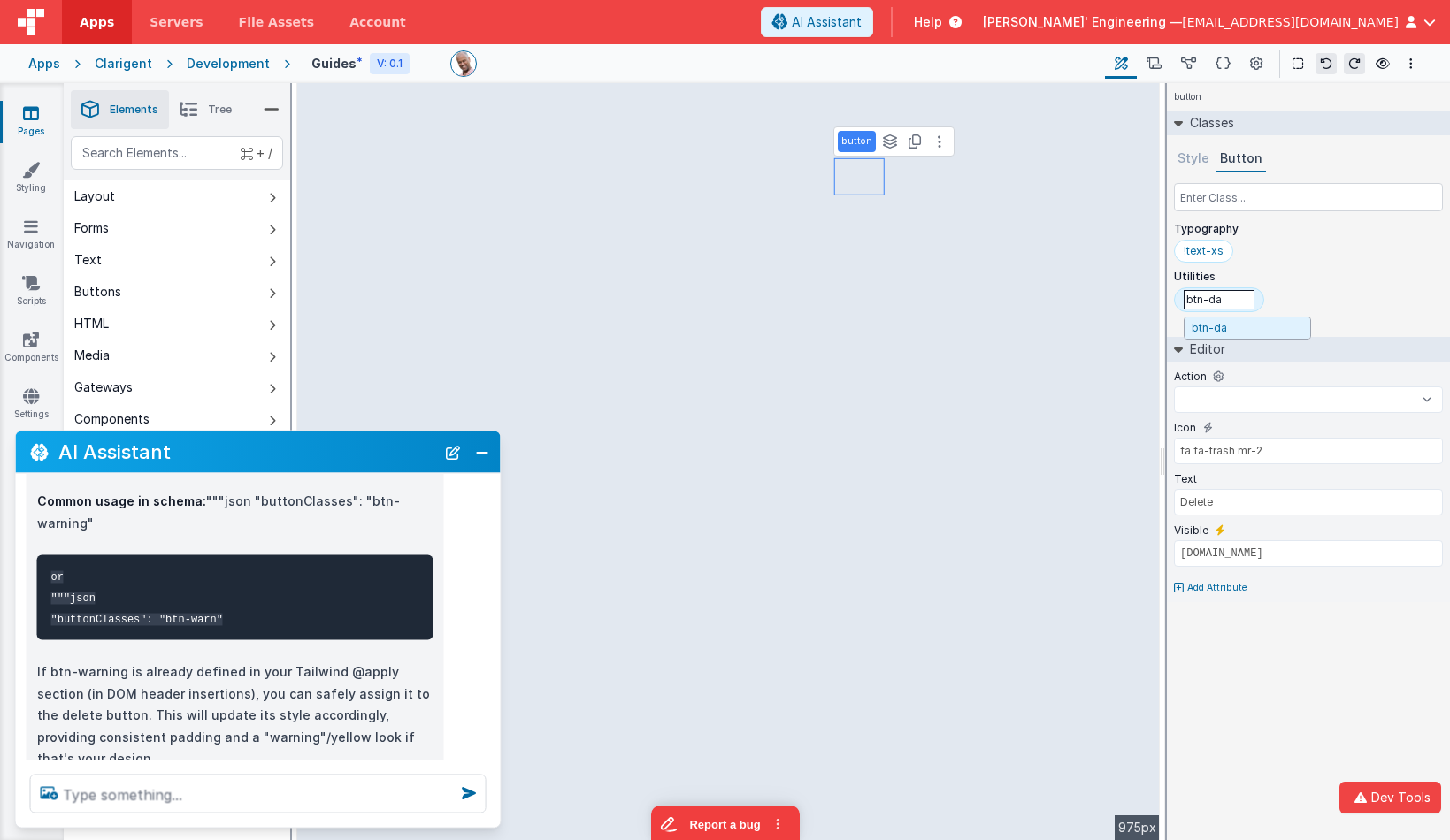
select select
type input "btn-d"
select select
type input "btn-"
select select
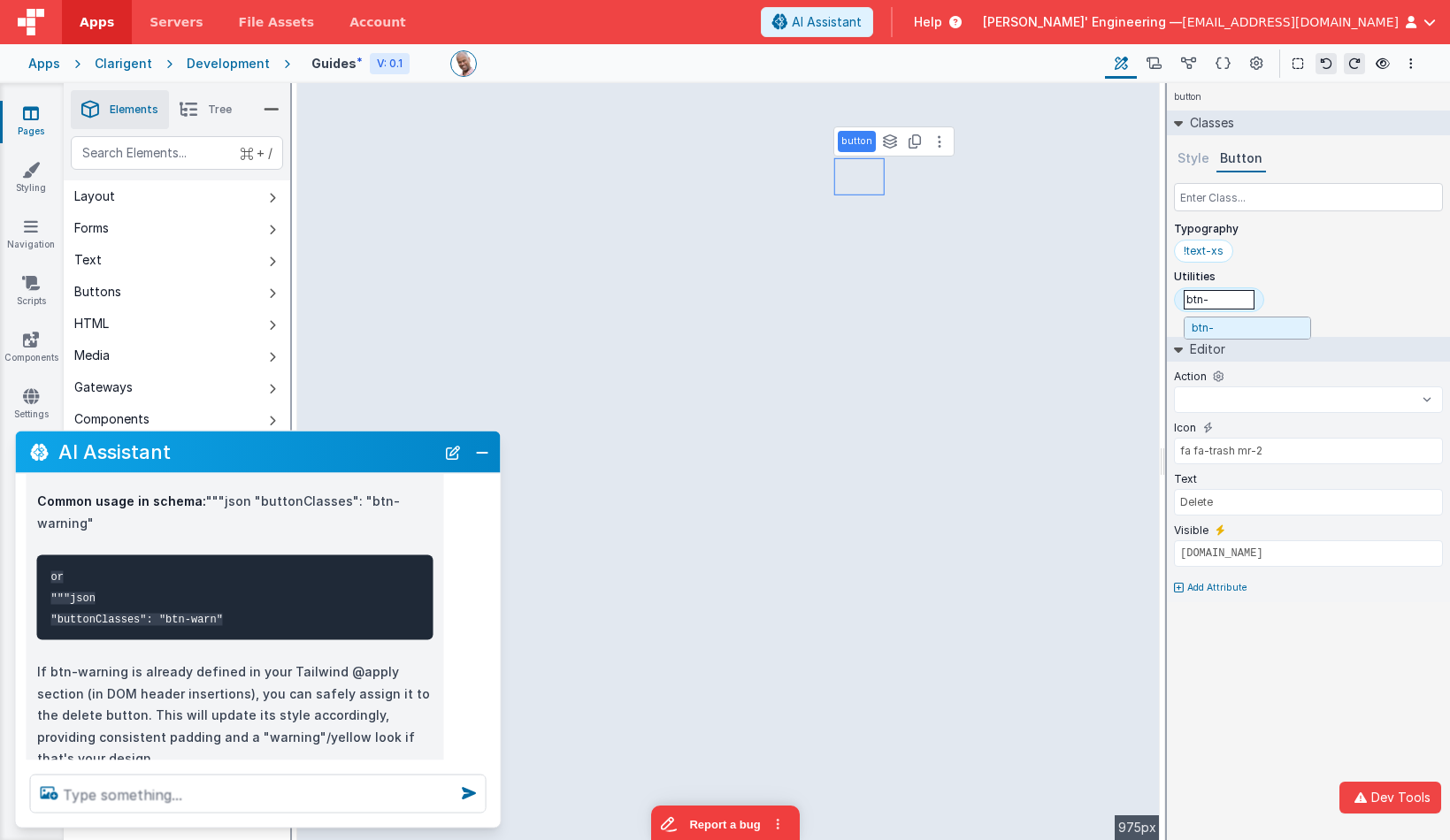
type input "btn-w"
select select
type input "btn-wa"
select select
type input "btn-war"
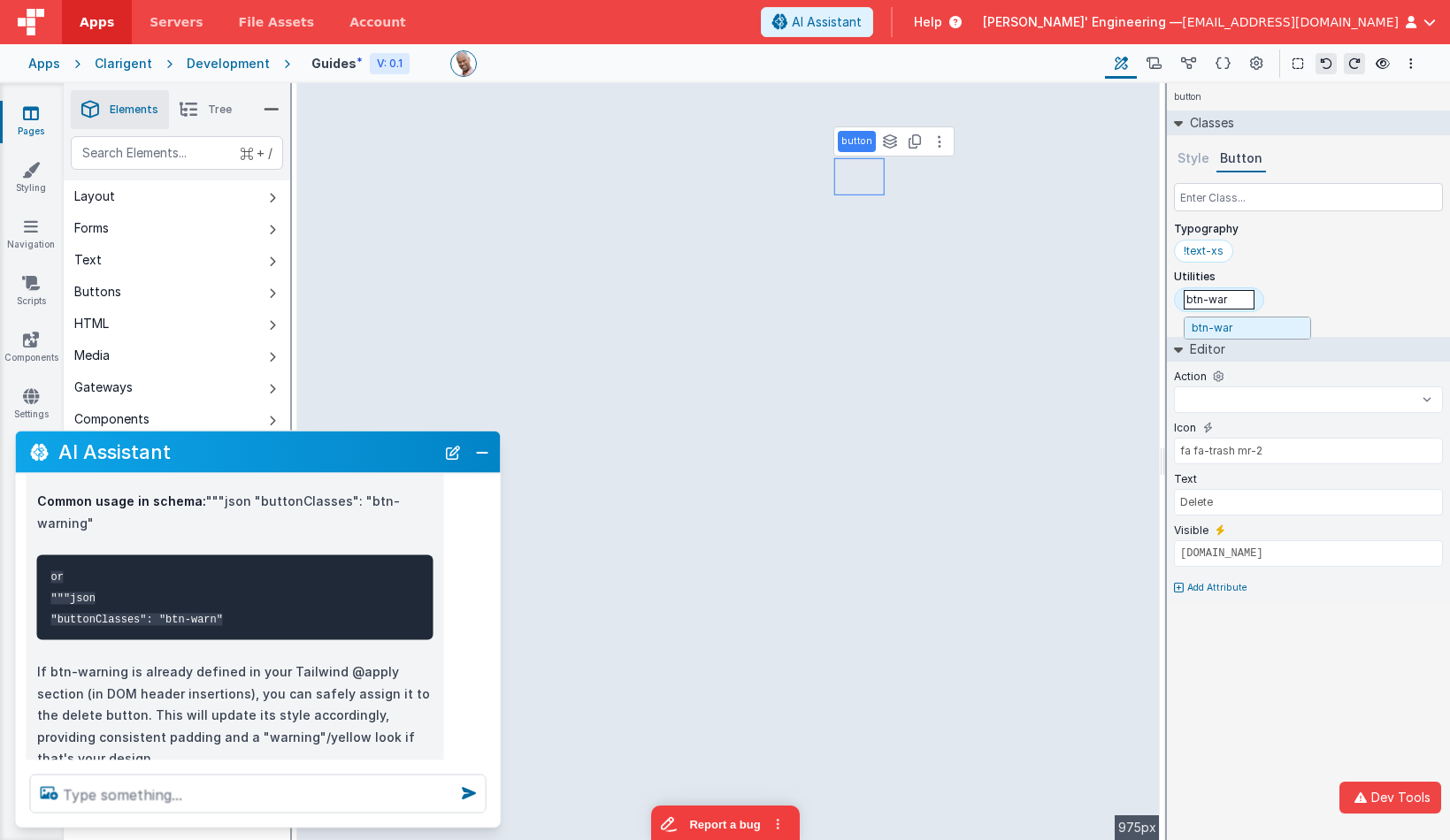
select select
type input "btn-warn"
select select
type input "btn-warni"
select select
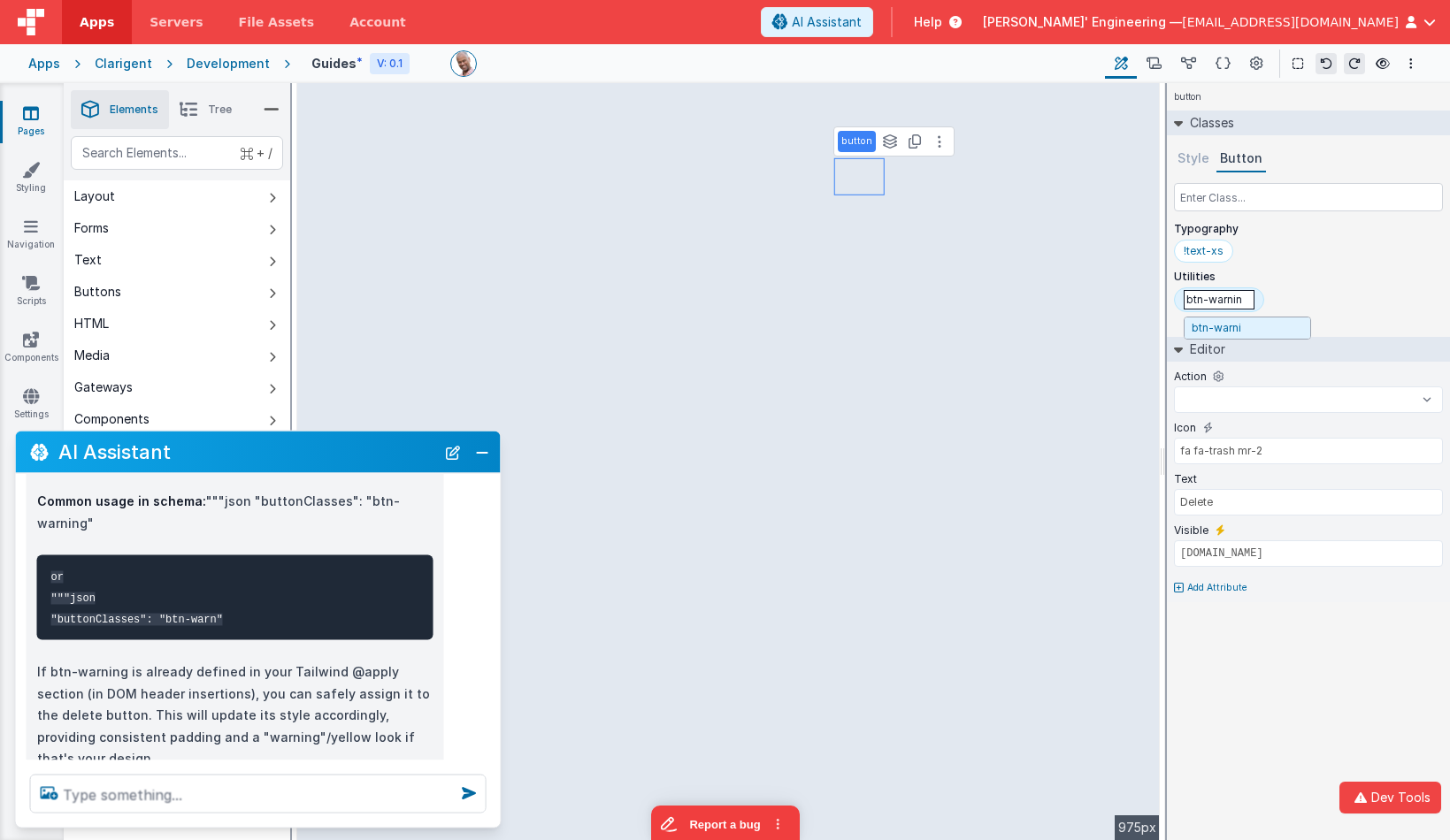
type input "btn-warning"
select select
type input "btn-warnin"
select select
type input "btn-warni"
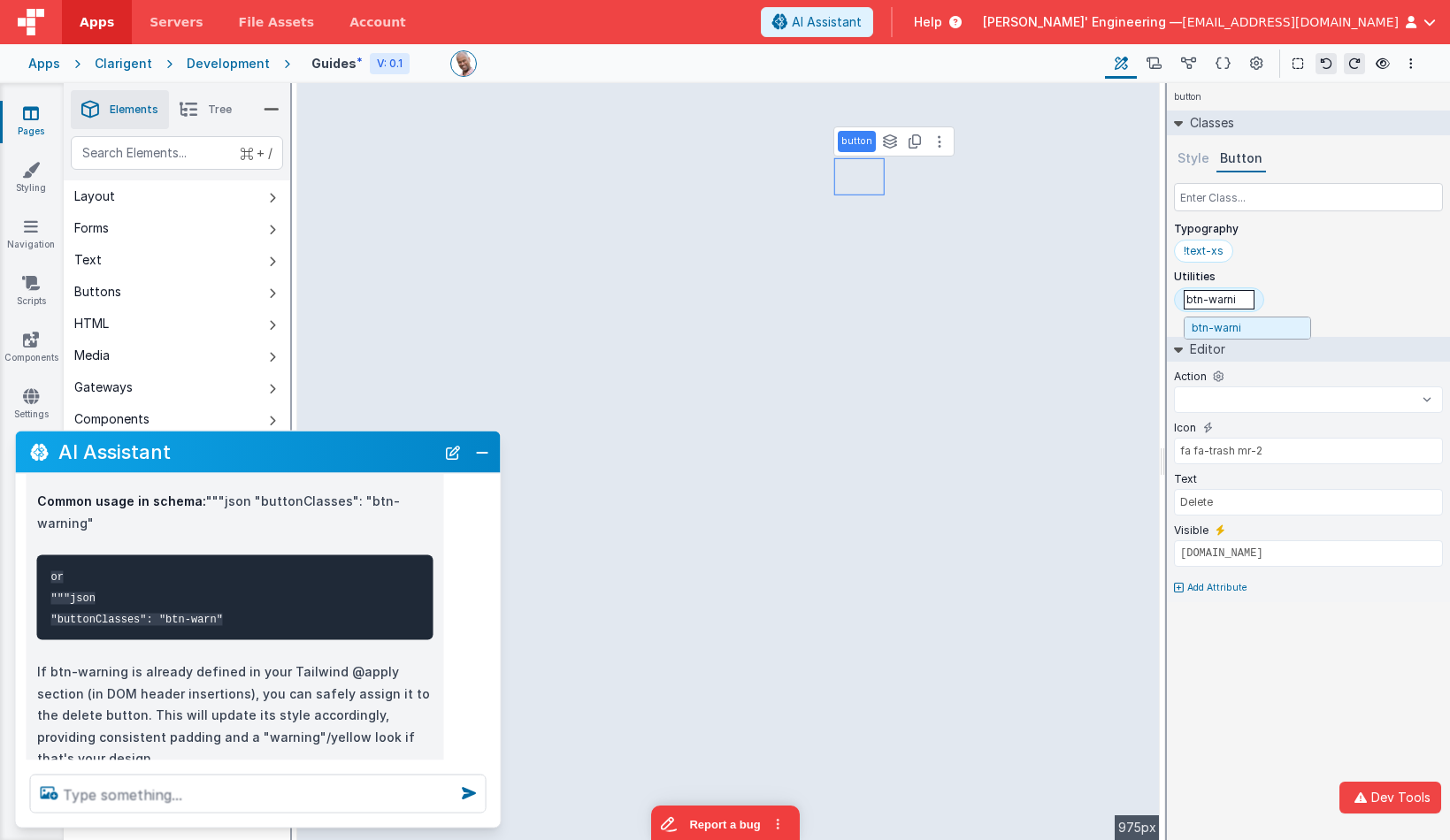
select select
type input "btn-warn"
click at [1337, 297] on div "btn-warn" at bounding box center [1308, 303] width 269 height 31
click at [1290, 295] on div "btn-warn" at bounding box center [1308, 303] width 269 height 31
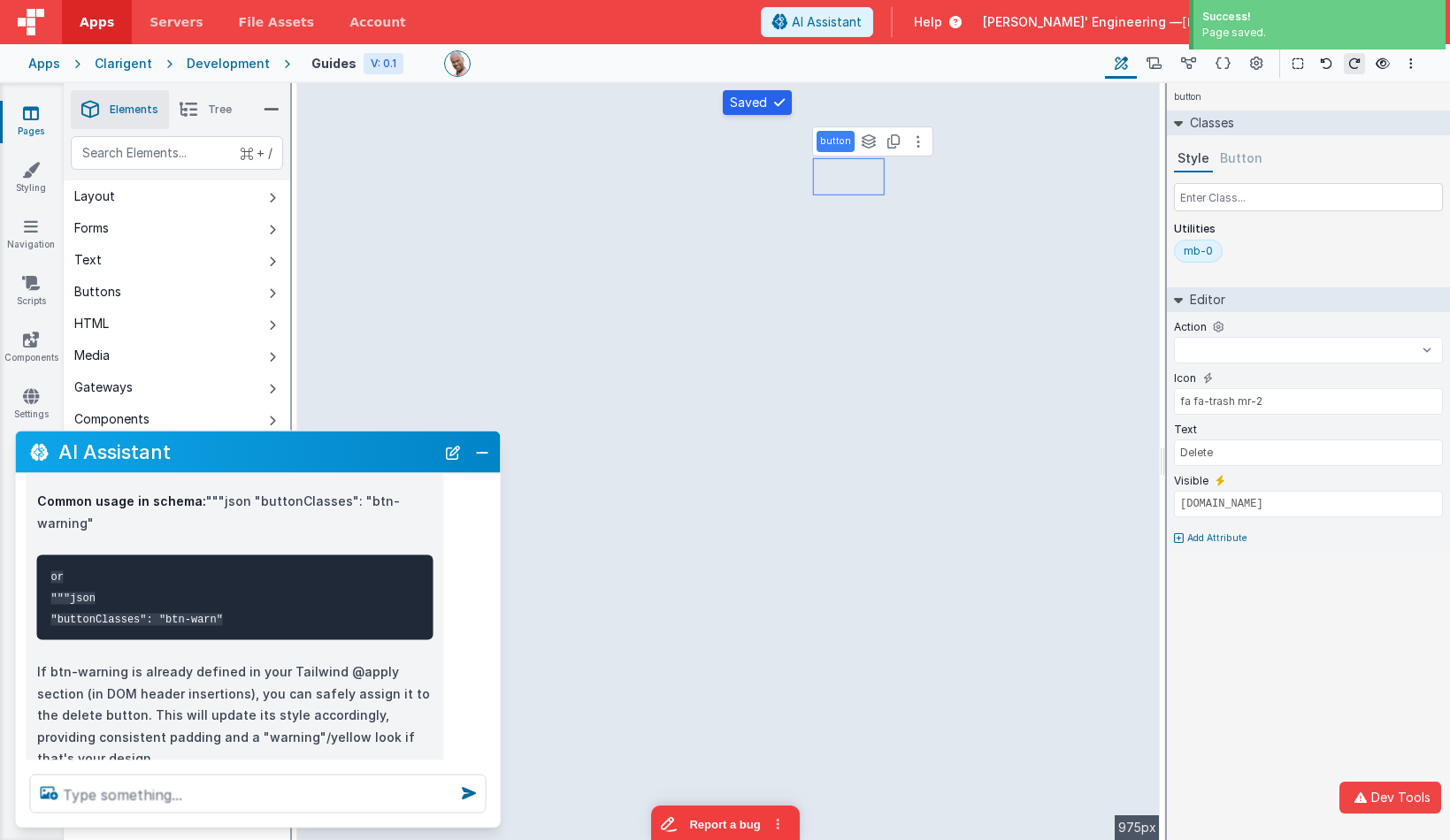
select select "copyToClipbaord"
type input "fa fa-copy mr-2"
type input "Copy"
select select "duplicate"
type input "fa fa-clone mr-2"
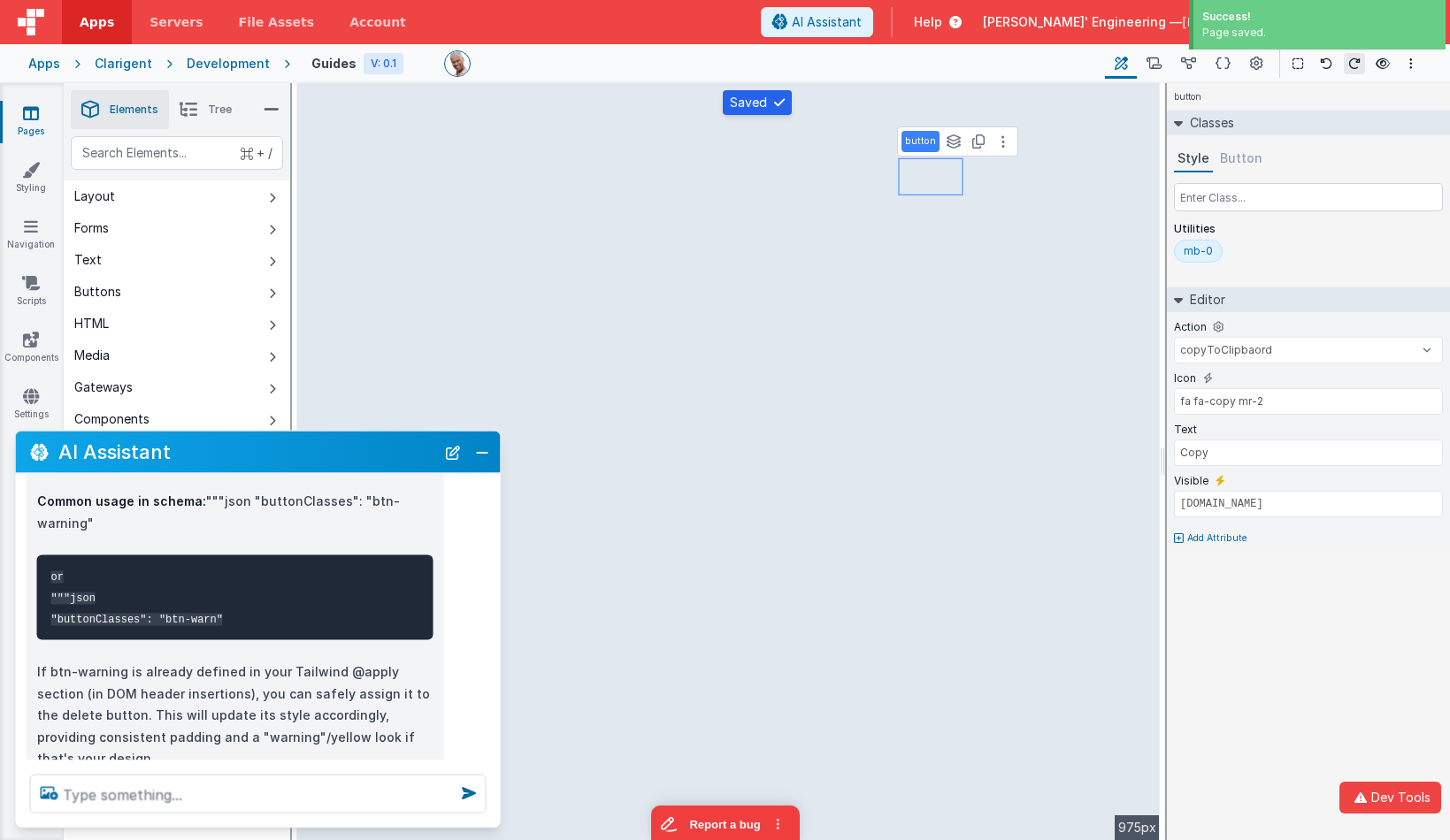
type input "Duplicate"
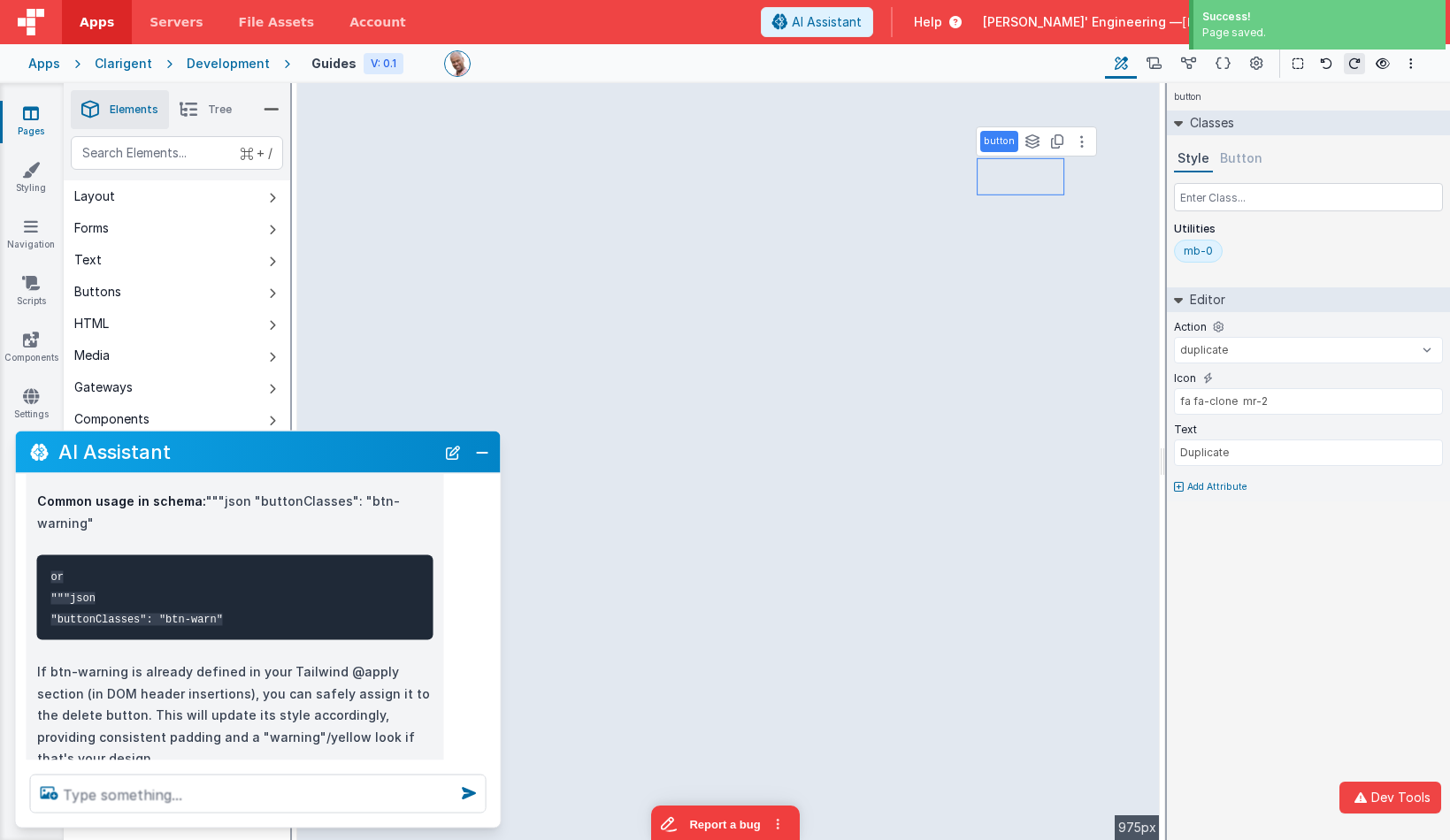
select select "Save"
type input "Save"
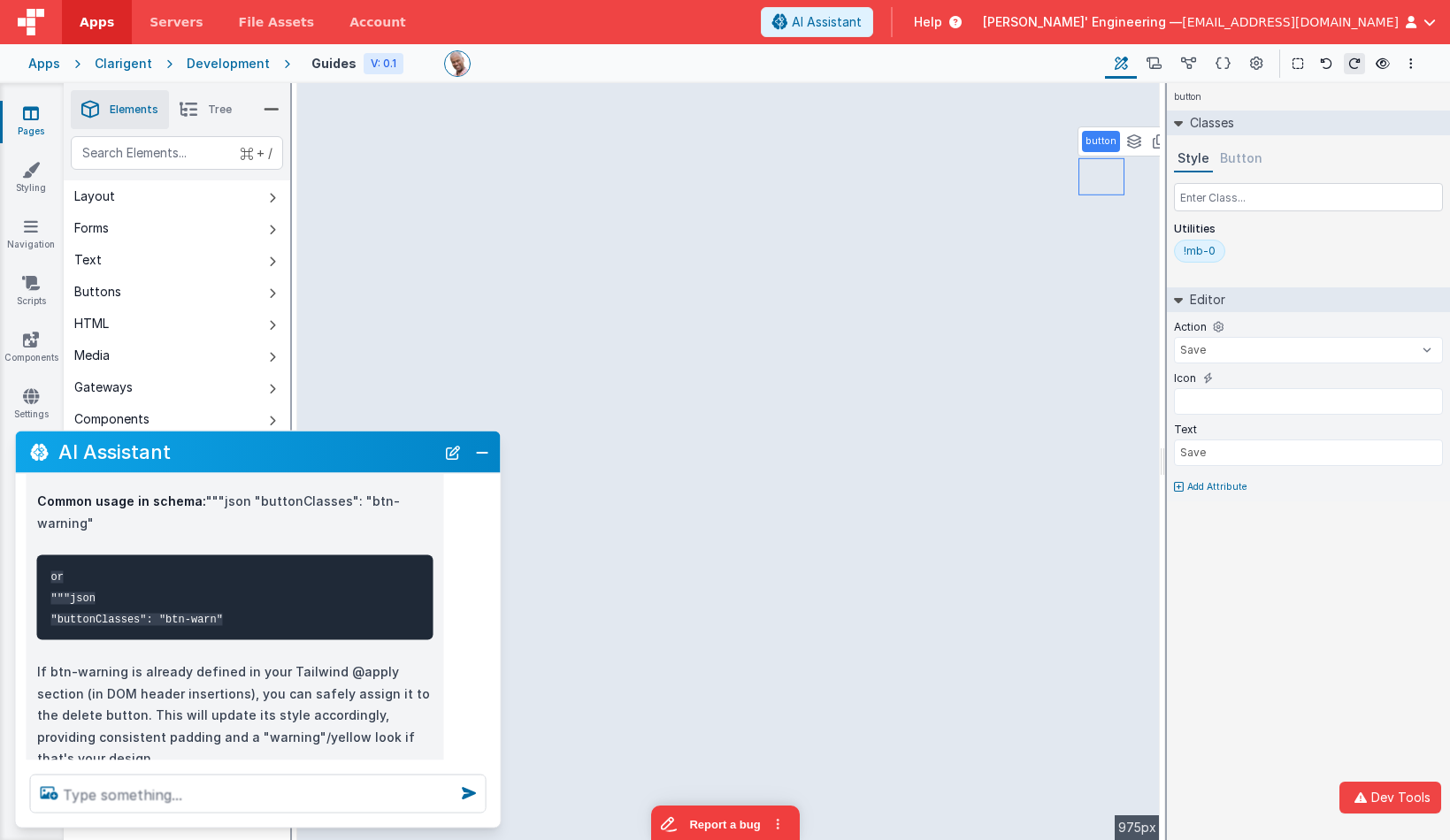
select select "duplicate"
type input "fa fa-clone mr-2"
type input "Duplicate"
select select "Save"
type input "Save"
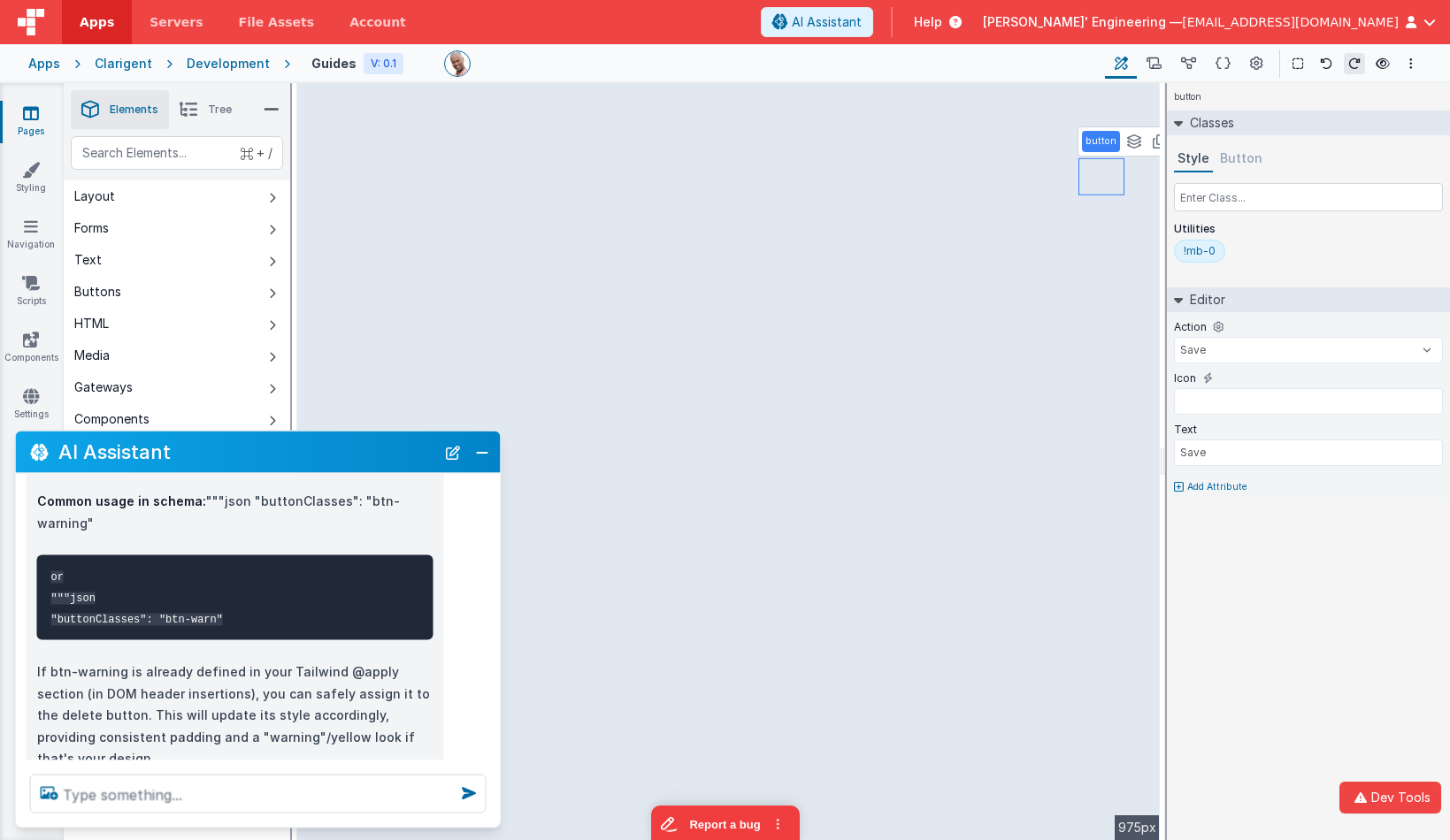
click at [1194, 248] on div "!mb-0" at bounding box center [1199, 251] width 32 height 14
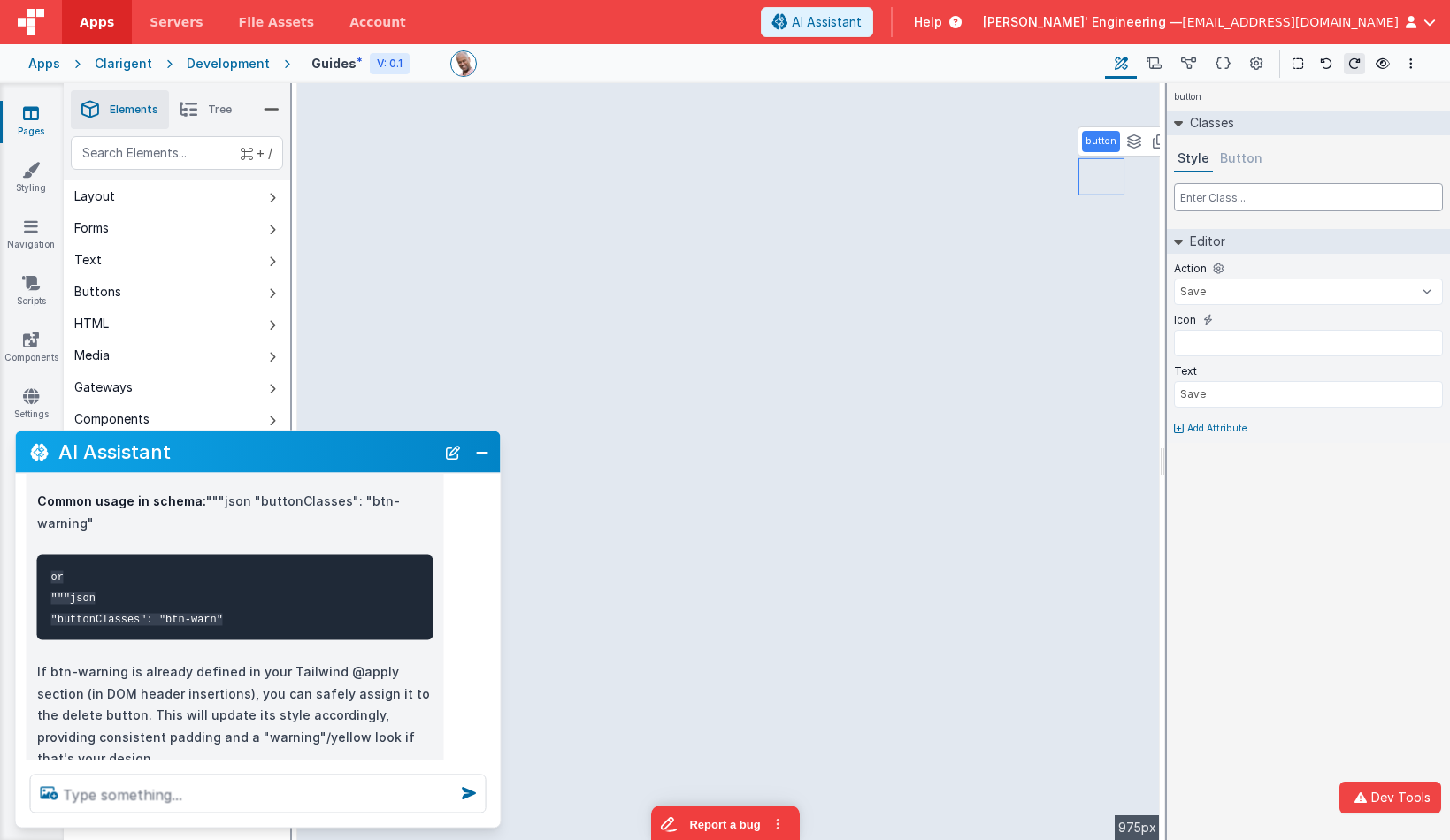
click at [1228, 199] on input "text" at bounding box center [1308, 197] width 269 height 29
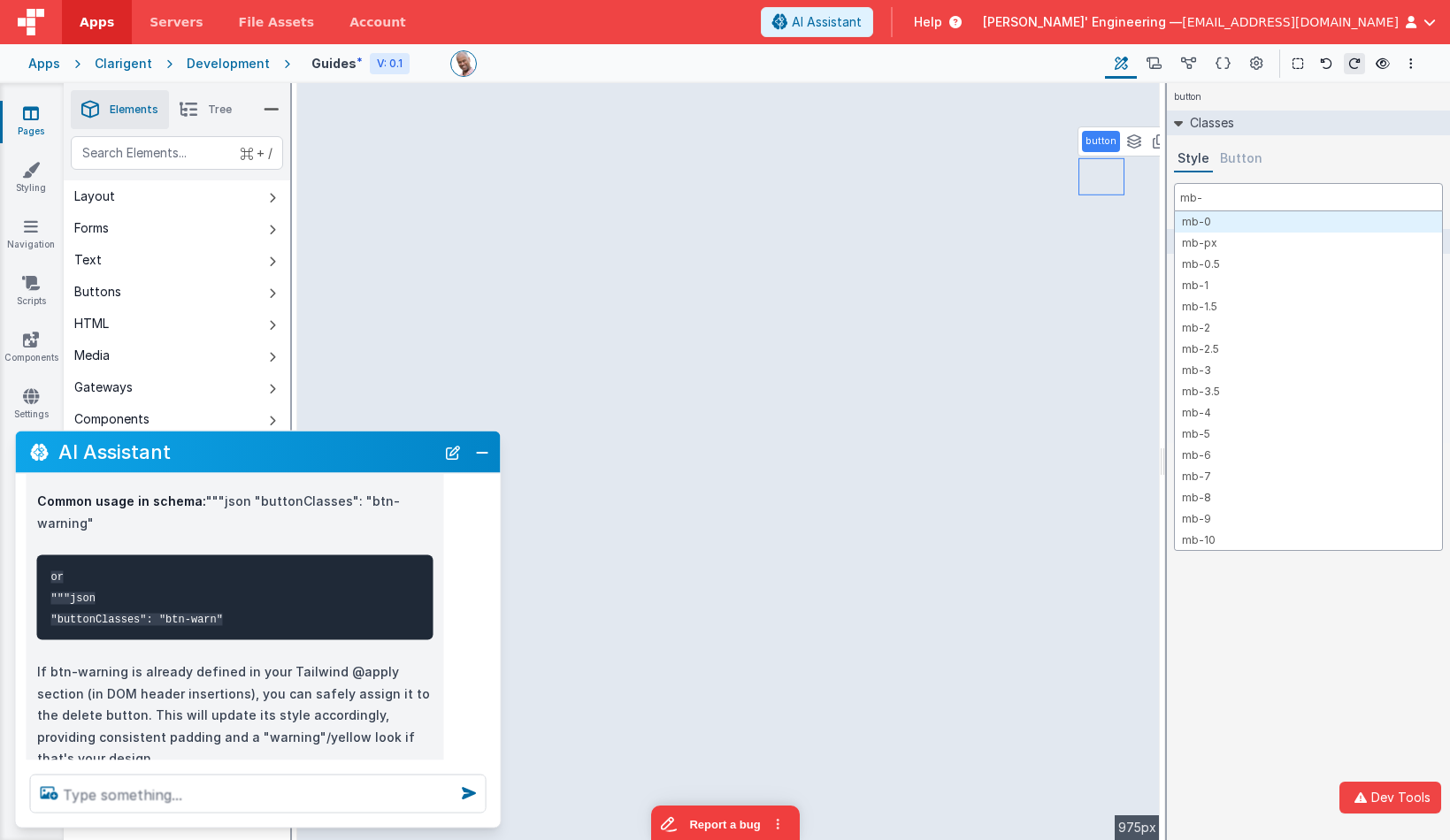
type input "mb-0"
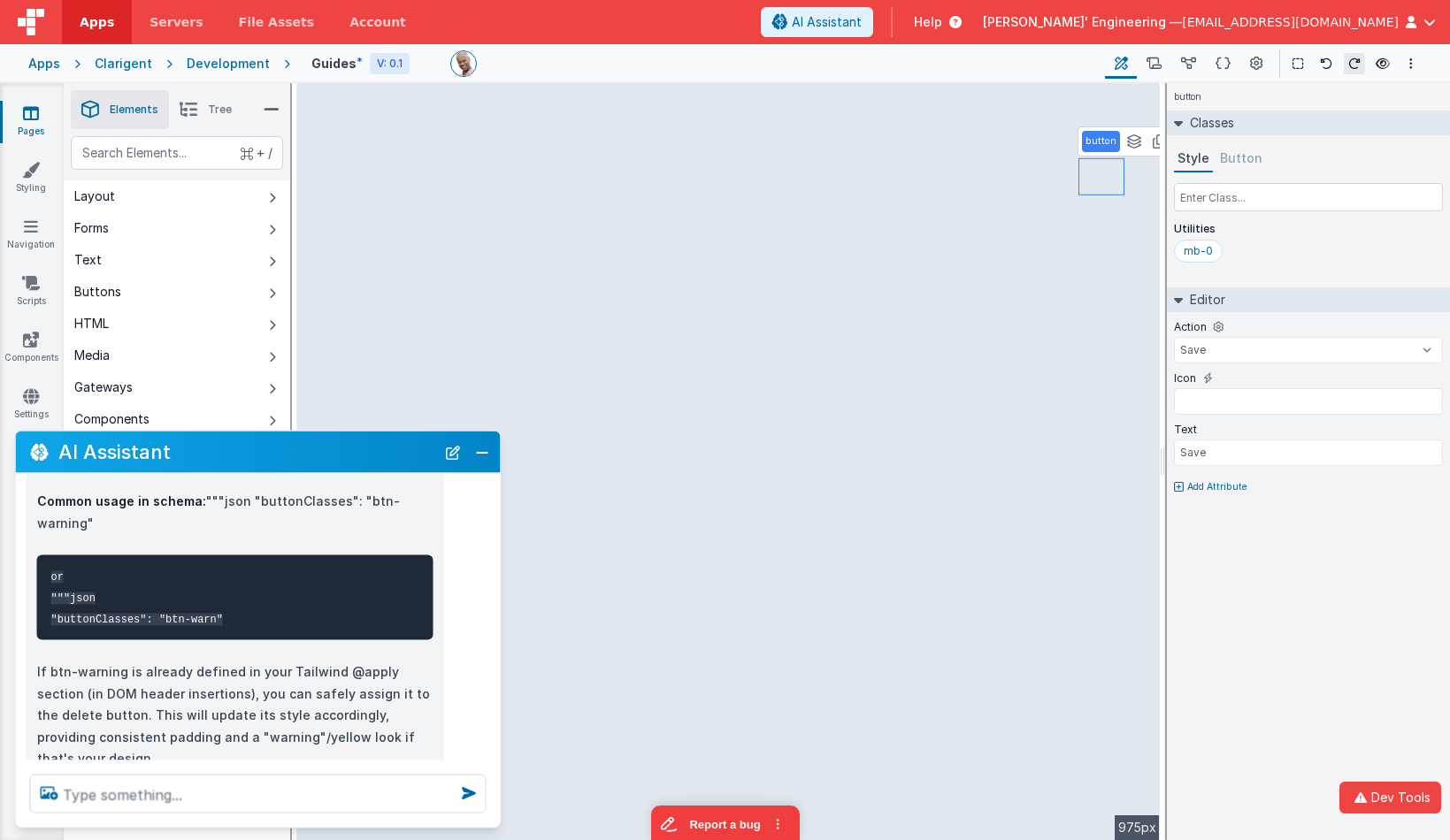
select select "duplicate"
type input "fa fa-clone mr-2"
type input "Duplicate"
drag, startPoint x: 1242, startPoint y: 151, endPoint x: 1244, endPoint y: 166, distance: 15.1
click at [1241, 151] on button "Button" at bounding box center [1241, 159] width 49 height 27
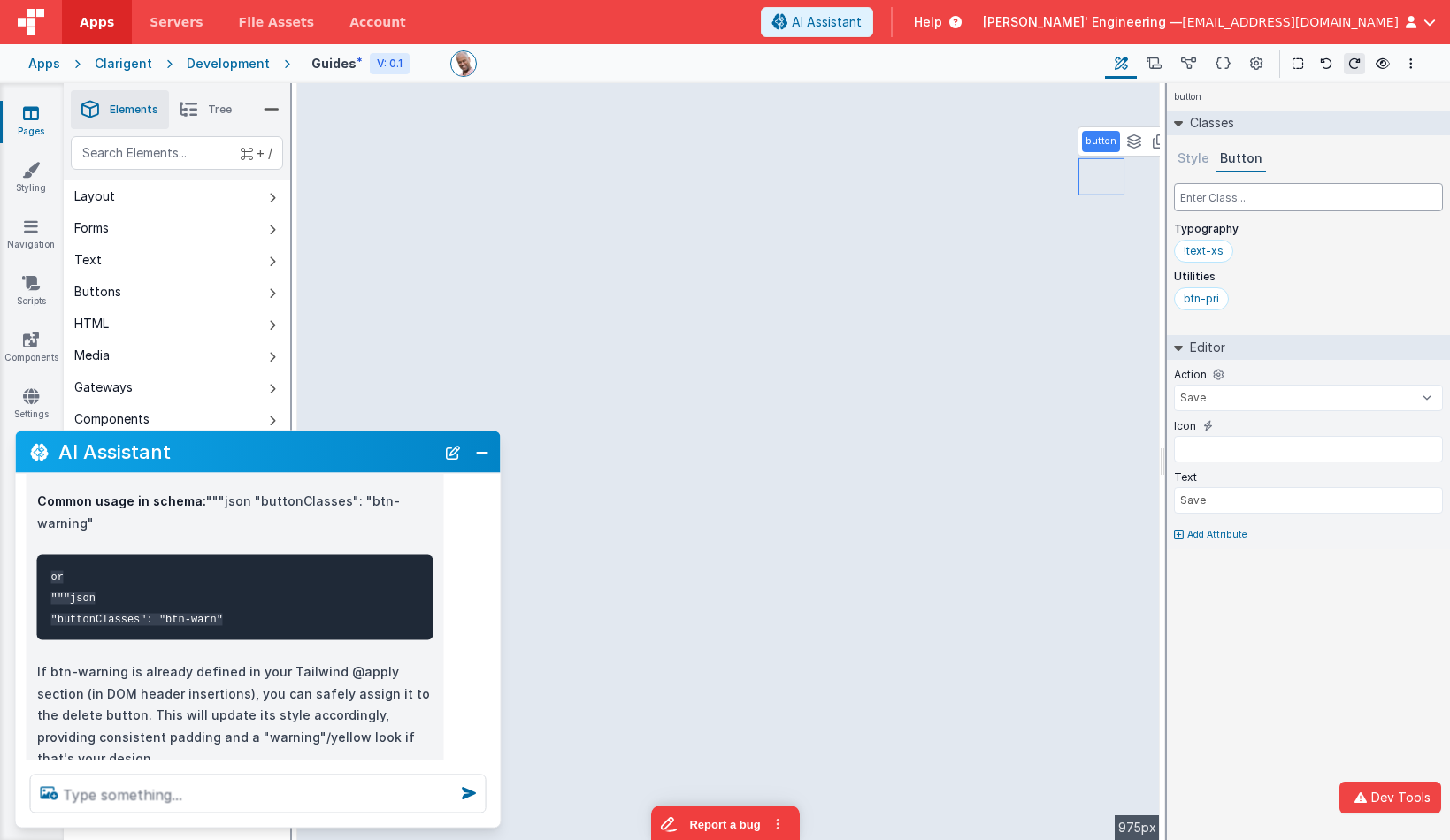
click at [1241, 205] on input "text" at bounding box center [1308, 197] width 269 height 29
type input "!mb-0"
click at [1200, 165] on button "Style" at bounding box center [1193, 159] width 38 height 27
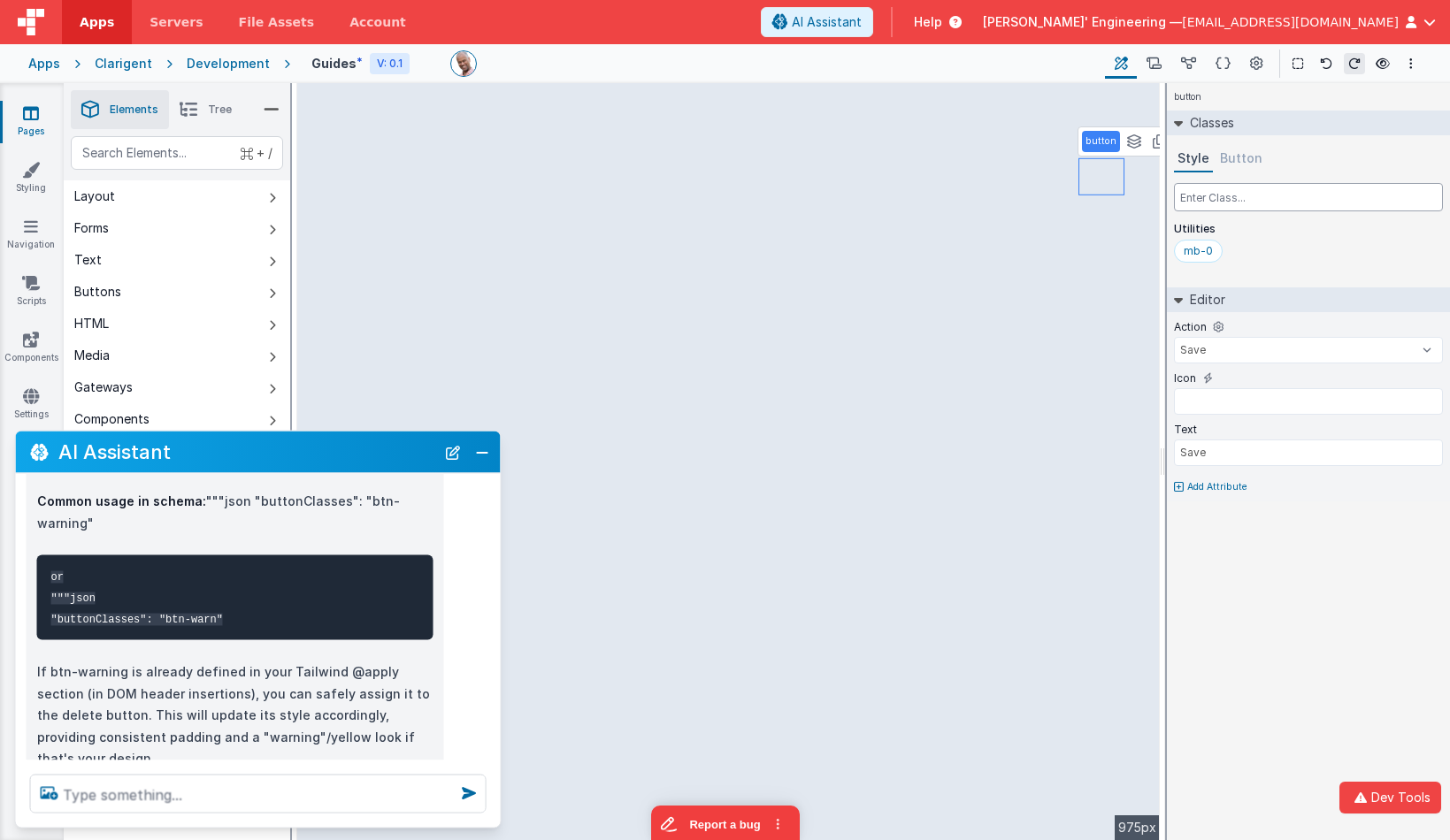
click at [1209, 201] on input "text" at bounding box center [1308, 197] width 269 height 29
paste input "!mb-0"
type input "!mb-0"
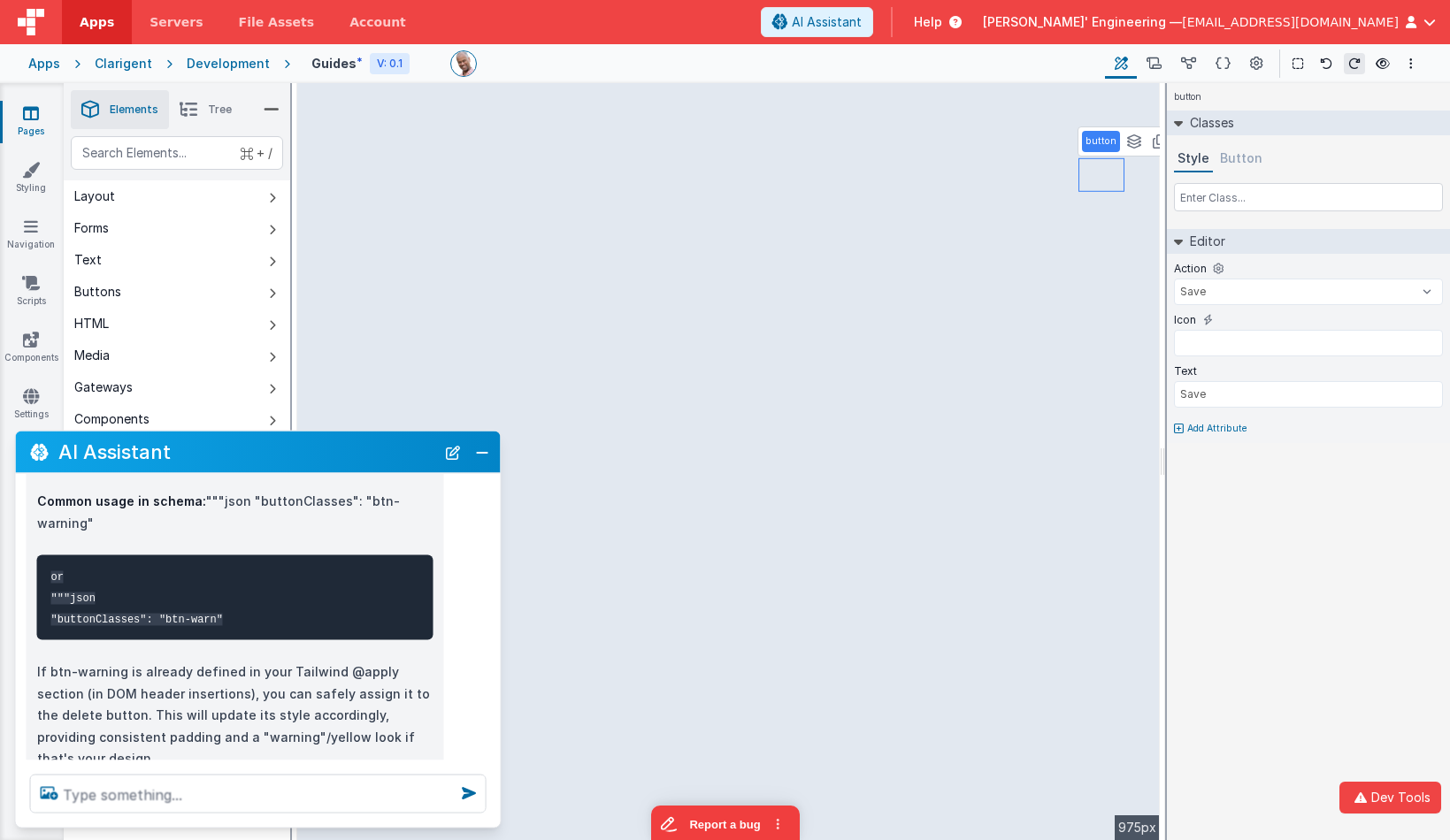
select select
type input "fa fa-trash mr-2"
type input "Delete"
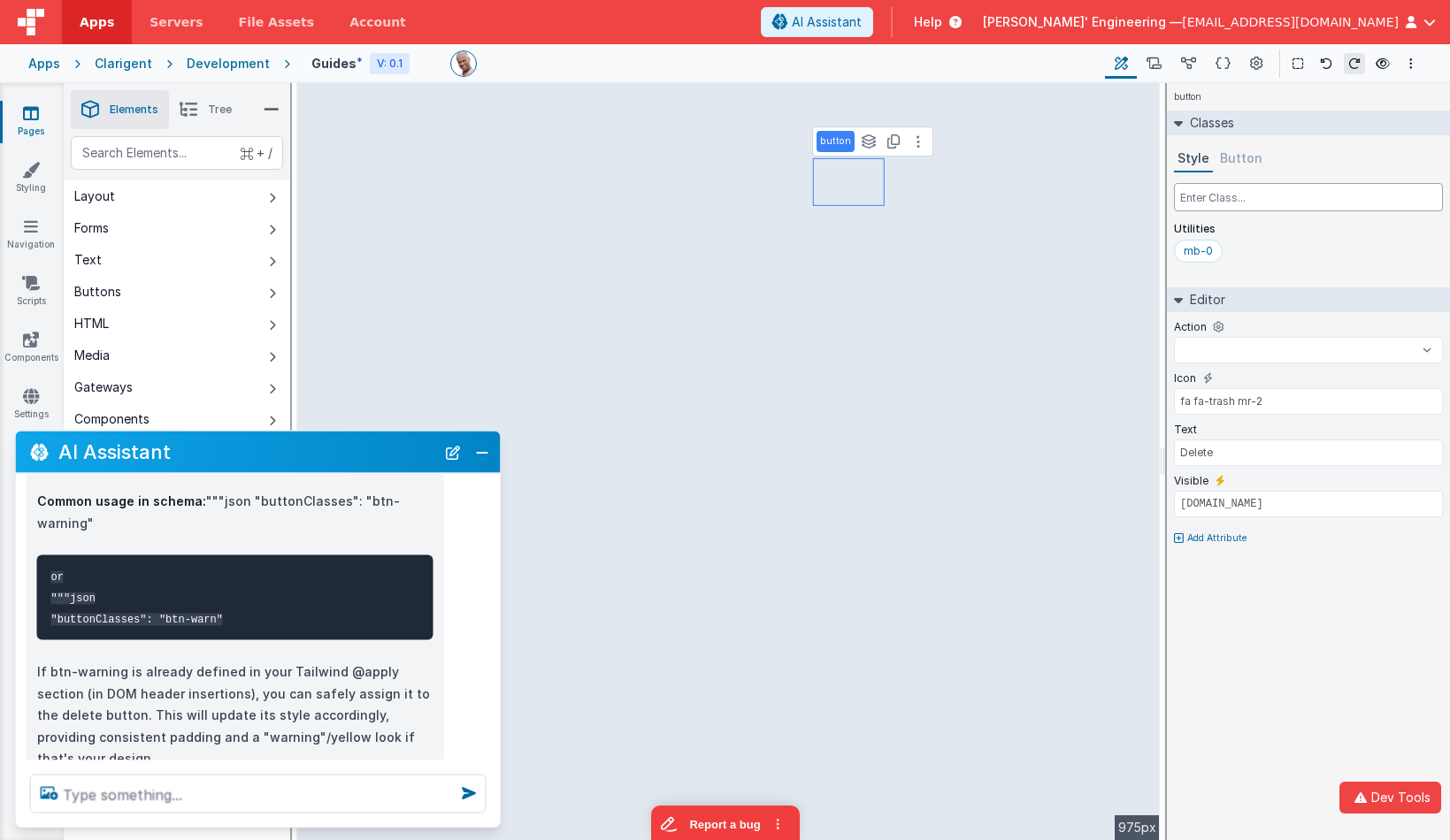
click at [1219, 198] on input "text" at bounding box center [1308, 197] width 269 height 29
select select "copyToClipbaord"
type input "fa fa-copy mr-2"
type input "Copy"
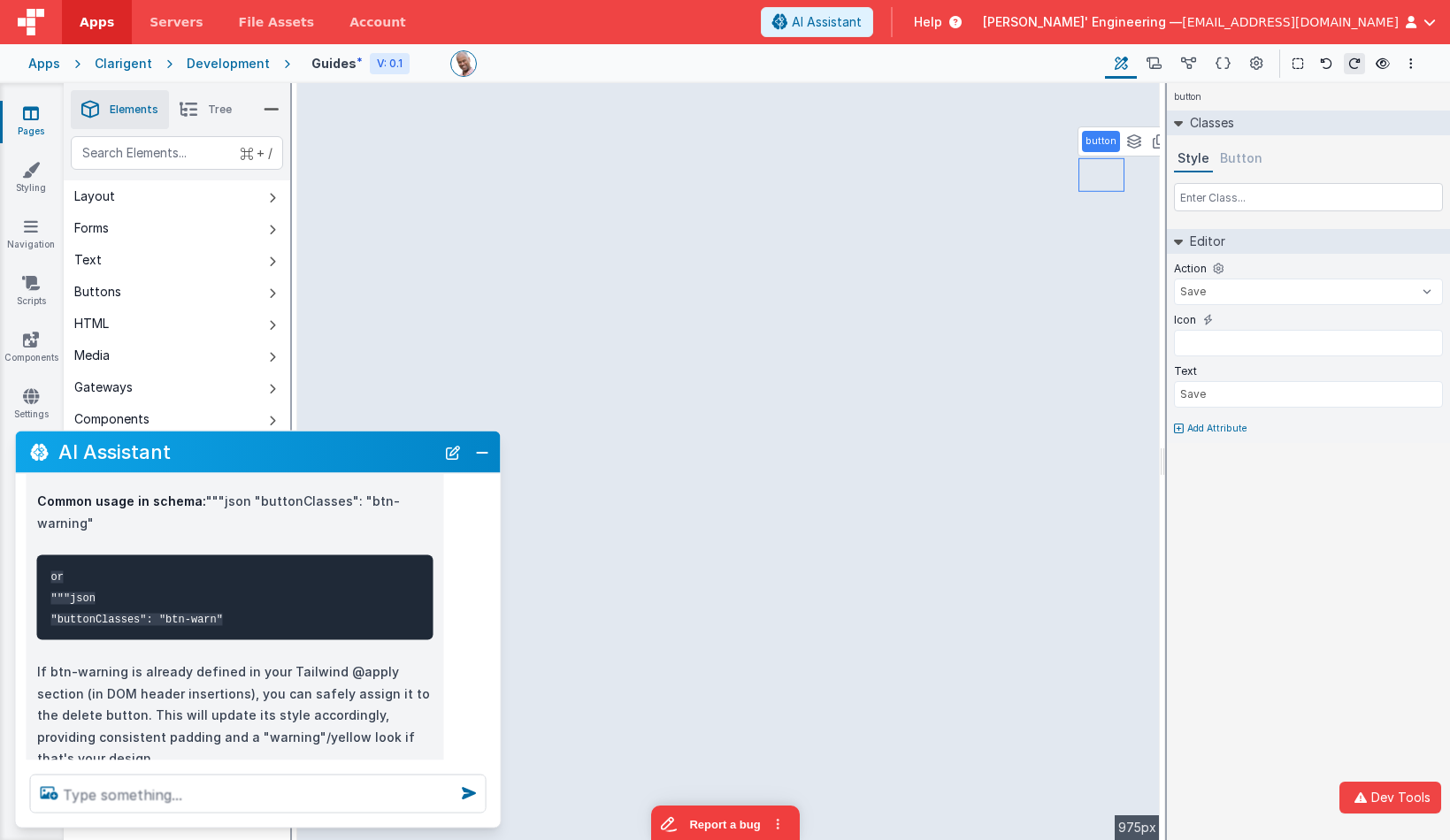
select select "duplicate"
type input "fa fa-clone mr-2"
type input "Duplicate"
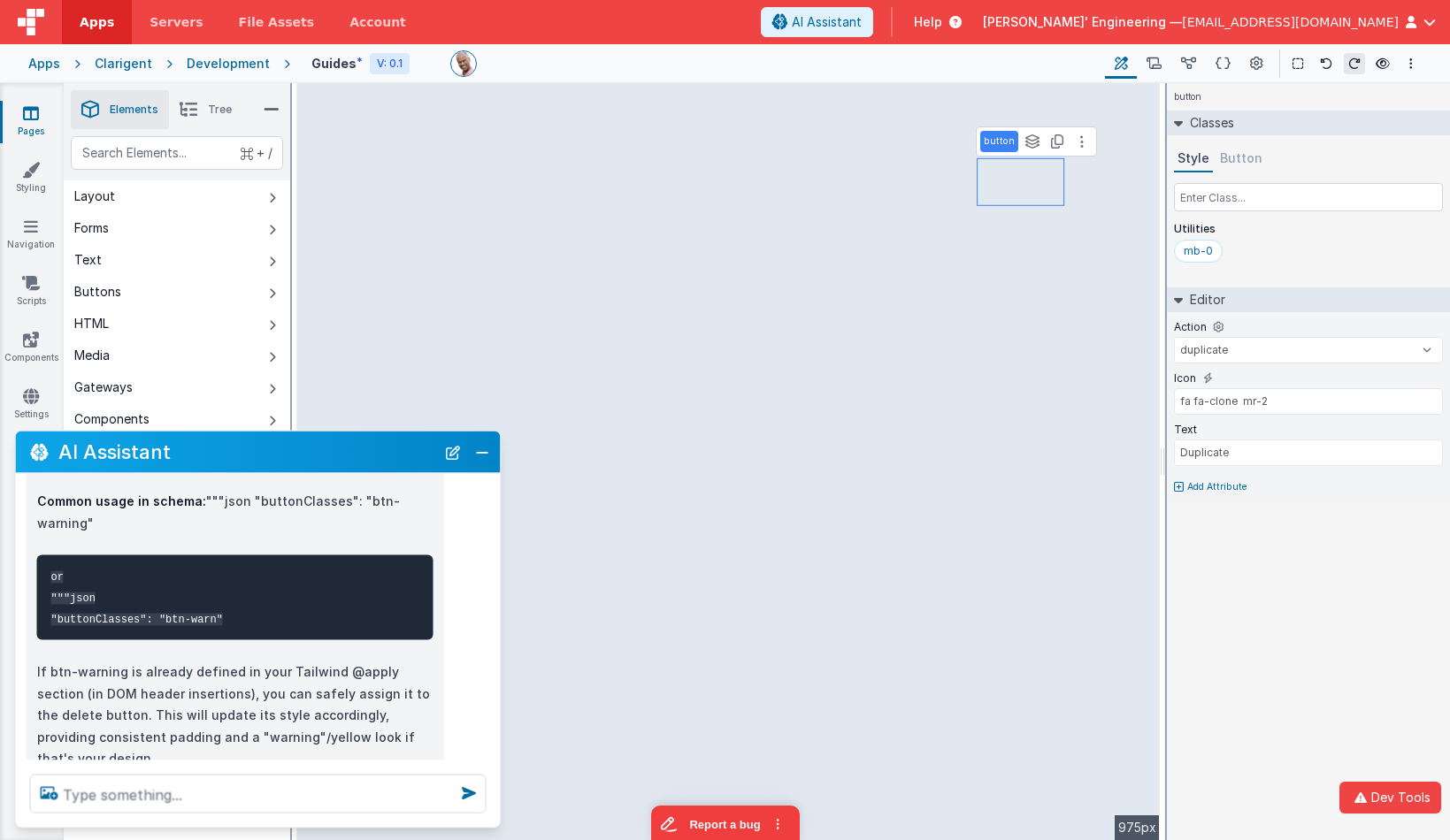
select select "Save"
type input "Save"
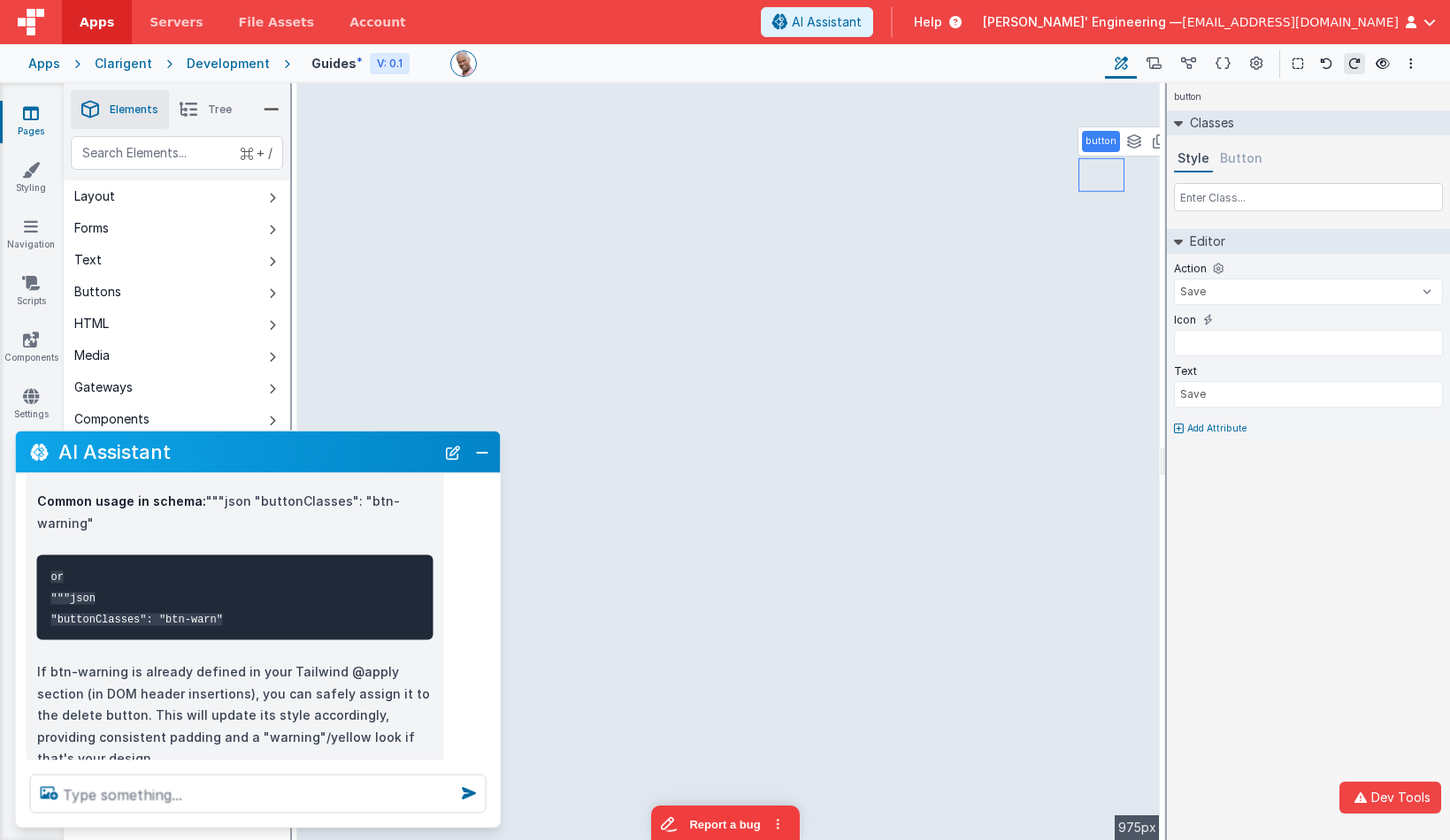
click at [1261, 160] on div "Style Button" at bounding box center [1308, 159] width 269 height 27
click at [1250, 160] on button "Button" at bounding box center [1241, 159] width 49 height 27
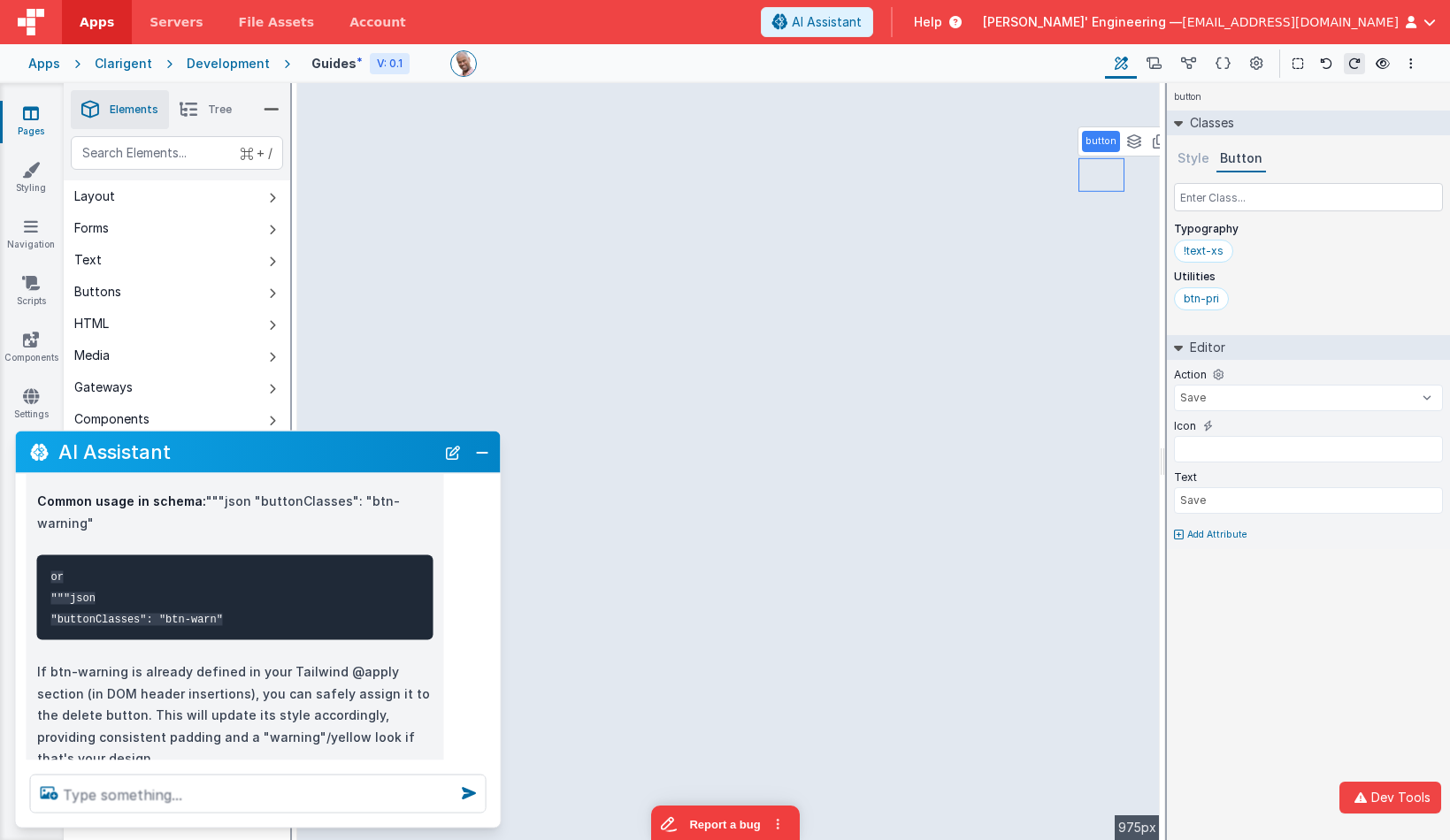
select select "duplicate"
type input "fa fa-clone mr-2"
type input "Duplicate"
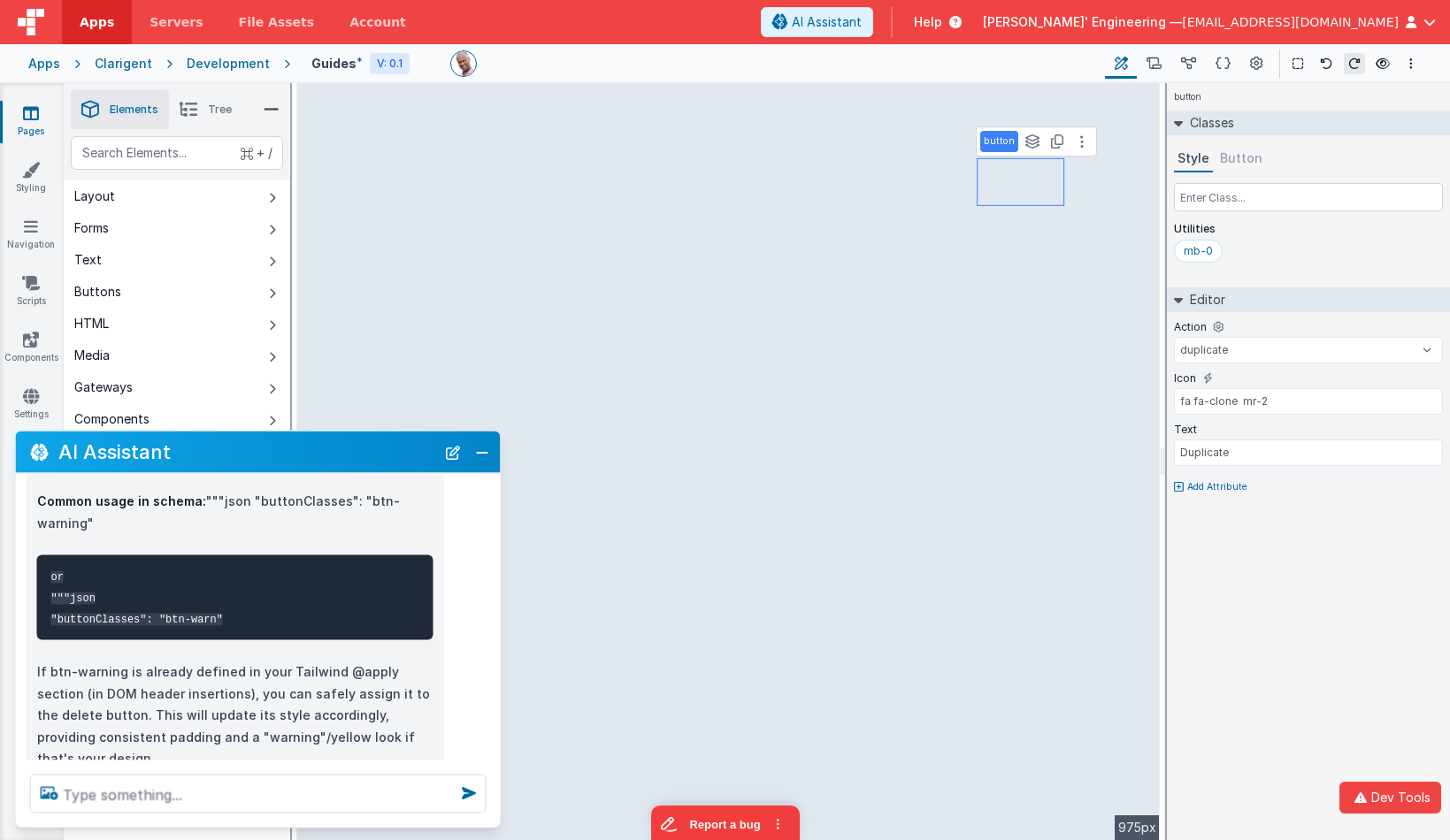
select select "Save"
type input "Save"
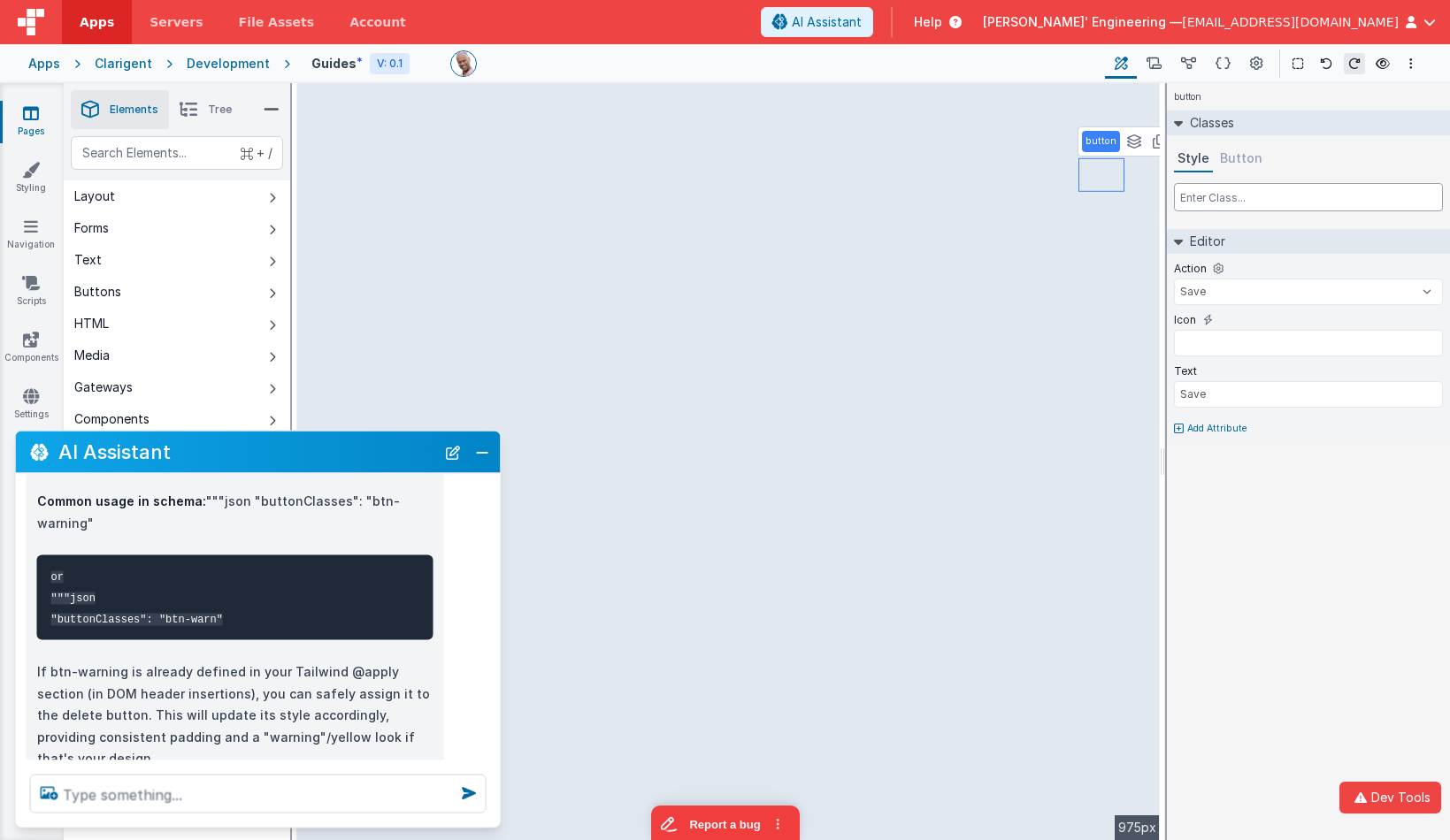
click at [1200, 196] on input "text" at bounding box center [1308, 197] width 269 height 29
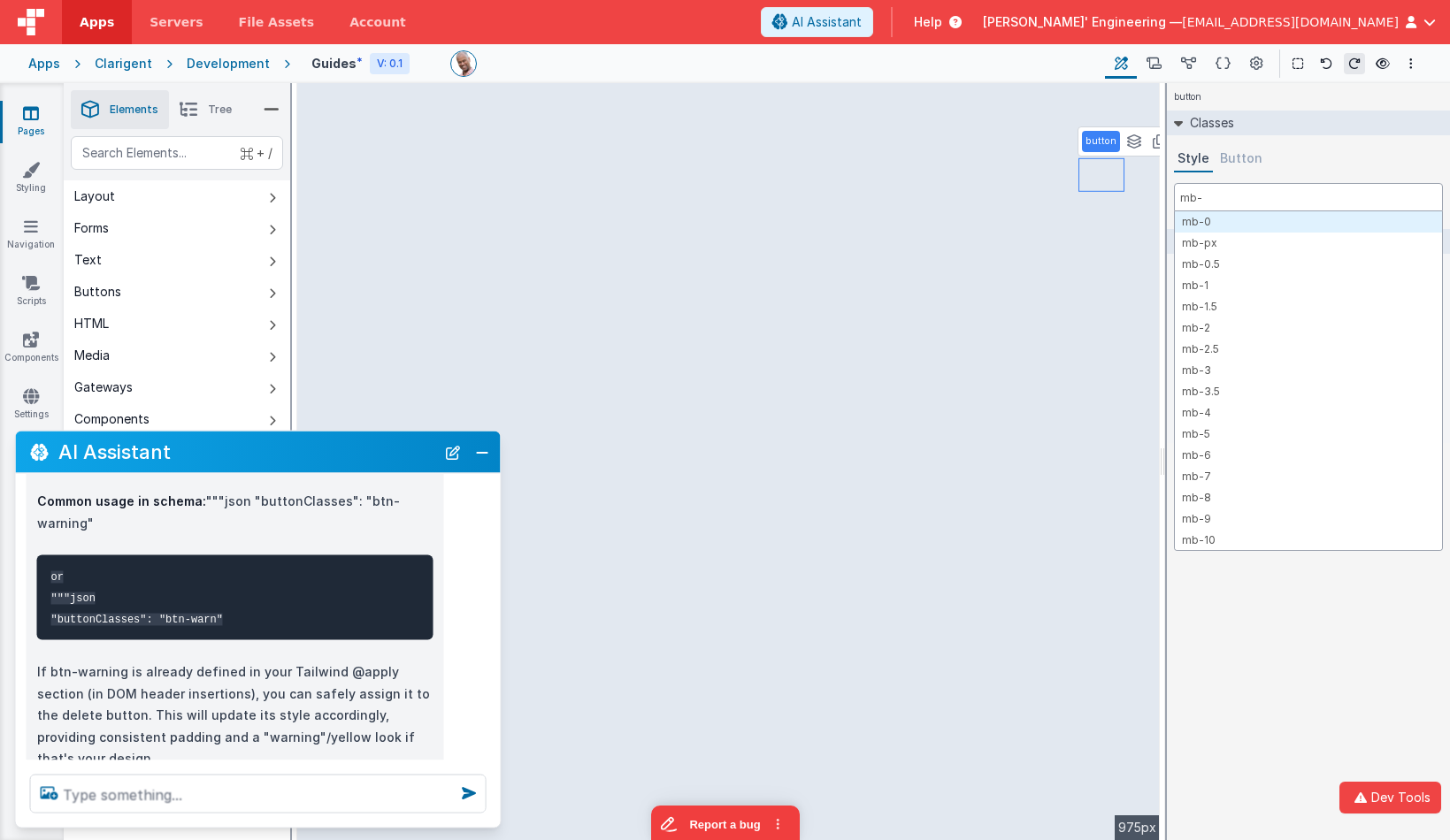
type input "mb-0"
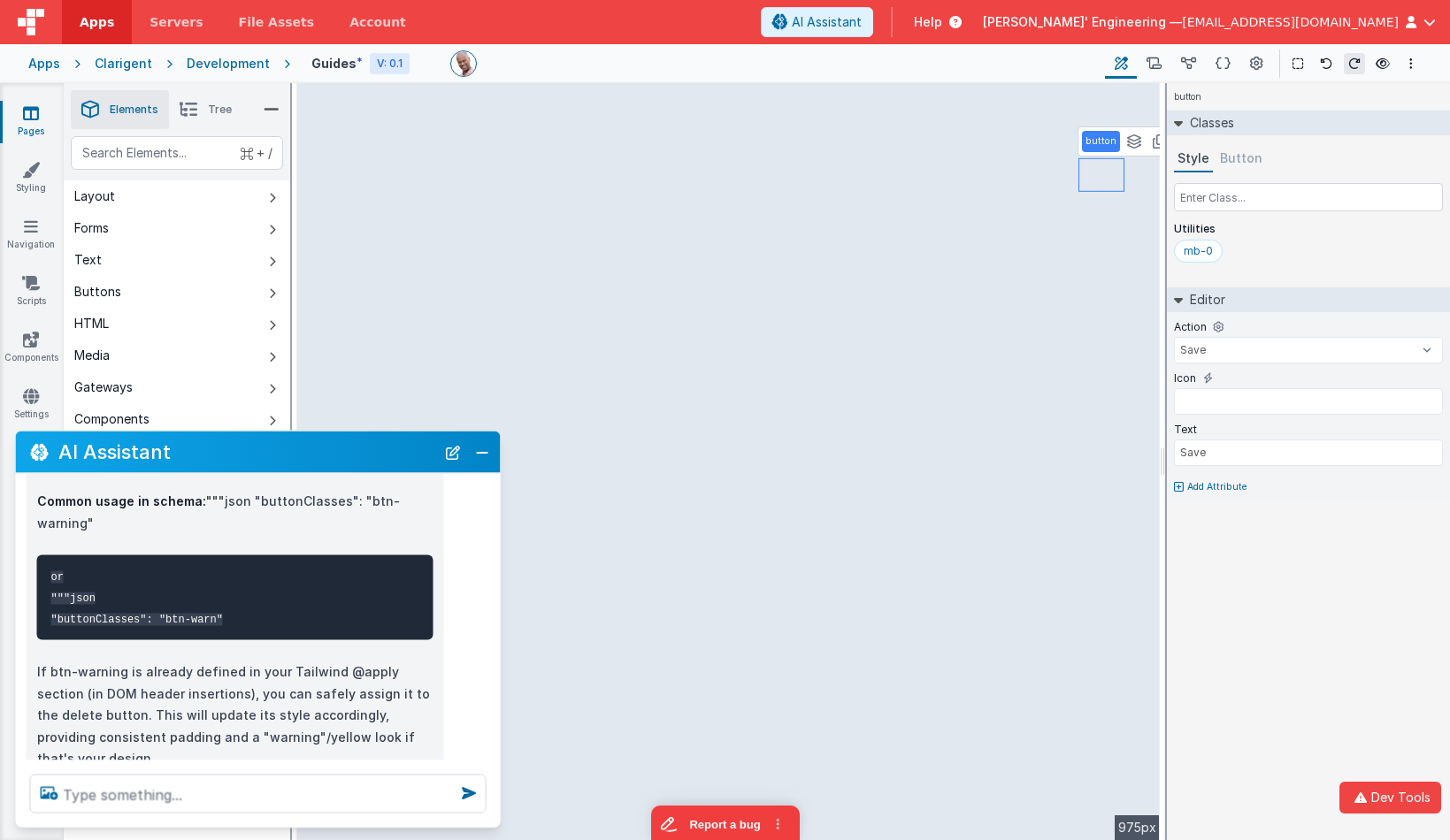
click at [1285, 247] on div "mb-0" at bounding box center [1308, 254] width 269 height 31
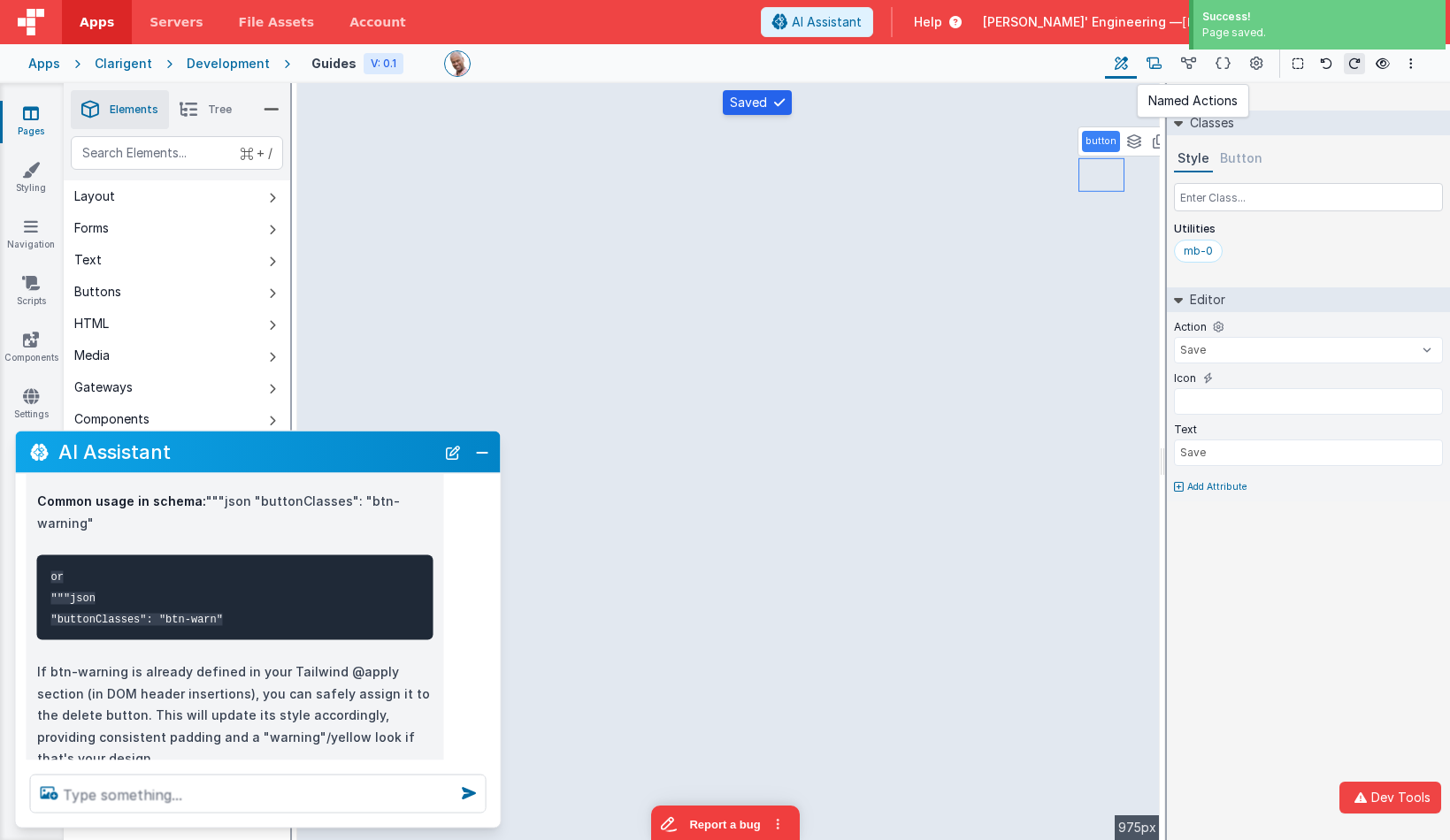
click at [1149, 63] on icon at bounding box center [1154, 64] width 15 height 19
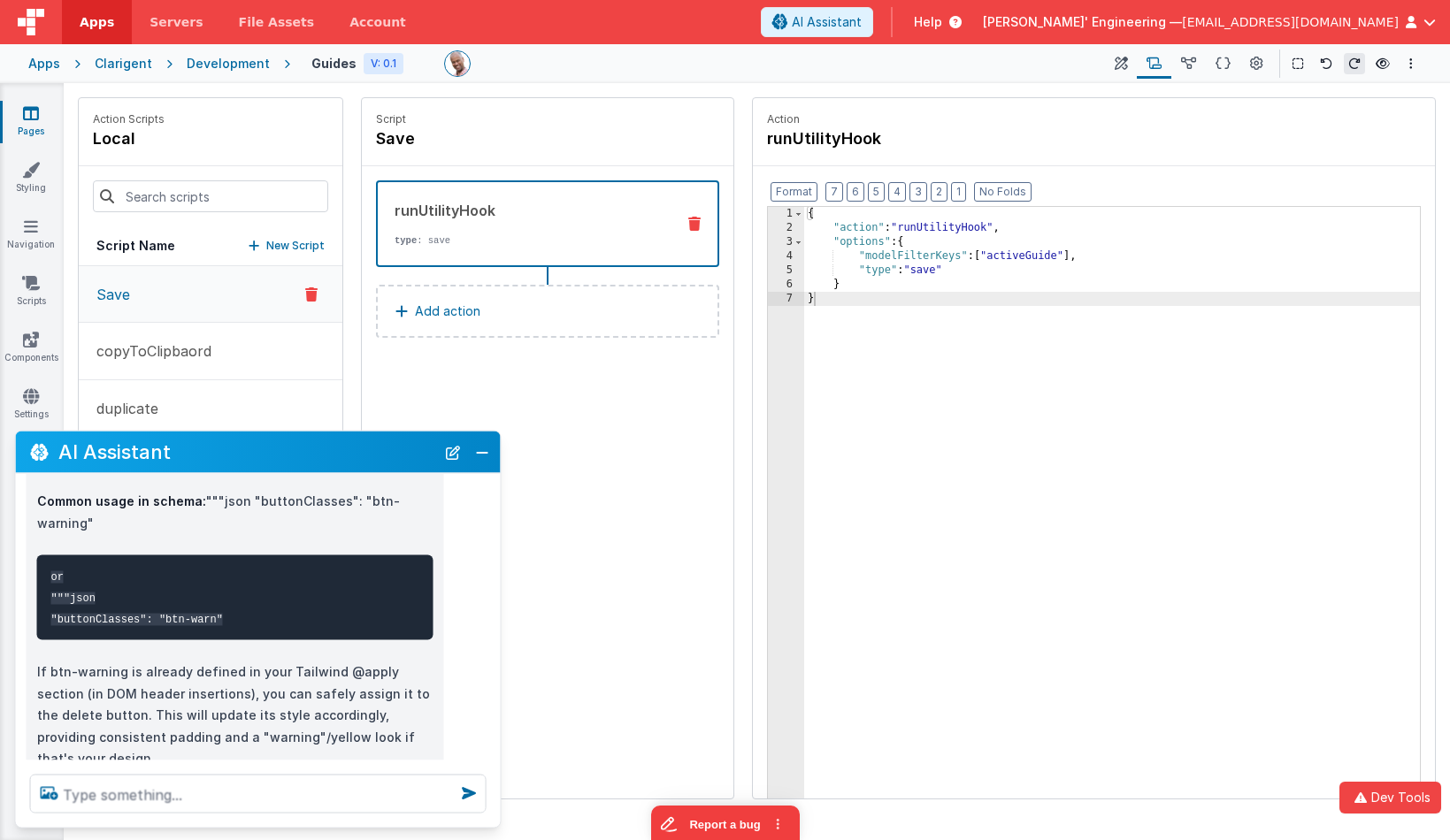
drag, startPoint x: 325, startPoint y: 444, endPoint x: 342, endPoint y: 435, distance: 19.2
click at [339, 404] on section "Pages Styling Navigation Scripts Components Settings Saved Builder Page Schema …" at bounding box center [725, 461] width 1450 height 757
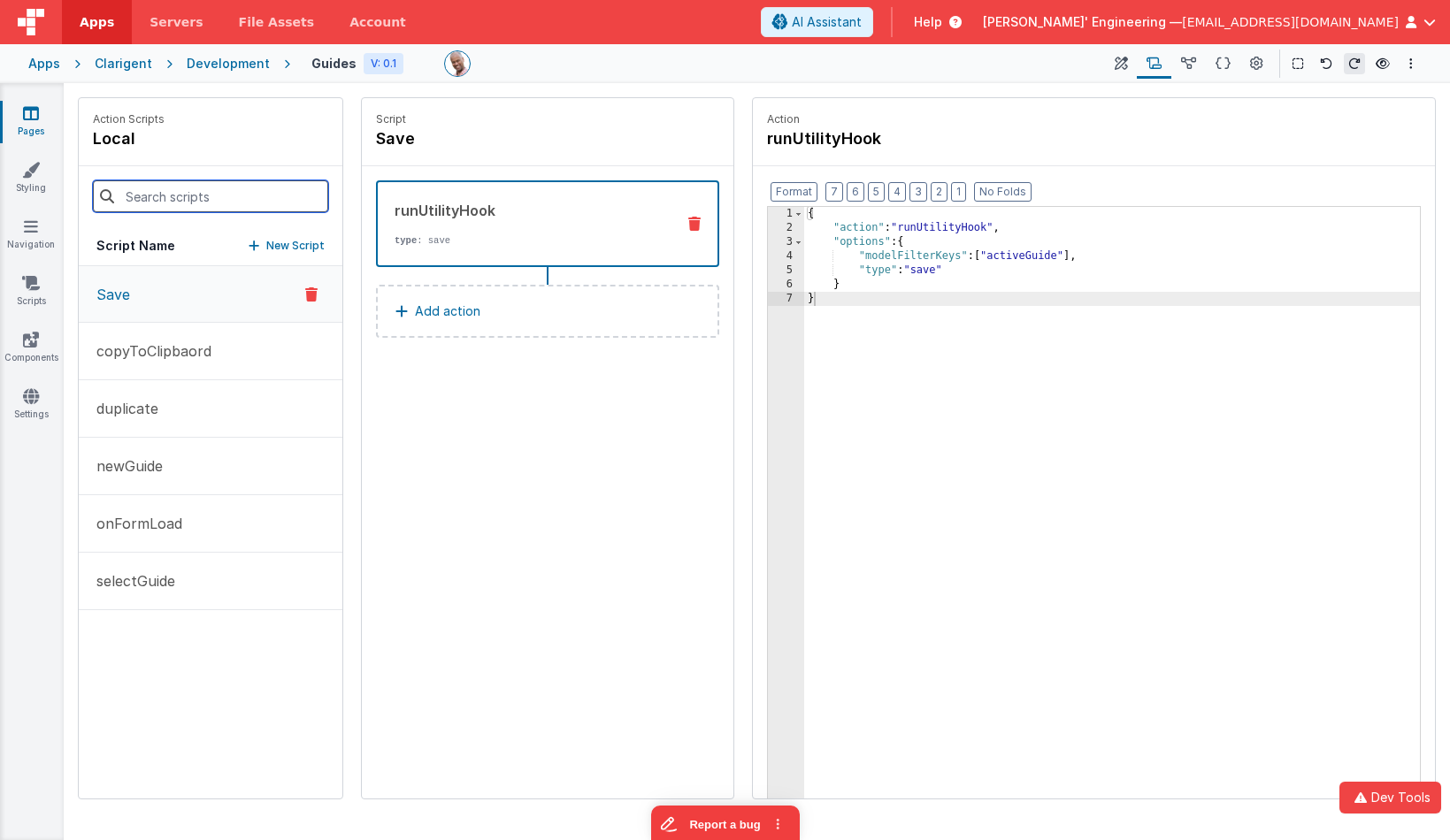
click at [187, 208] on input at bounding box center [210, 196] width 236 height 32
type input "d"
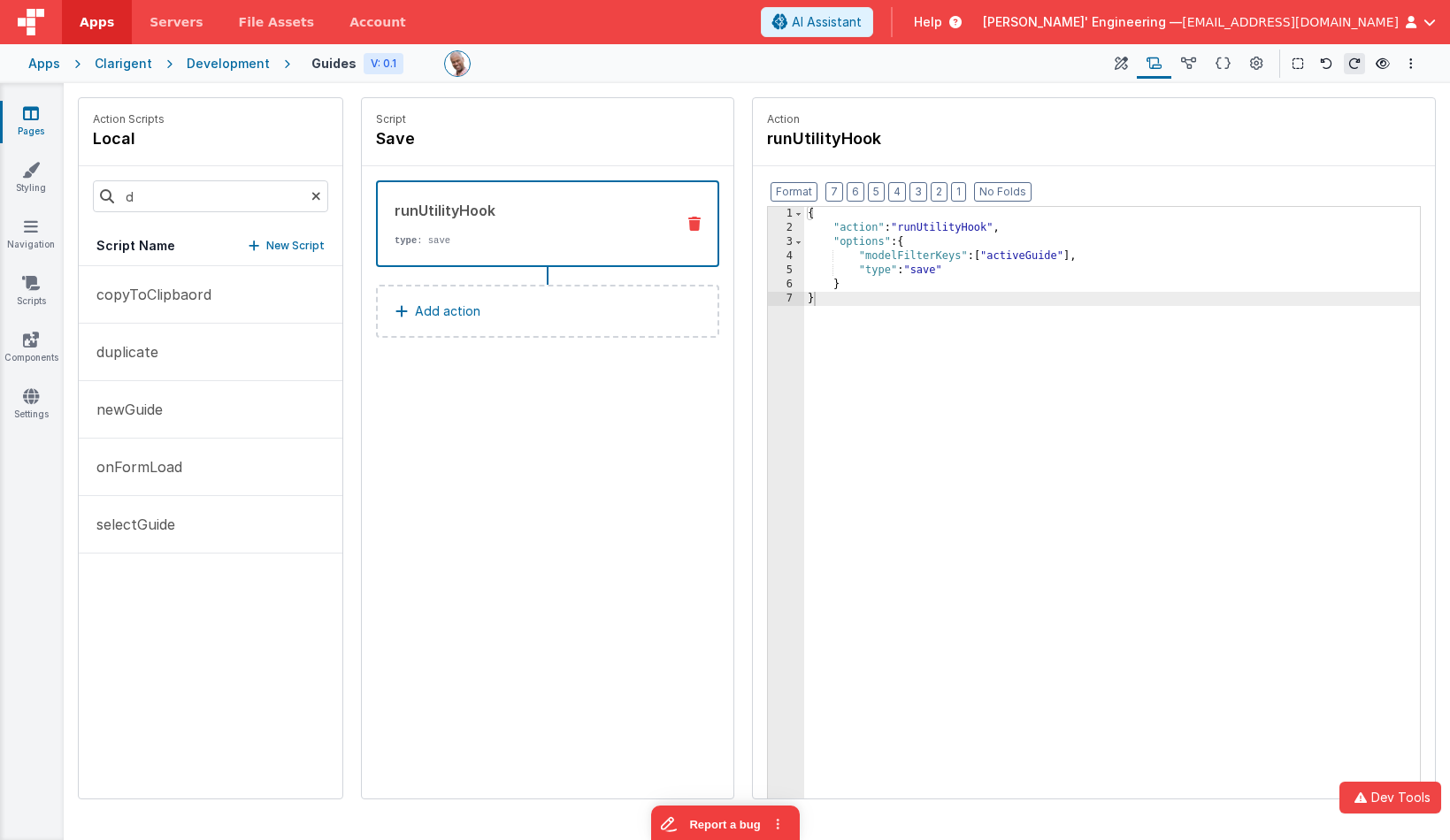
click at [288, 248] on p "New Script" at bounding box center [295, 245] width 58 height 18
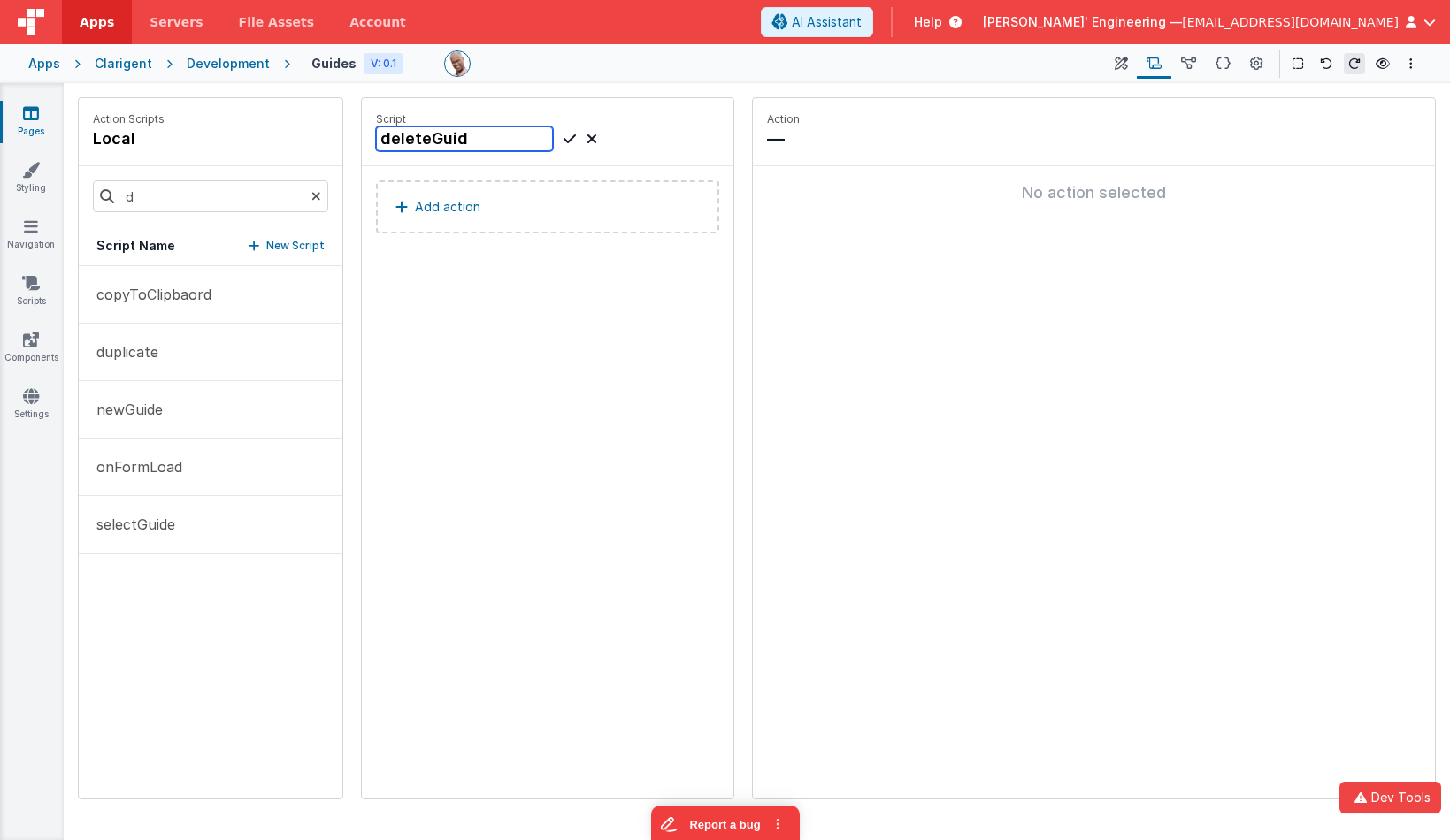
type input "deleteGuide"
drag, startPoint x: 185, startPoint y: 595, endPoint x: 276, endPoint y: 535, distance: 109.0
click at [185, 595] on button "deleteGuide" at bounding box center [210, 582] width 263 height 56
click at [543, 215] on button "Add action" at bounding box center [547, 207] width 343 height 53
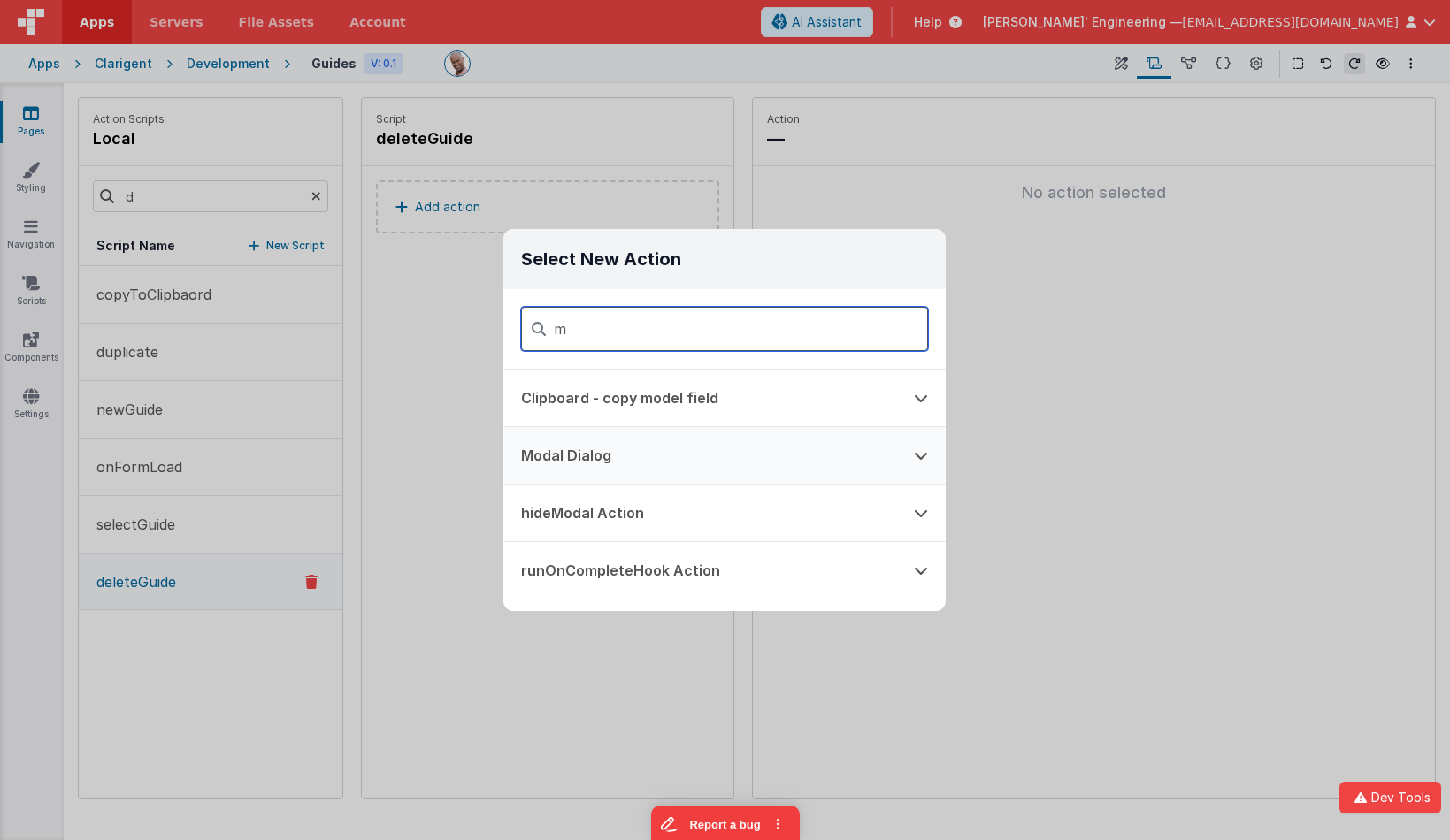
type input "m"
click at [609, 454] on button "Modal Dialog" at bounding box center [699, 455] width 393 height 56
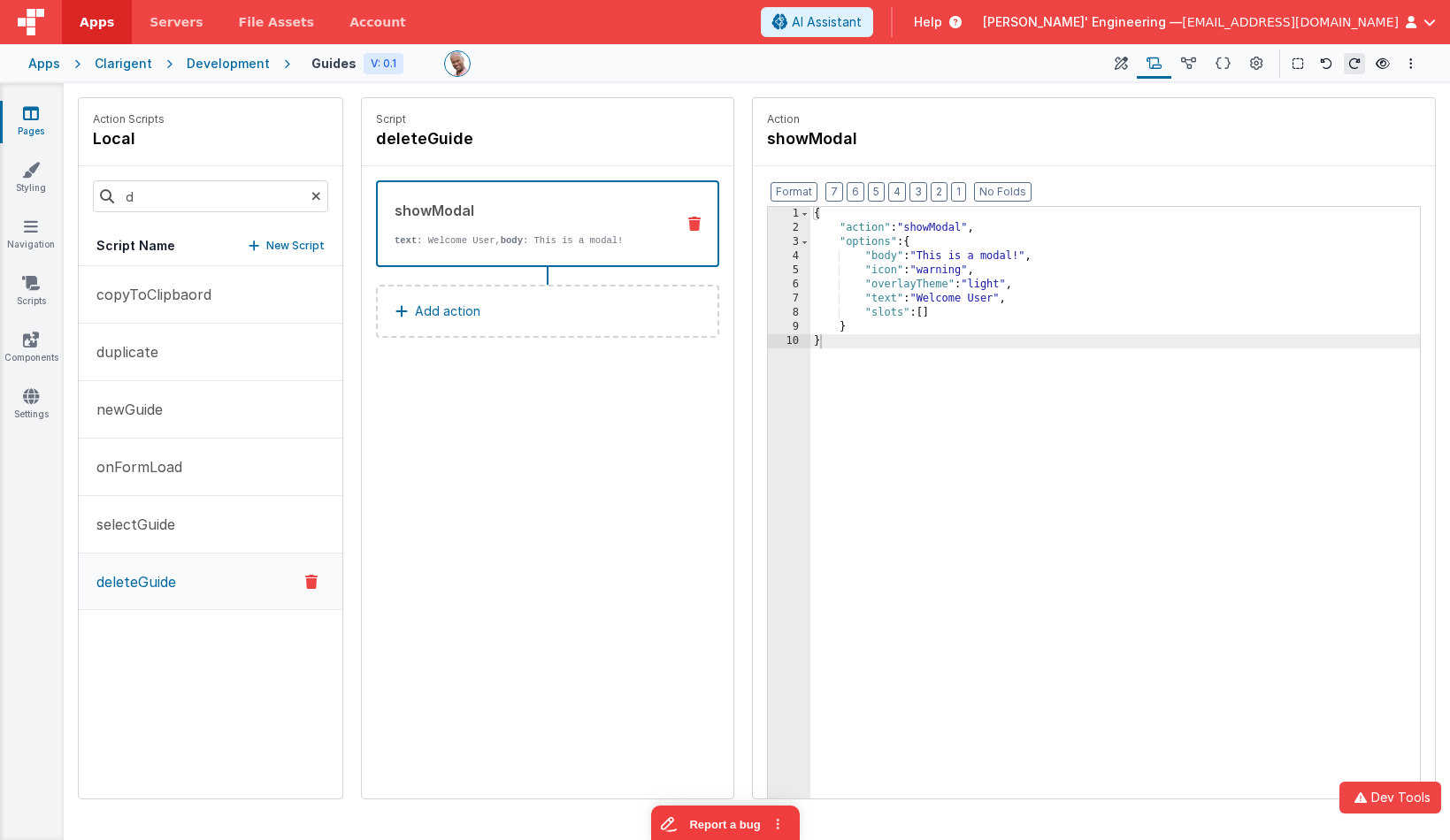
drag, startPoint x: 1121, startPoint y: 65, endPoint x: 1093, endPoint y: 67, distance: 28.1
click at [1121, 65] on icon at bounding box center [1121, 64] width 13 height 19
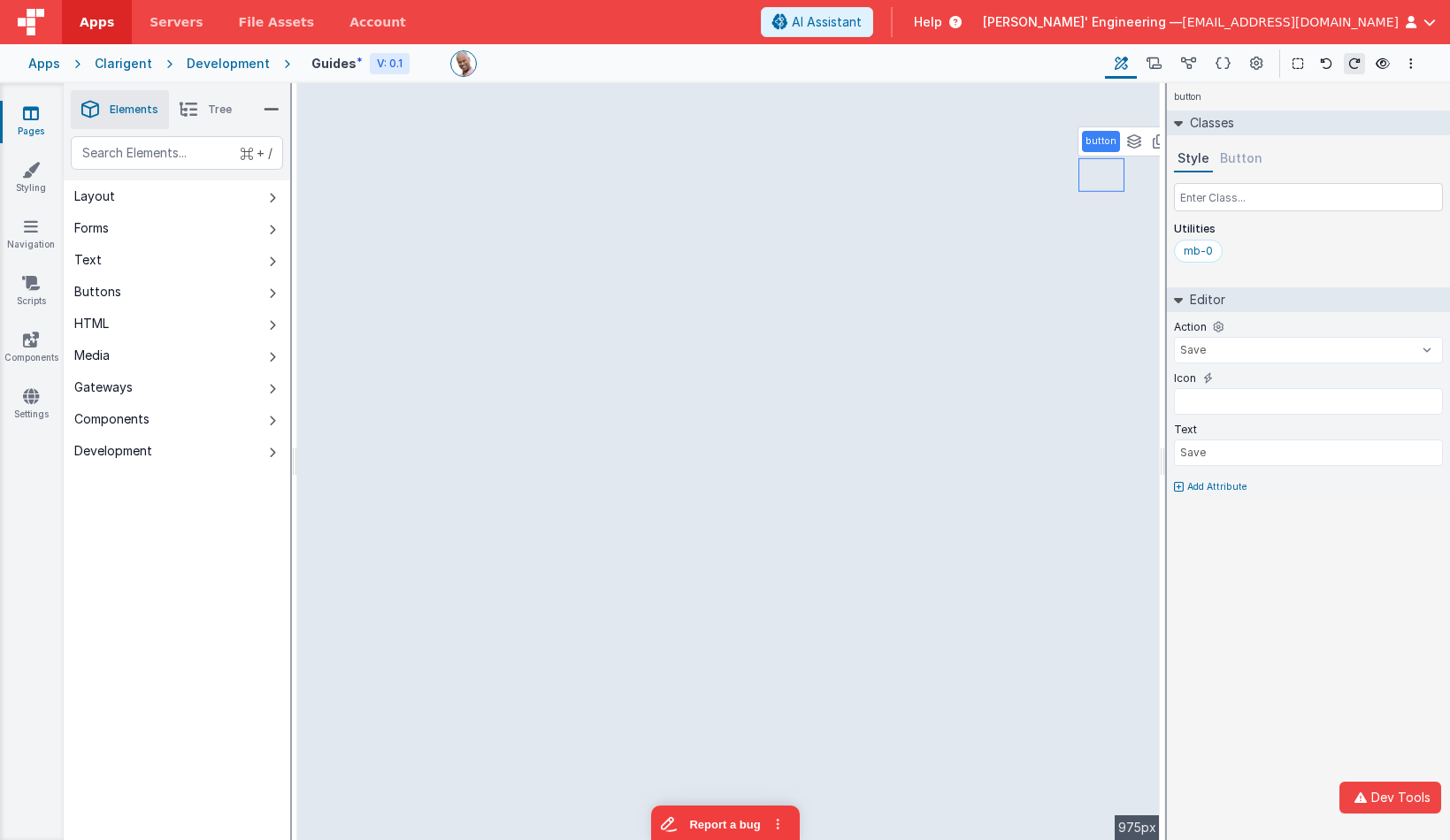
select select "deleteGuide"
type input "fa fa-trash mr-2"
type input "Delete"
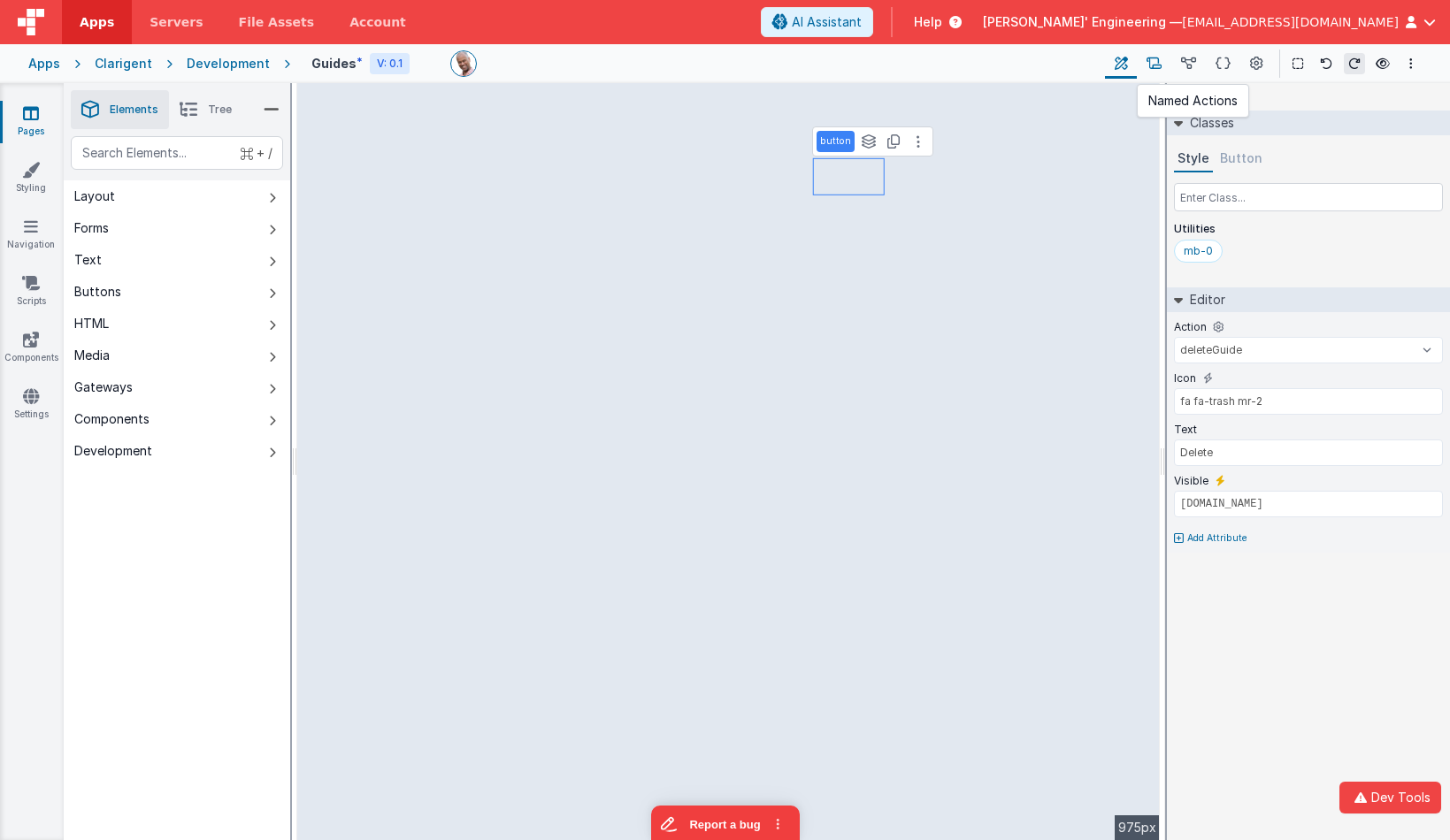
click at [1162, 60] on icon at bounding box center [1154, 64] width 15 height 19
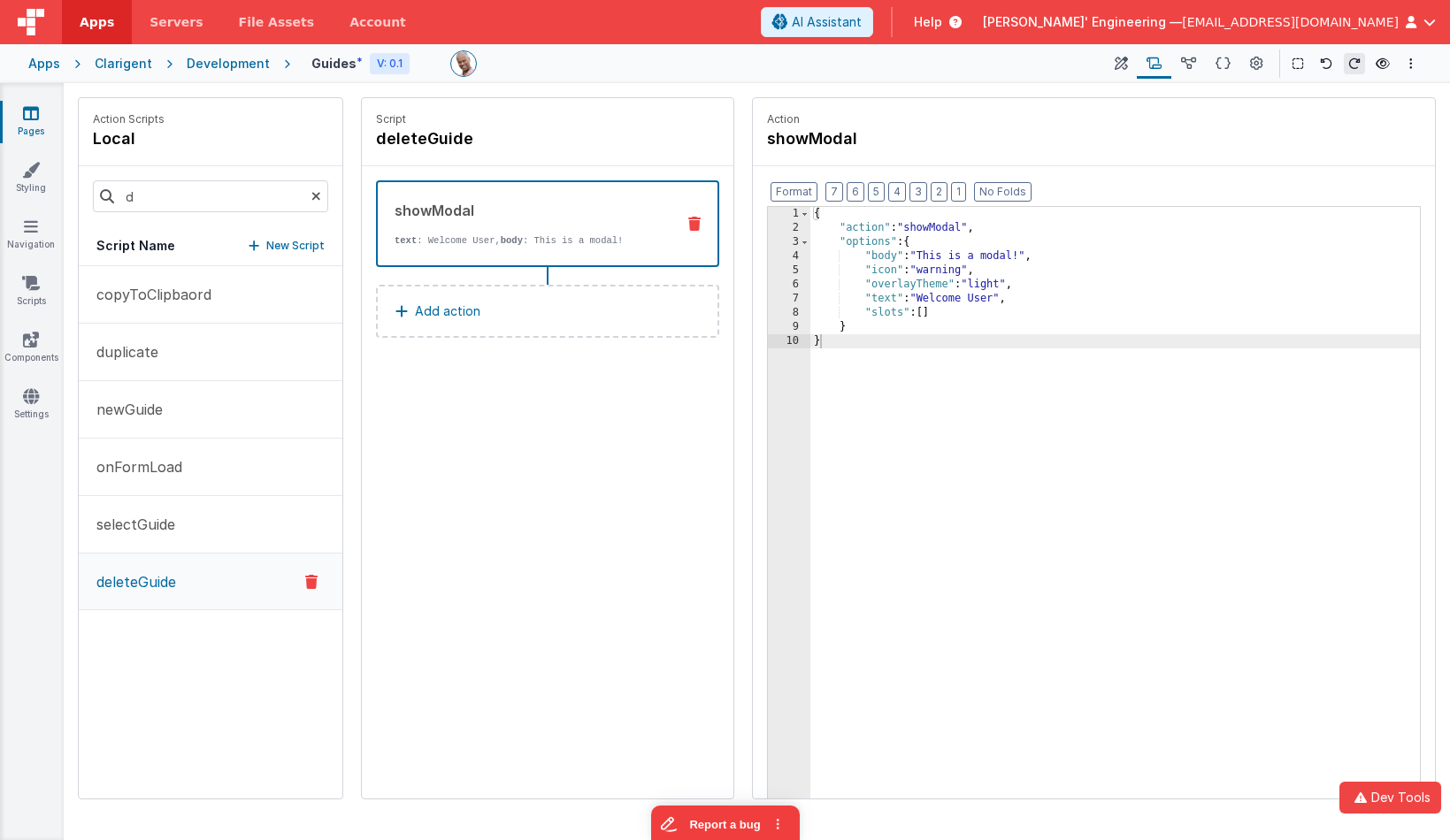
click at [183, 574] on button "deleteGuide" at bounding box center [210, 582] width 263 height 56
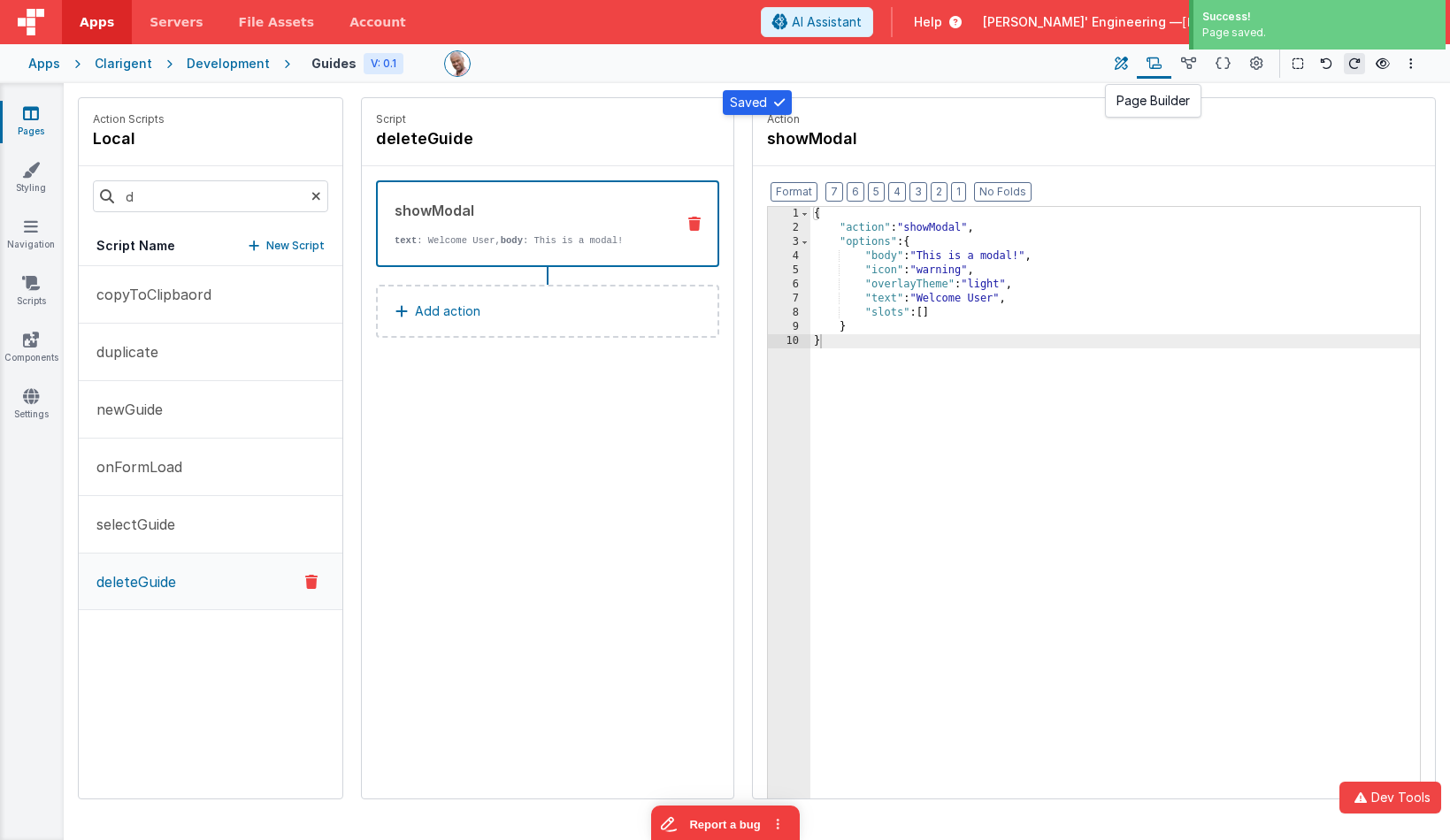
click at [1117, 68] on icon at bounding box center [1121, 64] width 13 height 19
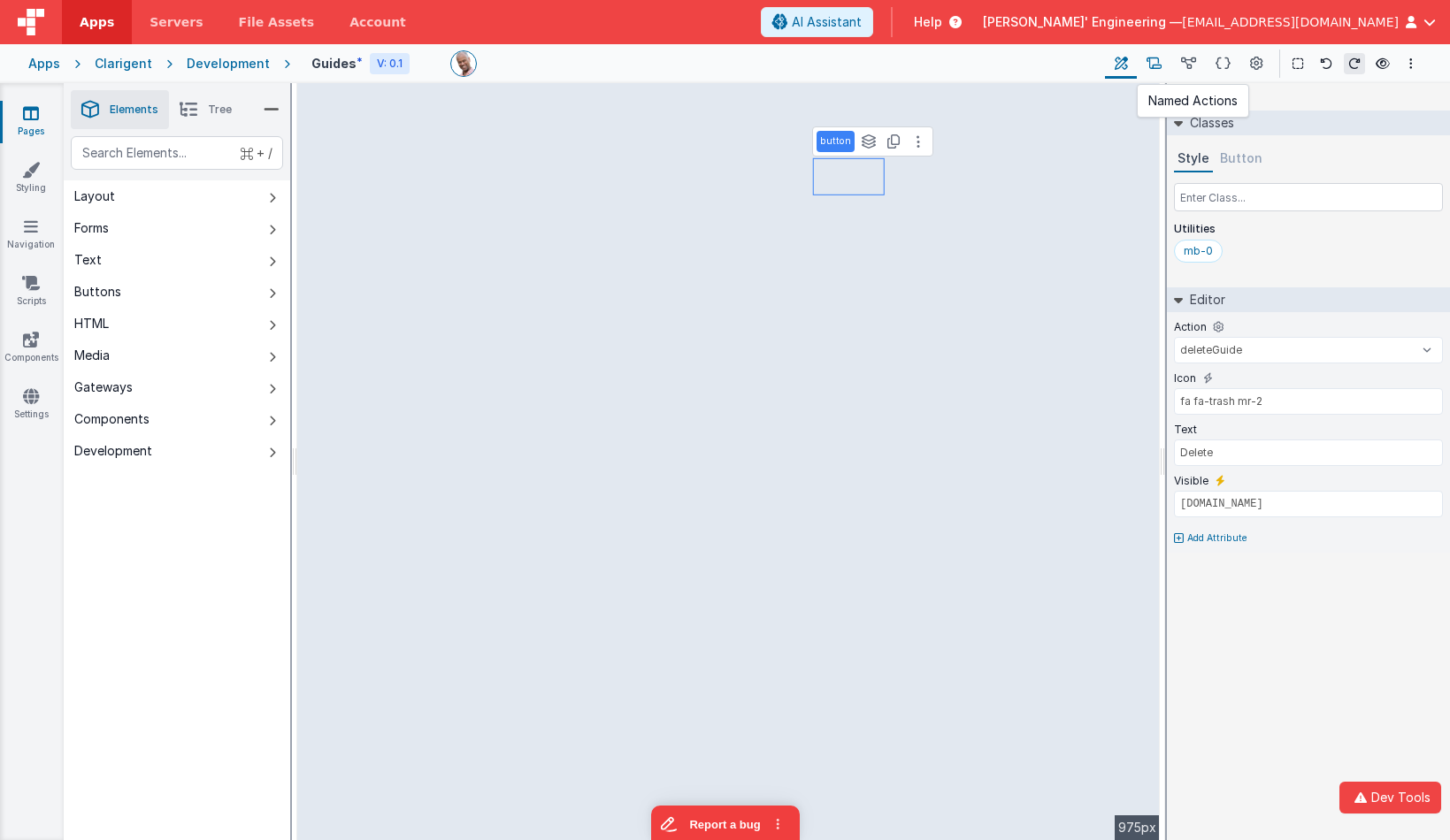
click at [1168, 63] on button at bounding box center [1154, 63] width 35 height 31
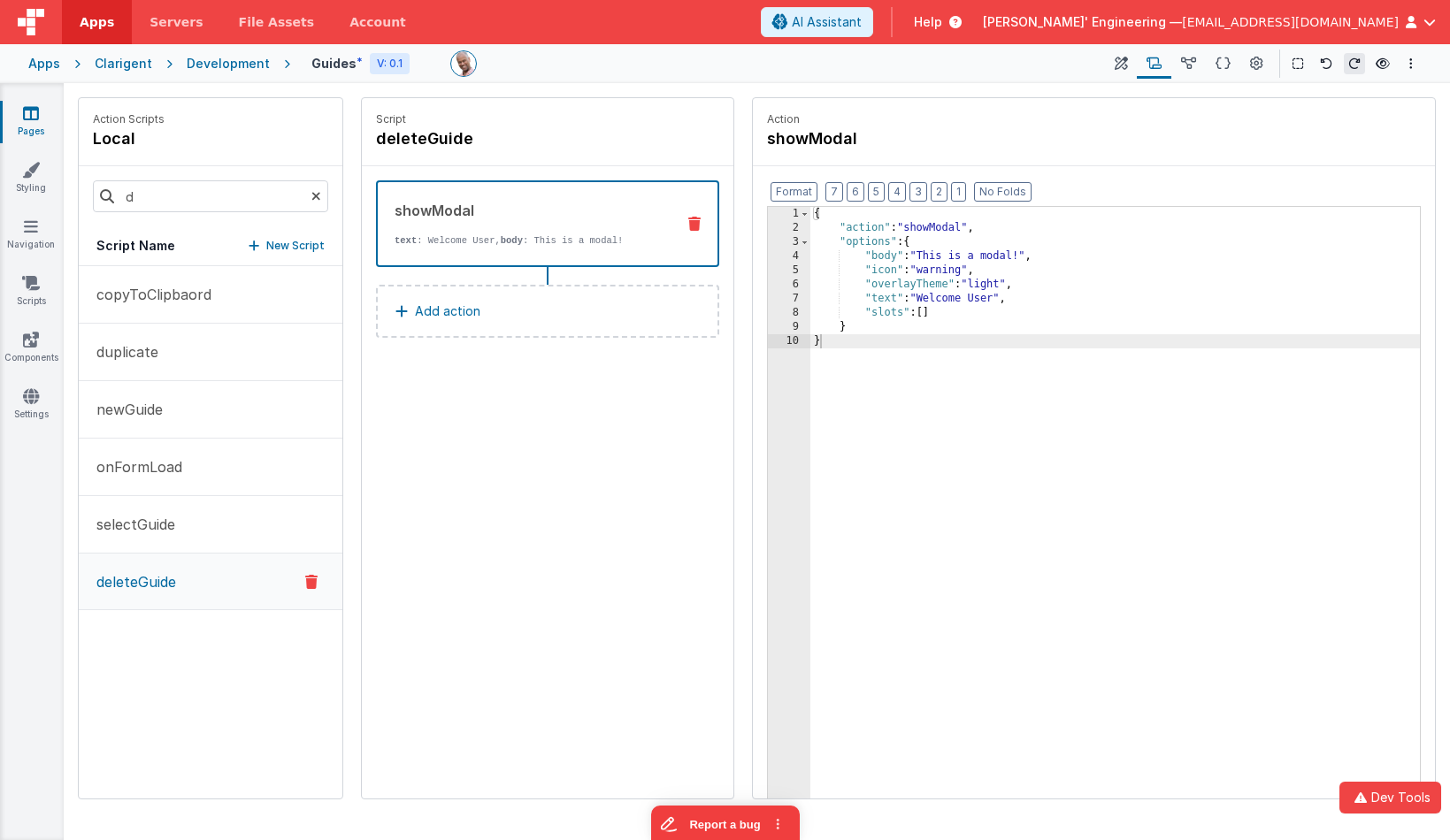
click at [696, 226] on icon at bounding box center [694, 224] width 13 height 14
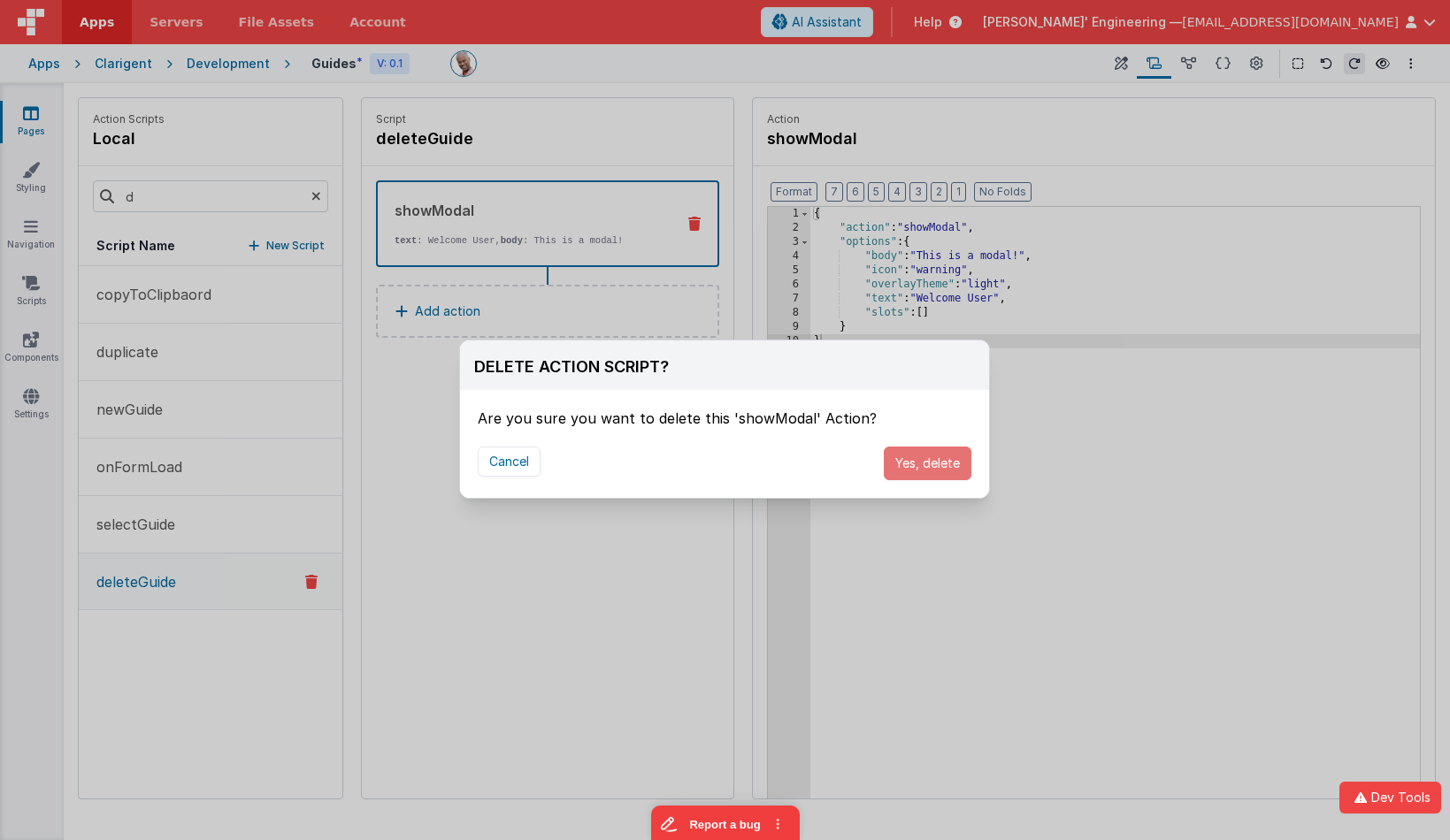
drag, startPoint x: 922, startPoint y: 469, endPoint x: 780, endPoint y: 418, distance: 150.9
click at [919, 468] on button "Yes, delete" at bounding box center [927, 463] width 88 height 34
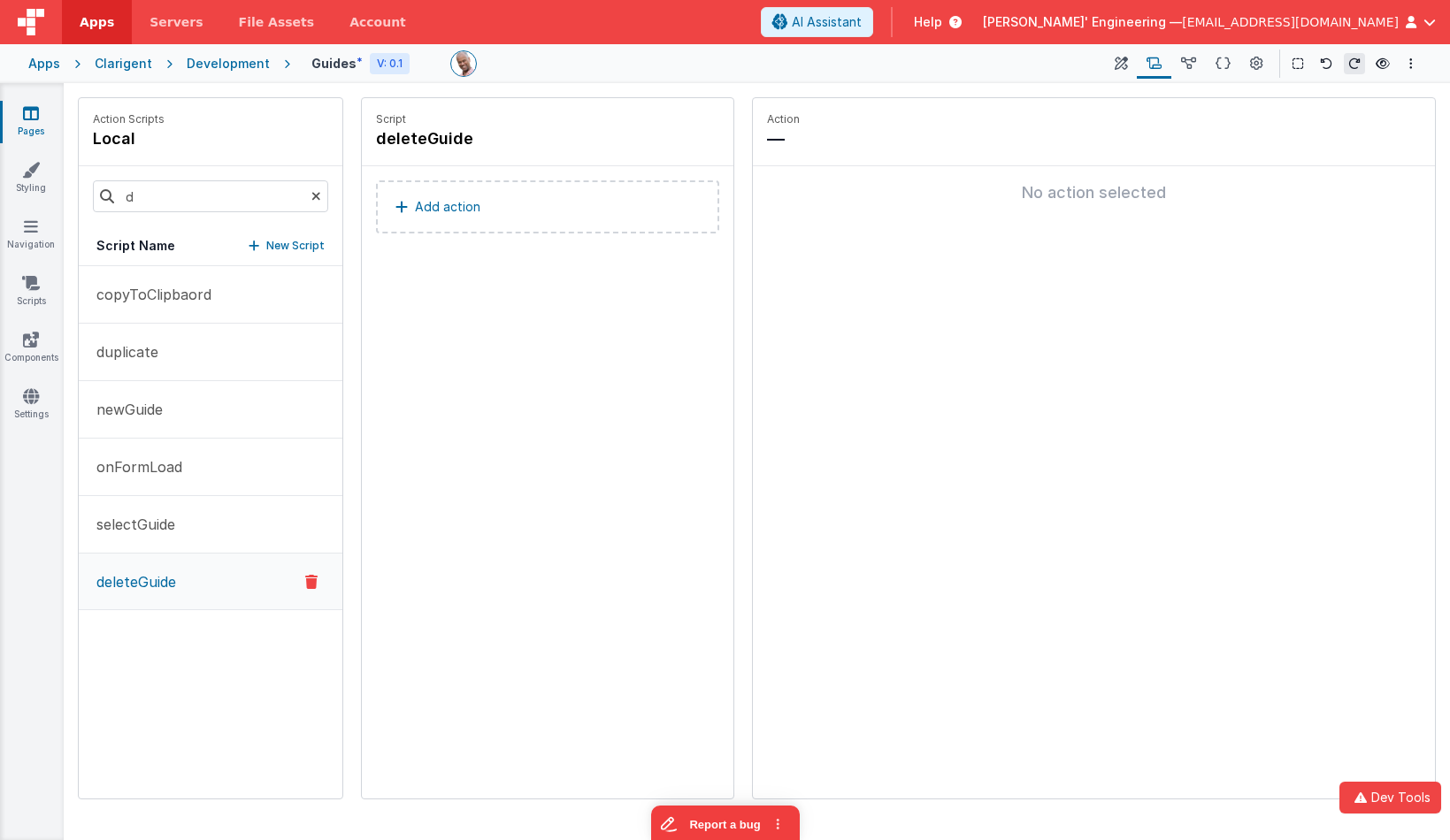
click at [539, 202] on button "Add action" at bounding box center [547, 207] width 343 height 53
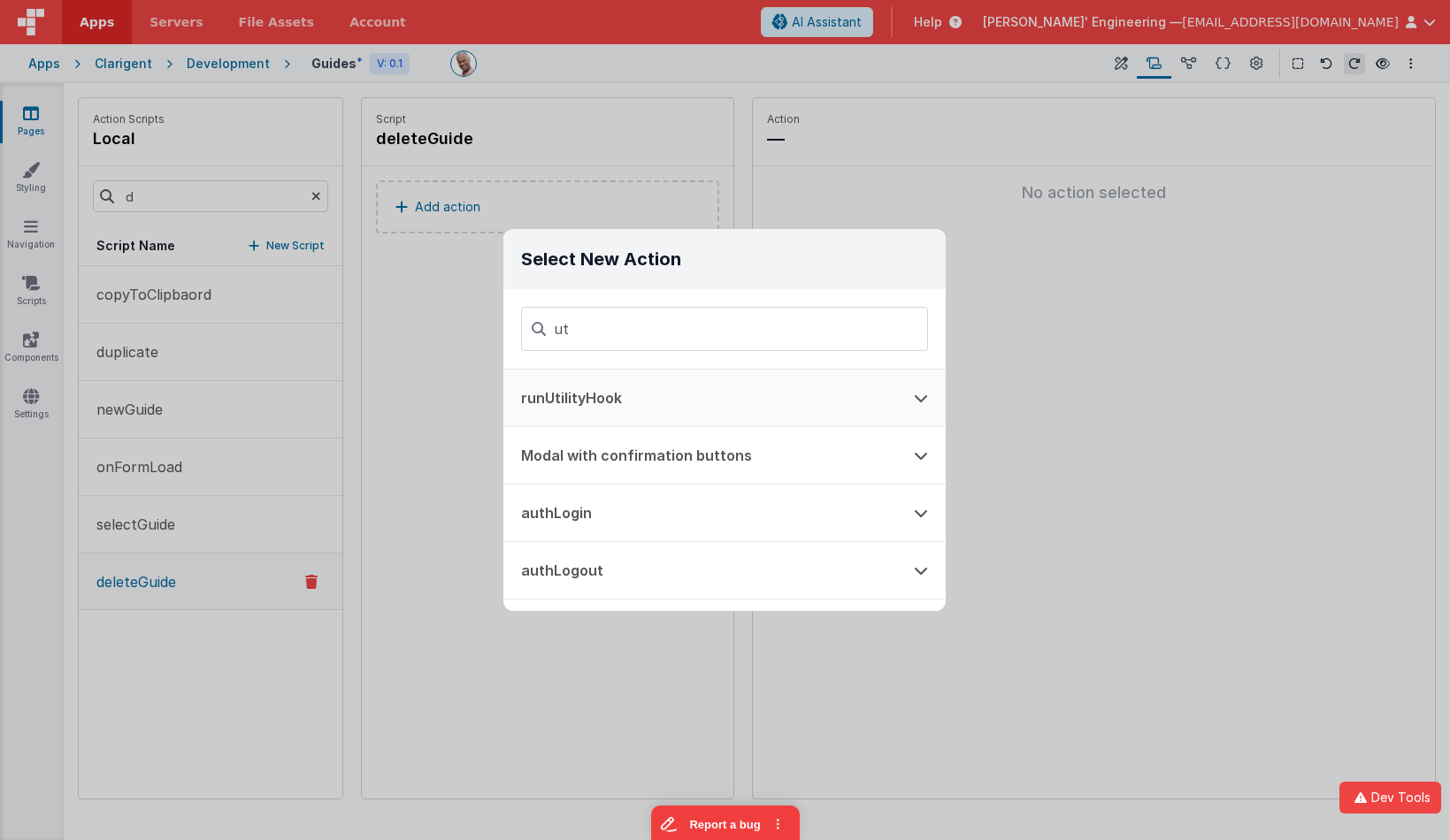
type input "ut"
click at [606, 403] on button "runUtilityHook" at bounding box center [699, 397] width 393 height 56
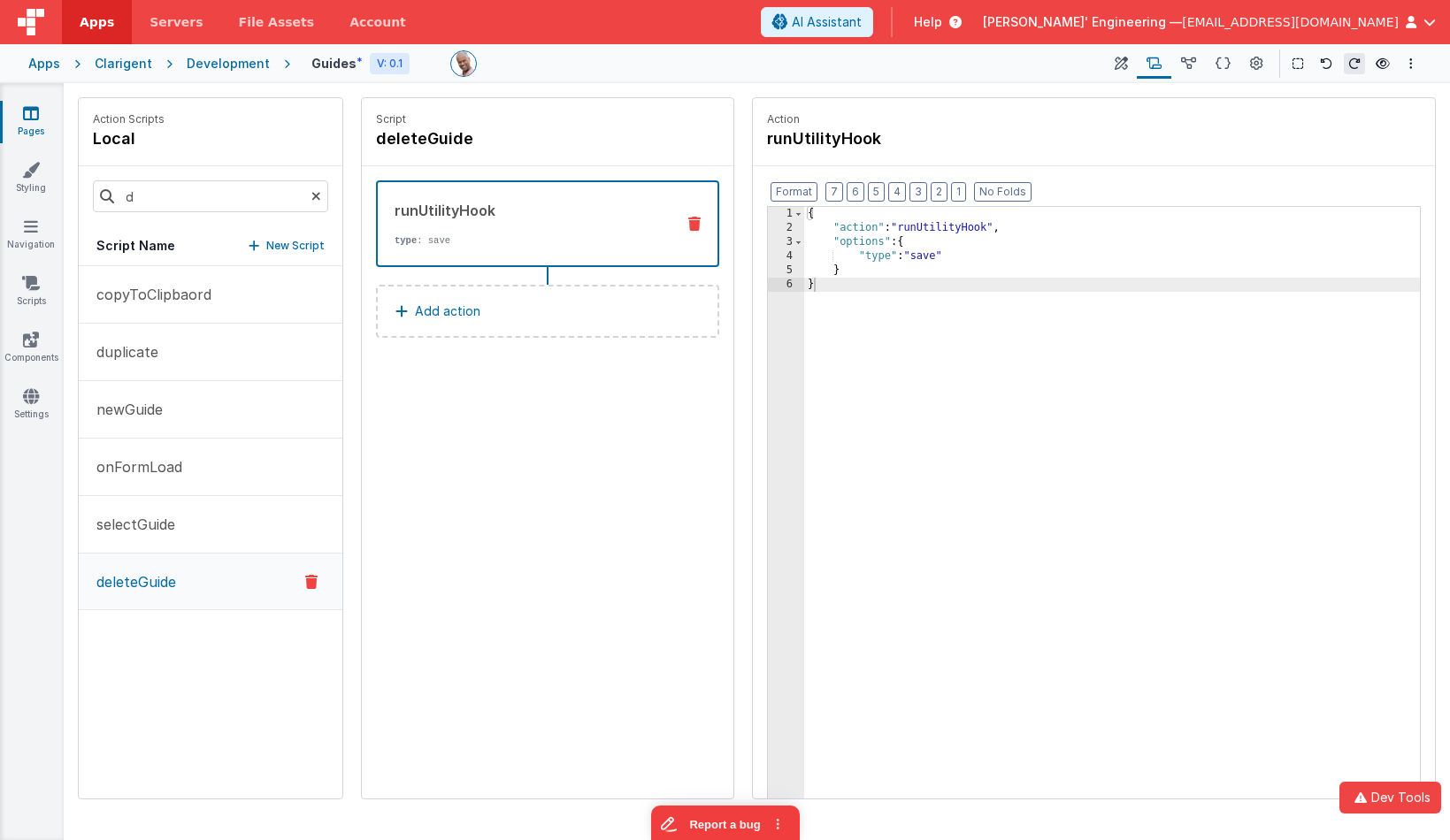
click at [927, 257] on div "{ "action" : "runUtilityHook" , "options" : { "type" : "save" } }" at bounding box center [1112, 545] width 616 height 677
